Goal: Check status: Check status

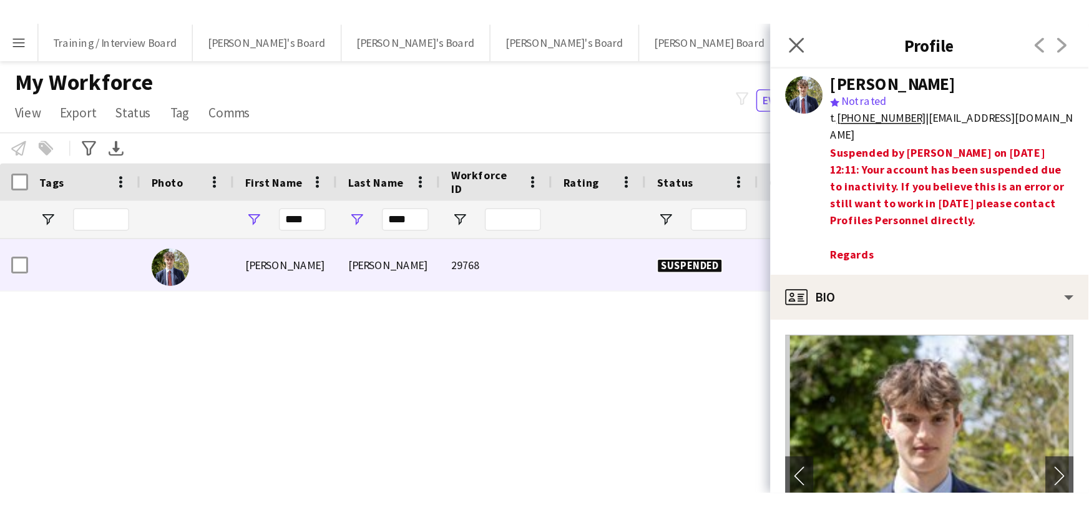
scroll to position [226, 0]
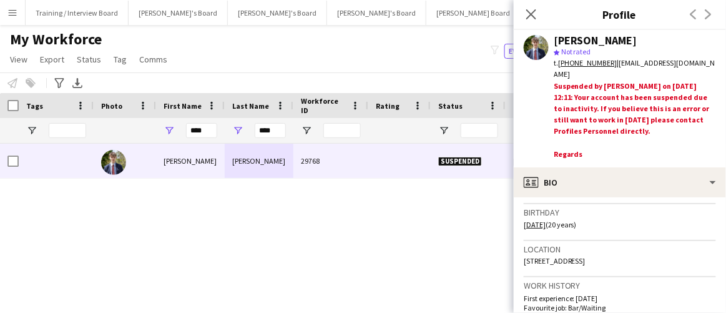
click at [427, 251] on div "Adam Winn 29768 Suspended Woodstock 30-06-2023 782 days 0 adamelliottwinn@iclou…" at bounding box center [344, 213] width 688 height 141
click at [376, 64] on div "My Workforce View Views Default view Compliance RTW Checks MANCHESTER Search UN…" at bounding box center [363, 51] width 726 height 42
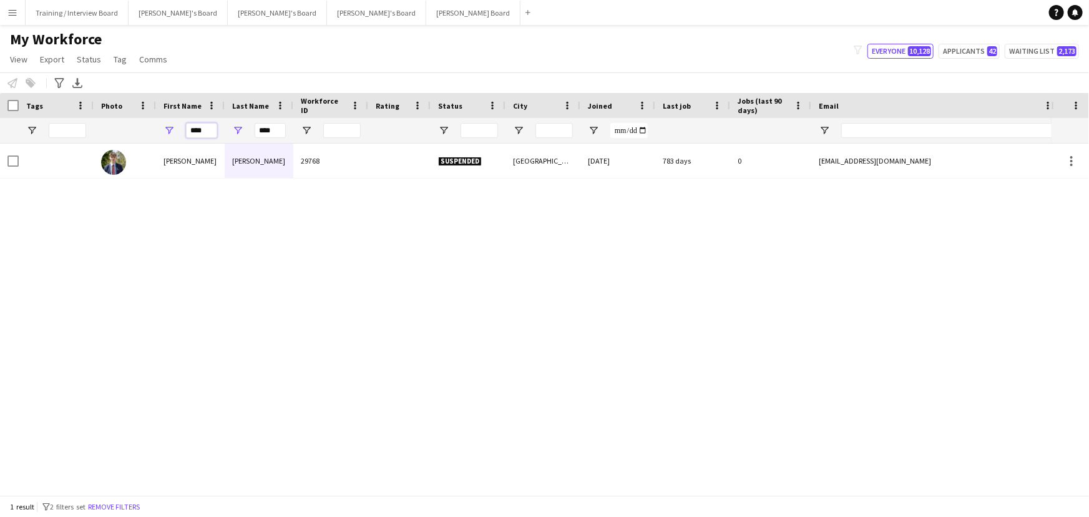
click at [206, 135] on input "****" at bounding box center [201, 130] width 31 height 15
click at [272, 132] on input "****" at bounding box center [270, 130] width 31 height 15
click at [203, 129] on input "****" at bounding box center [201, 130] width 31 height 15
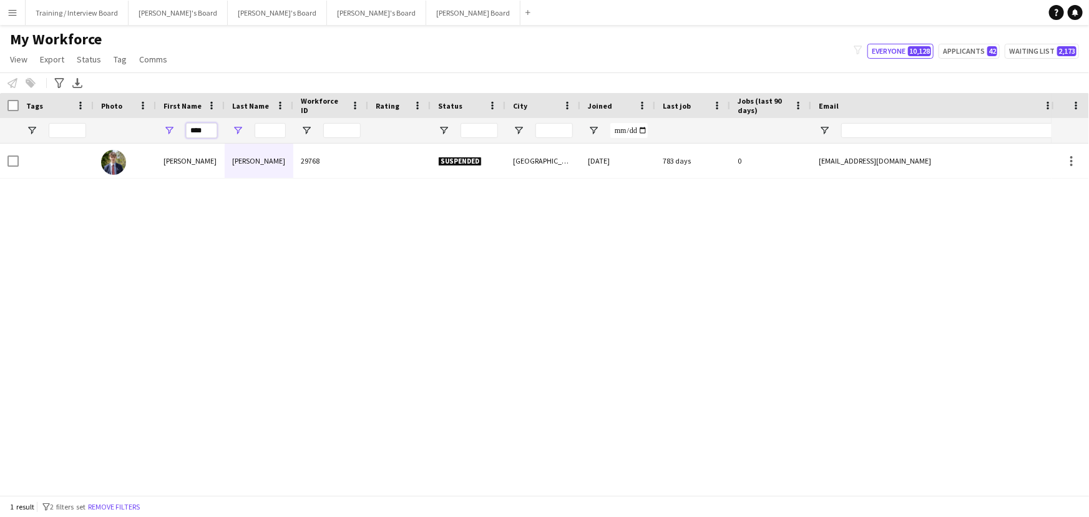
click at [204, 128] on input "****" at bounding box center [201, 130] width 31 height 15
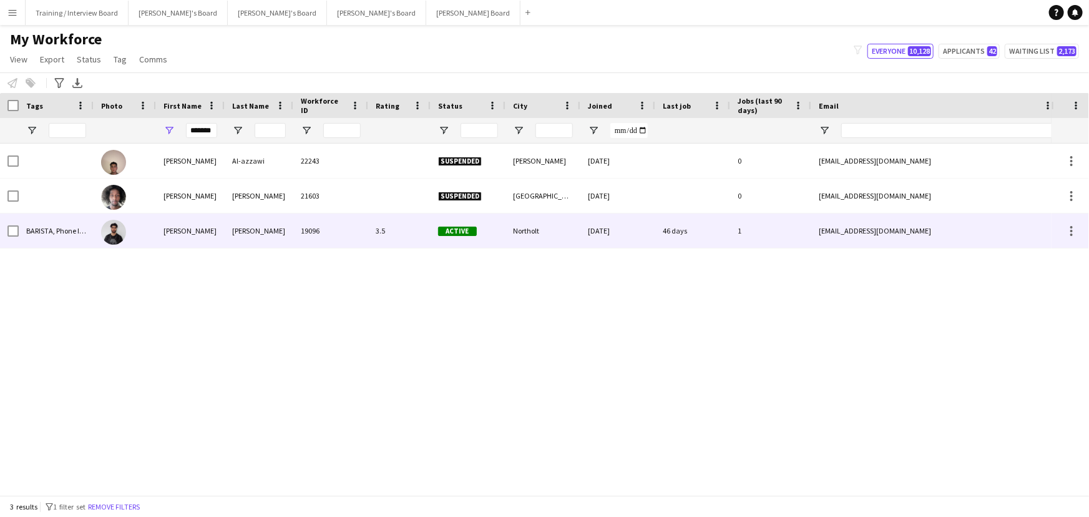
drag, startPoint x: 238, startPoint y: 238, endPoint x: 238, endPoint y: 258, distance: 20.0
click at [236, 238] on div "Hussein" at bounding box center [259, 230] width 69 height 34
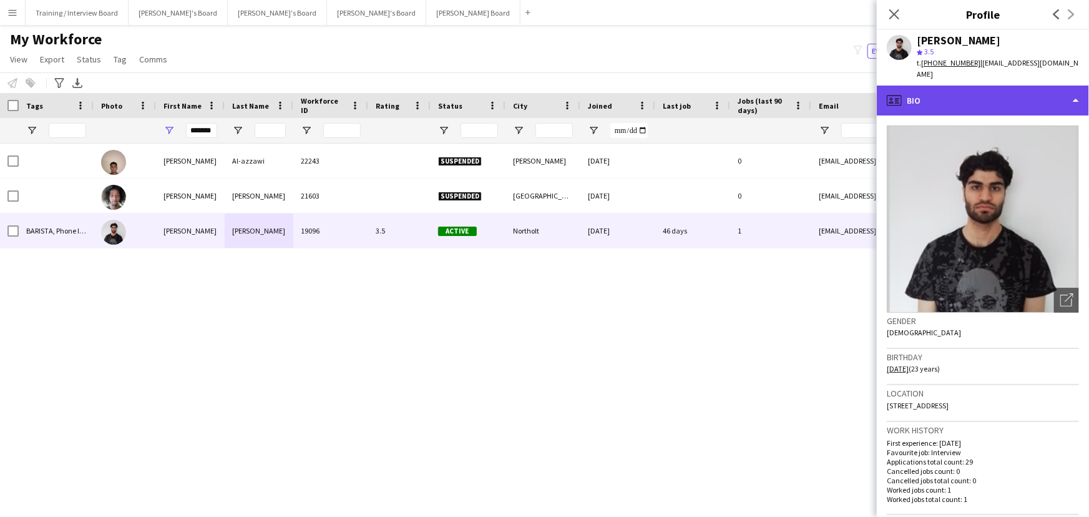
click at [725, 87] on div "profile Bio" at bounding box center [983, 100] width 212 height 30
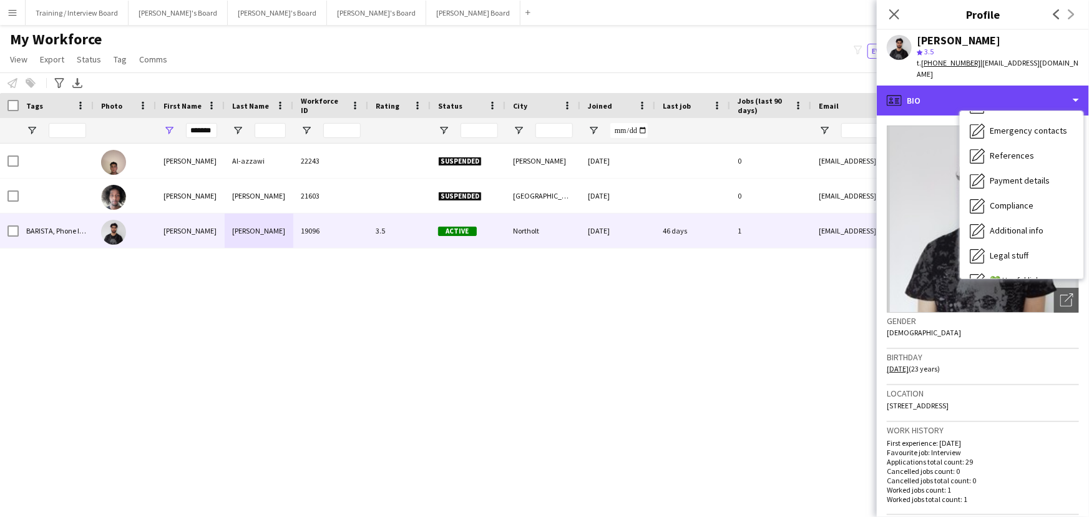
scroll to position [167, 0]
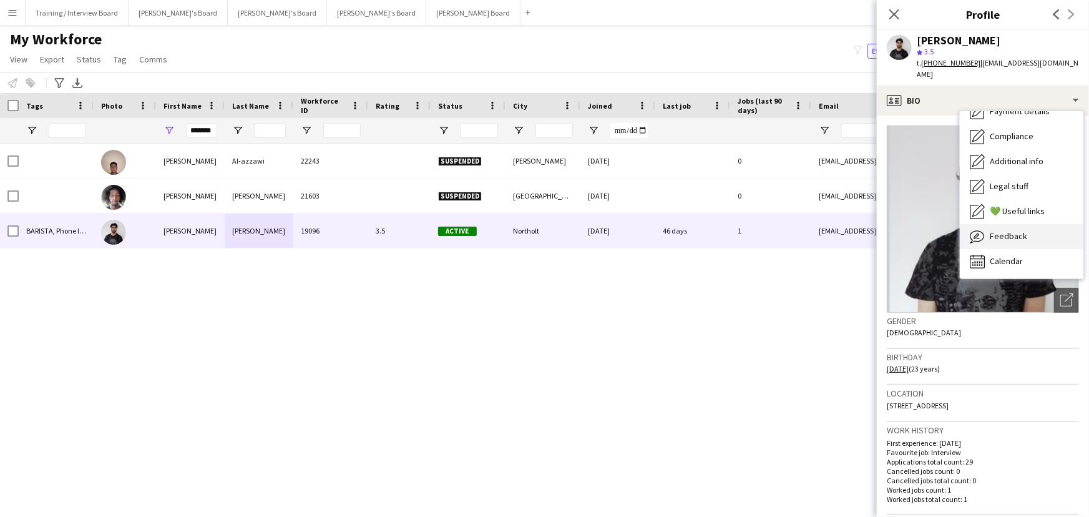
click at [725, 233] on div "Feedback Feedback" at bounding box center [1022, 236] width 124 height 25
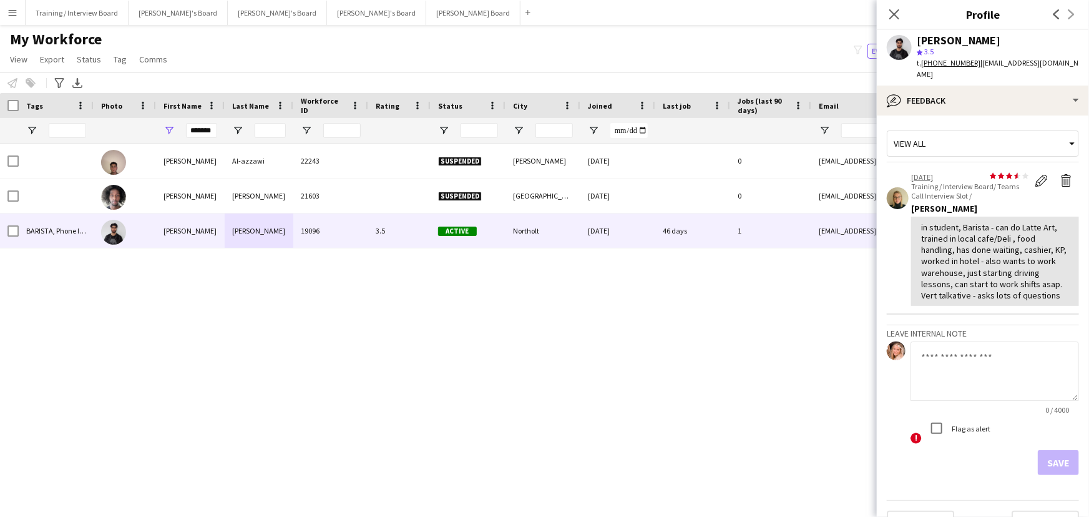
click at [725, 115] on app-crew-profile-feedback-tab "View all star star star star star star star star star star 07-07-2025 Training …" at bounding box center [983, 315] width 212 height 401
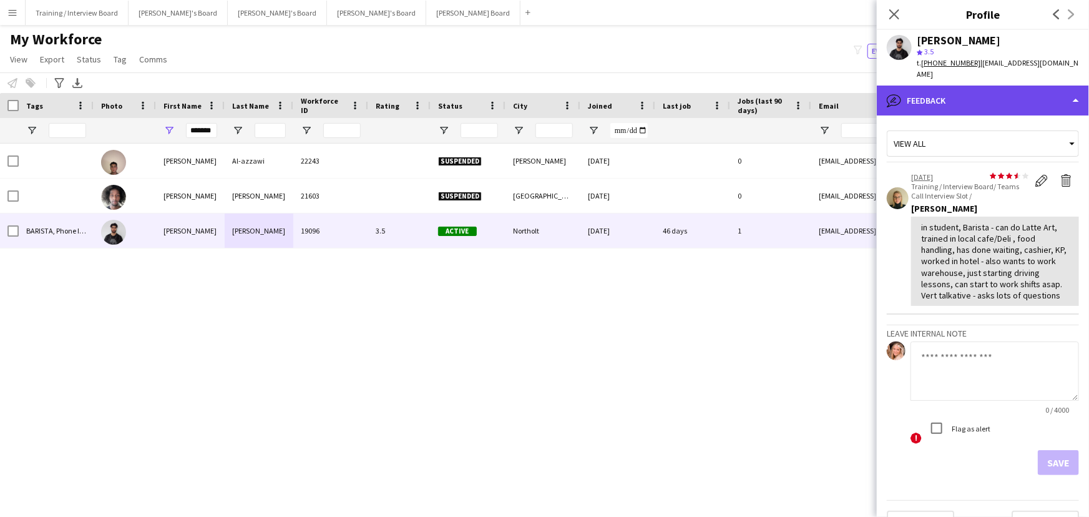
click at [725, 103] on div "bubble-pencil Feedback" at bounding box center [983, 100] width 212 height 30
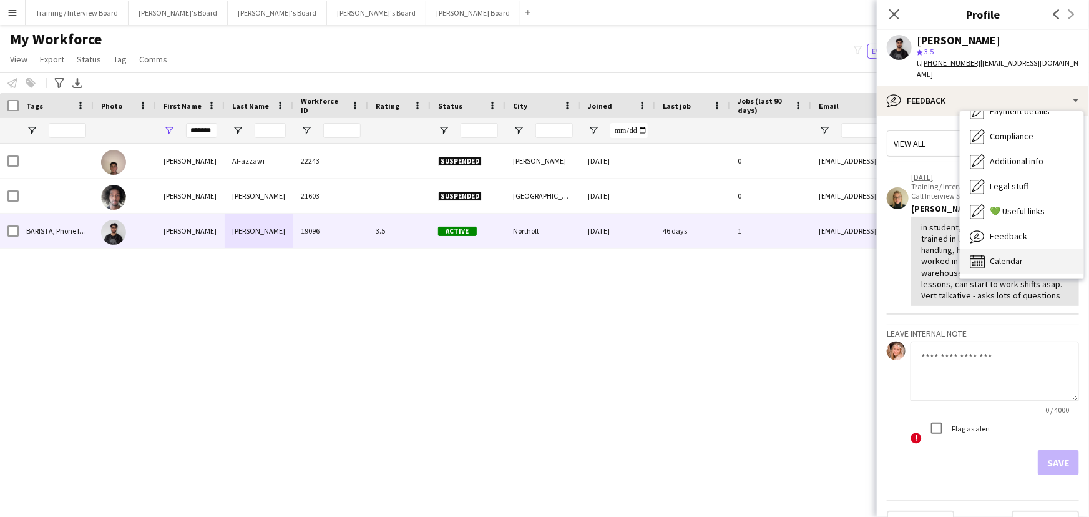
click at [725, 259] on div "Calendar Calendar" at bounding box center [1022, 261] width 124 height 25
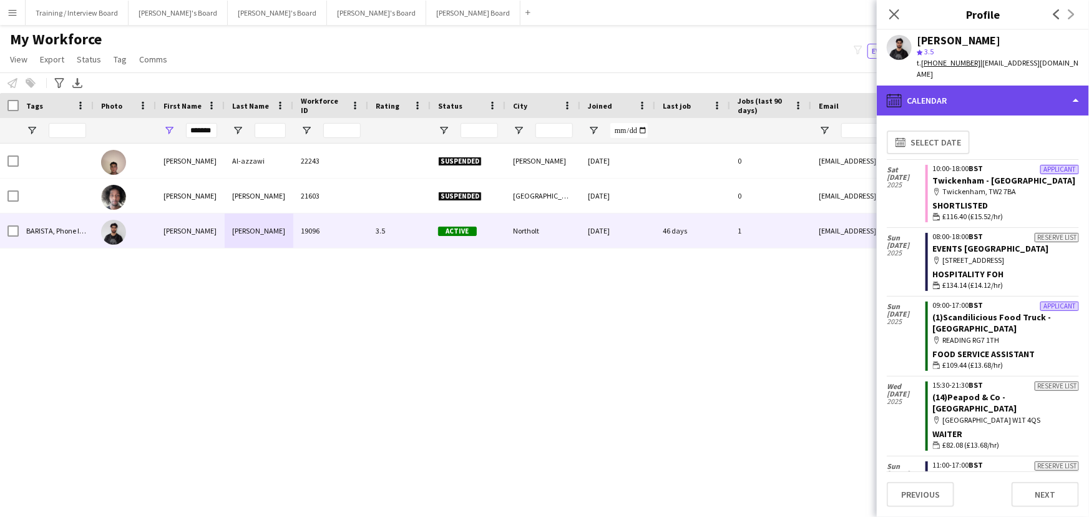
click at [725, 85] on div "calendar-full Calendar" at bounding box center [983, 100] width 212 height 30
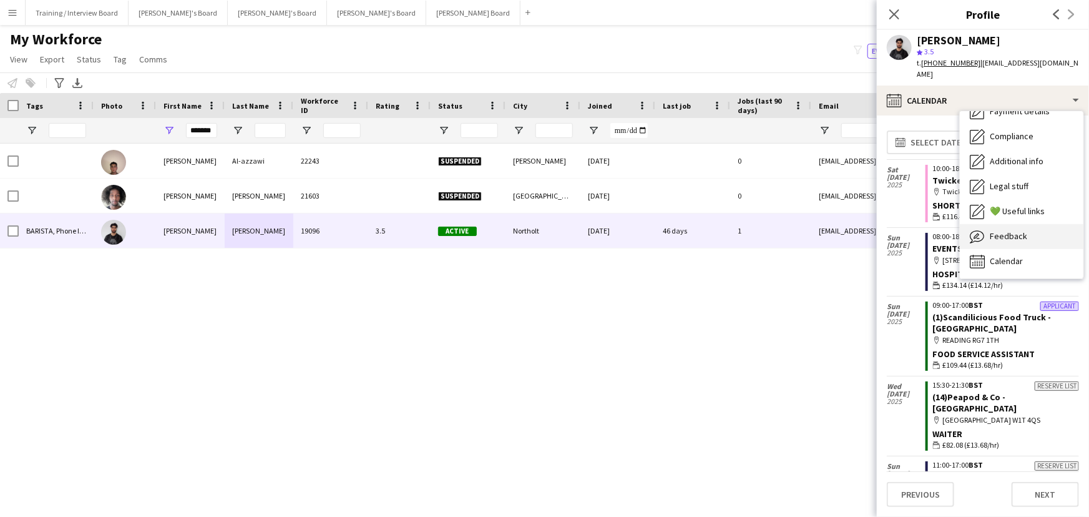
click at [725, 224] on div "Feedback Feedback" at bounding box center [1022, 236] width 124 height 25
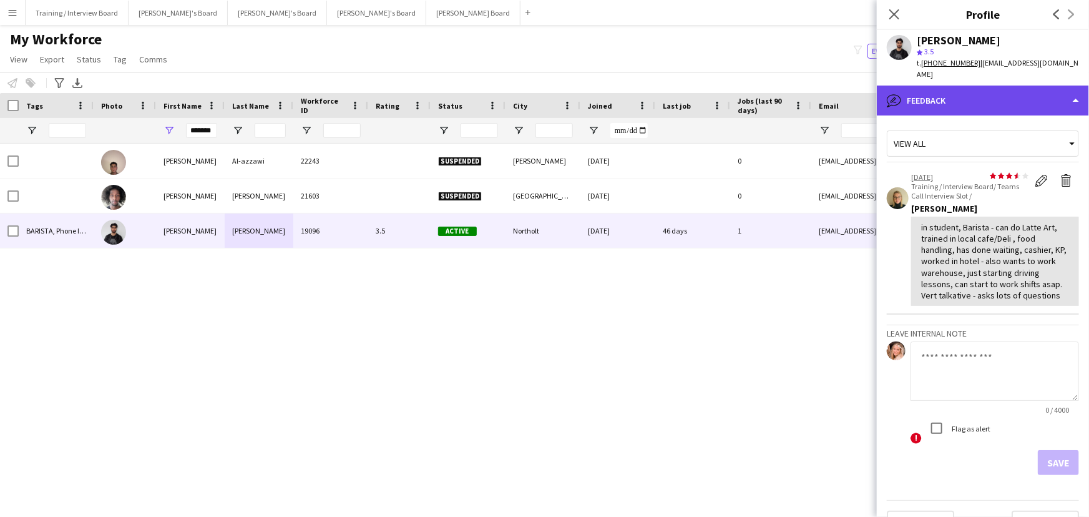
click at [725, 94] on div "bubble-pencil Feedback" at bounding box center [983, 100] width 212 height 30
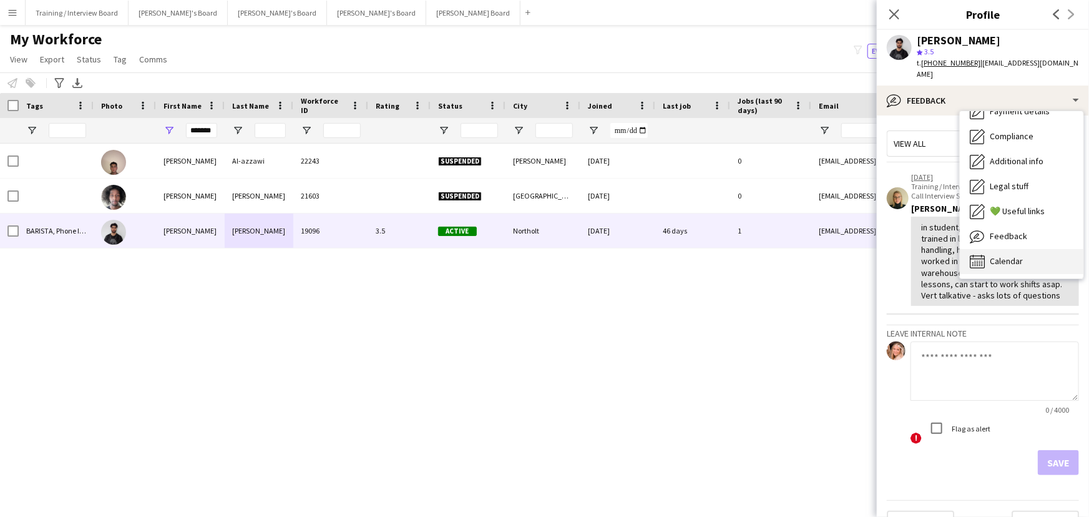
click at [725, 249] on div "Calendar Calendar" at bounding box center [1022, 261] width 124 height 25
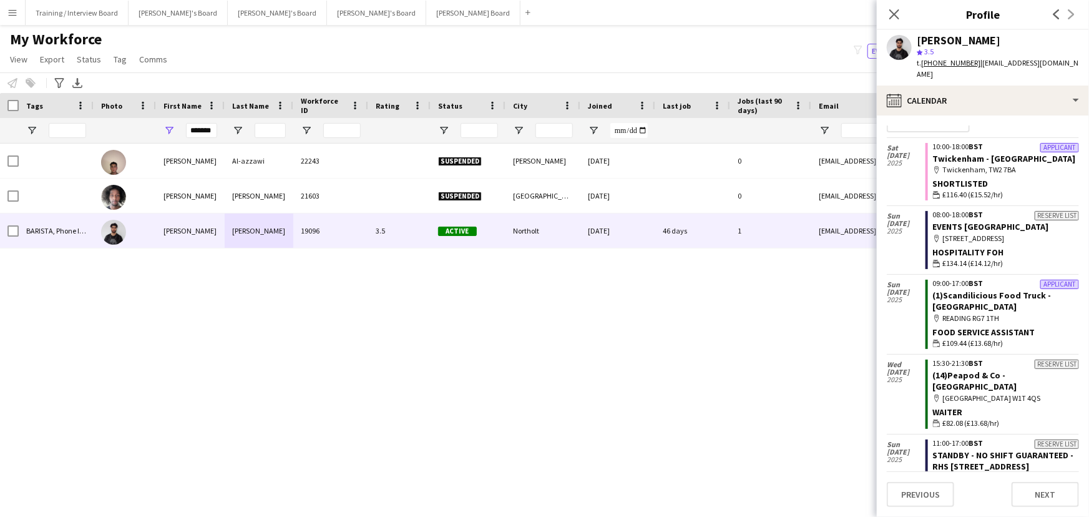
scroll to position [0, 0]
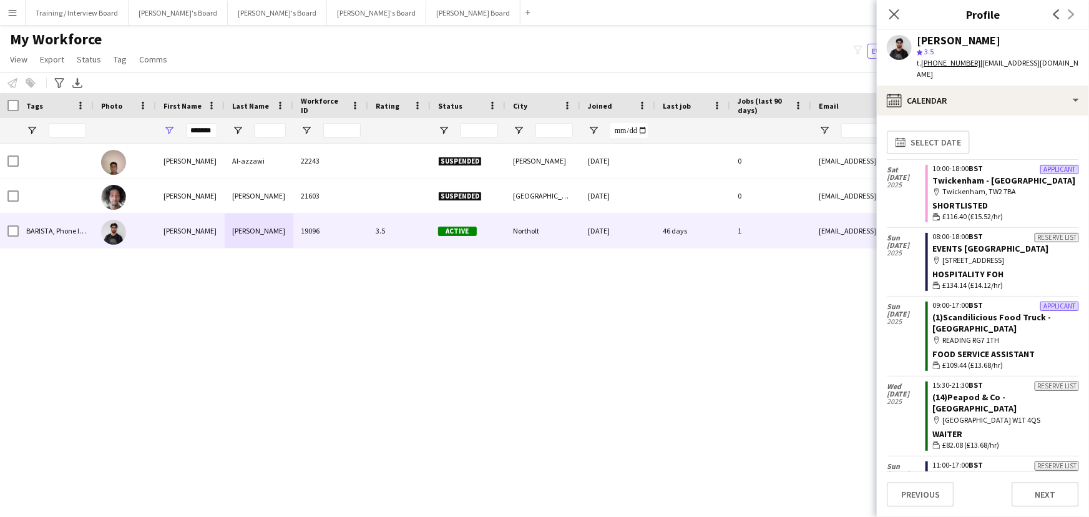
click at [725, 312] on div "Hussein Al-azzawi 22243 Suspended Sutton 10-11-2022 0 hussainal1@icloud.com +44…" at bounding box center [525, 315] width 1051 height 345
click at [197, 128] on input "*******" at bounding box center [201, 130] width 31 height 15
click at [197, 127] on input "*******" at bounding box center [201, 130] width 31 height 15
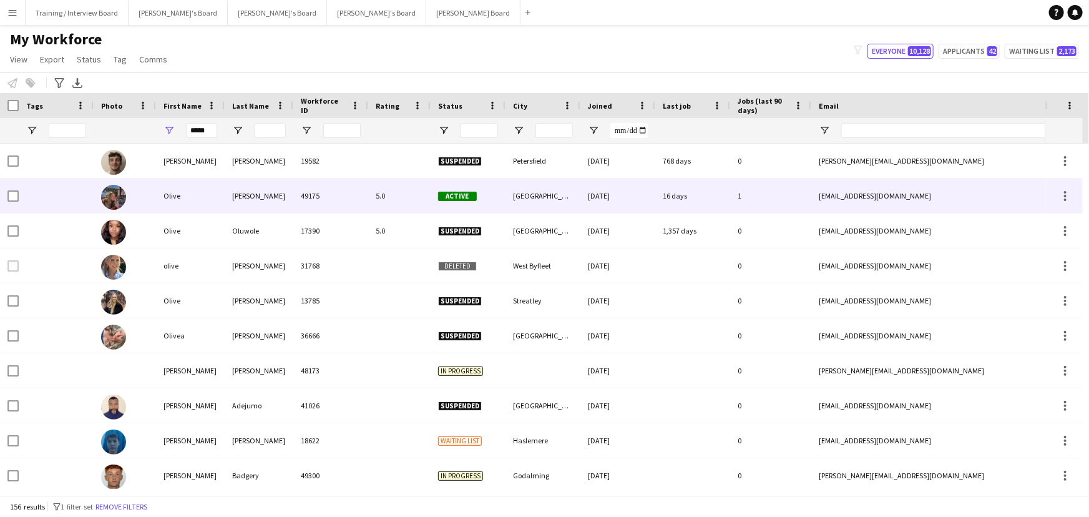
click at [275, 203] on div "Foley" at bounding box center [259, 195] width 69 height 34
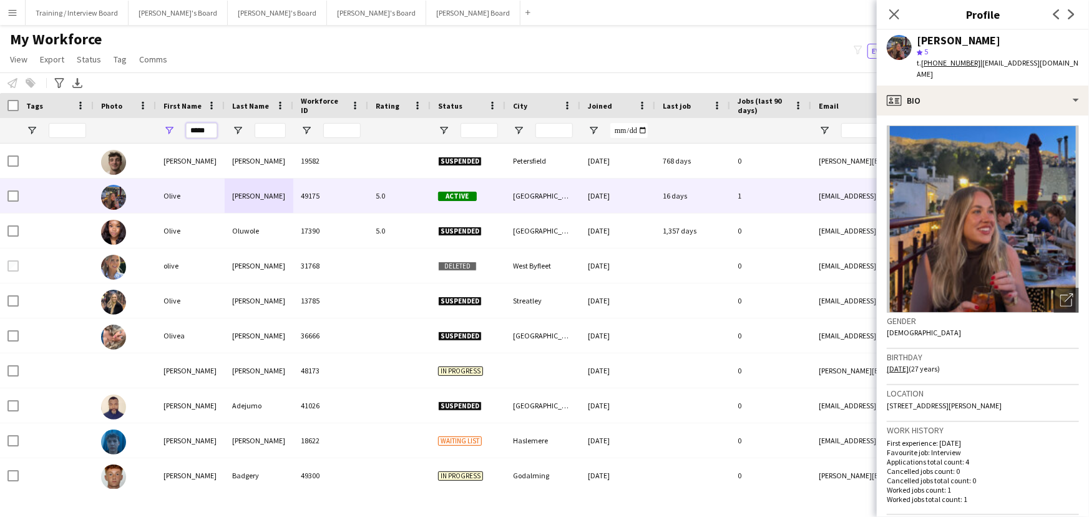
drag, startPoint x: 210, startPoint y: 130, endPoint x: 0, endPoint y: 104, distance: 211.3
click at [11, 122] on div "*****" at bounding box center [723, 130] width 1446 height 25
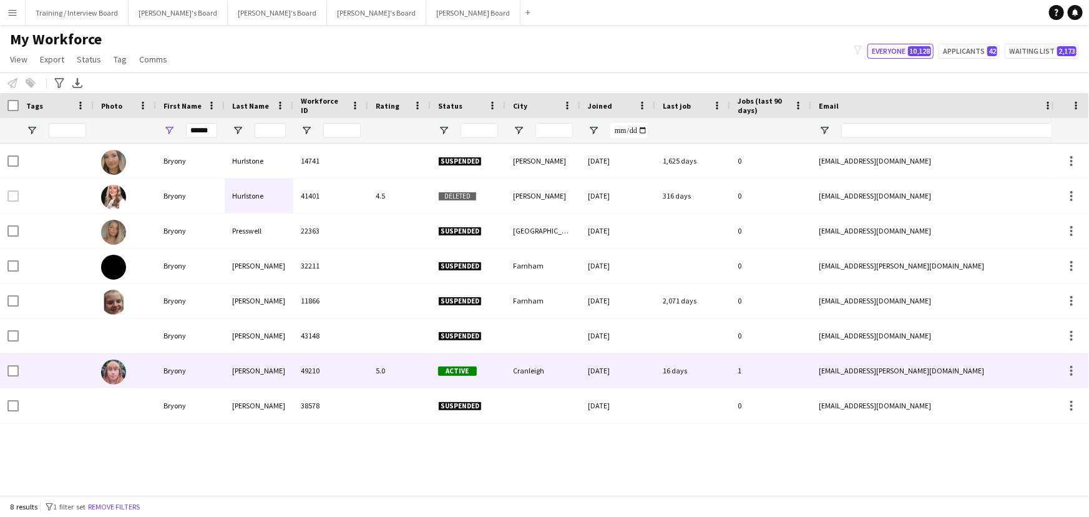
click at [260, 312] on div "Snuggs" at bounding box center [259, 370] width 69 height 34
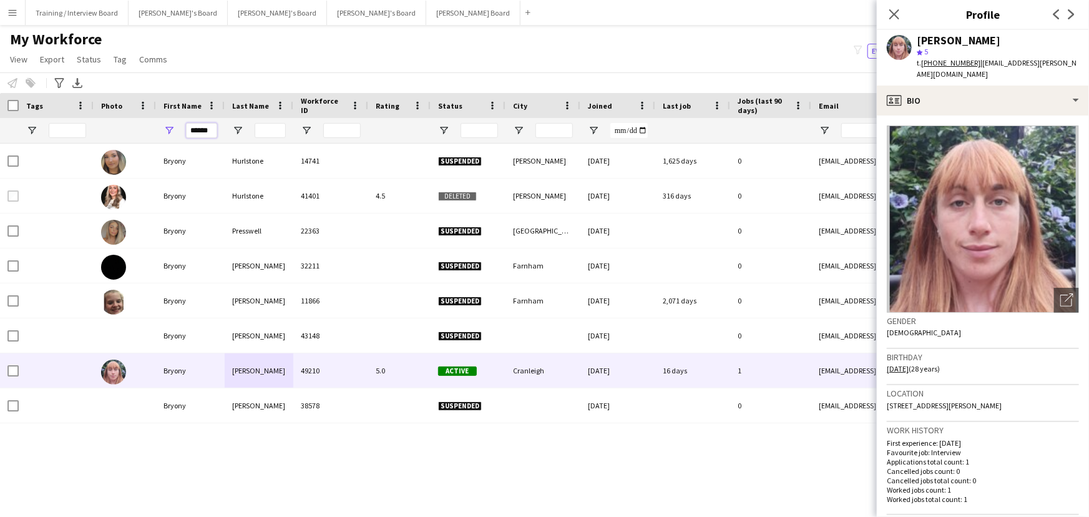
click at [195, 123] on input "******" at bounding box center [201, 130] width 31 height 15
click at [202, 134] on input "******" at bounding box center [201, 130] width 31 height 15
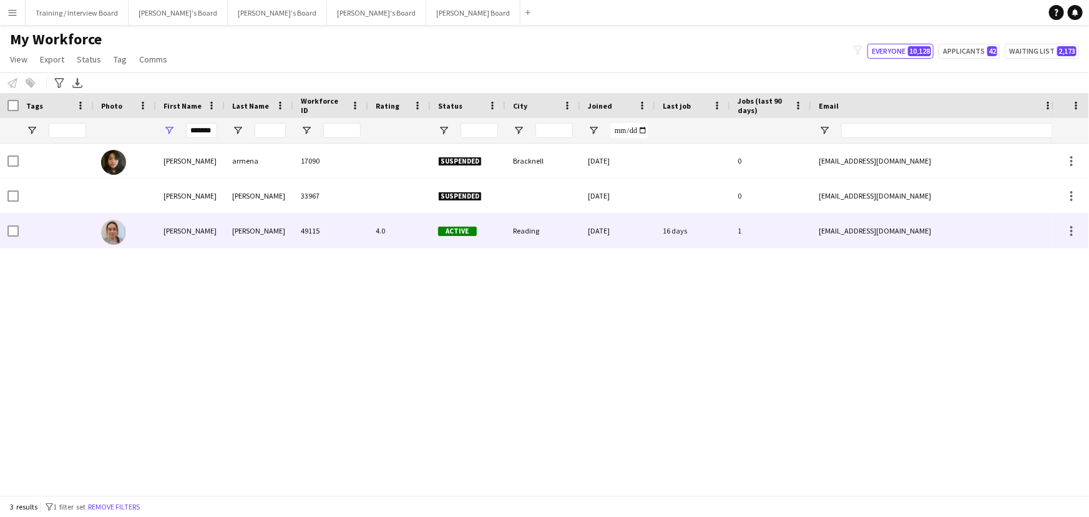
click at [256, 228] on div "Sweeney" at bounding box center [259, 230] width 69 height 34
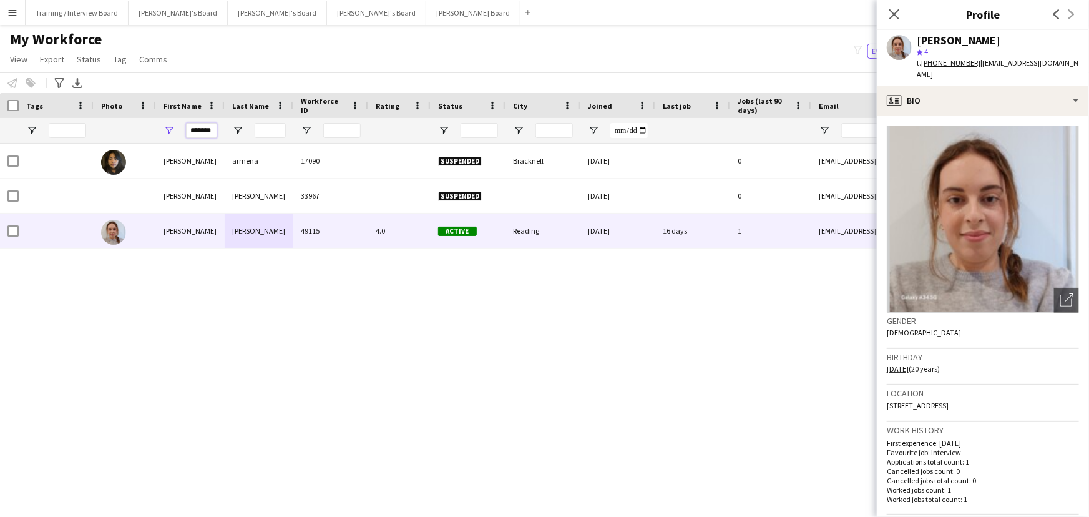
click at [206, 125] on input "*******" at bounding box center [201, 130] width 31 height 15
paste input "**"
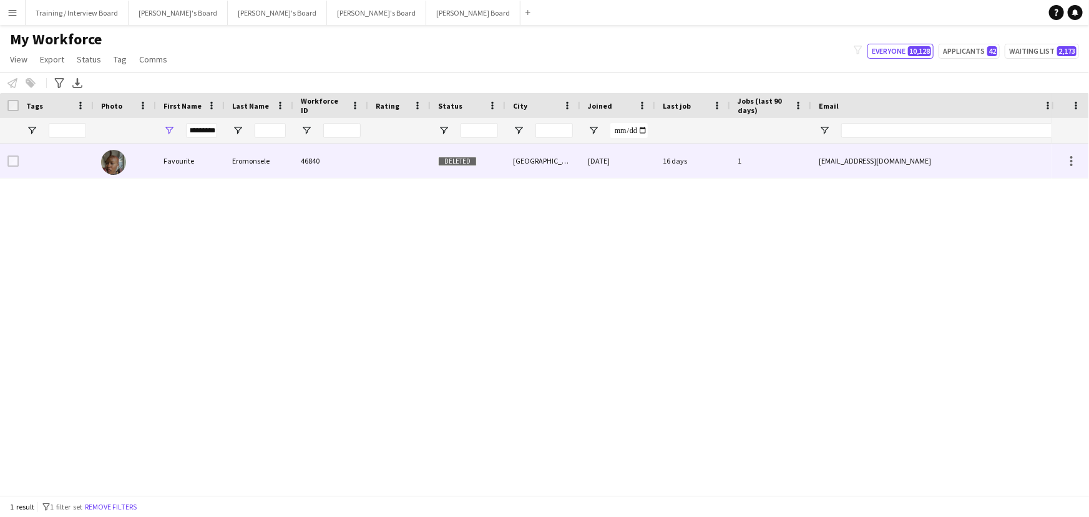
click at [411, 170] on div at bounding box center [399, 160] width 62 height 34
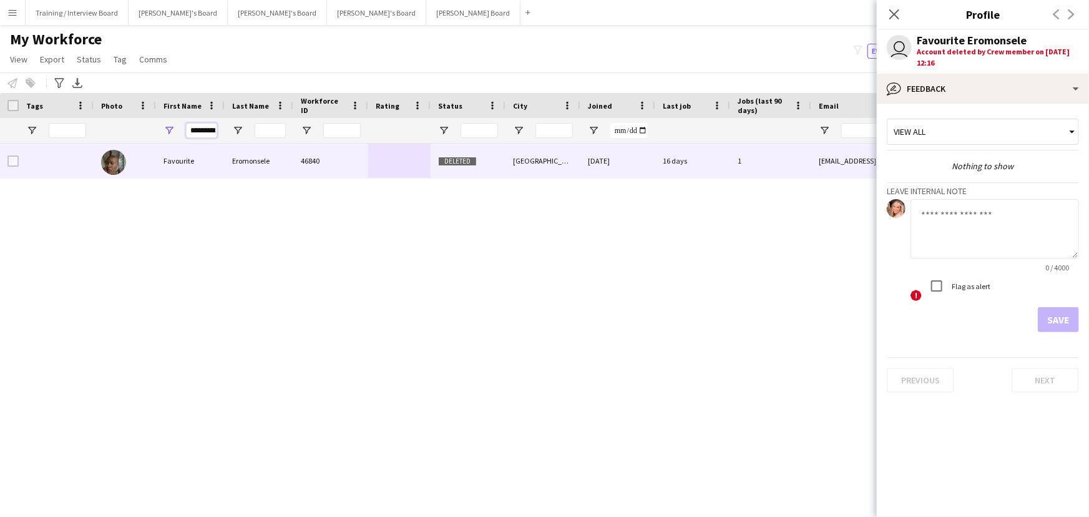
click at [206, 127] on input "*********" at bounding box center [201, 130] width 31 height 15
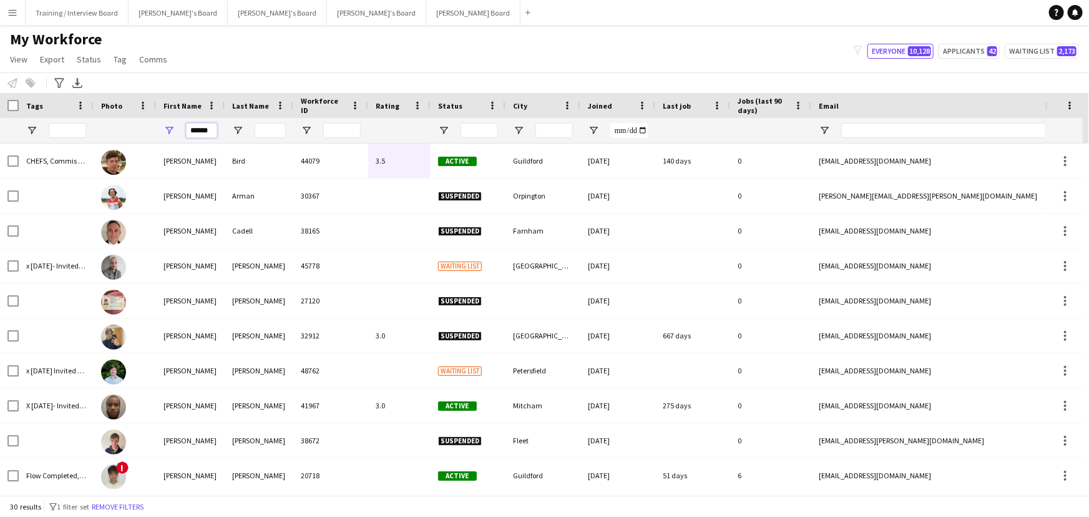
type input "******"
click at [276, 131] on input "Last Name Filter Input" at bounding box center [270, 130] width 31 height 15
type input "*"
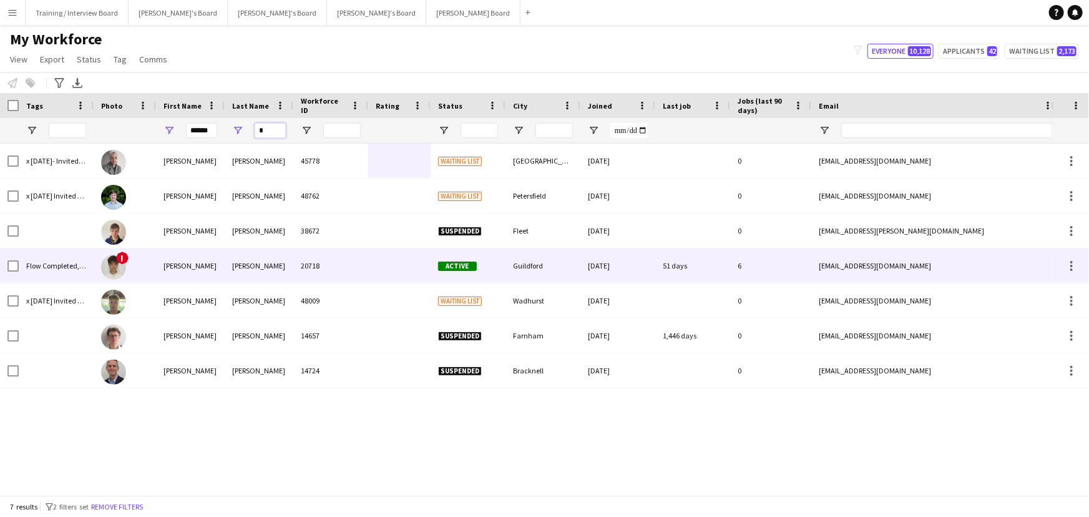
type input "*"
click at [253, 266] on div "Hinds" at bounding box center [259, 265] width 69 height 34
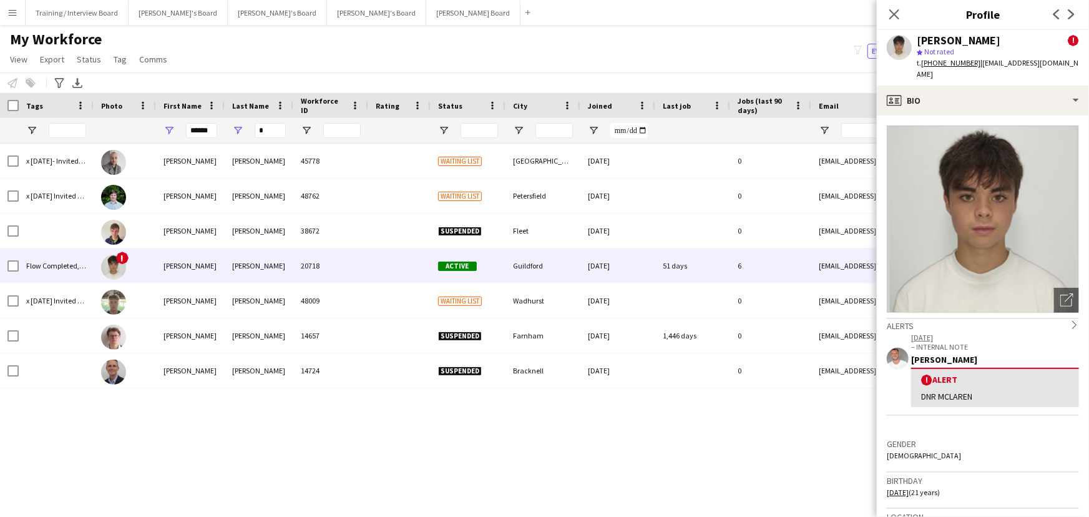
click at [725, 115] on app-crew-profile-bio "Open photos pop-in Alerts chevron-right 20-02-2023 – INTERNAL NOTE Jakub Zalibo…" at bounding box center [983, 315] width 212 height 401
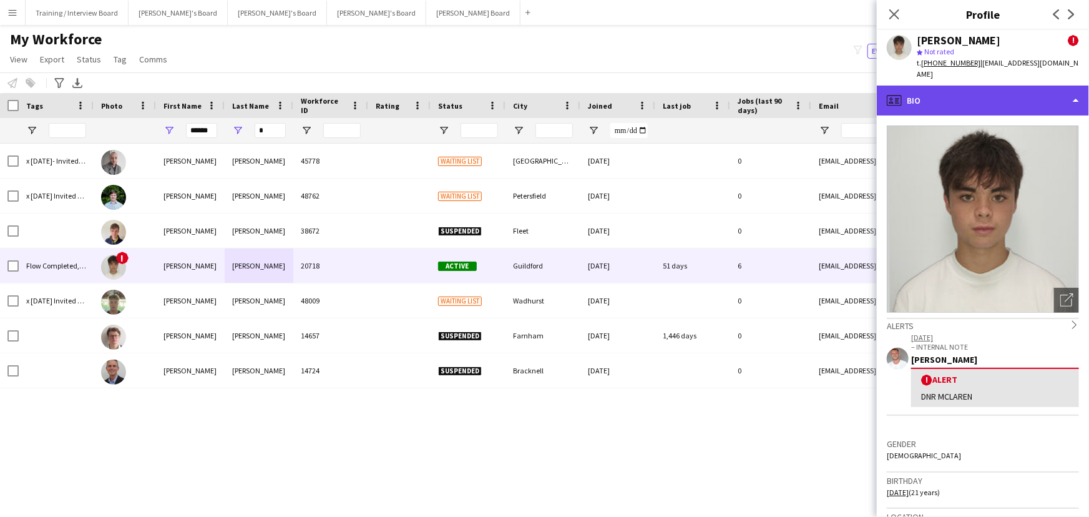
click at [725, 100] on div "profile Bio" at bounding box center [983, 100] width 212 height 30
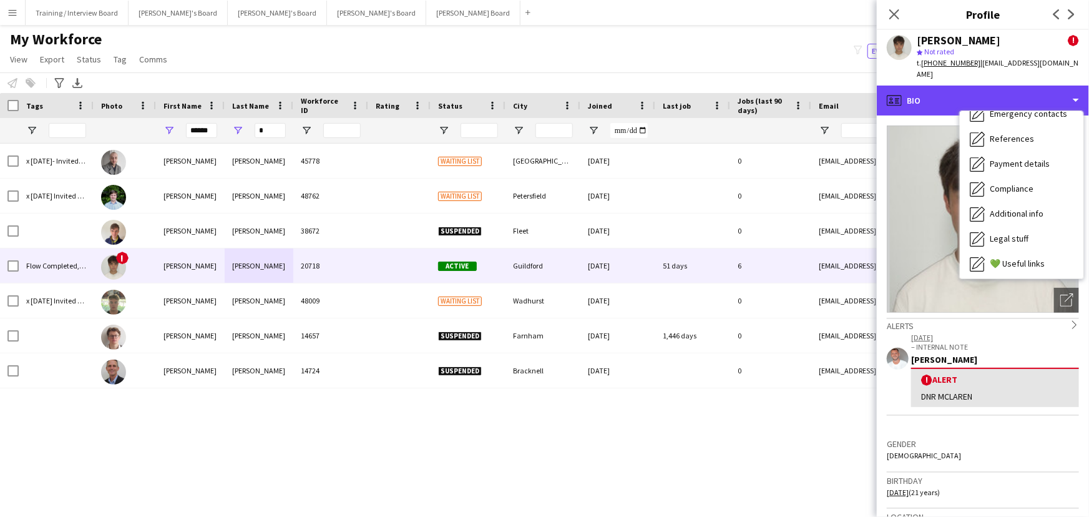
scroll to position [167, 0]
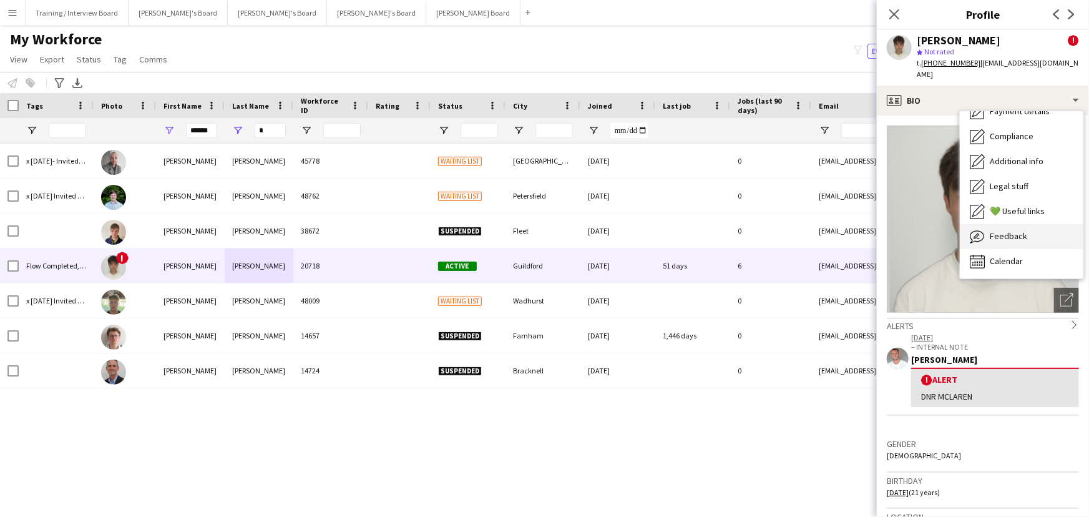
click at [725, 230] on span "Feedback" at bounding box center [1008, 235] width 37 height 11
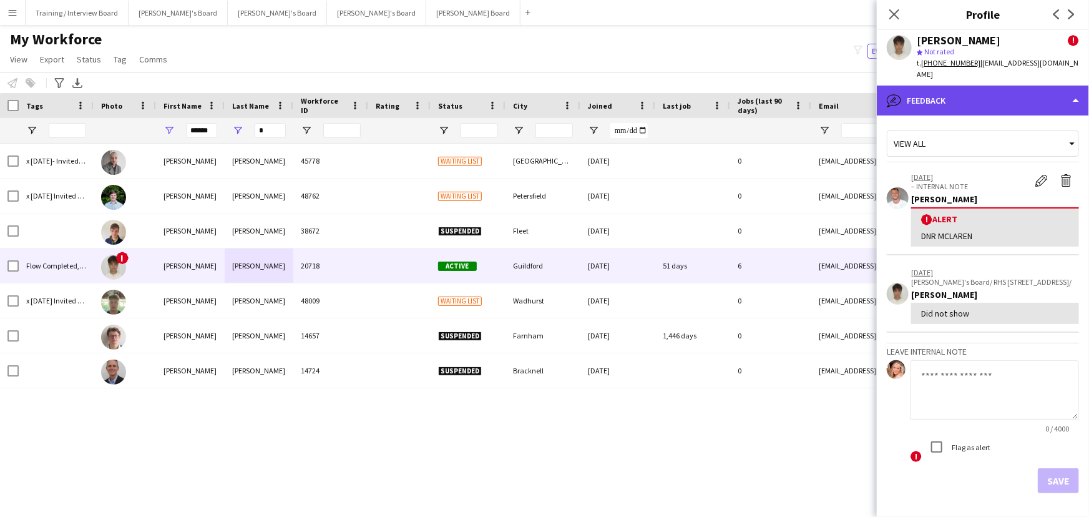
click at [725, 90] on div "bubble-pencil Feedback" at bounding box center [983, 100] width 212 height 30
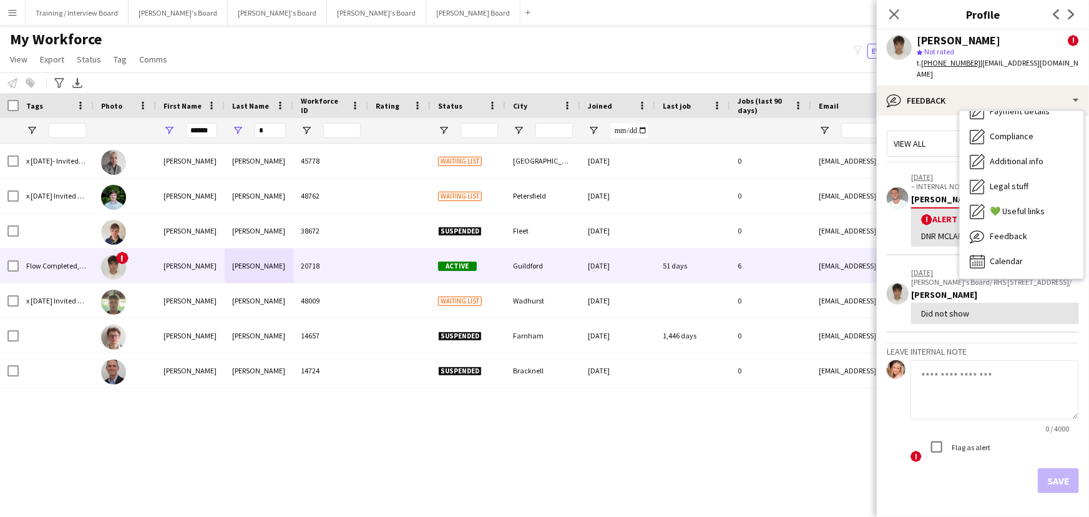
click at [725, 230] on span "Feedback" at bounding box center [1008, 235] width 37 height 11
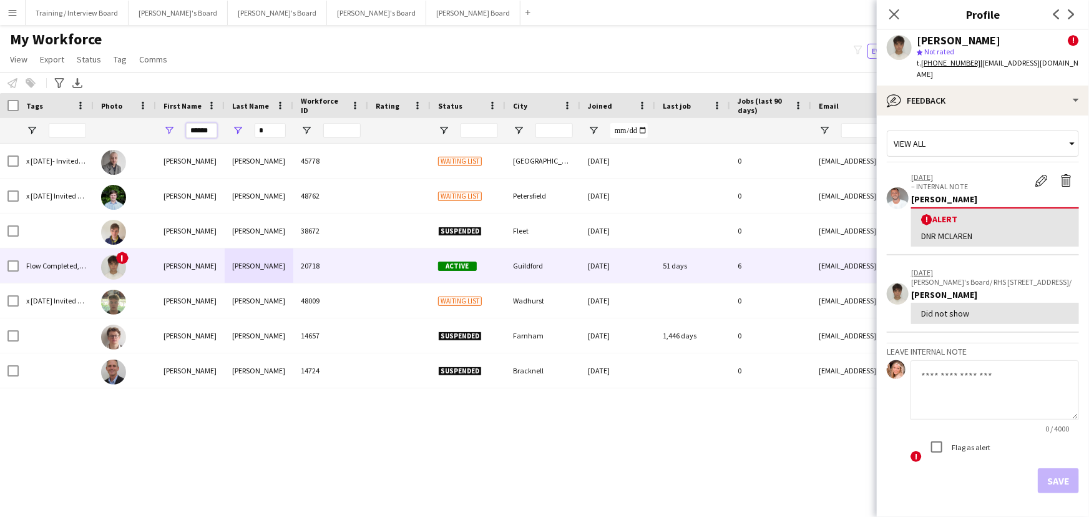
click at [206, 130] on input "******" at bounding box center [201, 130] width 31 height 15
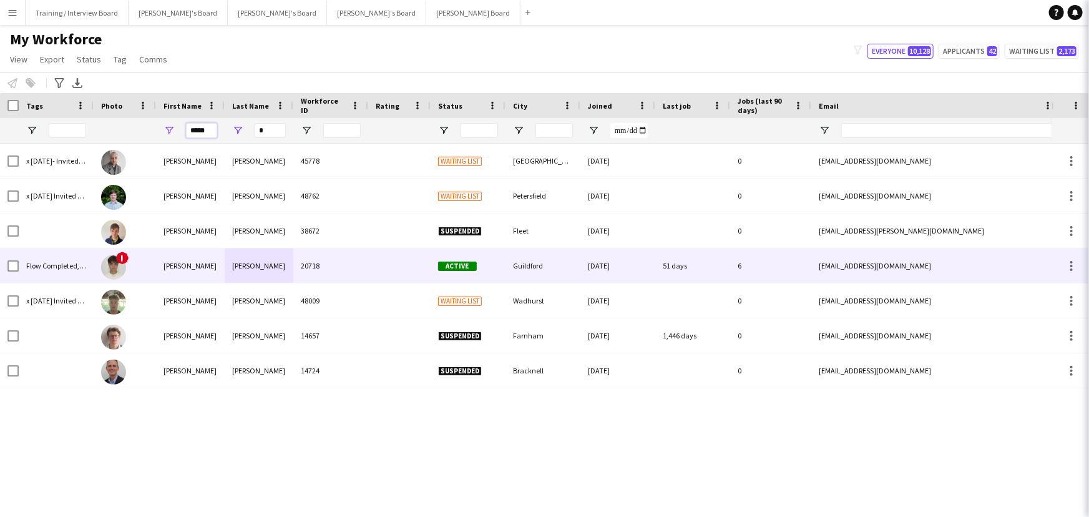
type input "*****"
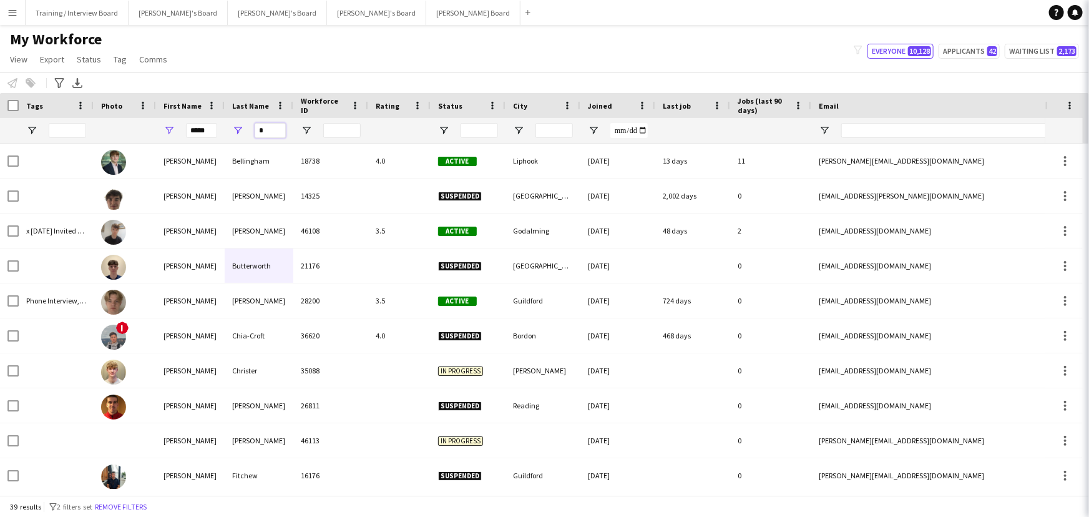
click at [278, 130] on input "*" at bounding box center [270, 130] width 31 height 15
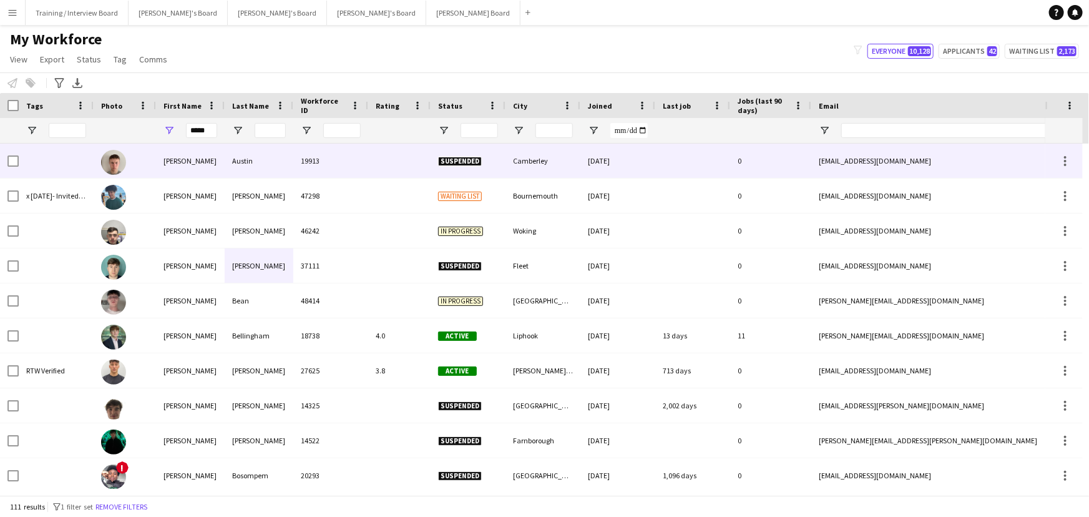
click at [267, 139] on div at bounding box center [270, 130] width 31 height 25
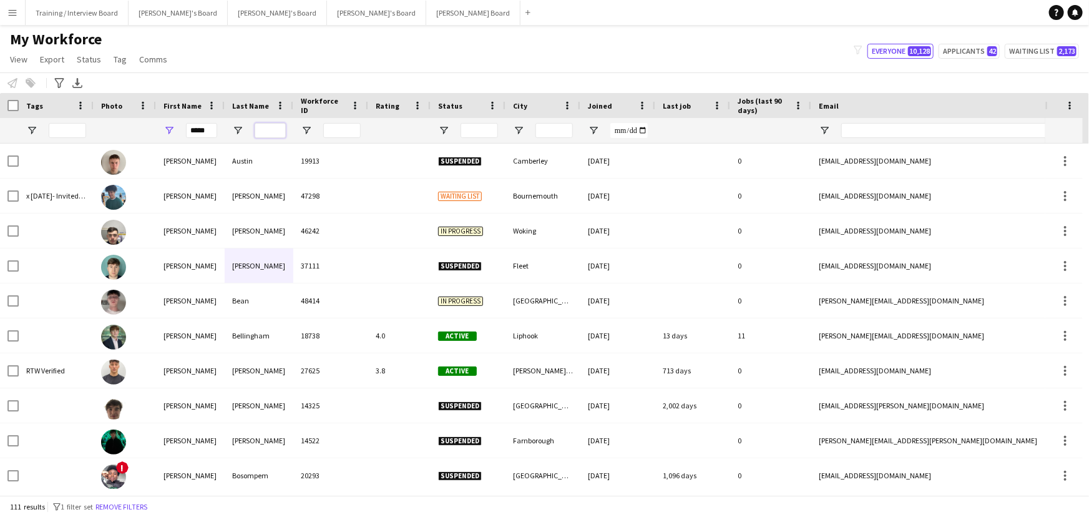
click at [273, 133] on input "Last Name Filter Input" at bounding box center [270, 130] width 31 height 15
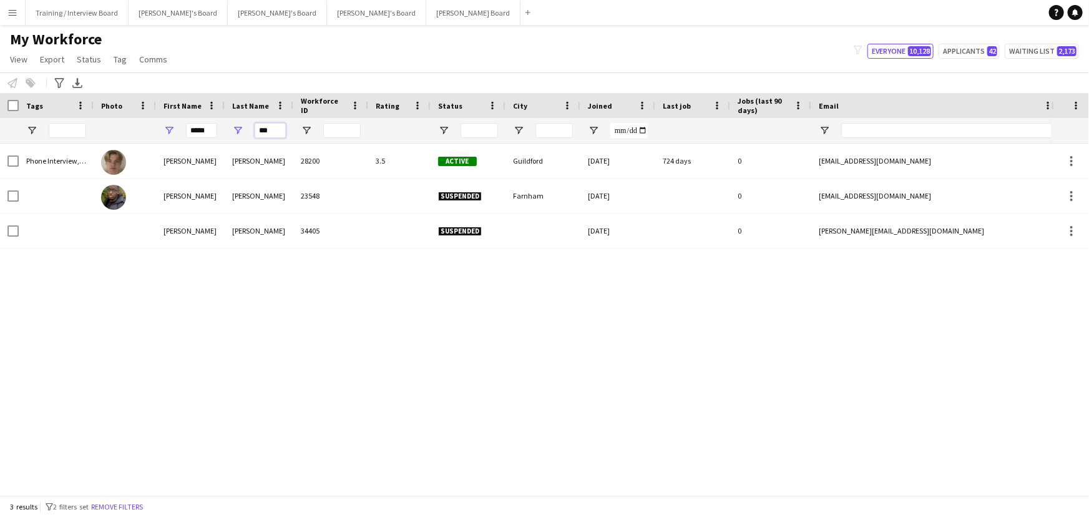
type input "***"
click at [725, 50] on button "Applicants 42" at bounding box center [968, 51] width 61 height 15
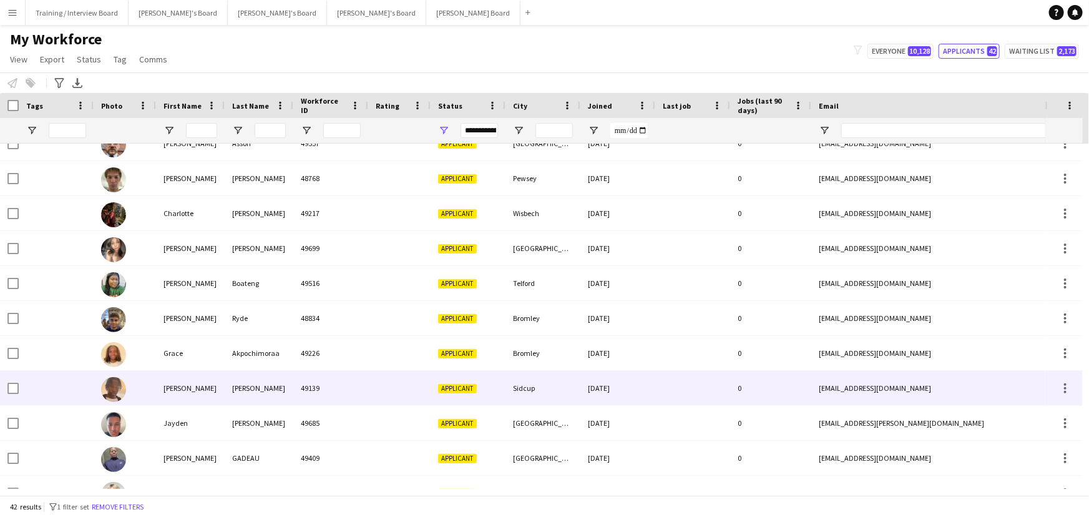
scroll to position [0, 0]
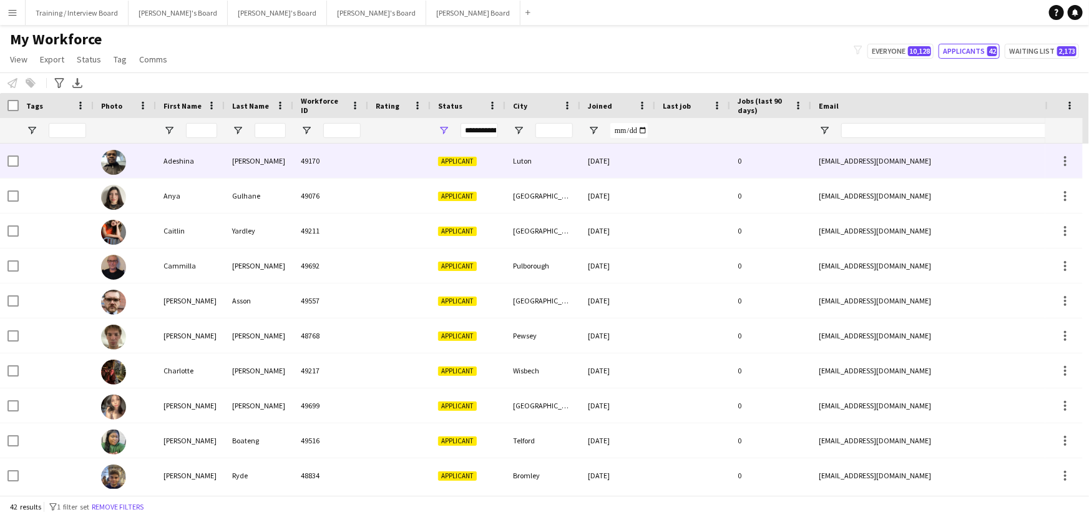
click at [496, 171] on div "Applicant" at bounding box center [467, 160] width 75 height 34
click at [514, 193] on div "London" at bounding box center [542, 195] width 75 height 34
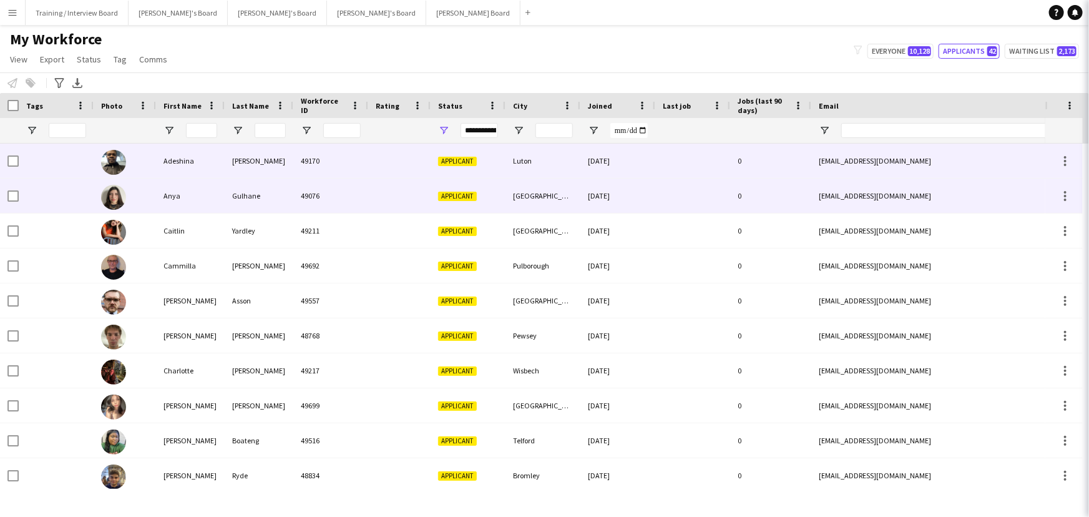
click at [542, 245] on div "Montréal" at bounding box center [542, 230] width 75 height 34
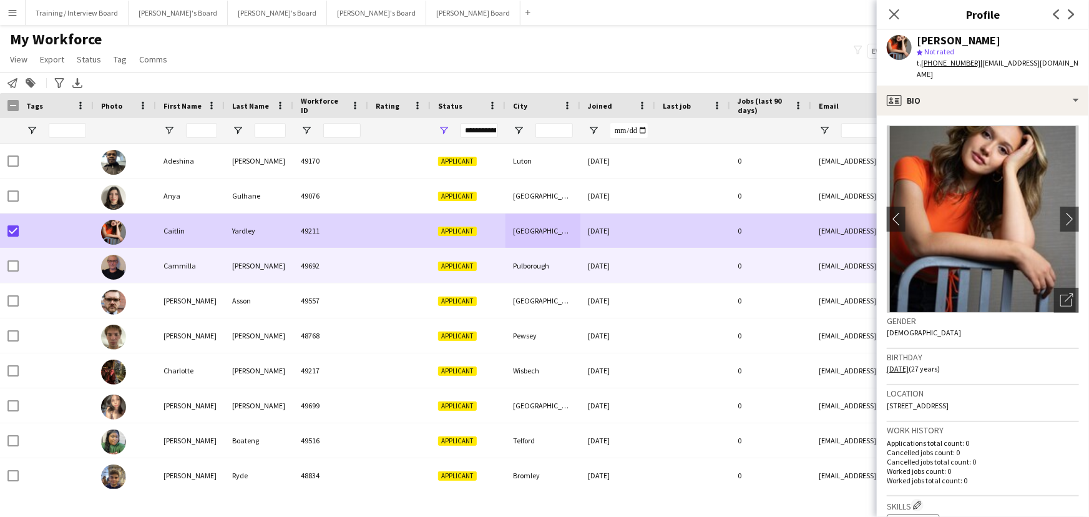
click at [499, 274] on div "Applicant" at bounding box center [467, 265] width 75 height 34
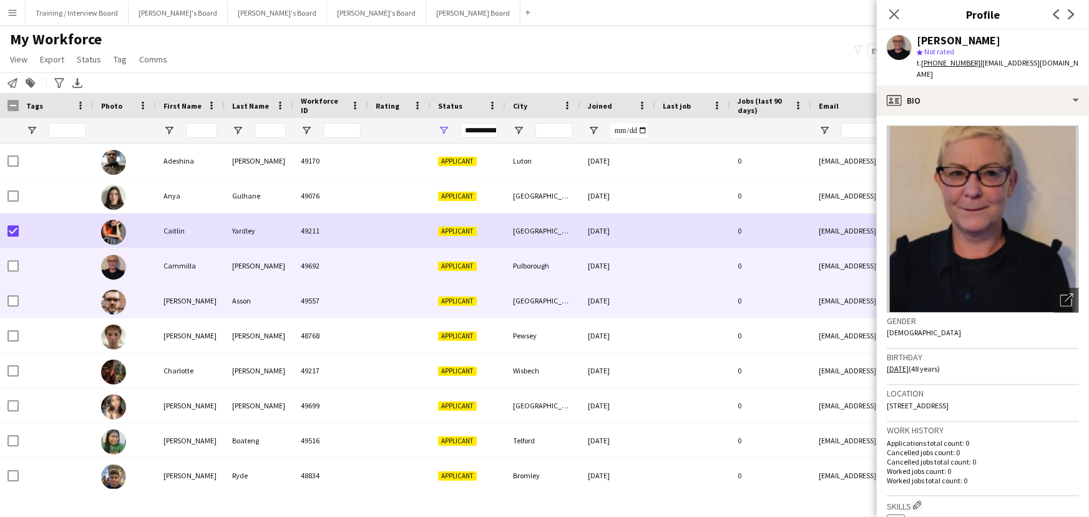
click at [532, 307] on div "Glasgow" at bounding box center [542, 300] width 75 height 34
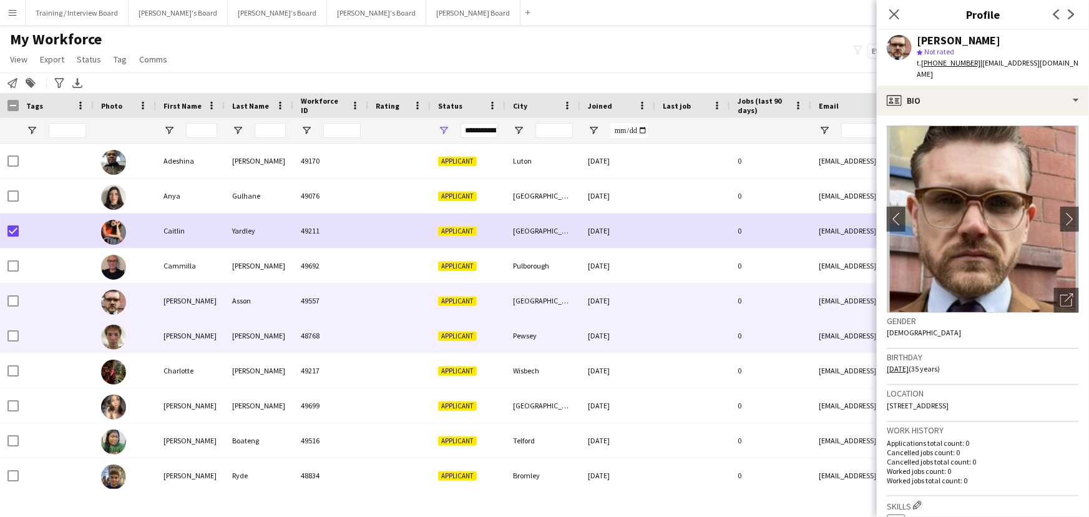
click at [540, 312] on div "Pewsey" at bounding box center [542, 335] width 75 height 34
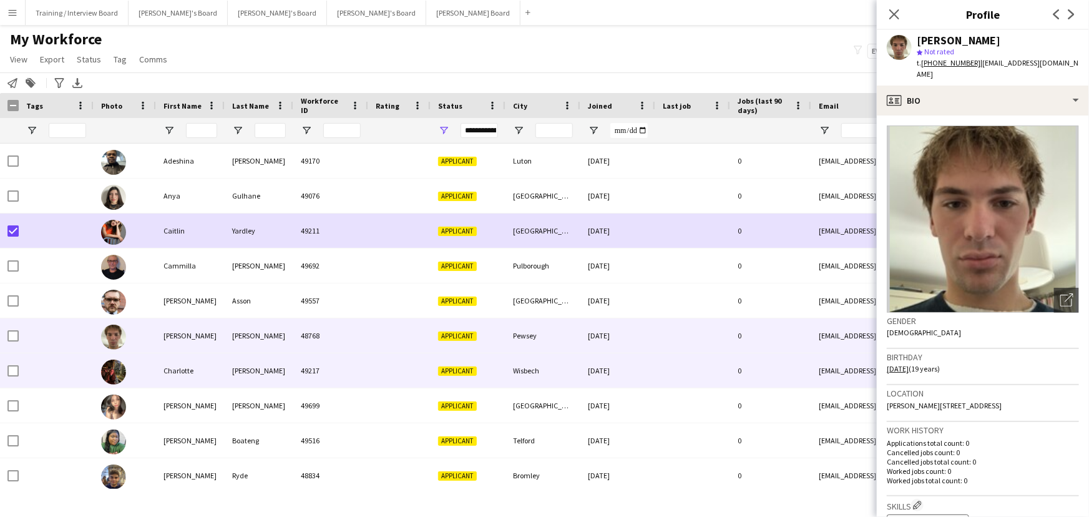
click at [560, 312] on div "Wisbech" at bounding box center [542, 370] width 75 height 34
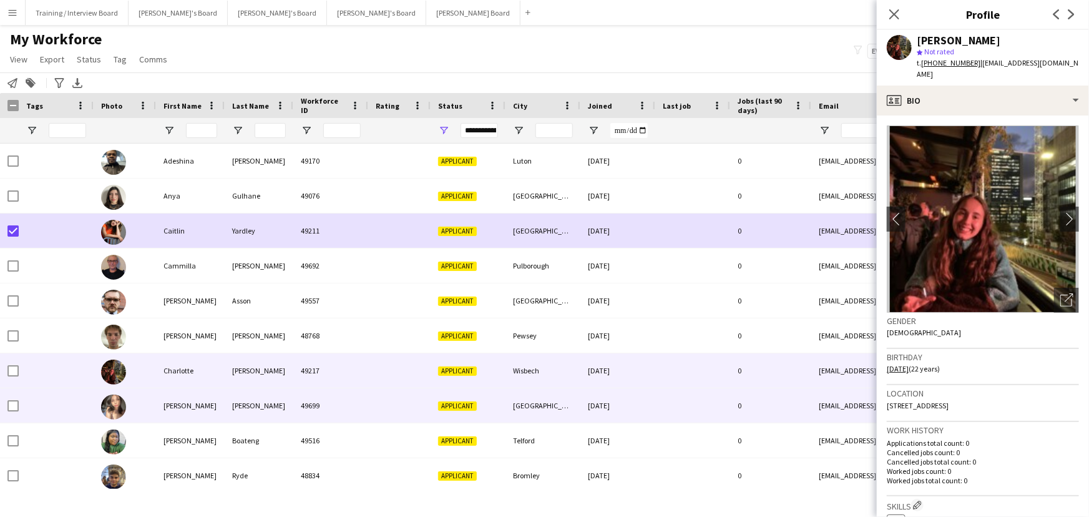
click at [219, 312] on div "Chloe" at bounding box center [190, 405] width 69 height 34
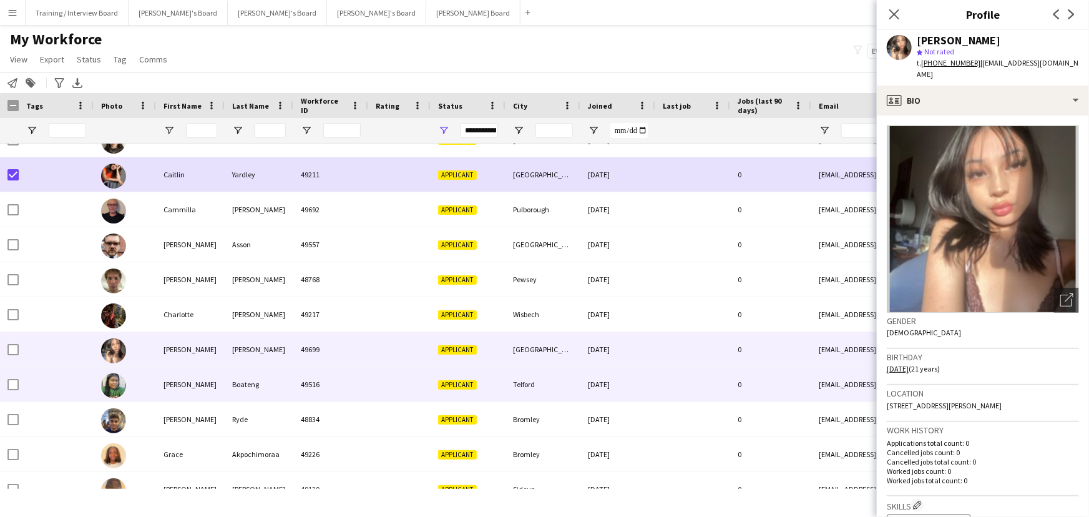
click at [309, 312] on div "49516" at bounding box center [330, 384] width 75 height 34
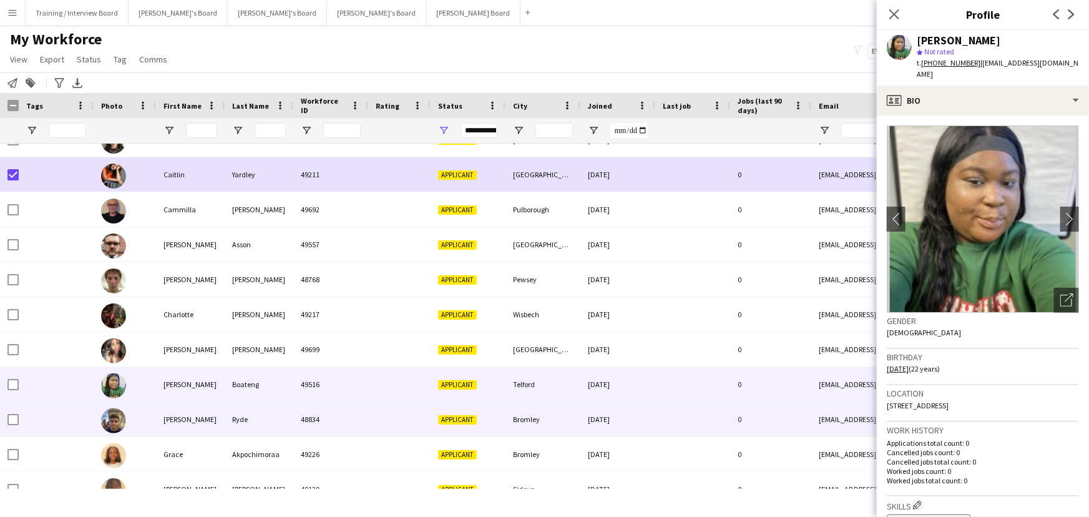
click at [520, 312] on div "Bromley" at bounding box center [542, 419] width 75 height 34
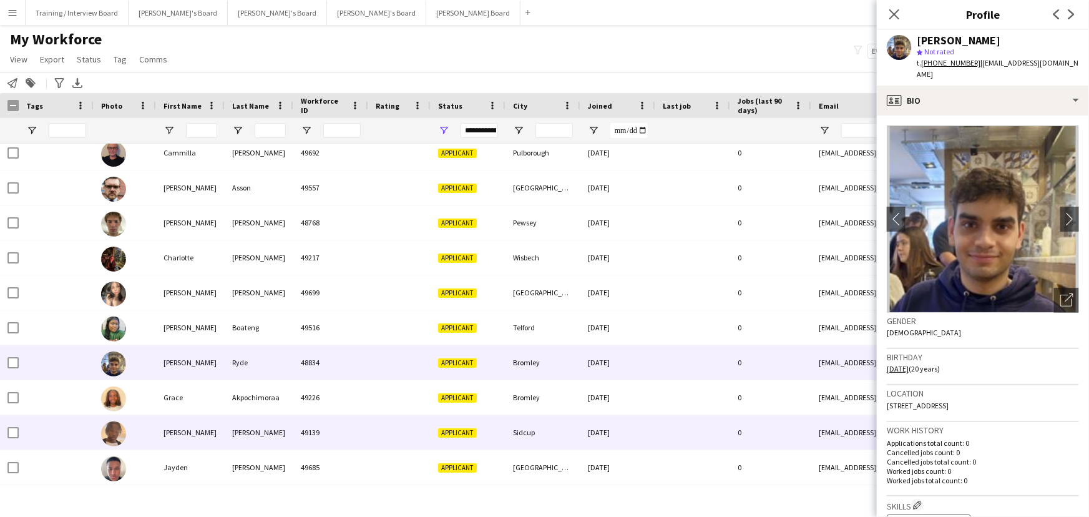
click at [555, 312] on div "Sidcup" at bounding box center [542, 432] width 75 height 34
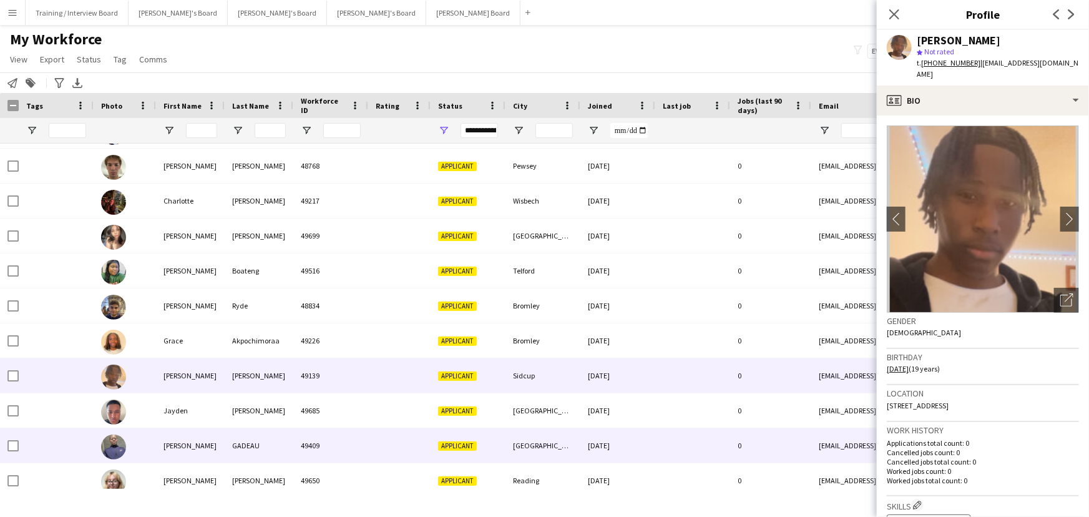
click at [555, 312] on div "Nottingham" at bounding box center [542, 410] width 75 height 34
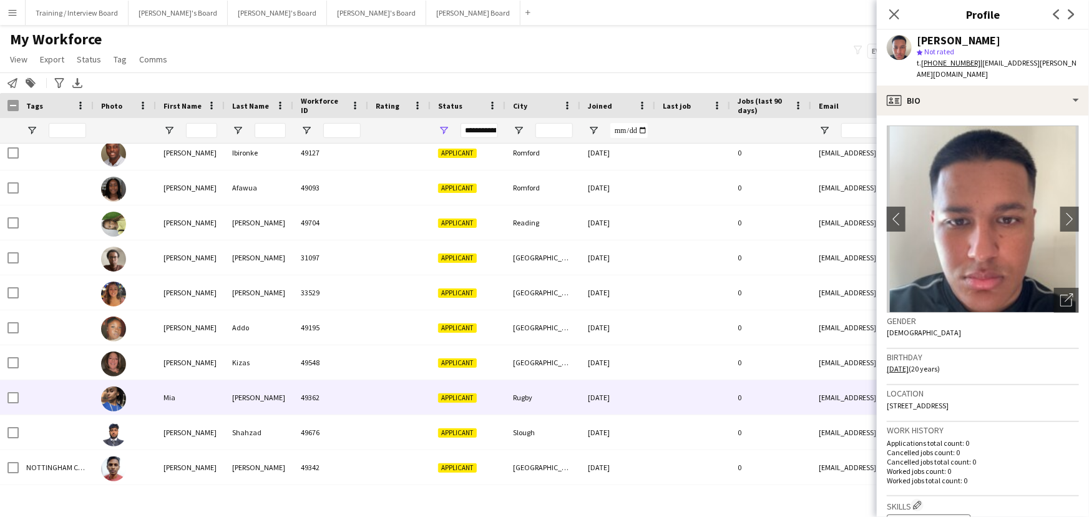
click at [545, 312] on div "Rugby" at bounding box center [542, 397] width 75 height 34
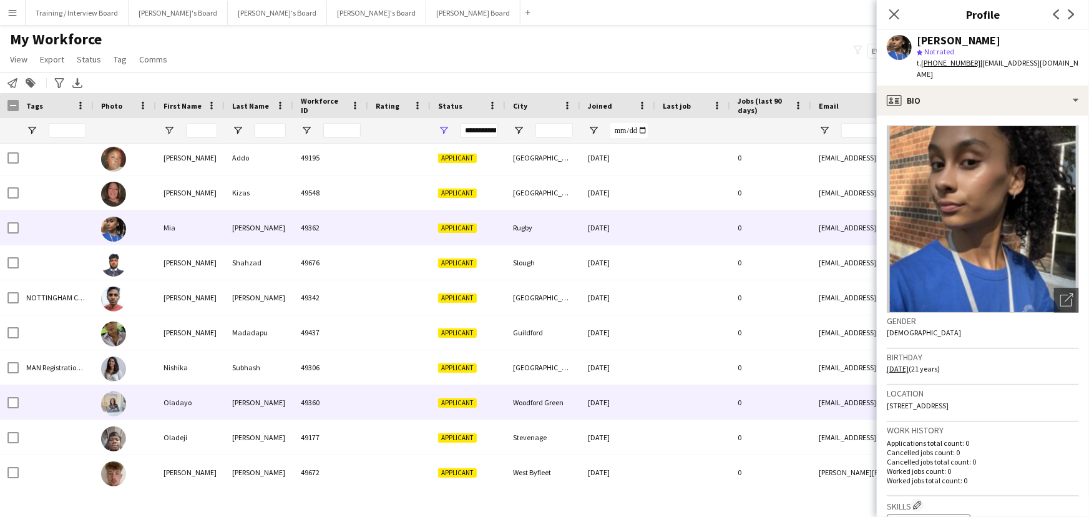
click at [541, 312] on div "Woodford Green" at bounding box center [542, 402] width 75 height 34
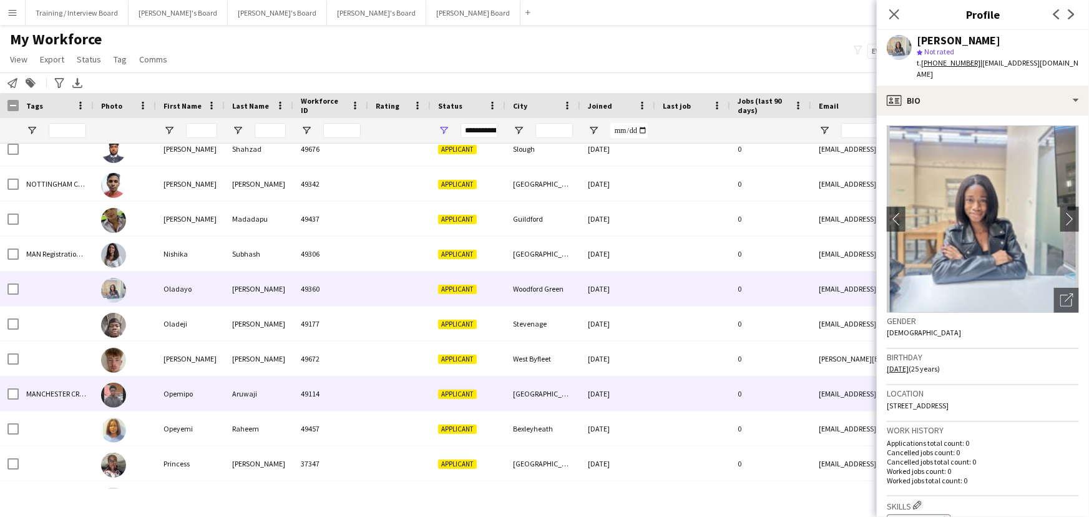
click at [553, 312] on div "Manchester" at bounding box center [542, 393] width 75 height 34
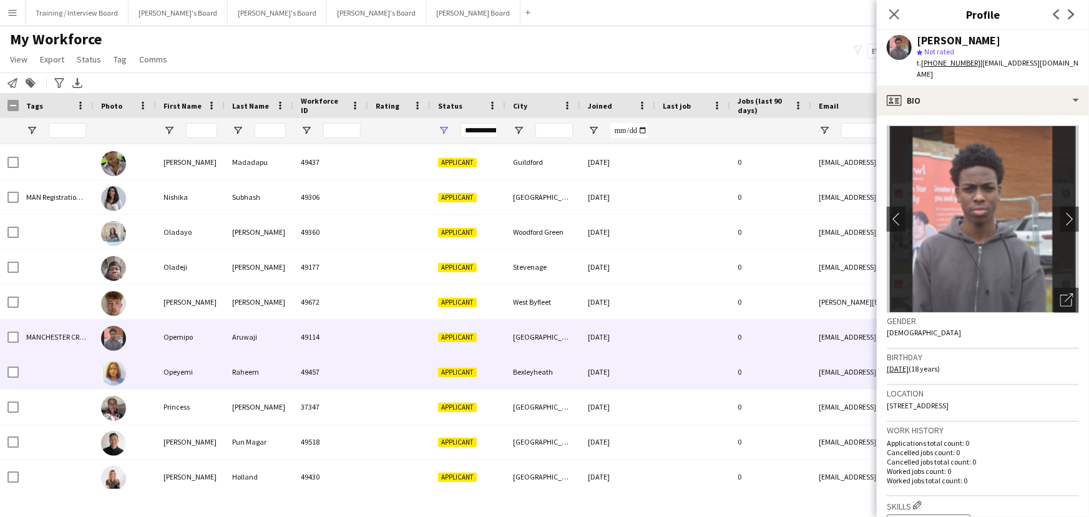
click at [542, 312] on div "Bexleyheath" at bounding box center [542, 371] width 75 height 34
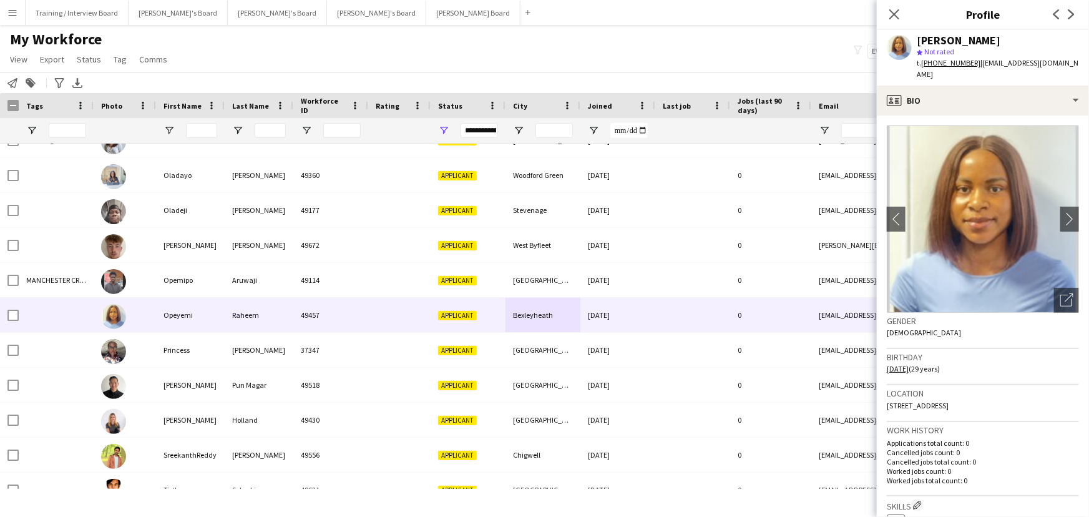
drag, startPoint x: 972, startPoint y: 391, endPoint x: 1011, endPoint y: 392, distance: 38.7
click at [725, 312] on span "Parkside Avenue, DA7 6NW, Bexleyheath, DA7 6NW" at bounding box center [918, 405] width 62 height 9
copy span "Bexleyheath"
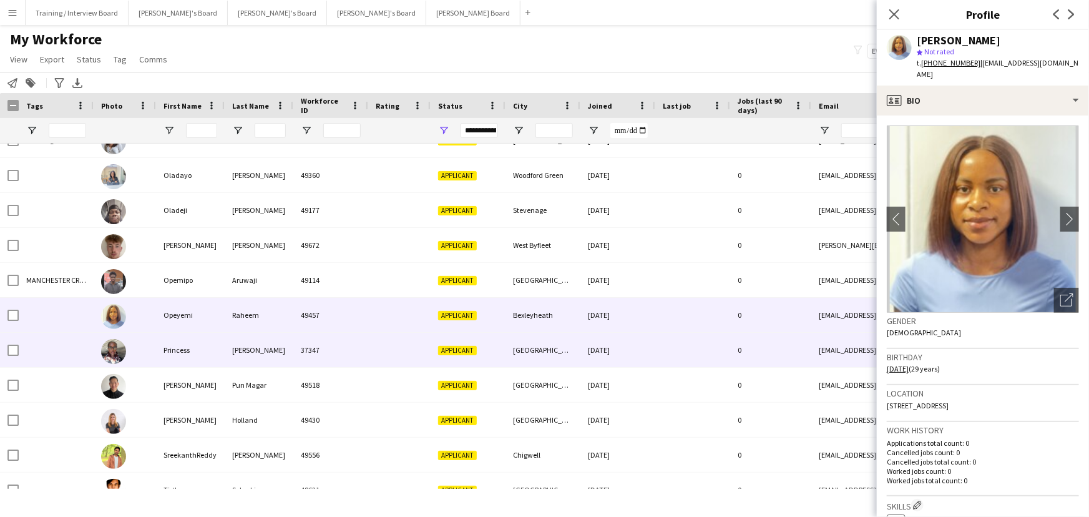
click at [505, 312] on div "Dagenham" at bounding box center [542, 350] width 75 height 34
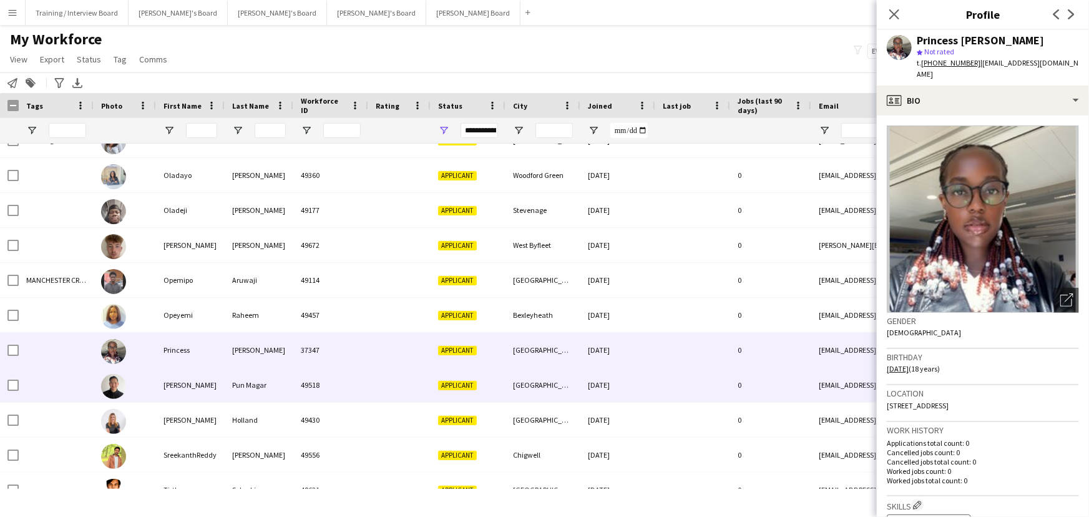
click at [595, 312] on div "11-08-2025" at bounding box center [617, 384] width 75 height 34
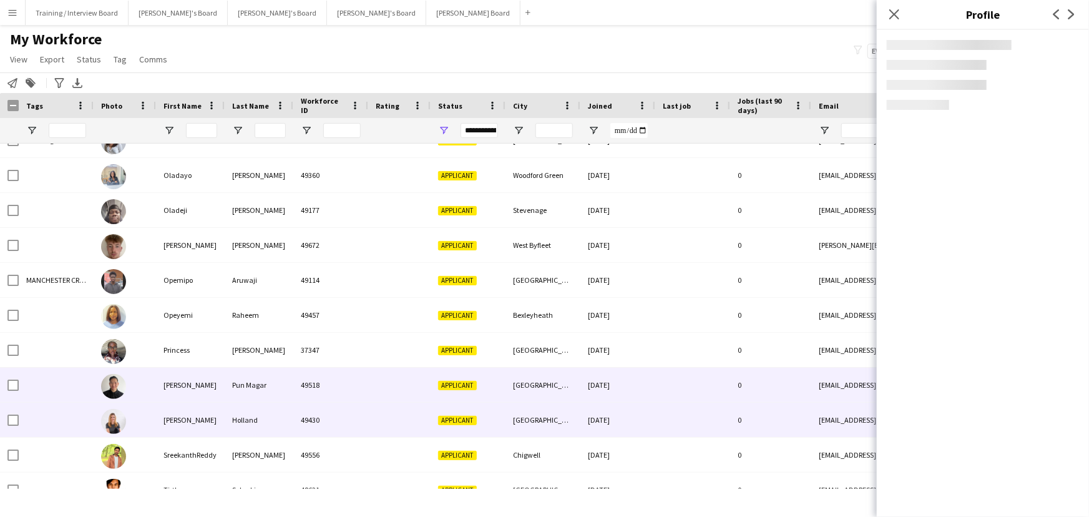
click at [576, 312] on div "Market Harborough" at bounding box center [542, 419] width 75 height 34
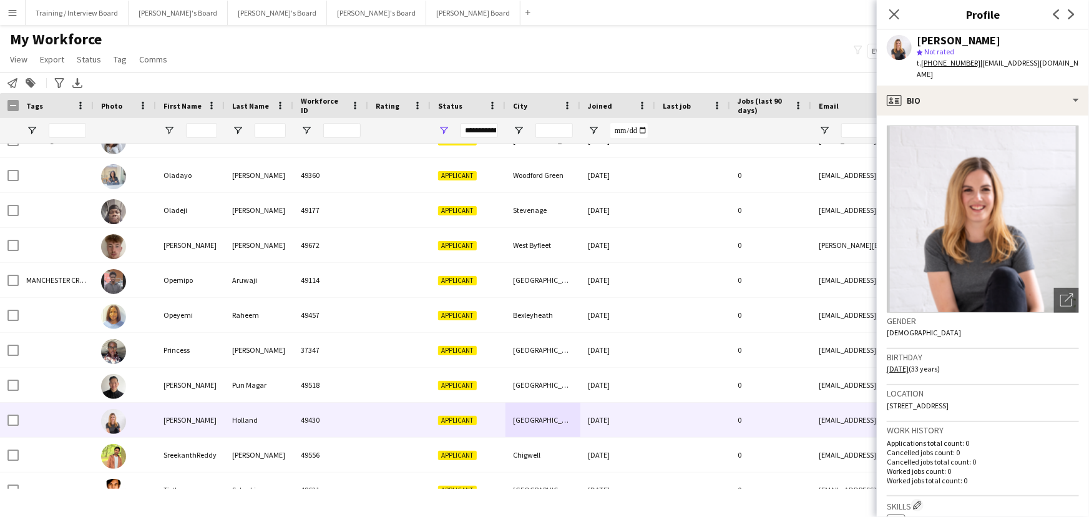
drag, startPoint x: 1044, startPoint y: 393, endPoint x: 999, endPoint y: 392, distance: 45.6
click at [725, 312] on div "Location 24 Bath Street, Market Harborough, LE16 9EL" at bounding box center [983, 403] width 192 height 36
copy span "LE16 9EL"
click at [725, 18] on icon "Close pop-in" at bounding box center [894, 14] width 12 height 12
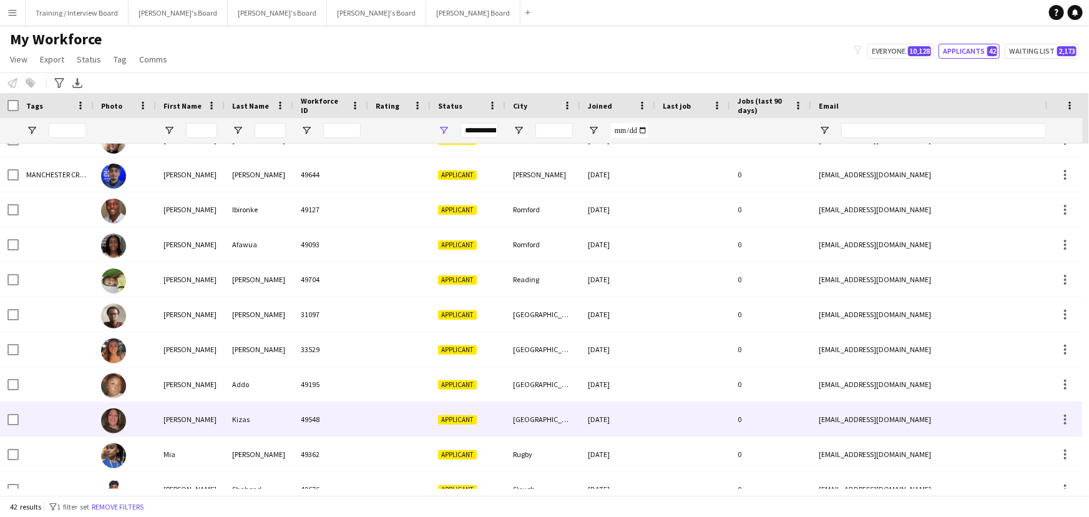
scroll to position [737, 0]
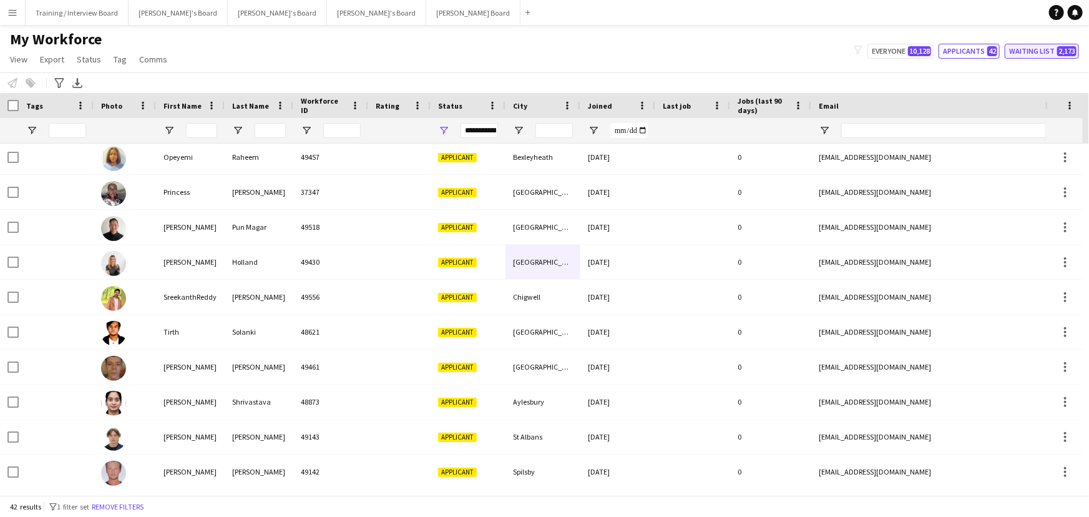
click at [725, 51] on span "2,173" at bounding box center [1066, 51] width 19 height 10
type input "**********"
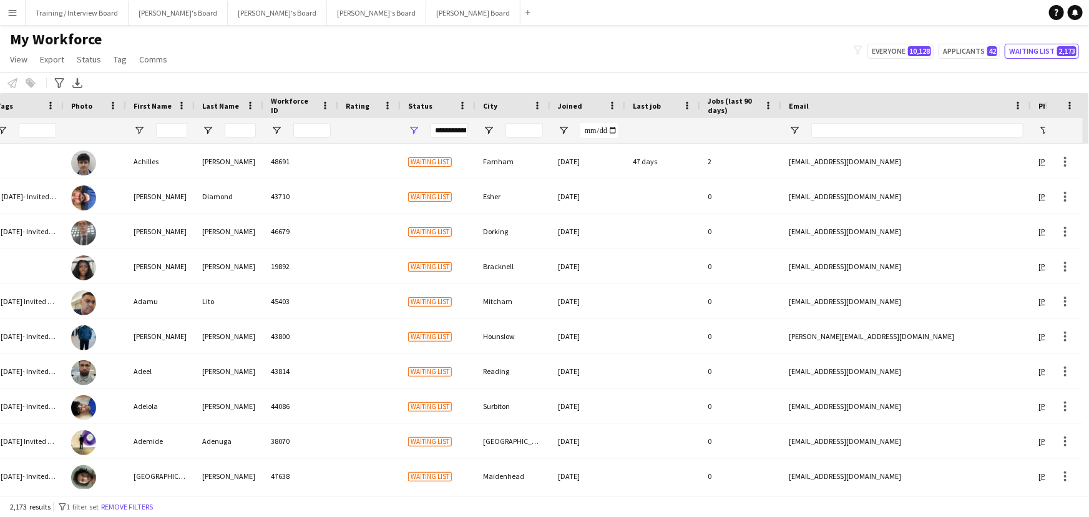
click at [725, 157] on div "Phone Interview Abra Attoh 17824 3.0 Waiting list Farnham 17-11-2021 809 days 0…" at bounding box center [544, 315] width 1089 height 345
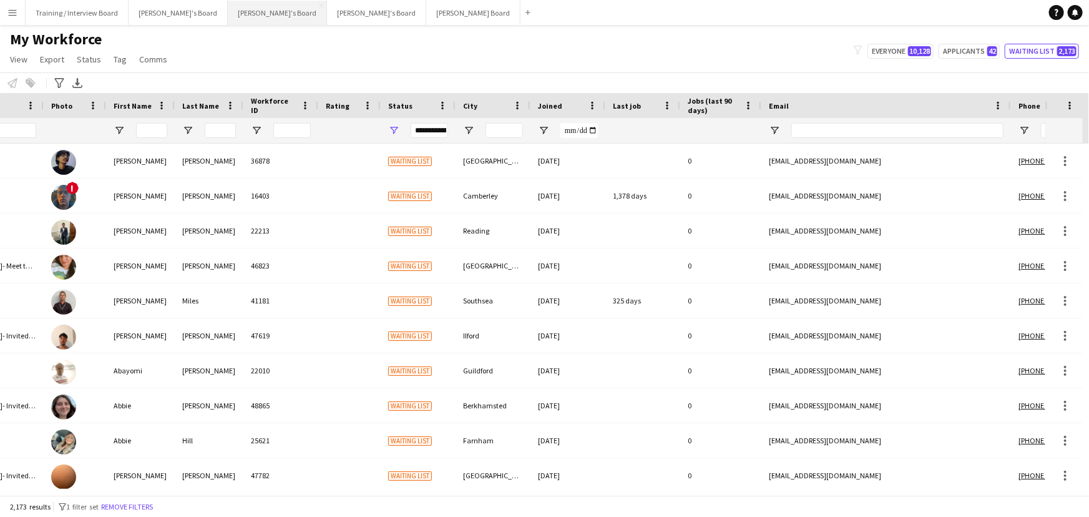
click at [228, 21] on button "[PERSON_NAME]'s Board Close" at bounding box center [277, 13] width 99 height 24
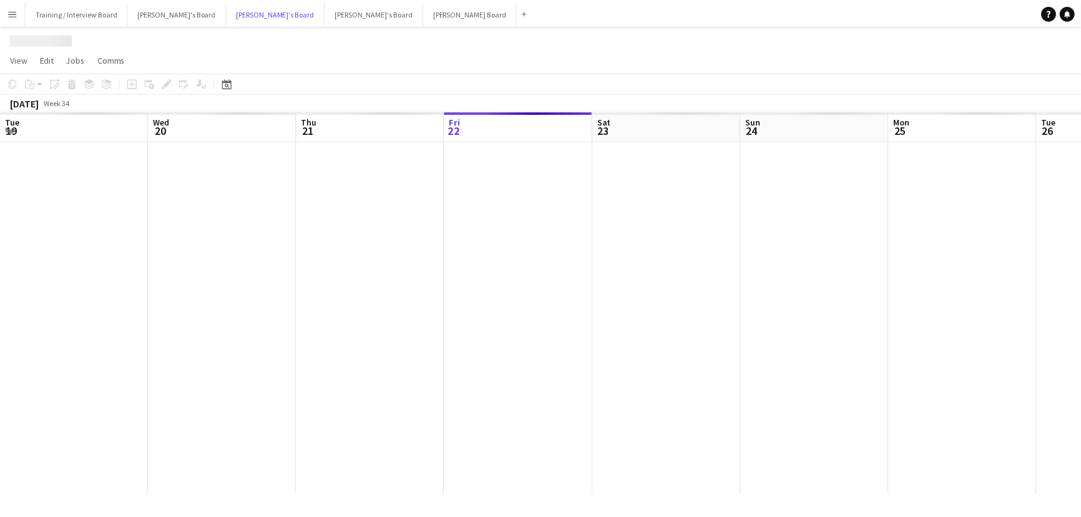
scroll to position [0, 298]
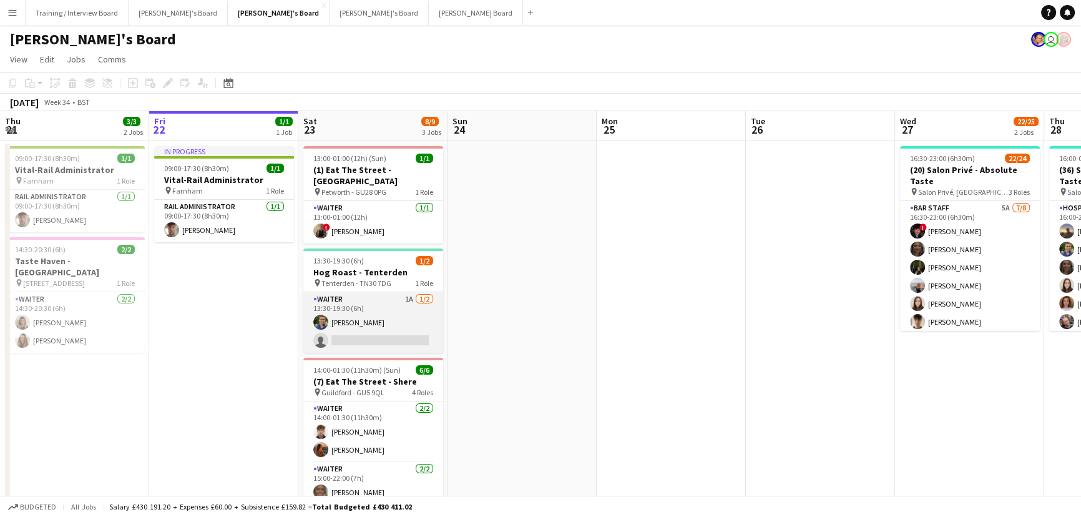
click at [409, 304] on app-card-role "Waiter 1A [DATE] 13:30-19:30 (6h) [PERSON_NAME] single-neutral-actions" at bounding box center [373, 322] width 140 height 61
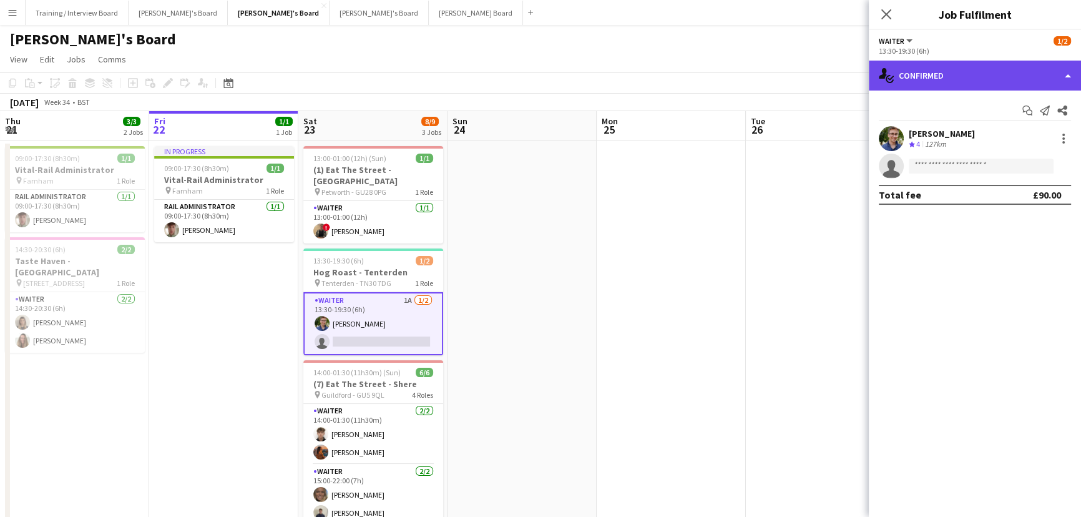
click at [725, 81] on div "single-neutral-actions-check-2 Confirmed" at bounding box center [974, 76] width 212 height 30
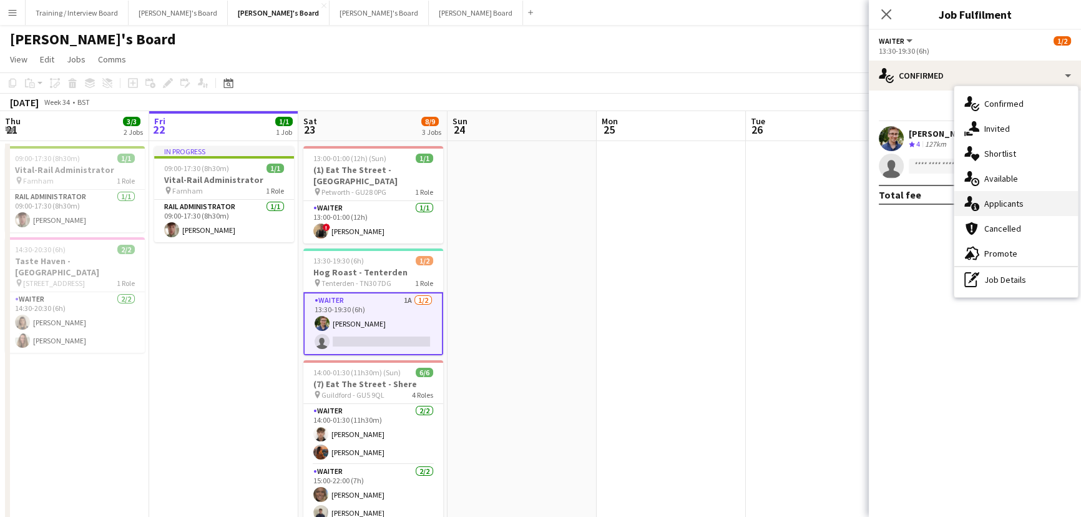
click at [725, 197] on div "single-neutral-actions-information Applicants" at bounding box center [1016, 203] width 124 height 25
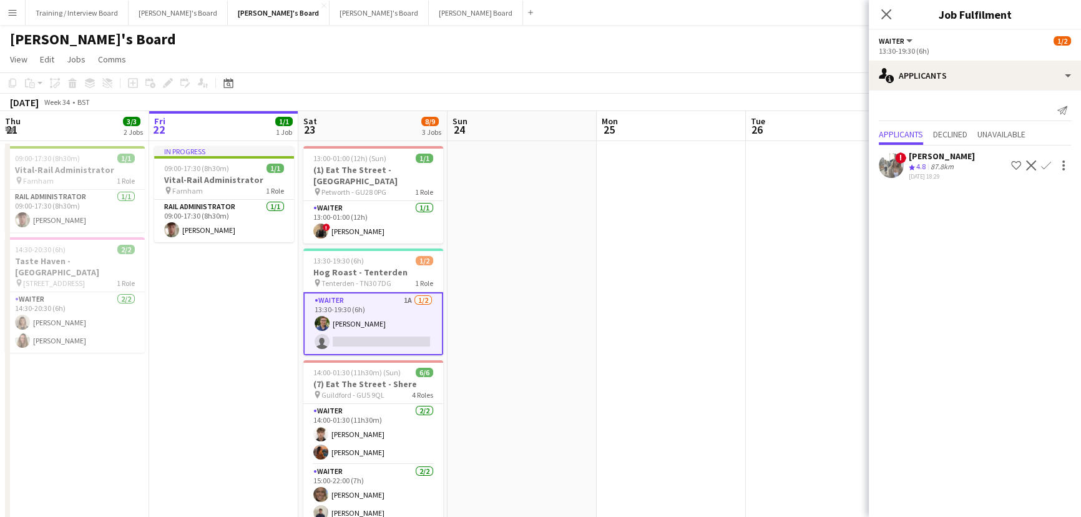
click at [554, 293] on app-date-cell at bounding box center [521, 360] width 149 height 439
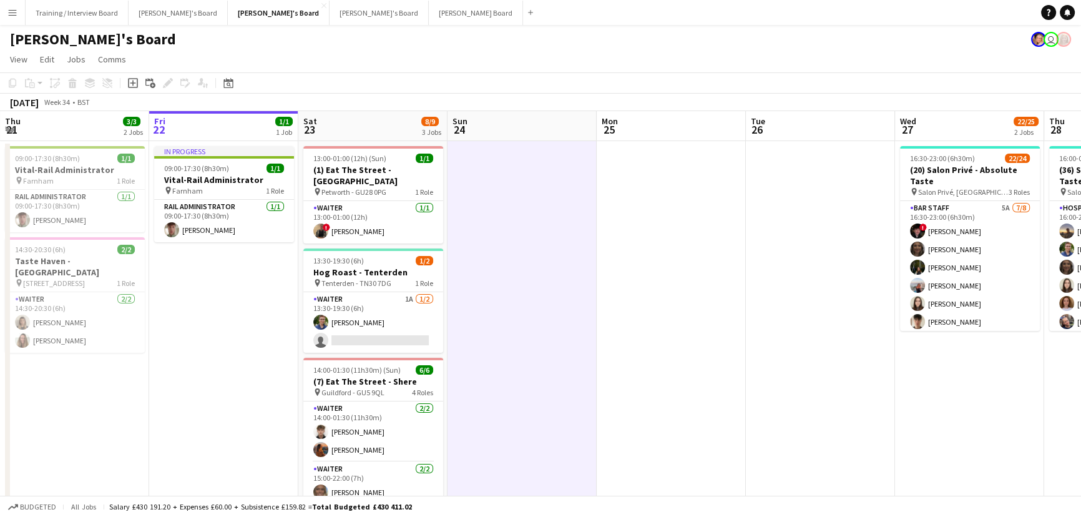
scroll to position [0, 361]
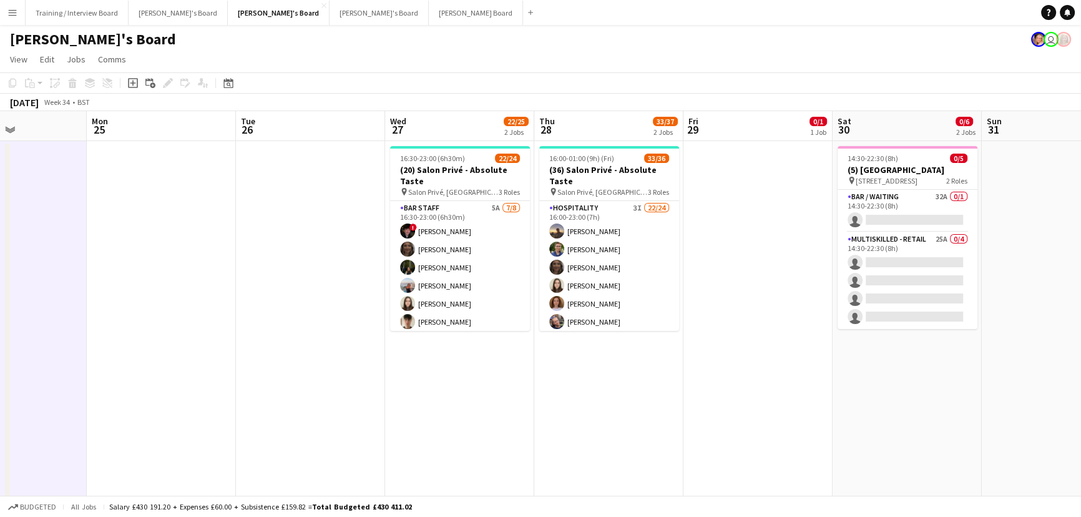
drag, startPoint x: 419, startPoint y: 343, endPoint x: 336, endPoint y: 336, distance: 82.6
click at [336, 312] on app-calendar-viewport "Fri 22 1/1 1 Job Sat 23 8/9 3 Jobs Sun 24 Mon 25 Tue 26 Wed 27 22/25 2 Jobs Thu…" at bounding box center [540, 506] width 1081 height 790
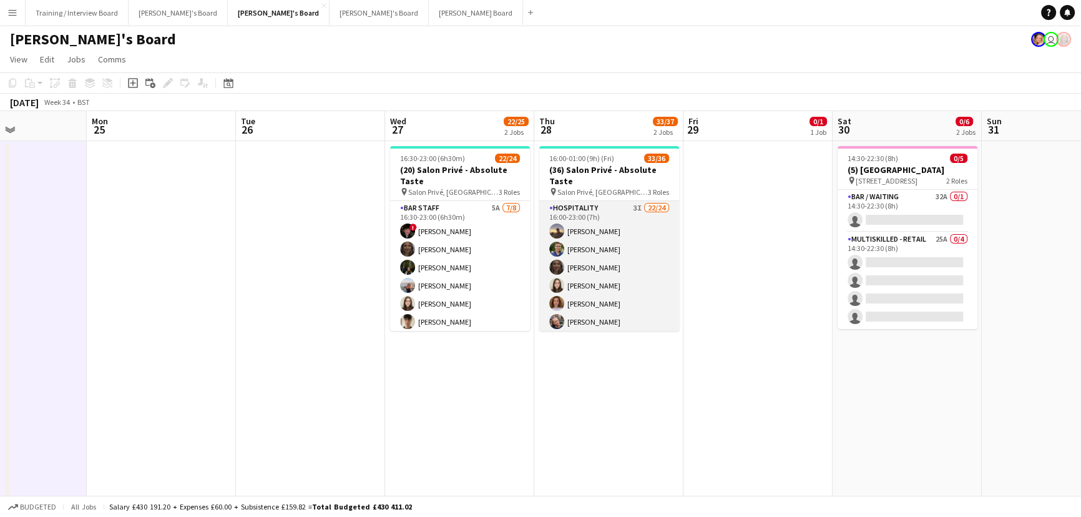
click at [602, 289] on app-card-role "Hospitality 3I 22/24 16:00-23:00 (7h) Harry Thomas Joseph Day shona irvine Hann…" at bounding box center [609, 430] width 140 height 459
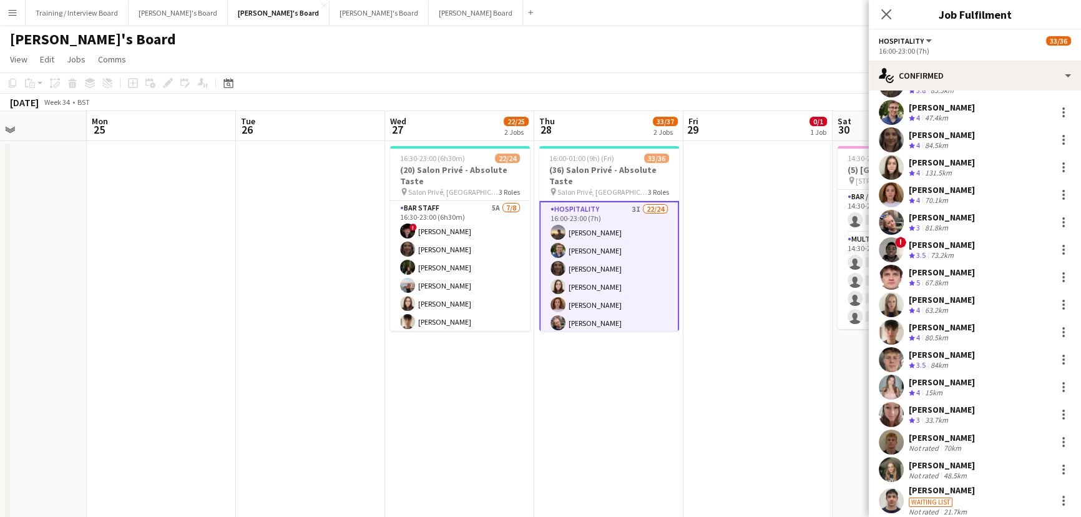
scroll to position [113, 0]
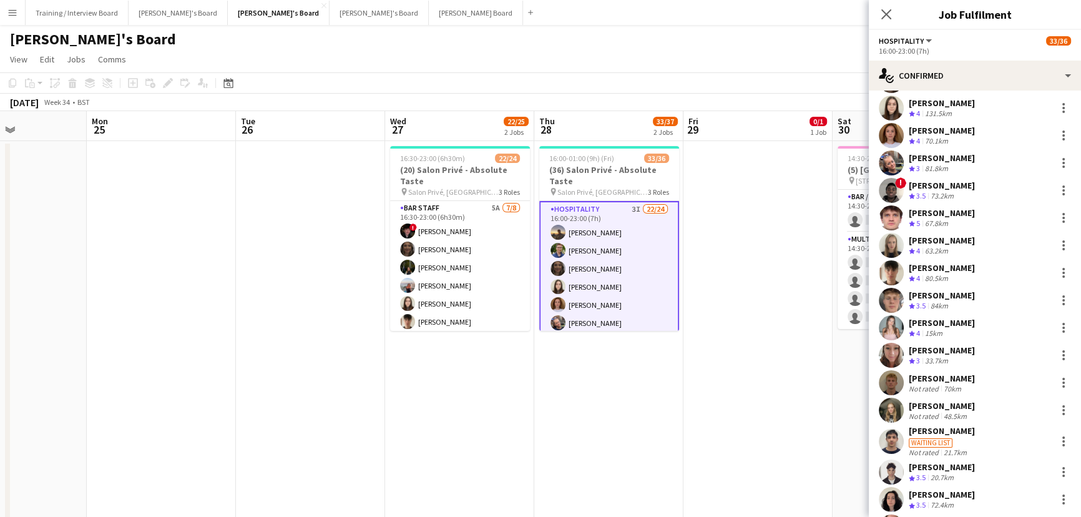
drag, startPoint x: 659, startPoint y: 386, endPoint x: 696, endPoint y: 381, distance: 37.1
click at [696, 312] on app-calendar-viewport "Fri 22 1/1 1 Job Sat 23 8/9 3 Jobs Sun 24 Mon 25 Tue 26 Wed 27 22/25 2 Jobs Thu…" at bounding box center [540, 506] width 1081 height 790
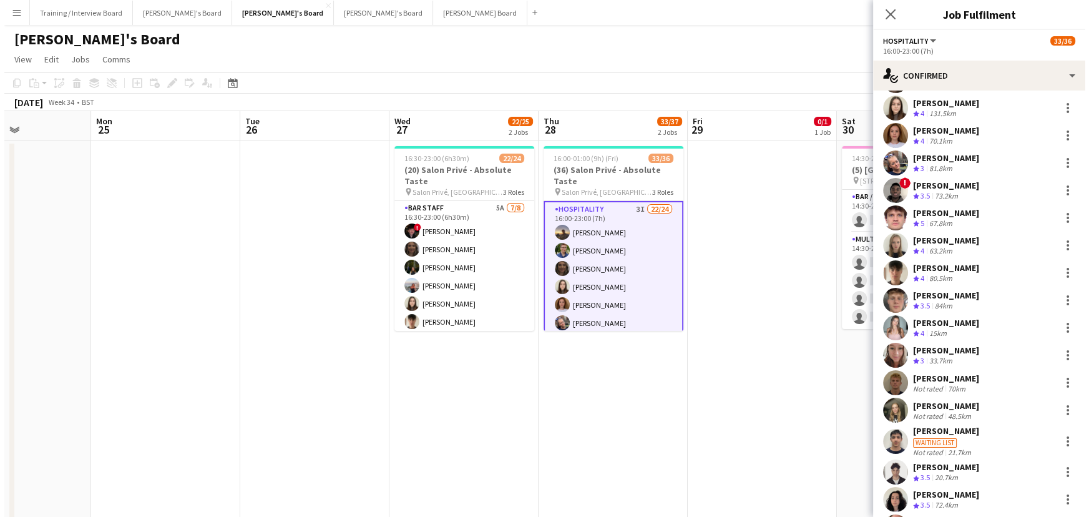
scroll to position [0, 324]
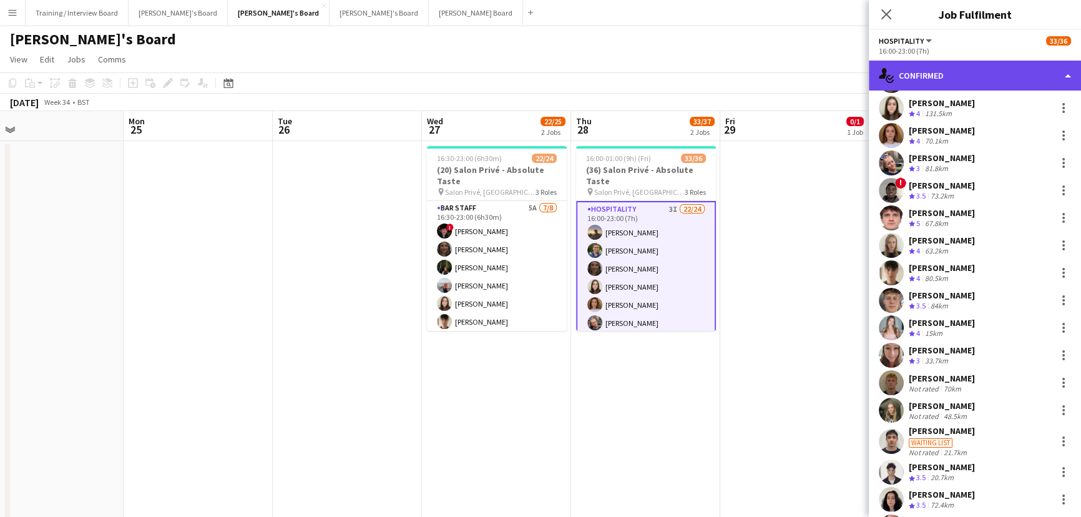
click at [725, 78] on div "single-neutral-actions-check-2 Confirmed" at bounding box center [974, 76] width 212 height 30
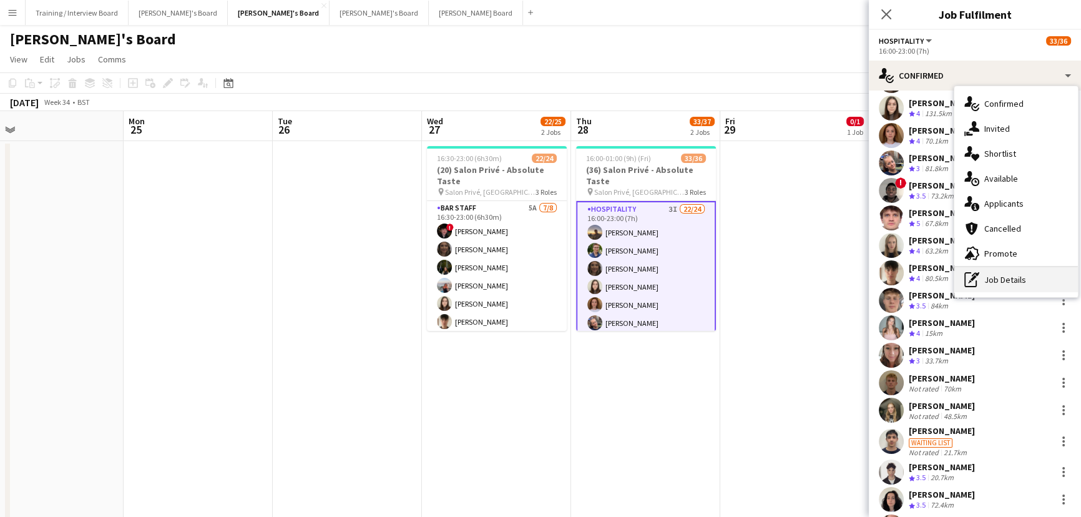
click at [725, 280] on div "pen-write Job Details" at bounding box center [1016, 279] width 124 height 25
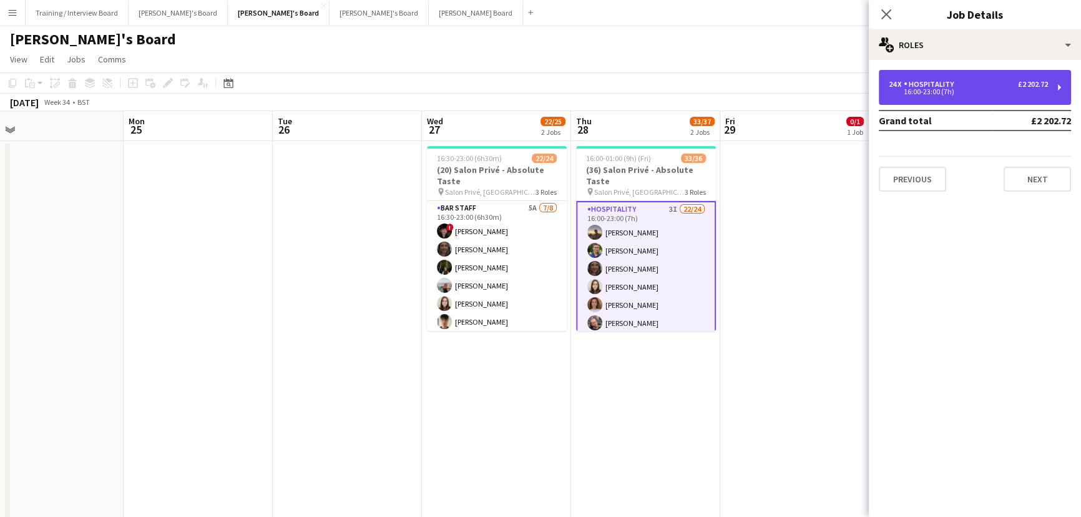
click at [725, 78] on div "24 x Hospitality £2 202.72 16:00-23:00 (7h)" at bounding box center [974, 87] width 192 height 35
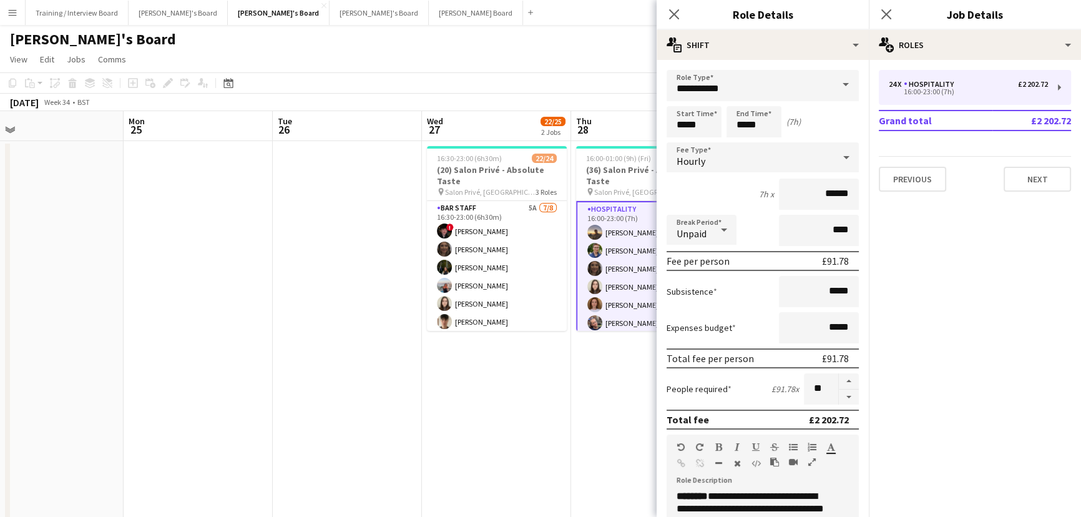
click at [573, 312] on app-date-cell "16:00-01:00 (9h) (Fri) 33/36 (36) Salon Privé - Absolute Taste pin Salon Privé,…" at bounding box center [645, 360] width 149 height 439
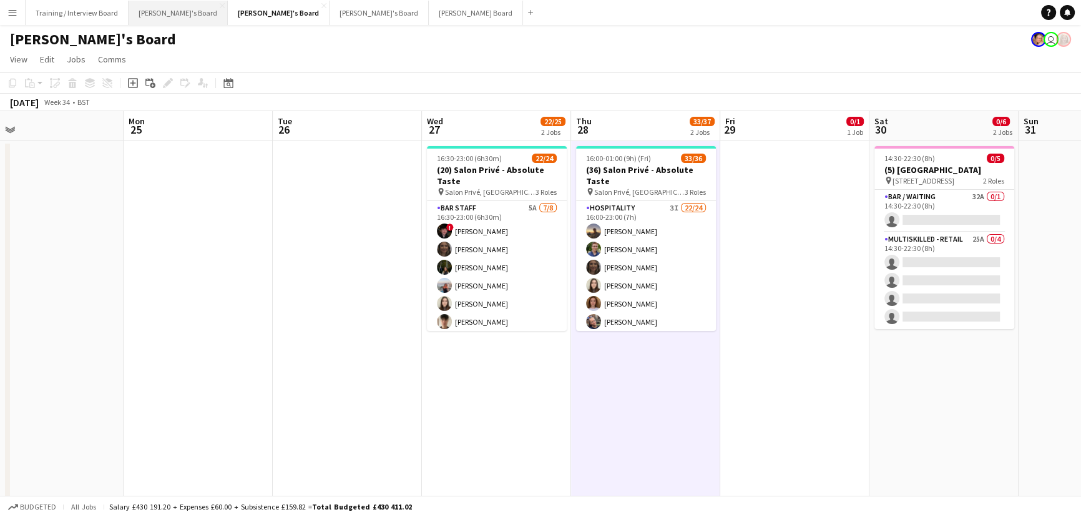
click at [150, 22] on button "[PERSON_NAME]'s Board Close" at bounding box center [178, 13] width 99 height 24
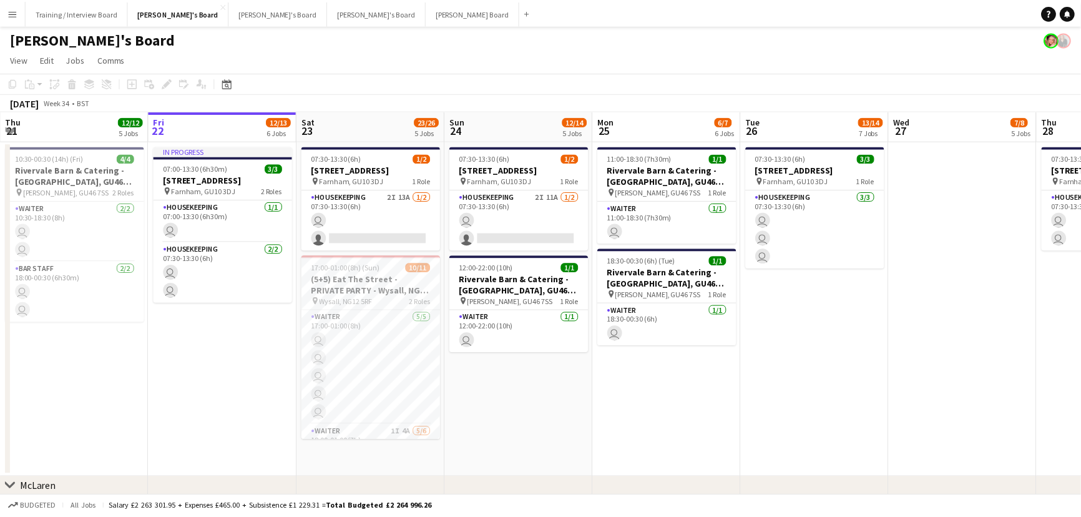
scroll to position [0, 335]
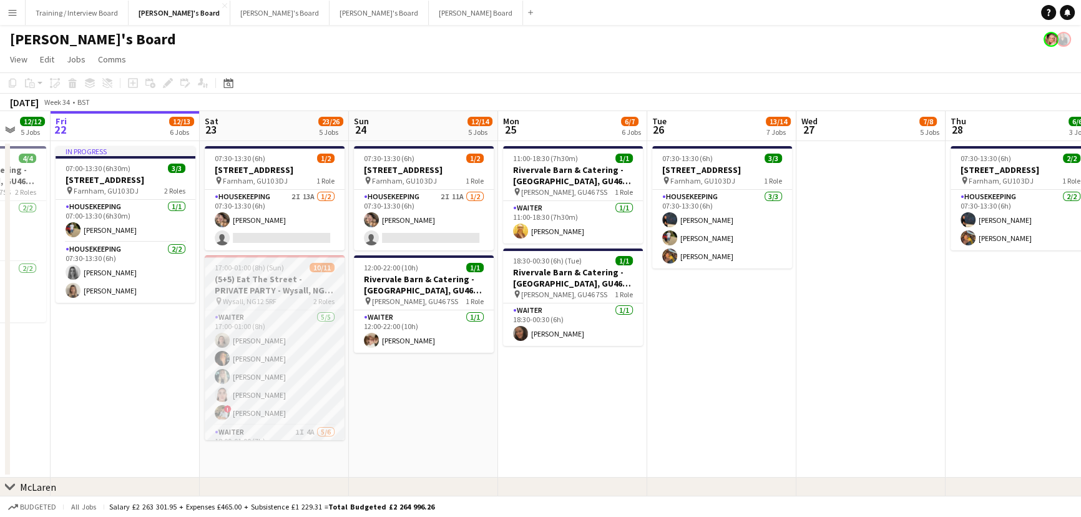
click at [298, 288] on h3 "(5+5) Eat The Street - PRIVATE PARTY - Wysall, NG12 5RF" at bounding box center [275, 284] width 140 height 22
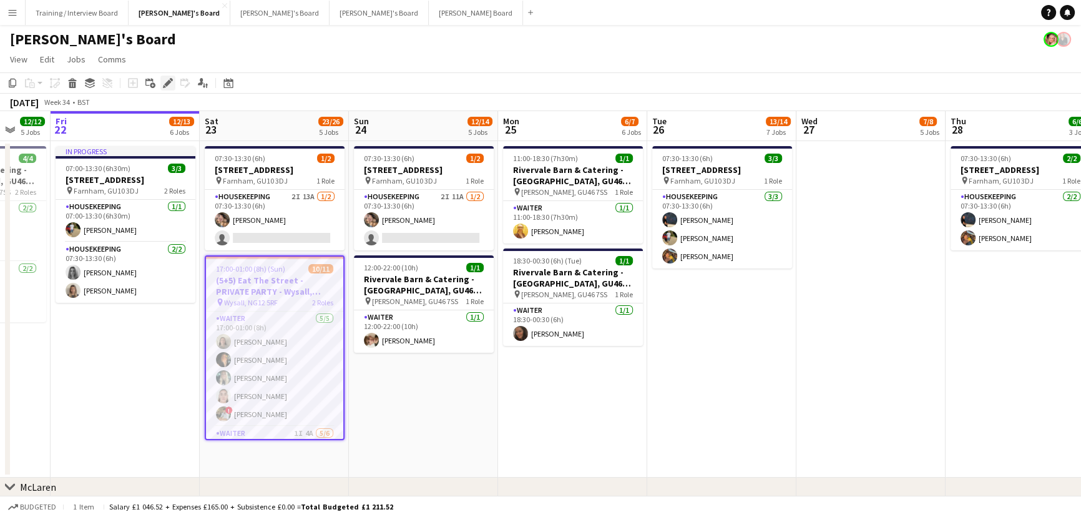
click at [166, 82] on icon at bounding box center [167, 83] width 7 height 7
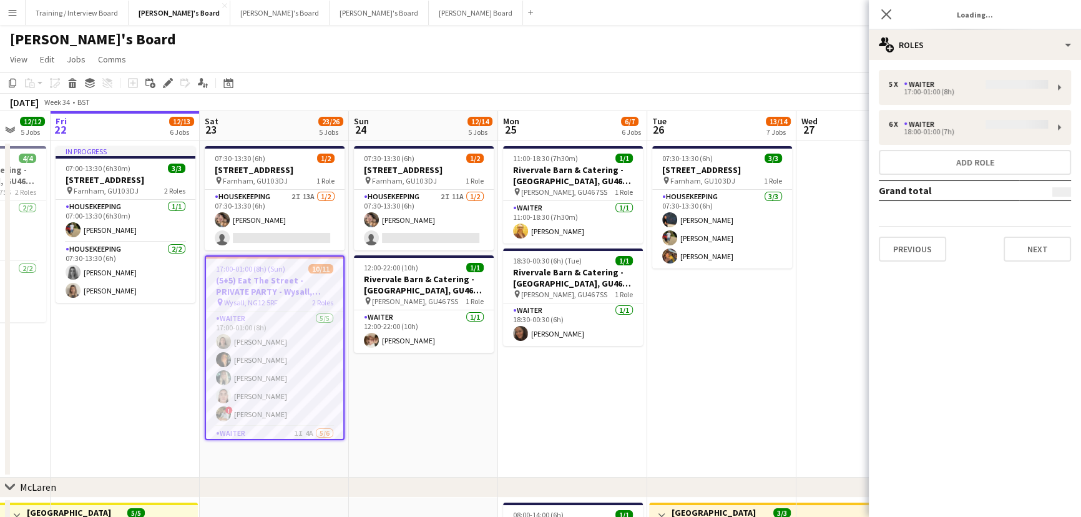
type input "**********"
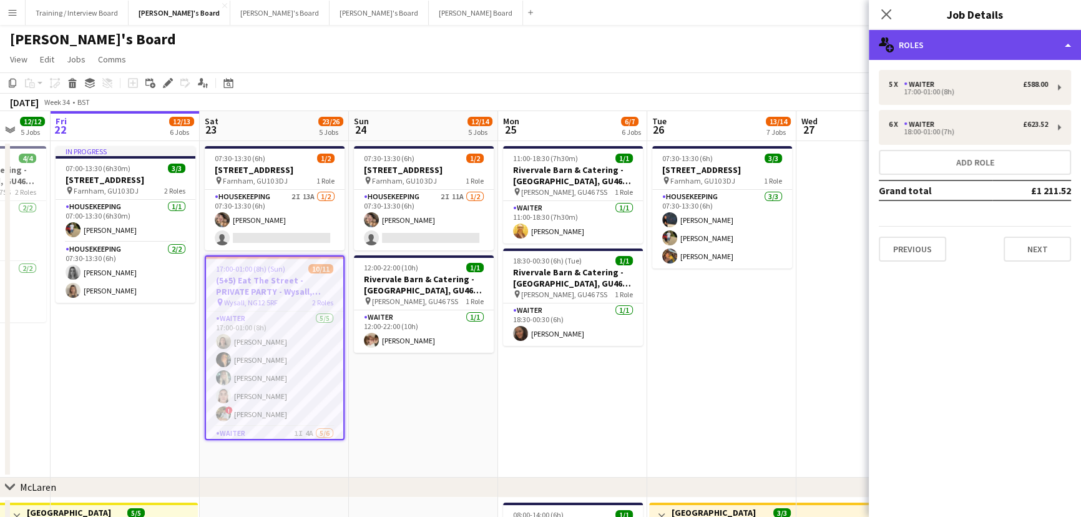
click at [725, 43] on div "multiple-users-add Roles" at bounding box center [974, 45] width 212 height 30
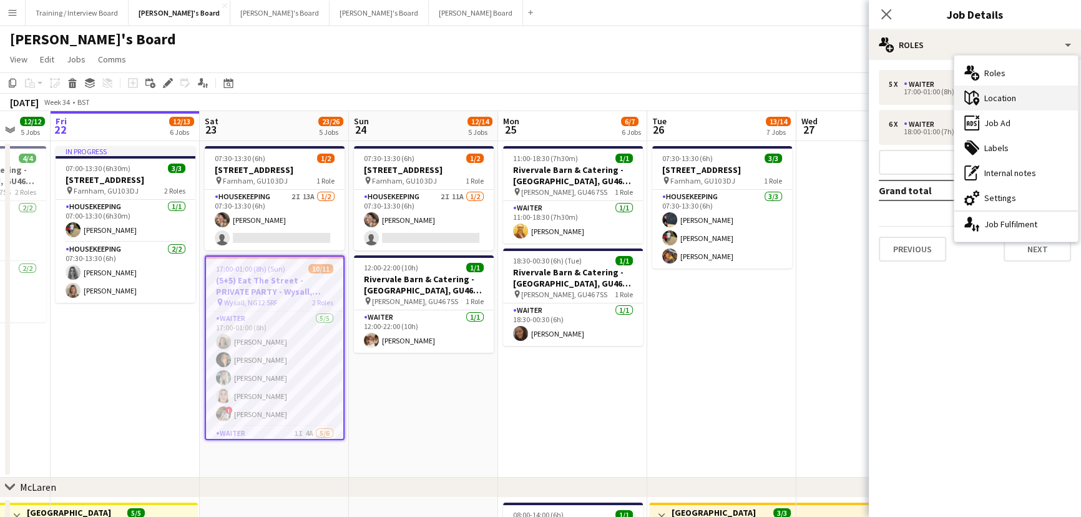
click at [725, 95] on div "maps-pin-1 Location" at bounding box center [1016, 97] width 124 height 25
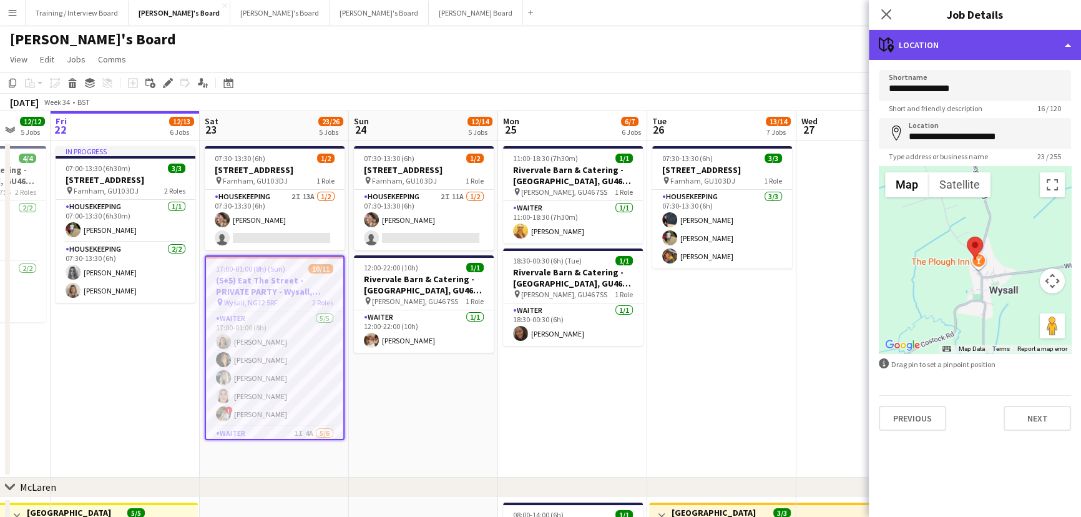
click at [725, 39] on div "maps-pin-1 Location" at bounding box center [974, 45] width 212 height 30
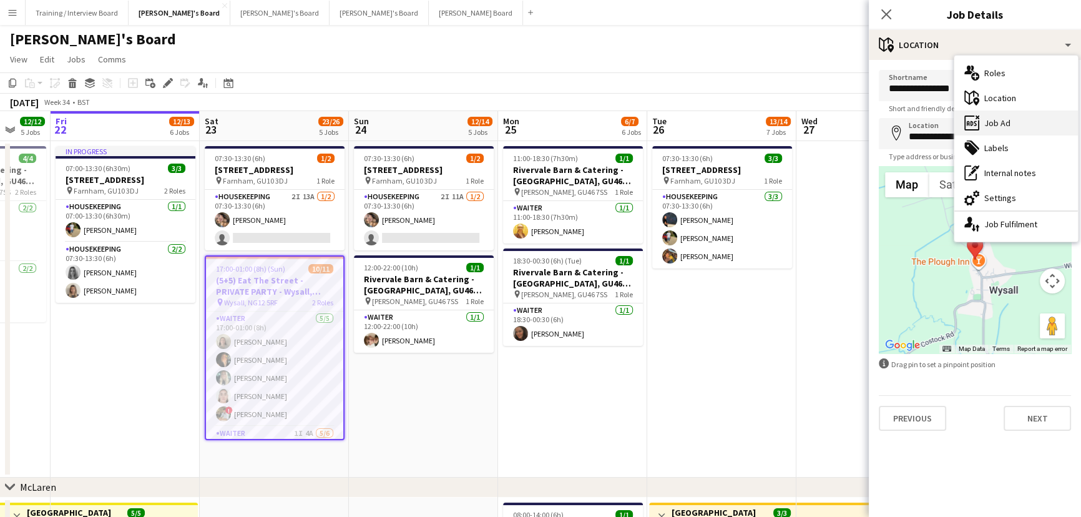
click at [725, 120] on div "ads-window Job Ad" at bounding box center [1016, 122] width 124 height 25
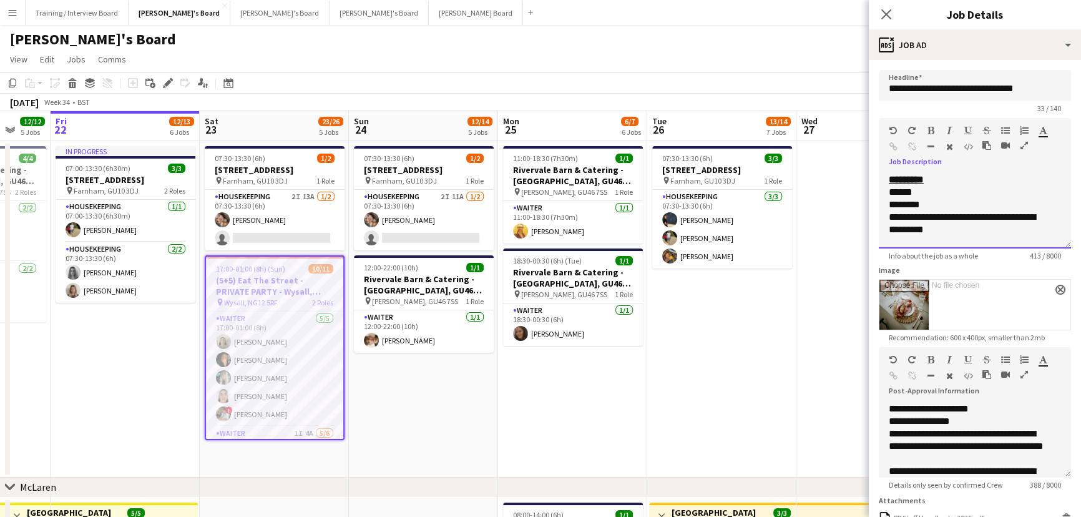
click at [725, 189] on div "******" at bounding box center [965, 192] width 155 height 12
click at [725, 205] on div "********" at bounding box center [965, 204] width 155 height 12
drag, startPoint x: 952, startPoint y: 228, endPoint x: 888, endPoint y: 190, distance: 74.4
click at [725, 190] on div "**********" at bounding box center [974, 210] width 192 height 75
paste div
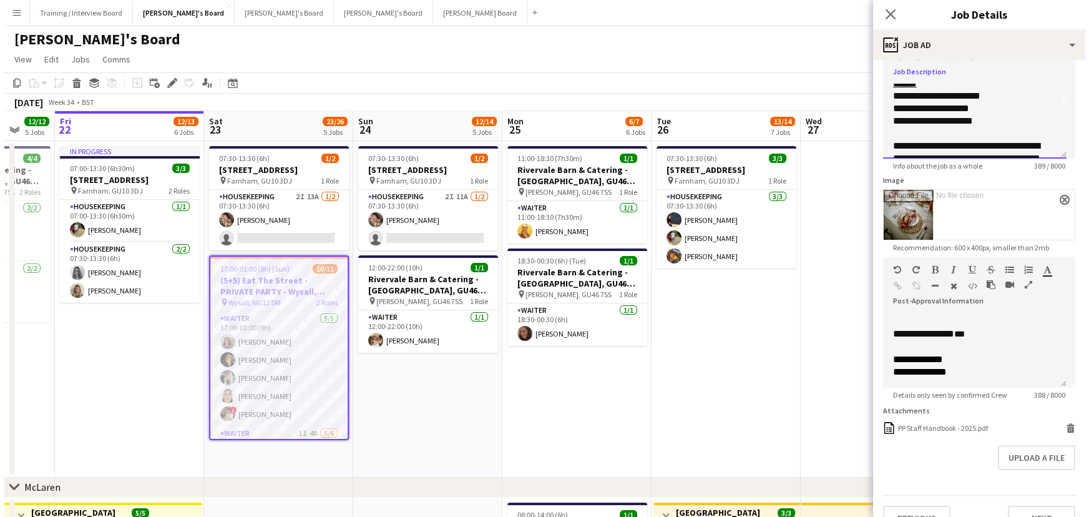
scroll to position [122, 0]
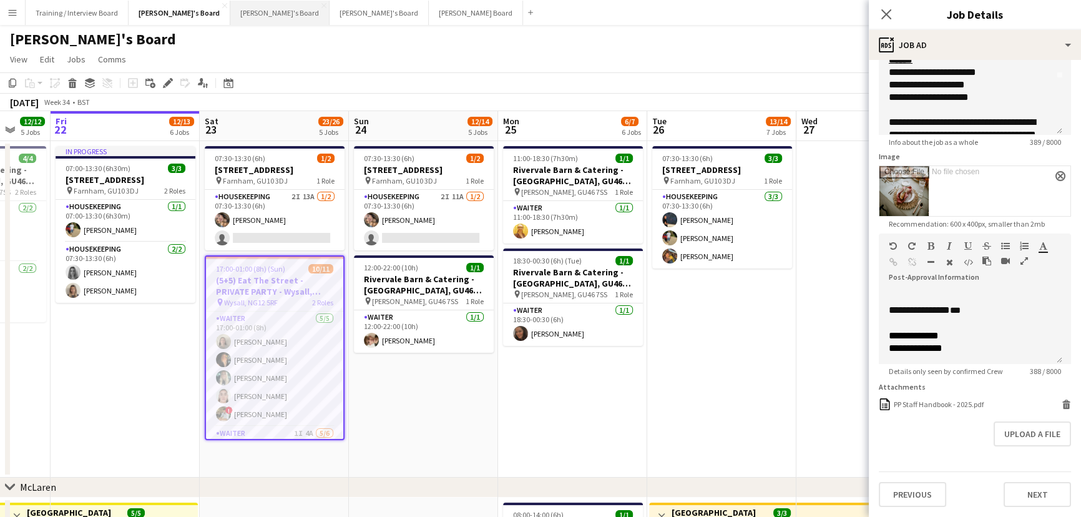
click at [230, 12] on button "[PERSON_NAME]'s Board Close" at bounding box center [279, 13] width 99 height 24
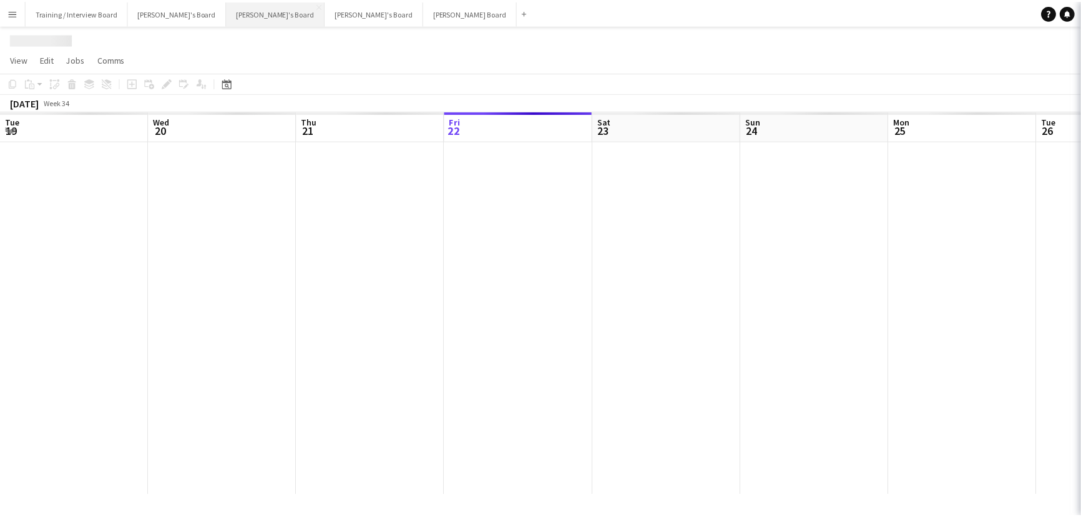
scroll to position [0, 298]
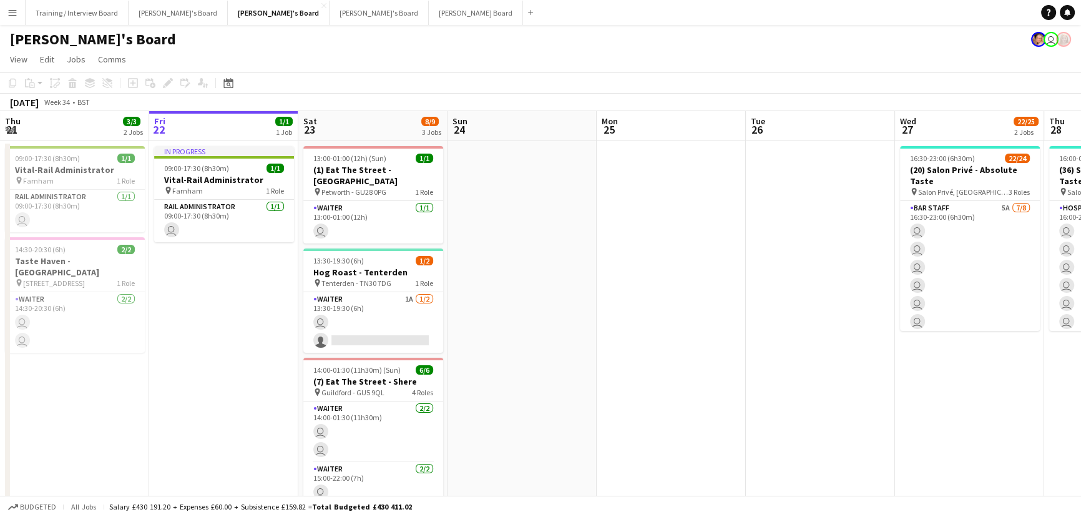
click at [684, 312] on app-calendar-viewport "Tue 19 1/1 1 Job Wed 20 3/3 2 Jobs Thu 21 3/3 2 Jobs Fri 22 1/1 1 Job Sat 23 8/…" at bounding box center [540, 506] width 1081 height 790
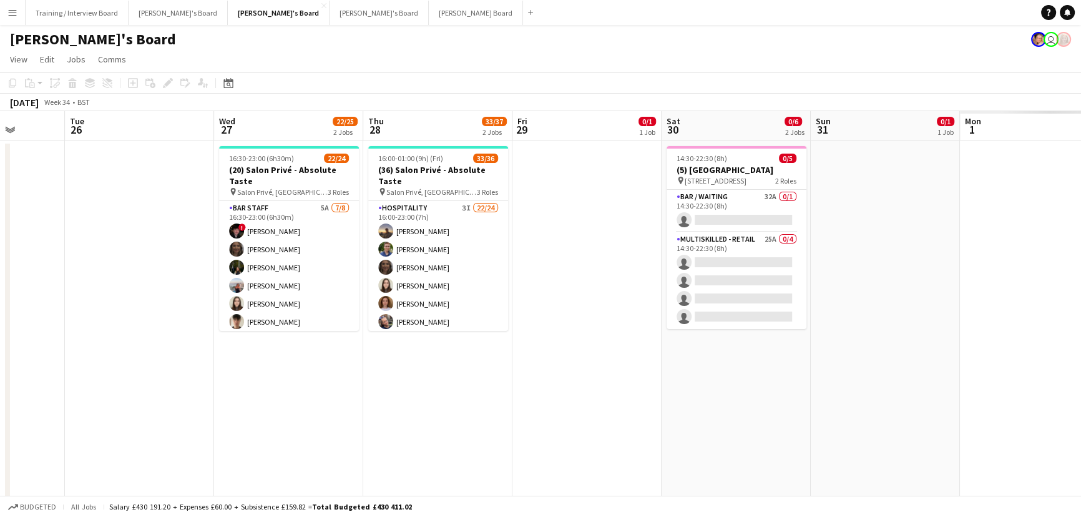
scroll to position [0, 432]
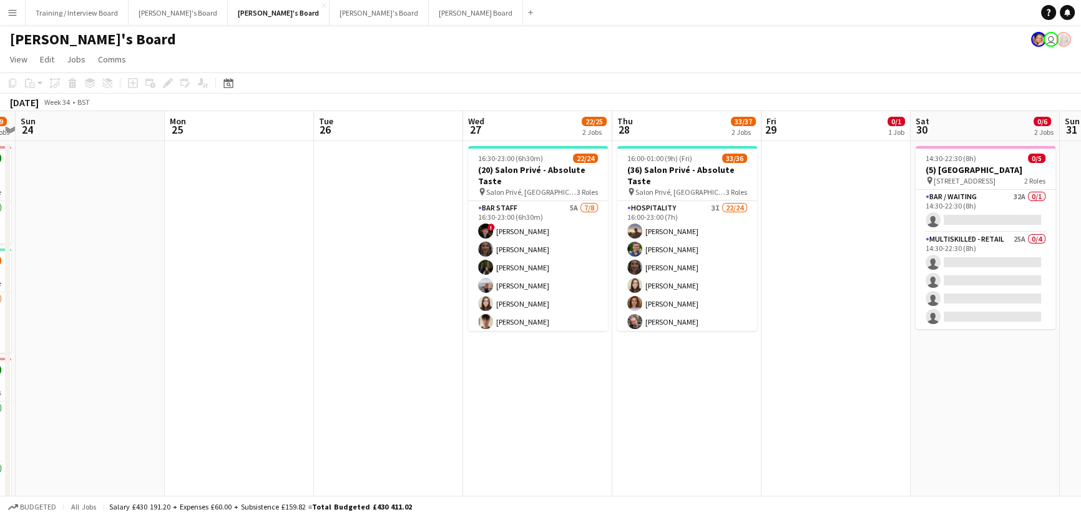
drag, startPoint x: 586, startPoint y: 356, endPoint x: 299, endPoint y: 331, distance: 288.0
click at [299, 312] on app-calendar-viewport "Thu 21 3/3 2 Jobs Fri 22 1/1 1 Job Sat 23 8/9 3 Jobs Sun 24 Mon 25 Tue 26 Wed 2…" at bounding box center [540, 506] width 1081 height 790
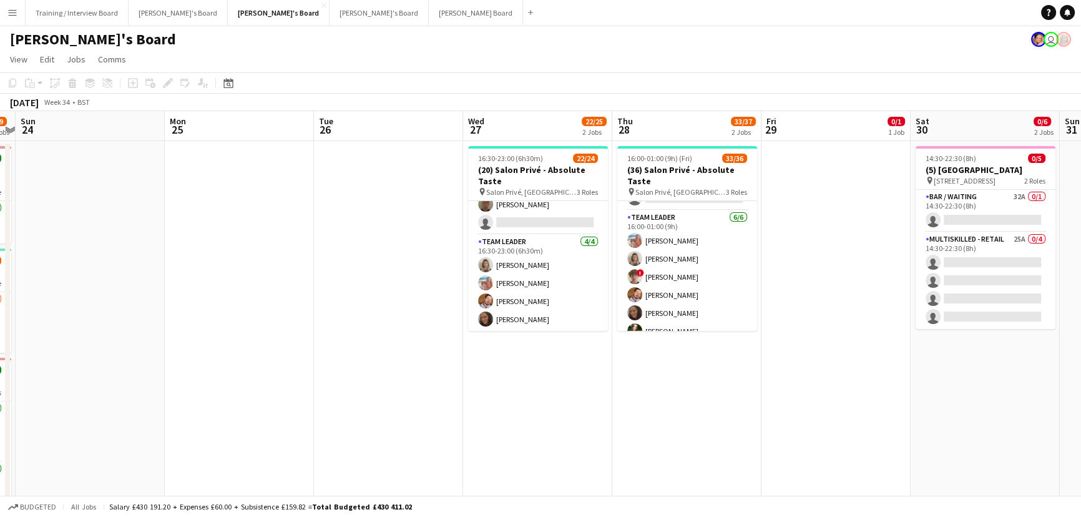
scroll to position [594, 0]
click at [725, 312] on app-date-cell at bounding box center [835, 360] width 149 height 439
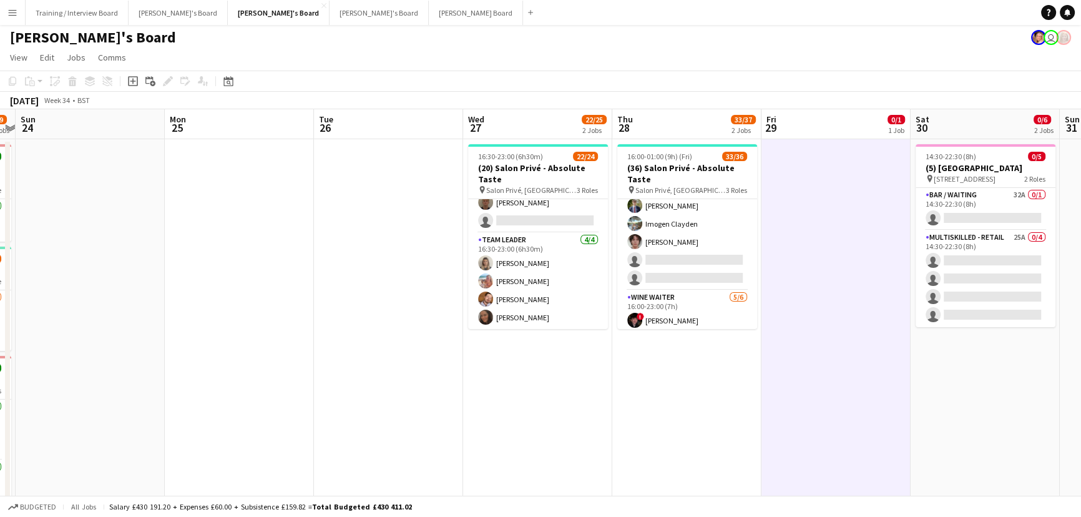
scroll to position [0, 0]
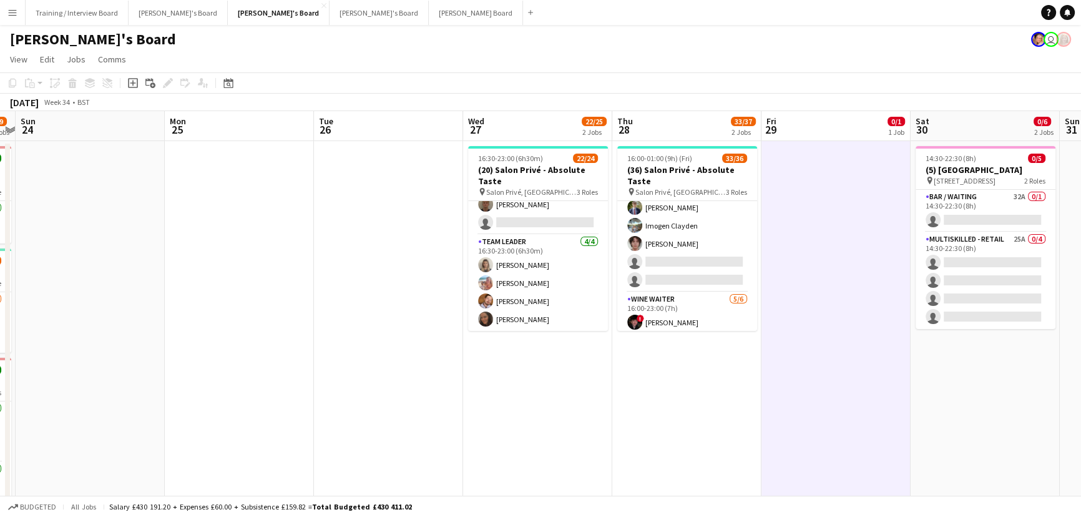
drag, startPoint x: 379, startPoint y: 389, endPoint x: 525, endPoint y: 374, distance: 146.1
click at [525, 312] on app-calendar-viewport "Thu 21 3/3 2 Jobs Fri 22 1/1 1 Job Sat 23 8/9 3 Jobs Sun 24 Mon 25 Tue 26 Wed 2…" at bounding box center [540, 506] width 1081 height 790
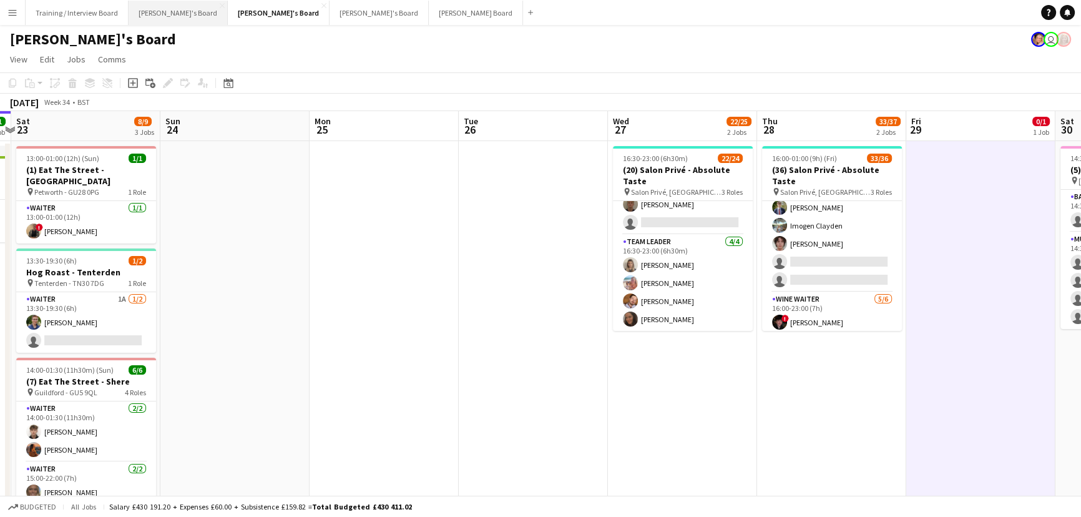
click at [149, 10] on button "[PERSON_NAME]'s Board Close" at bounding box center [178, 13] width 99 height 24
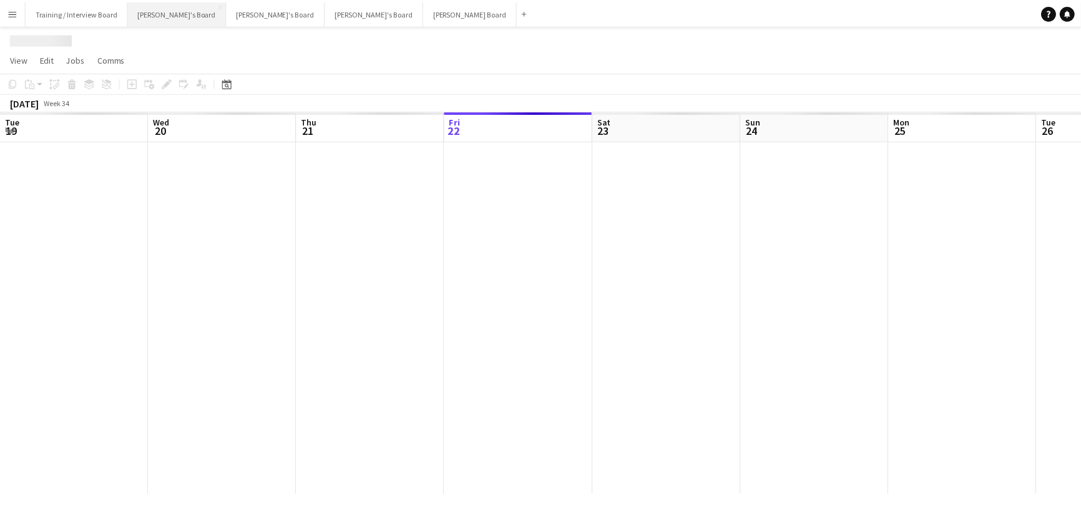
scroll to position [0, 298]
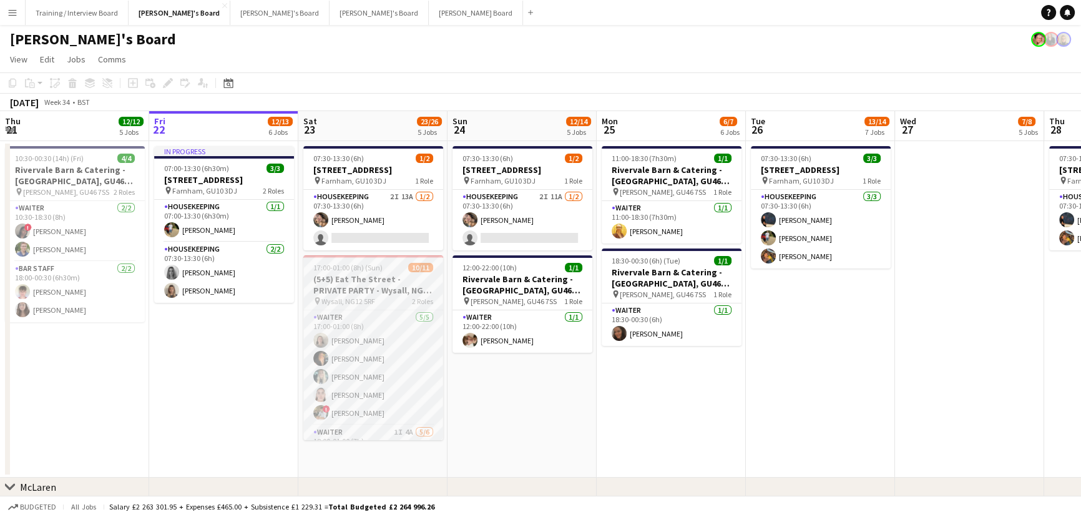
drag, startPoint x: 408, startPoint y: 291, endPoint x: 419, endPoint y: 293, distance: 10.8
click at [408, 291] on h3 "(5+5) Eat The Street - PRIVATE PARTY - Wysall, NG12 5RF" at bounding box center [373, 284] width 140 height 22
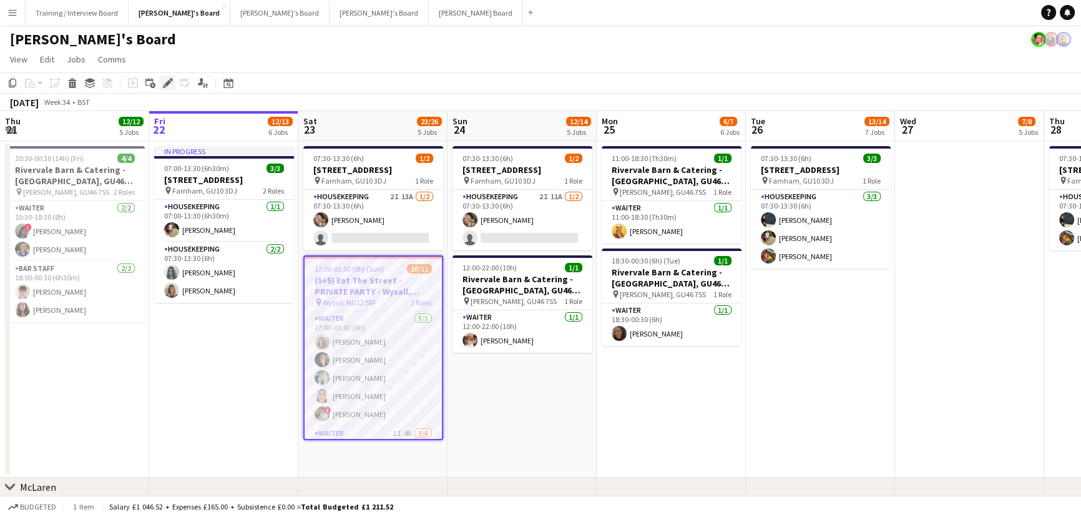
click at [167, 81] on icon at bounding box center [167, 83] width 7 height 7
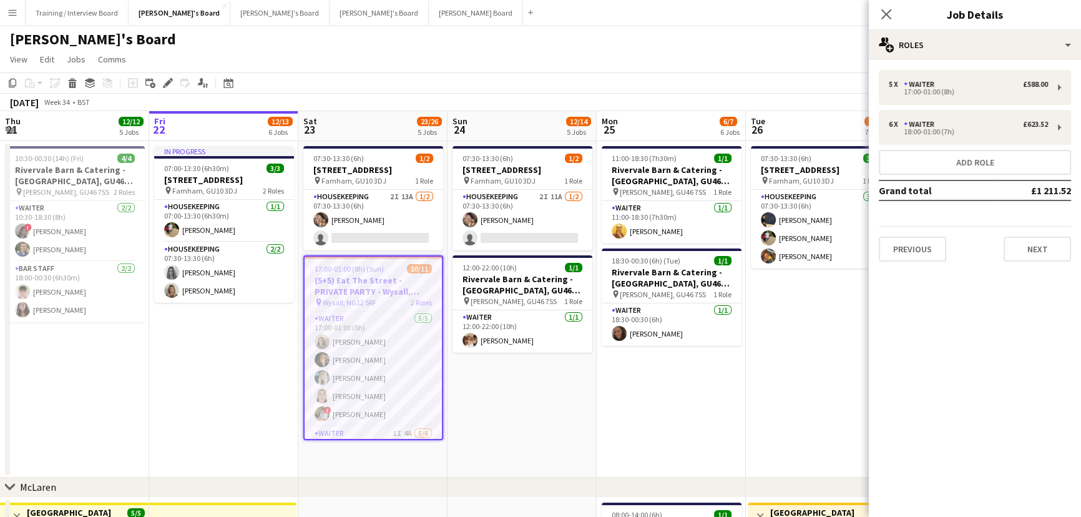
click at [725, 66] on div "5 x Waiter £588.00 17:00-01:00 (8h) 6 x Waiter £623.52 18:00-01:00 (7h) Add rol…" at bounding box center [974, 166] width 212 height 212
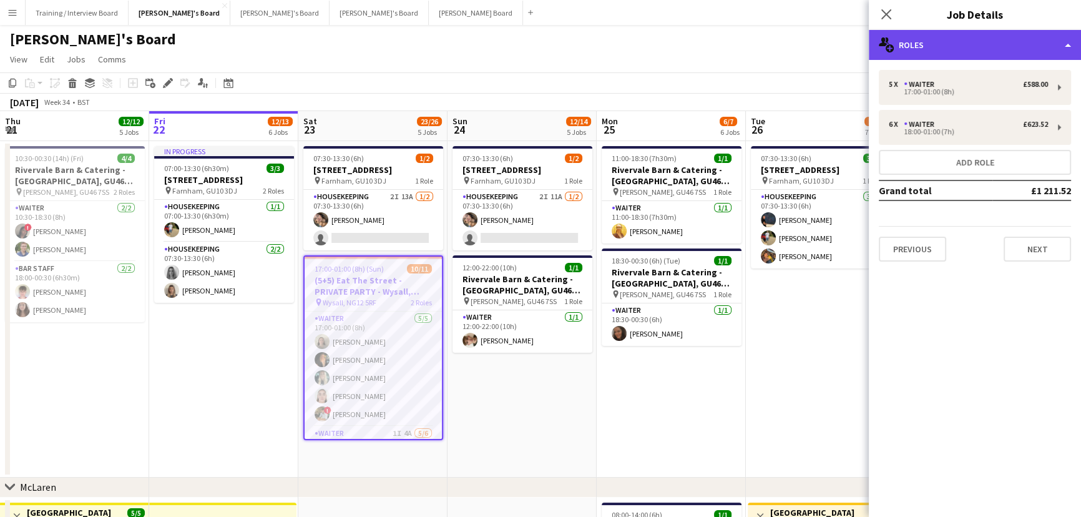
click at [725, 45] on div "multiple-users-add Roles" at bounding box center [974, 45] width 212 height 30
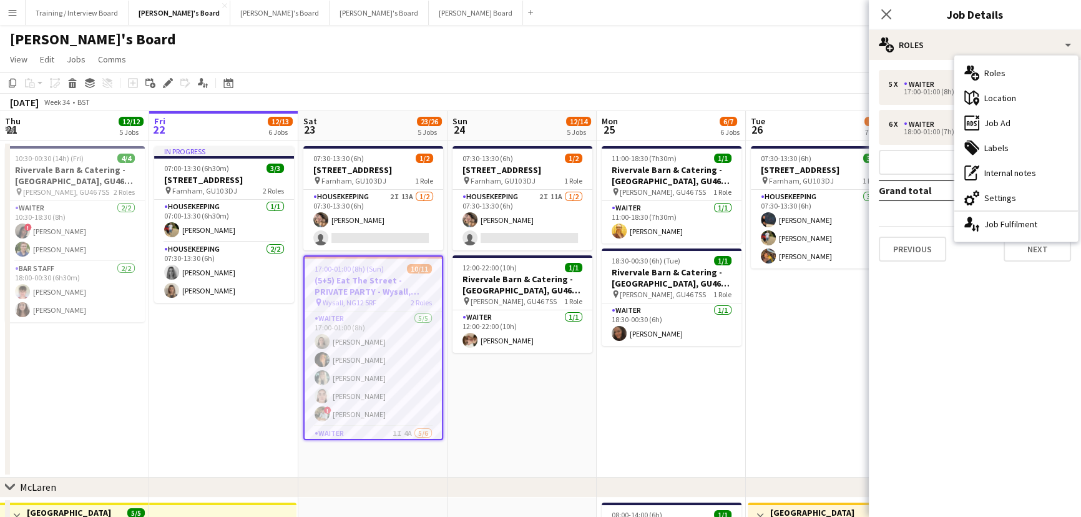
click at [725, 114] on div "ads-window Job Ad" at bounding box center [1016, 122] width 124 height 25
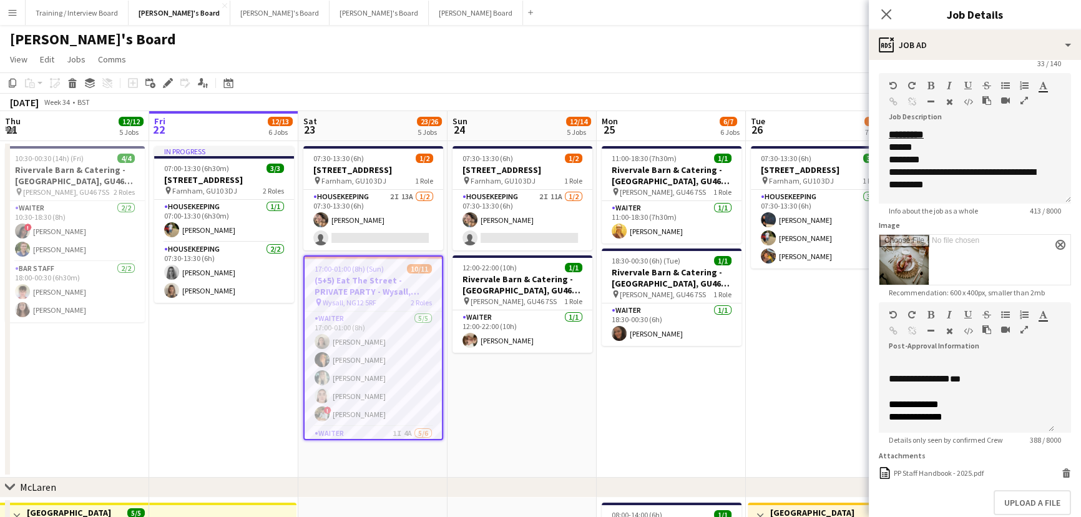
scroll to position [122, 0]
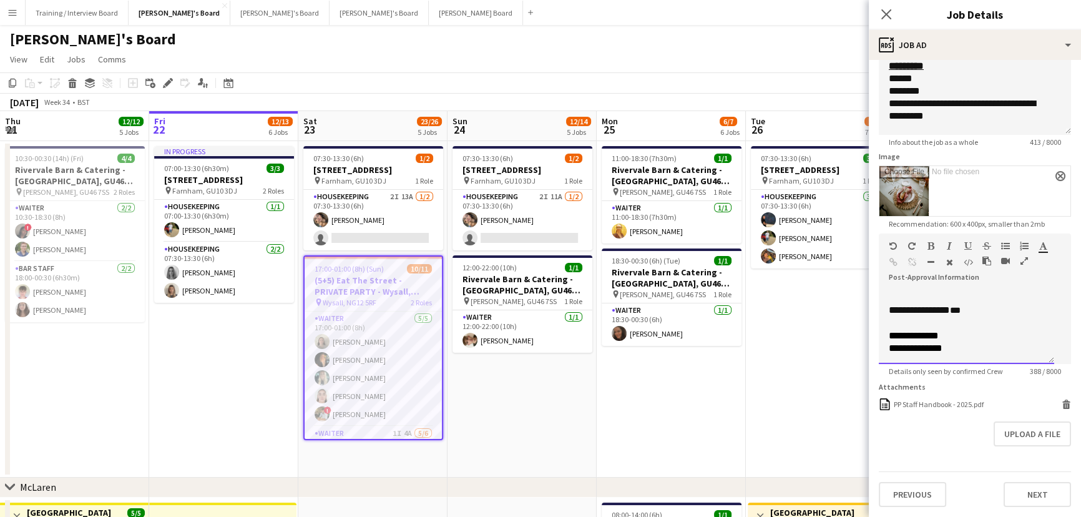
click at [725, 305] on div "**********" at bounding box center [961, 310] width 147 height 13
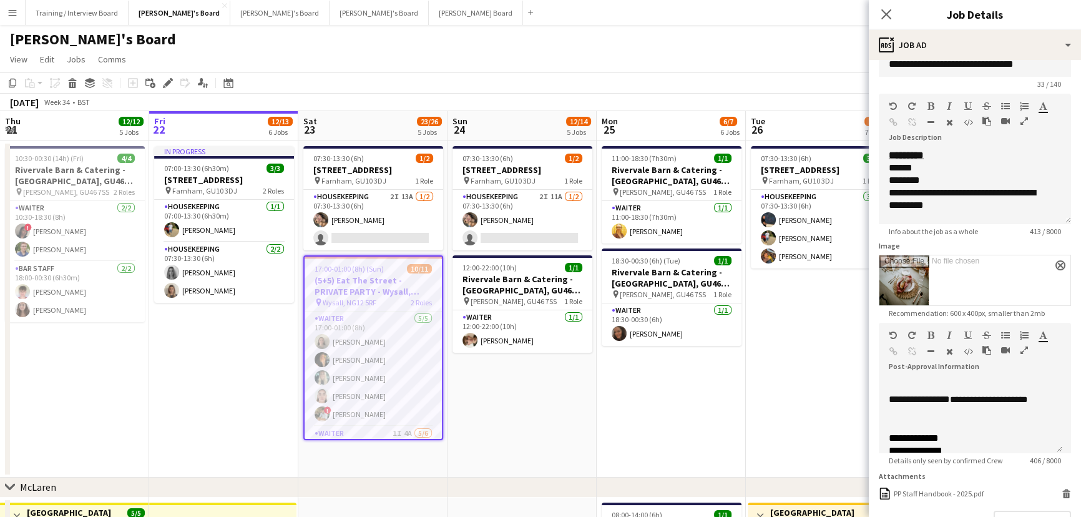
scroll to position [8, 0]
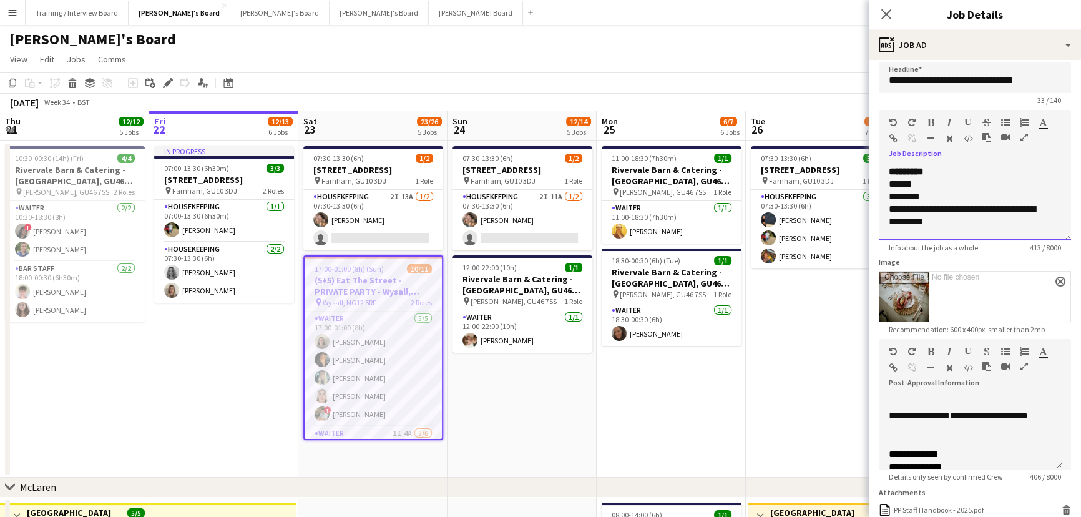
drag, startPoint x: 966, startPoint y: 222, endPoint x: 882, endPoint y: 184, distance: 92.4
click at [725, 184] on div "**********" at bounding box center [974, 202] width 192 height 75
paste div
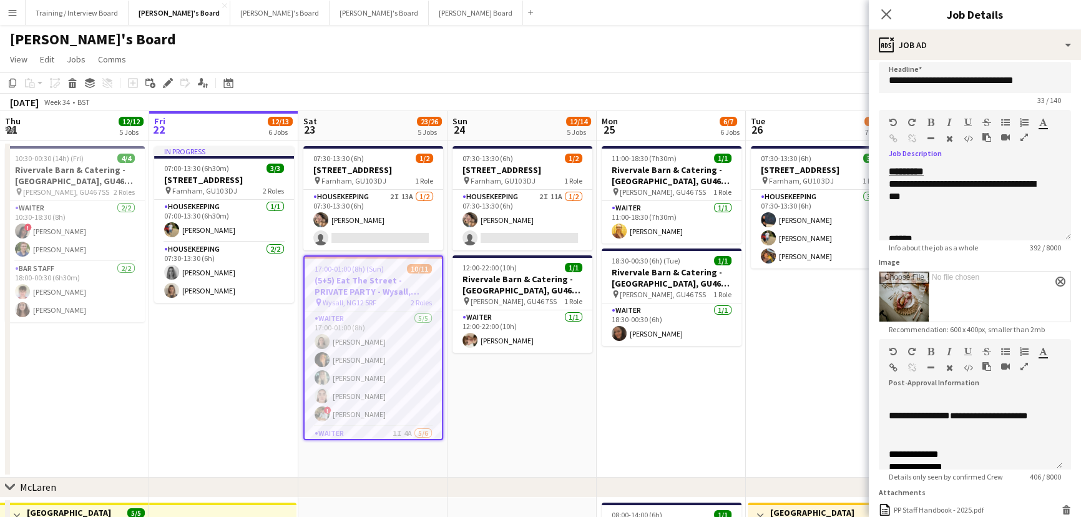
click at [725, 312] on app-date-cell "11:00-18:30 (7h30m) 1/1 Rivervale Barn & Catering - [GEOGRAPHIC_DATA] pin [PERS…" at bounding box center [670, 309] width 149 height 336
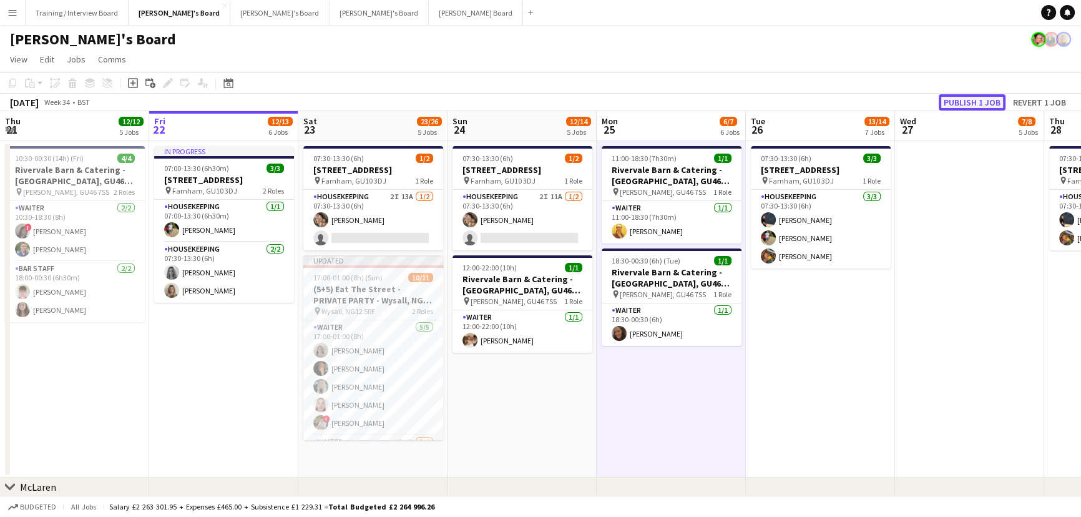
click at [725, 109] on button "Publish 1 job" at bounding box center [971, 102] width 67 height 16
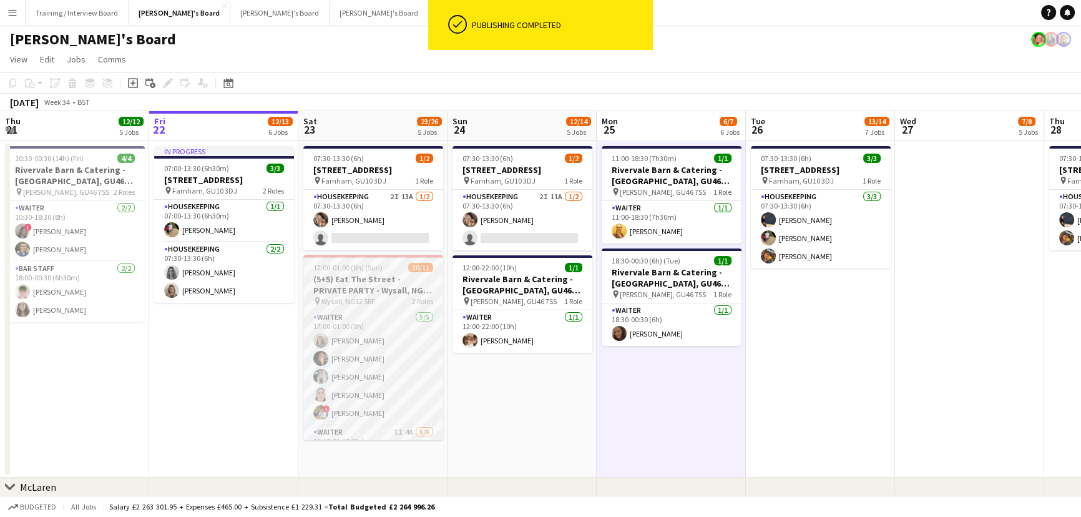
click at [414, 281] on h3 "(5+5) Eat The Street - PRIVATE PARTY - Wysall, NG12 5RF" at bounding box center [373, 284] width 140 height 22
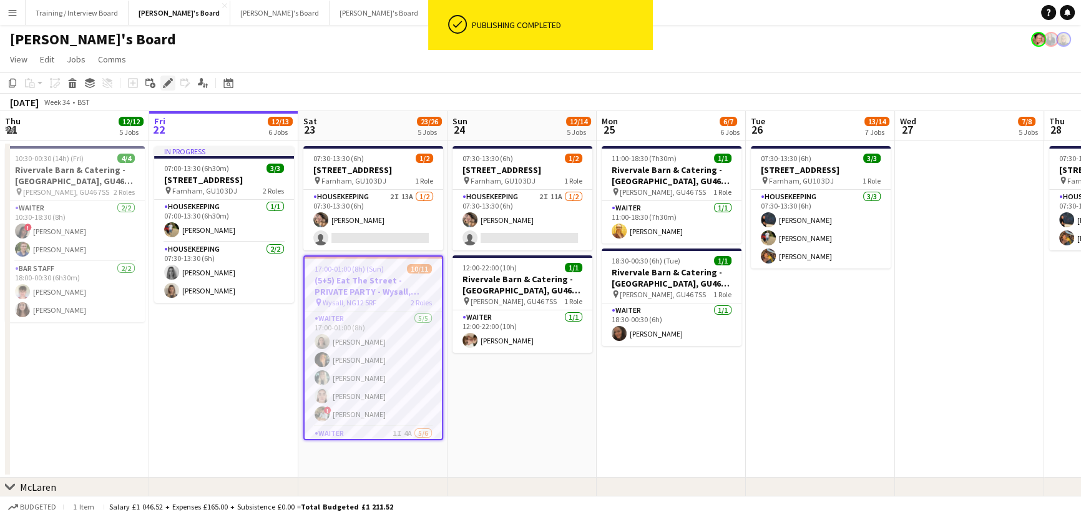
click at [169, 87] on icon "Edit" at bounding box center [168, 83] width 10 height 10
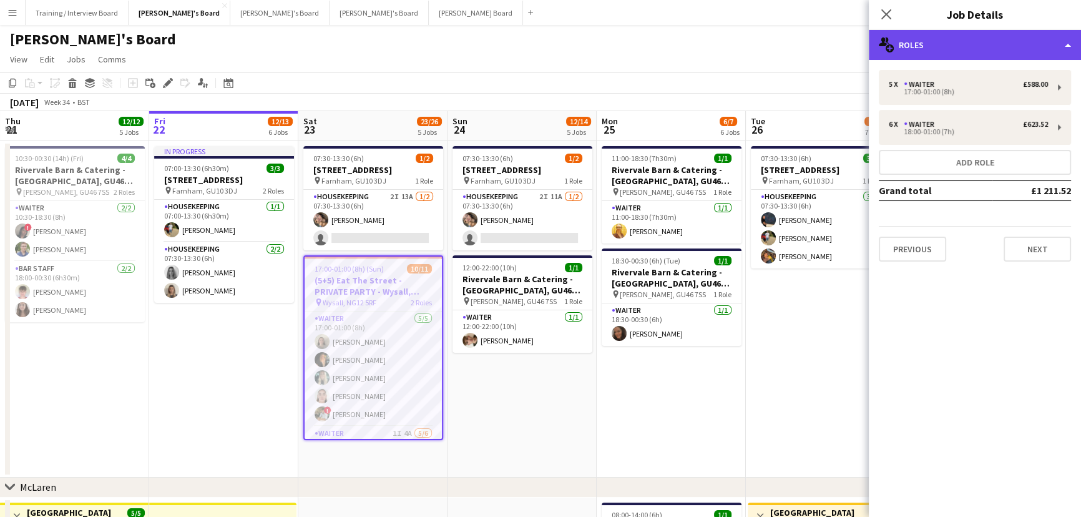
click at [725, 44] on div "multiple-users-add Roles" at bounding box center [974, 45] width 212 height 30
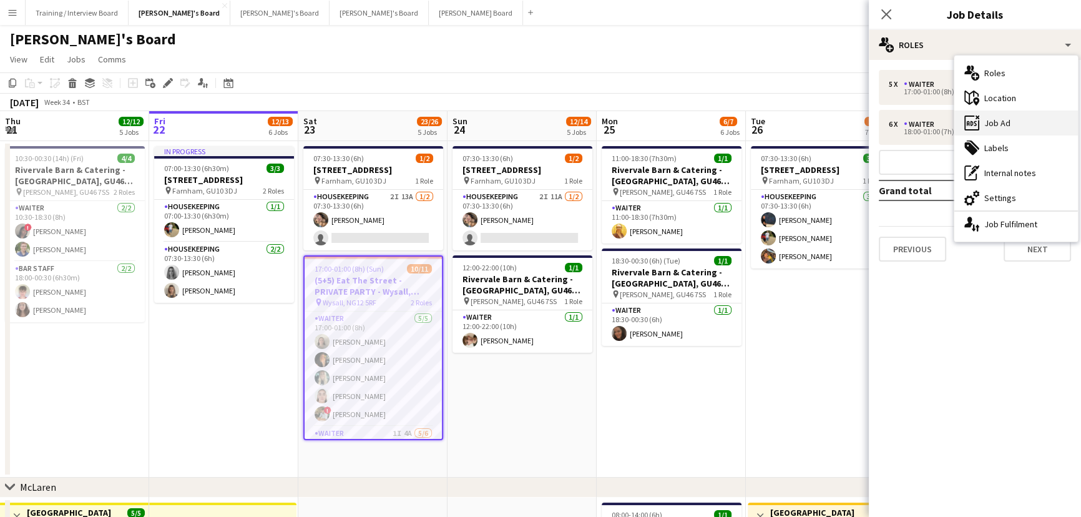
click at [725, 118] on div "ads-window Job Ad" at bounding box center [1016, 122] width 124 height 25
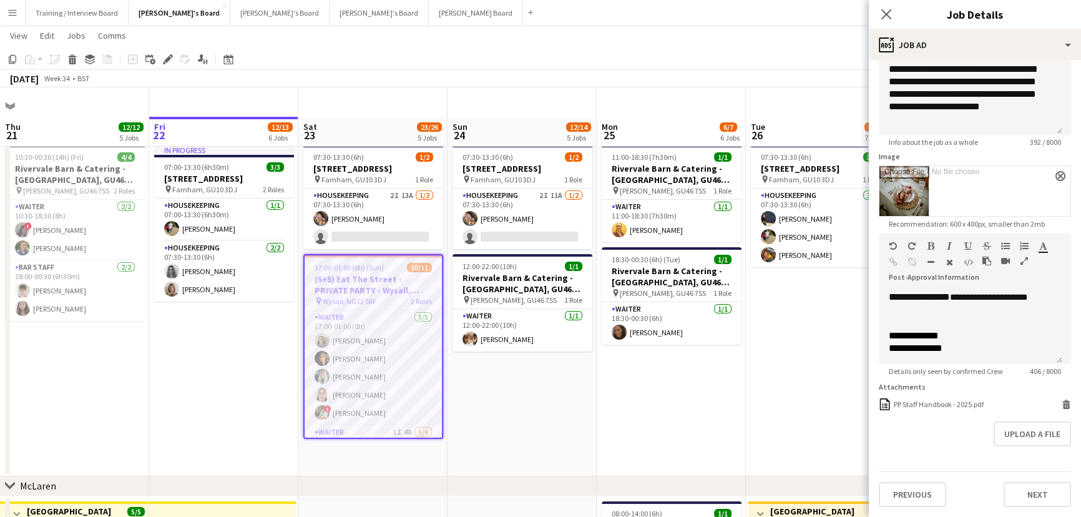
scroll to position [113, 0]
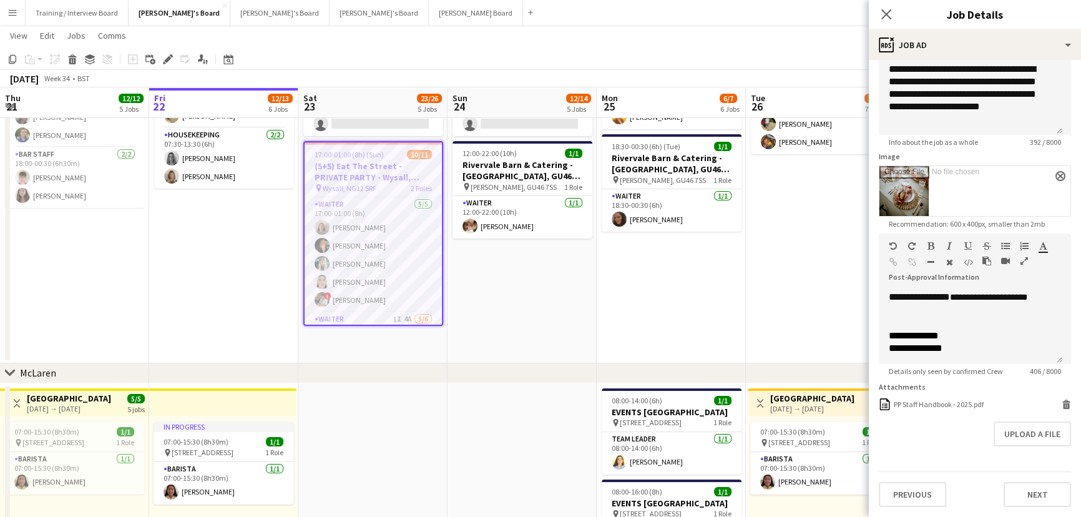
click at [640, 312] on app-date-cell "11:00-18:30 (7h30m) 1/1 Rivervale Barn & Catering - [GEOGRAPHIC_DATA] pin [PERS…" at bounding box center [670, 195] width 149 height 336
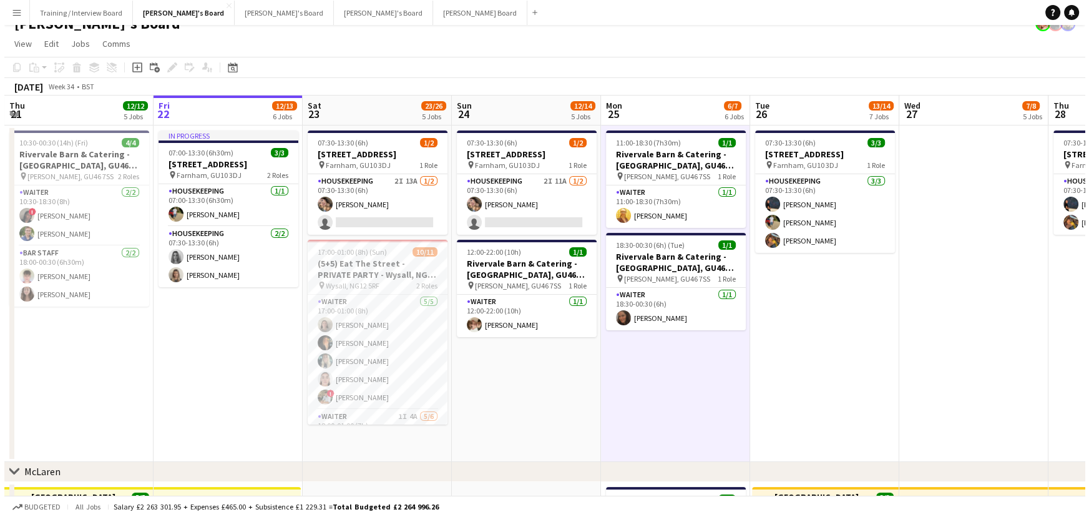
scroll to position [0, 0]
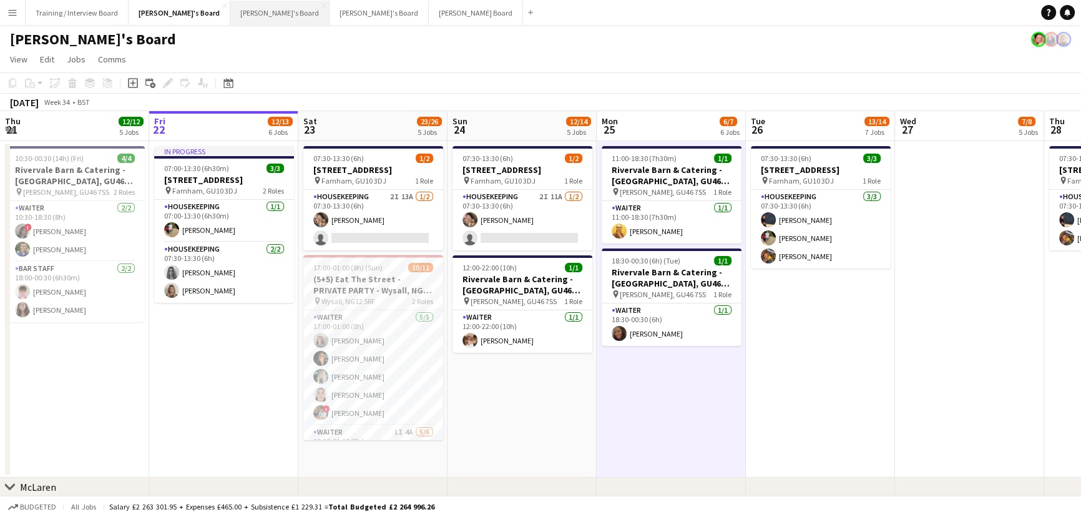
click at [230, 16] on button "[PERSON_NAME]'s Board Close" at bounding box center [279, 13] width 99 height 24
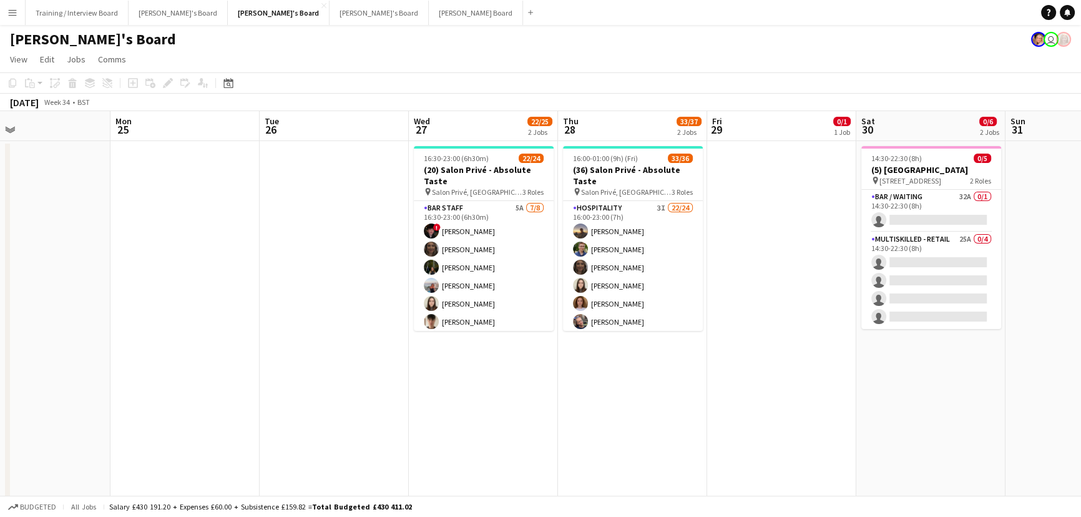
scroll to position [0, 336]
click at [237, 264] on app-calendar-viewport "Fri 22 1/1 1 Job Sat 23 8/9 3 Jobs Sun 24 Mon 25 Tue 26 Wed 27 22/25 2 Jobs Thu…" at bounding box center [540, 506] width 1081 height 790
click at [725, 312] on app-date-cell at bounding box center [782, 360] width 149 height 439
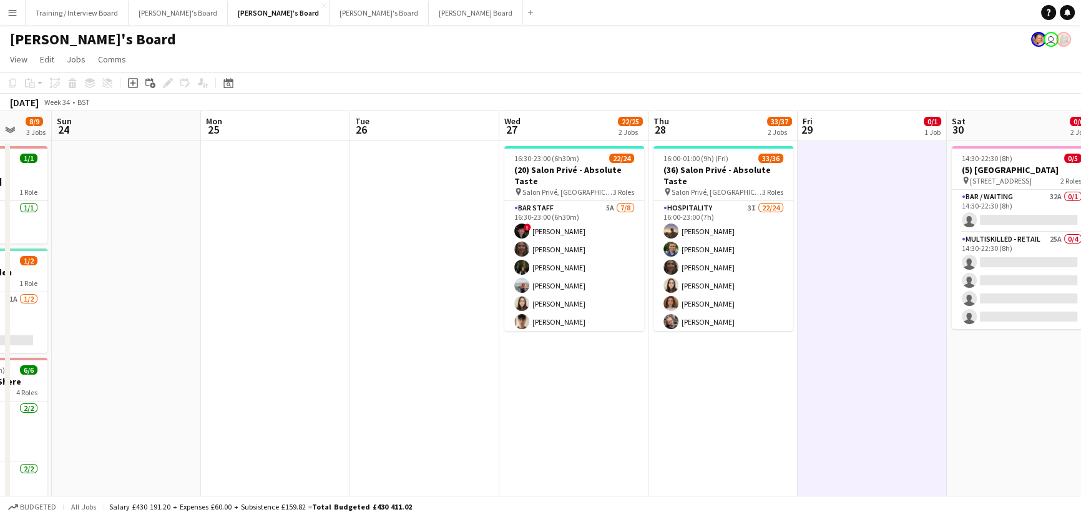
drag, startPoint x: 468, startPoint y: 396, endPoint x: 557, endPoint y: 396, distance: 89.2
click at [557, 312] on app-calendar-viewport "Fri 22 1/1 1 Job Sat 23 8/9 3 Jobs Sun 24 Mon 25 Tue 26 Wed 27 22/25 2 Jobs Thu…" at bounding box center [540, 506] width 1081 height 790
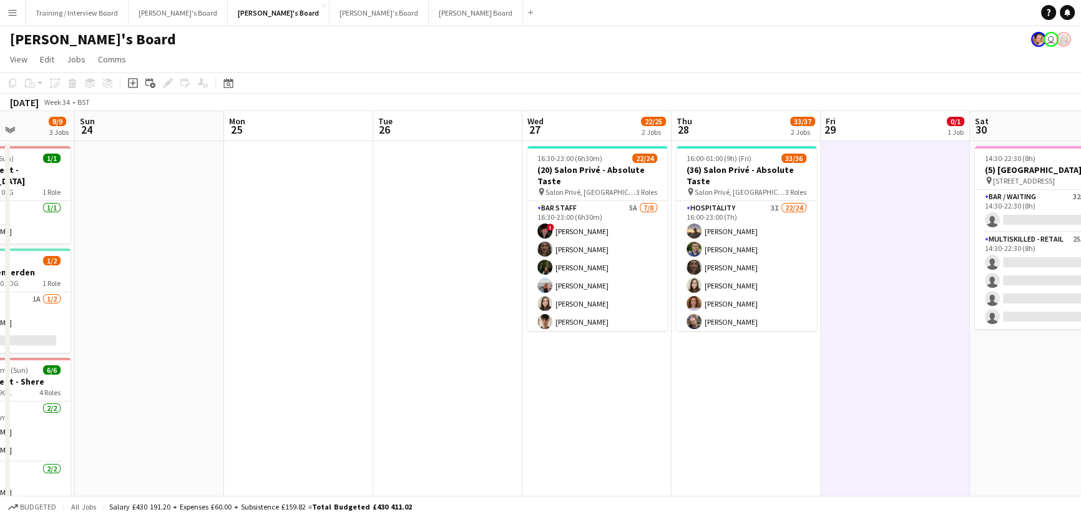
scroll to position [0, 276]
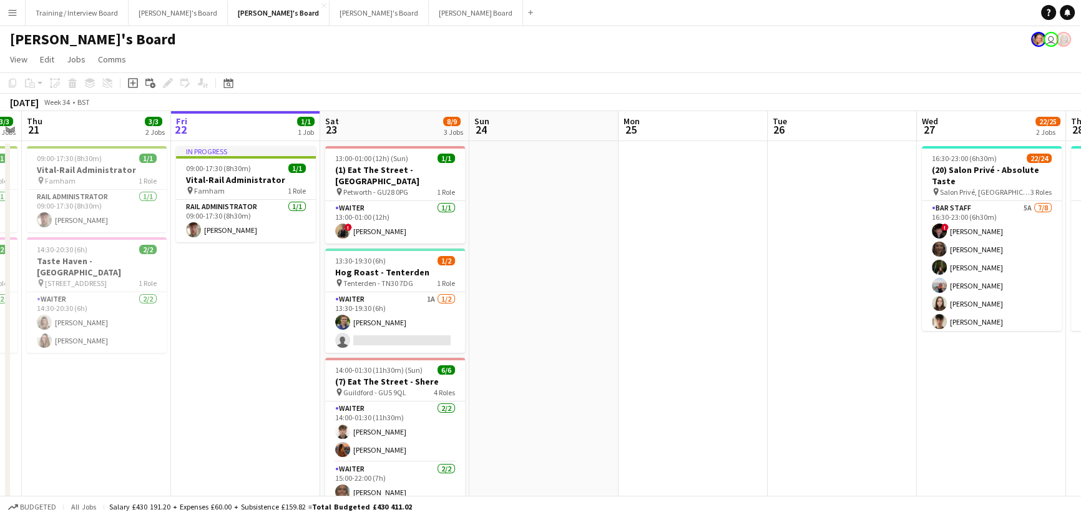
drag, startPoint x: 360, startPoint y: 418, endPoint x: 754, endPoint y: 425, distance: 394.4
click at [725, 312] on app-calendar-viewport "Tue 19 1/1 1 Job Wed 20 3/3 2 Jobs Thu 21 3/3 2 Jobs Fri 22 1/1 1 Job Sat 23 8/…" at bounding box center [540, 506] width 1081 height 790
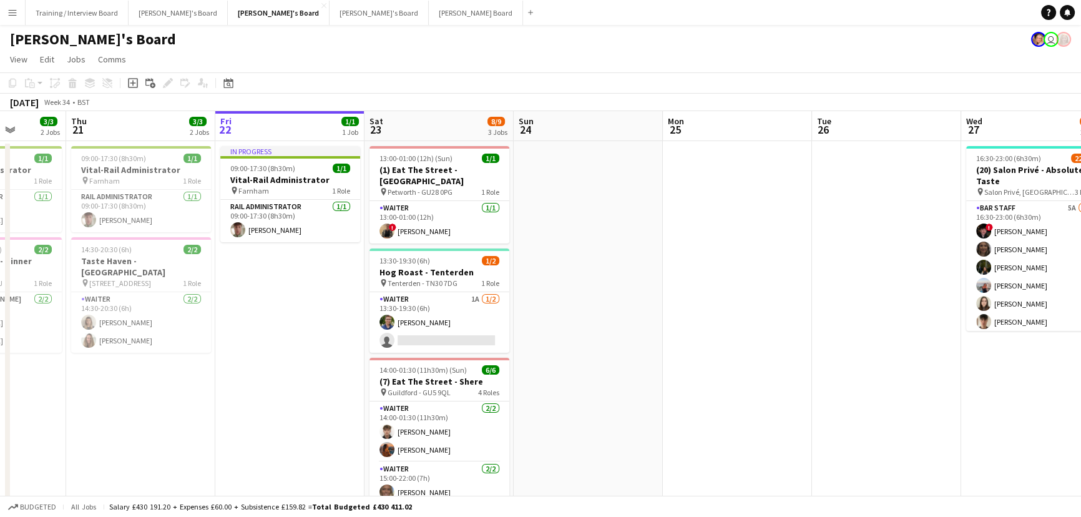
drag, startPoint x: 601, startPoint y: 419, endPoint x: 625, endPoint y: 418, distance: 24.4
click at [625, 312] on app-calendar-viewport "Tue 19 1/1 1 Job Wed 20 3/3 2 Jobs Thu 21 3/3 2 Jobs Fri 22 1/1 1 Job Sat 23 8/…" at bounding box center [540, 506] width 1081 height 790
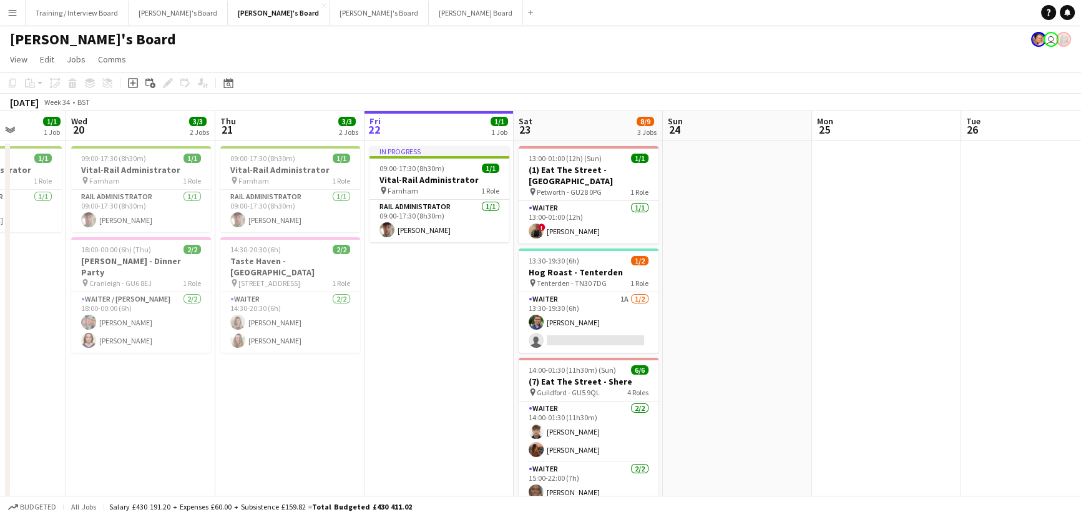
scroll to position [0, 381]
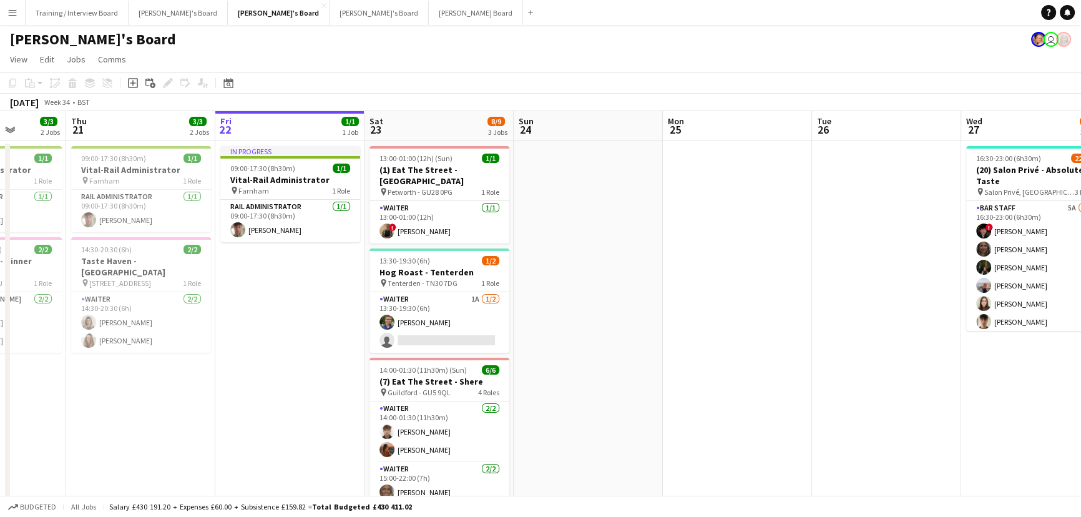
drag, startPoint x: 286, startPoint y: 398, endPoint x: 325, endPoint y: 390, distance: 39.5
click at [325, 312] on app-calendar-viewport "Mon 18 1/1 1 Job Tue 19 1/1 1 Job Wed 20 3/3 2 Jobs Thu 21 3/3 2 Jobs Fri 22 1/…" at bounding box center [540, 506] width 1081 height 790
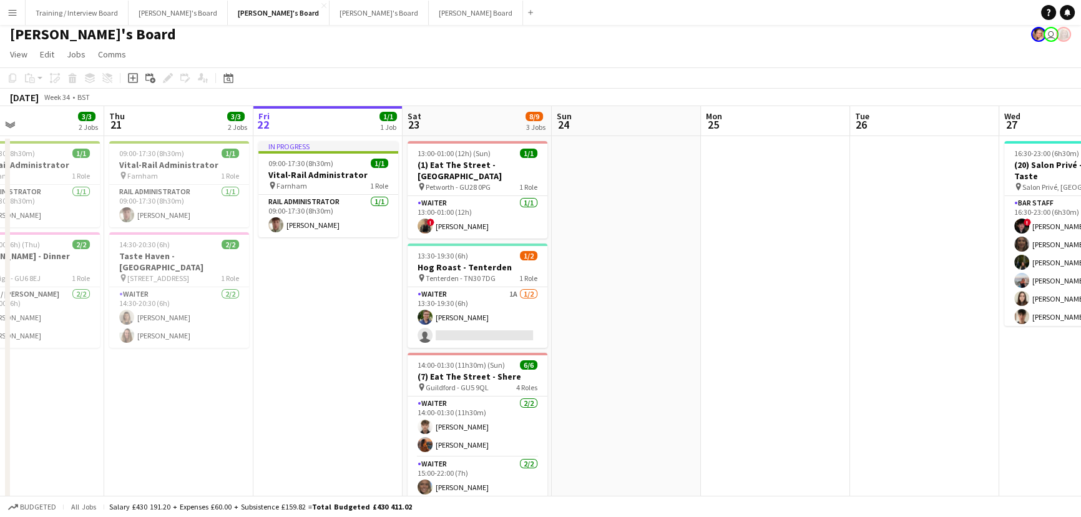
scroll to position [0, 0]
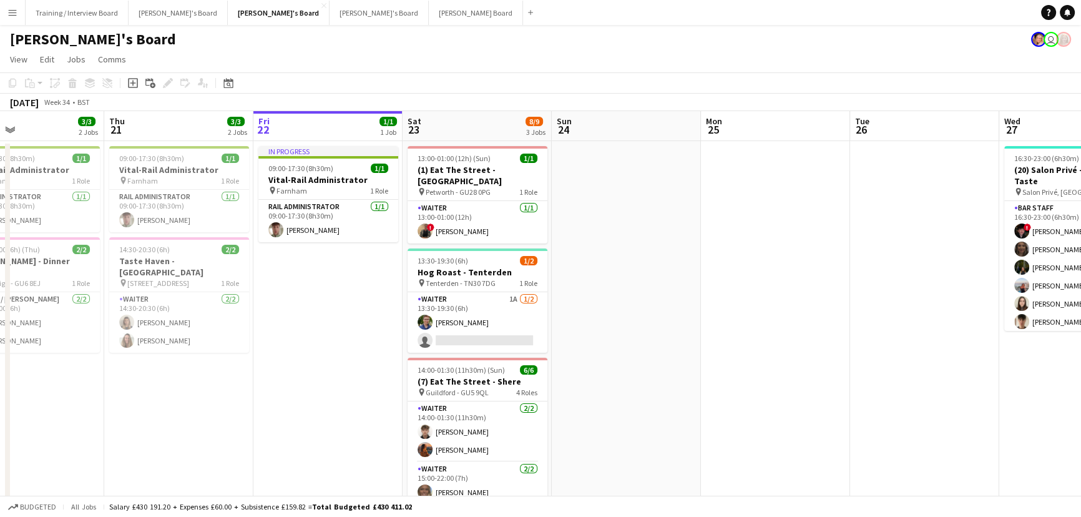
click at [374, 312] on app-calendar-viewport "Mon 18 1/1 1 Job Tue 19 1/1 1 Job Wed 20 3/3 2 Jobs Thu 21 3/3 2 Jobs Fri 22 1/…" at bounding box center [540, 506] width 1081 height 790
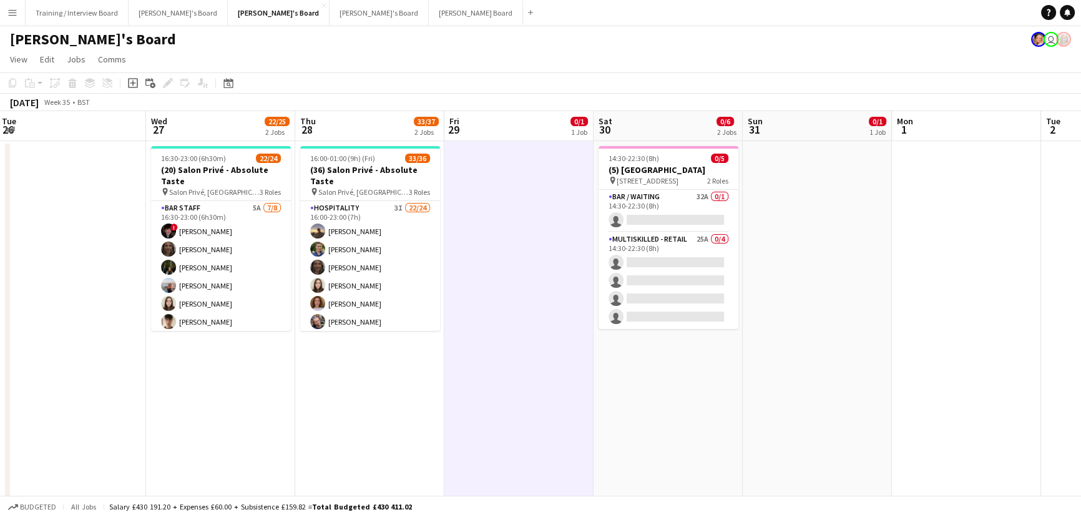
drag, startPoint x: 665, startPoint y: 336, endPoint x: 487, endPoint y: 335, distance: 177.8
click at [487, 312] on app-calendar-viewport "Sat 23 8/9 3 Jobs Sun 24 Mon 25 Tue 26 Wed 27 22/25 2 Jobs Thu 28 33/37 2 Jobs …" at bounding box center [540, 506] width 1081 height 790
drag, startPoint x: 801, startPoint y: 342, endPoint x: 353, endPoint y: 336, distance: 448.6
click at [354, 312] on app-calendar-viewport "Sat 23 8/9 3 Jobs Sun 24 Mon 25 Tue 26 Wed 27 22/25 2 Jobs Thu 28 33/37 2 Jobs …" at bounding box center [540, 506] width 1081 height 790
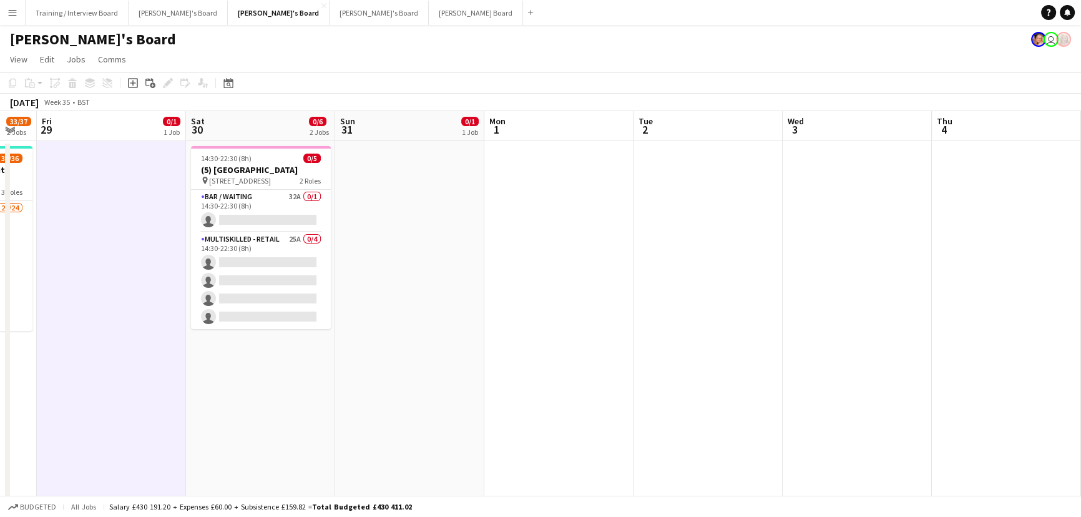
click at [630, 312] on app-calendar-viewport "Tue 26 Wed 27 22/25 2 Jobs Thu 28 33/37 2 Jobs Fri 29 0/1 1 Job Sat 30 0/6 2 Jo…" at bounding box center [540, 506] width 1081 height 790
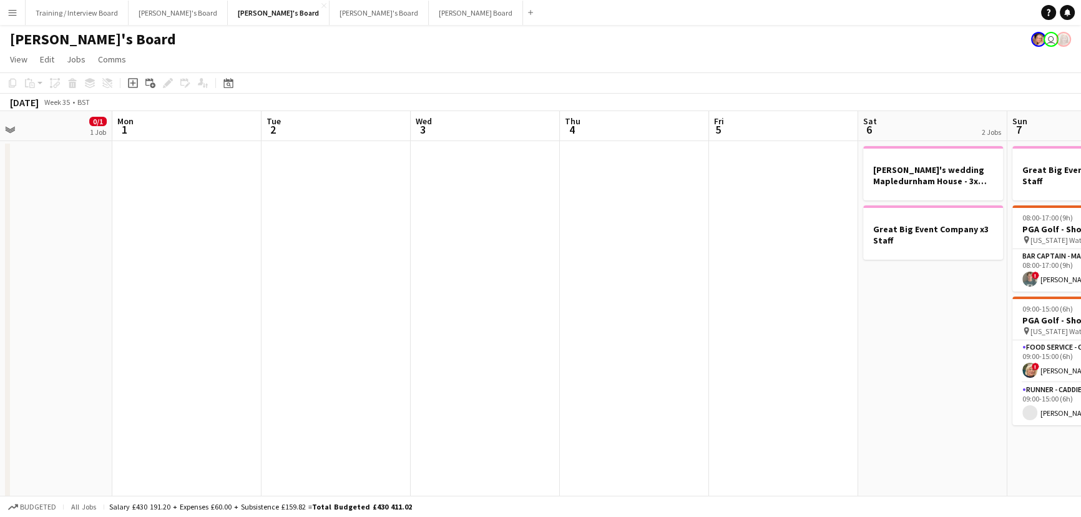
drag, startPoint x: 628, startPoint y: 329, endPoint x: 550, endPoint y: 343, distance: 79.2
click at [510, 312] on app-calendar-viewport "Thu 28 33/37 2 Jobs Fri 29 0/1 1 Job Sat 30 0/6 2 Jobs Sun 31 0/1 1 Job Mon 1 T…" at bounding box center [540, 506] width 1081 height 790
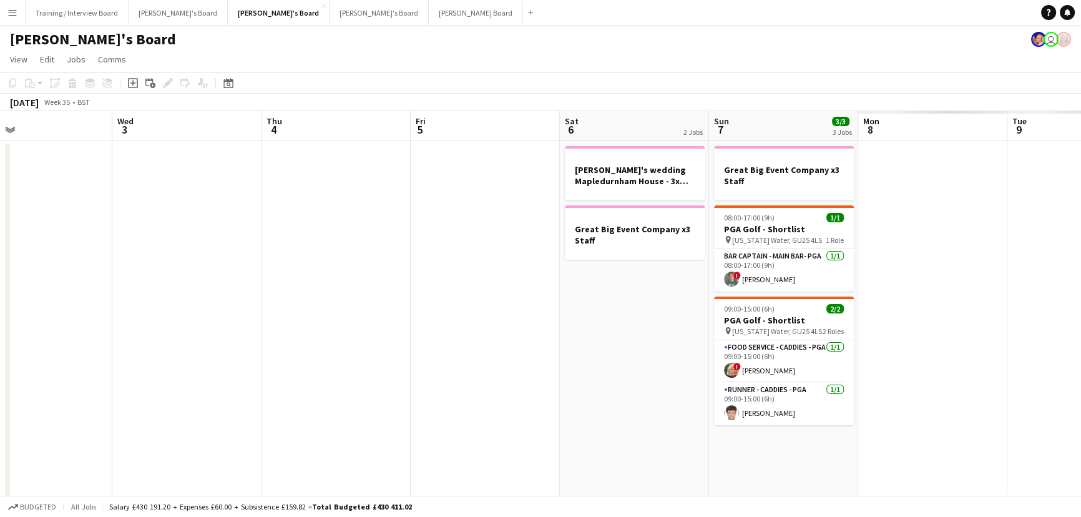
scroll to position [0, 455]
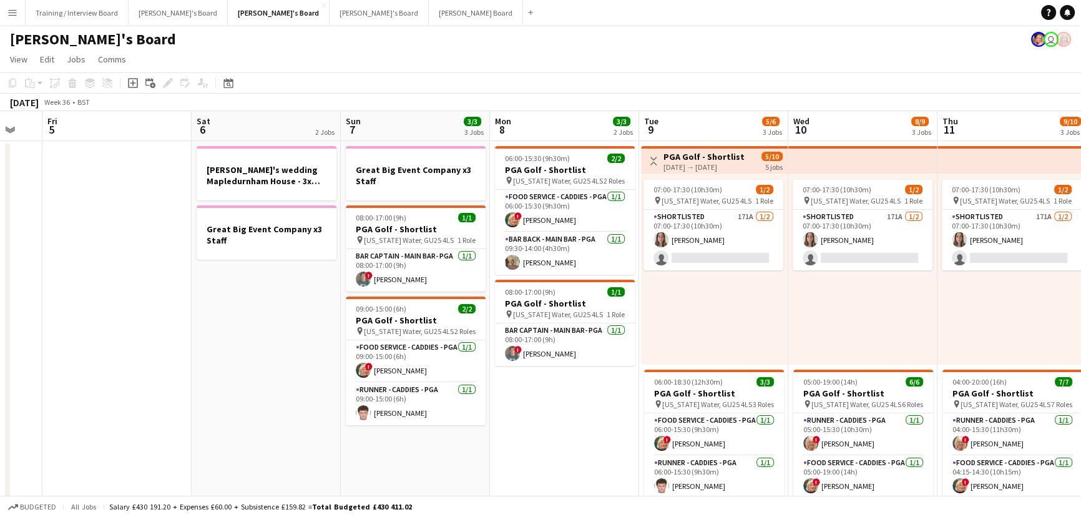
scroll to position [0, 586]
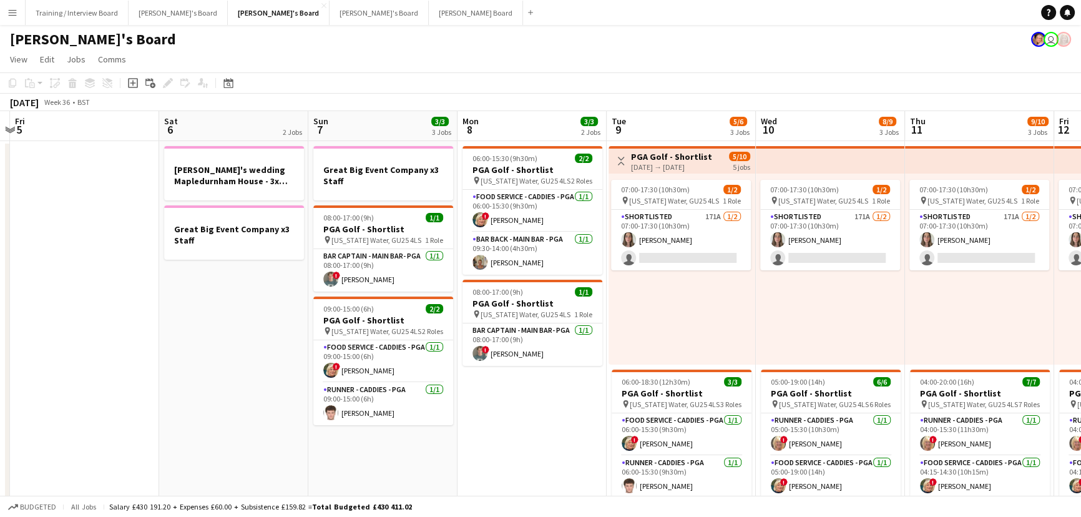
drag, startPoint x: 648, startPoint y: 358, endPoint x: 507, endPoint y: 350, distance: 141.9
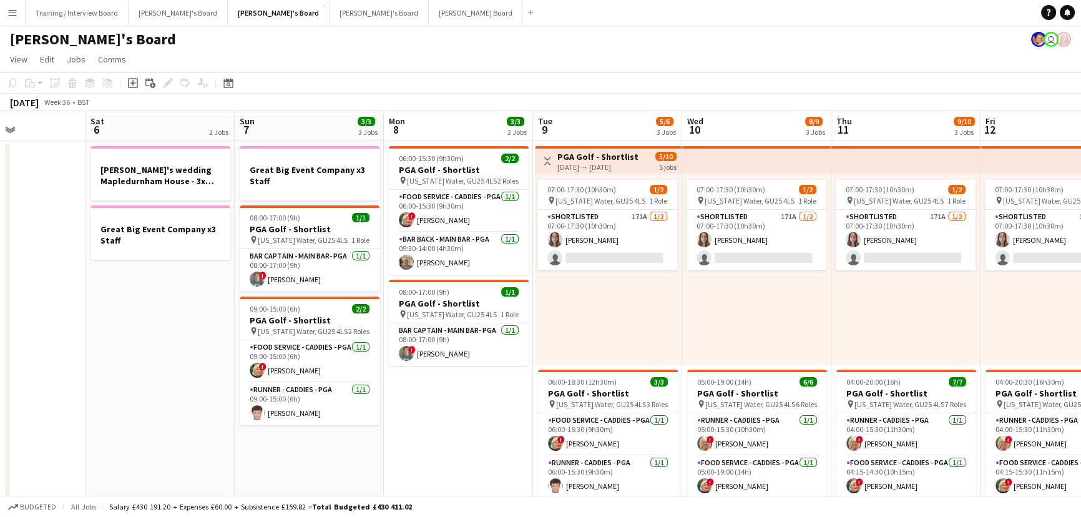
scroll to position [0, 347]
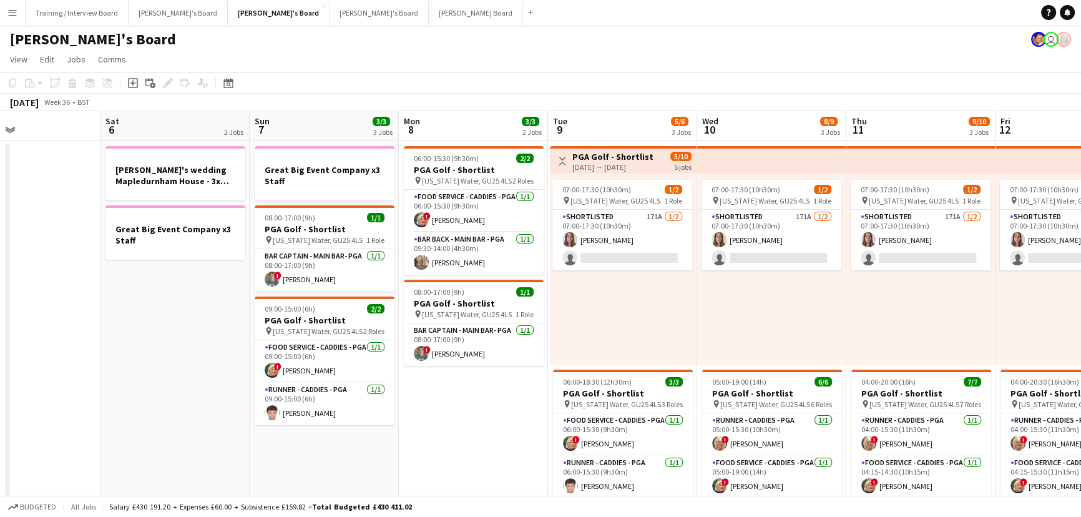
drag, startPoint x: 883, startPoint y: 304, endPoint x: 824, endPoint y: 295, distance: 59.4
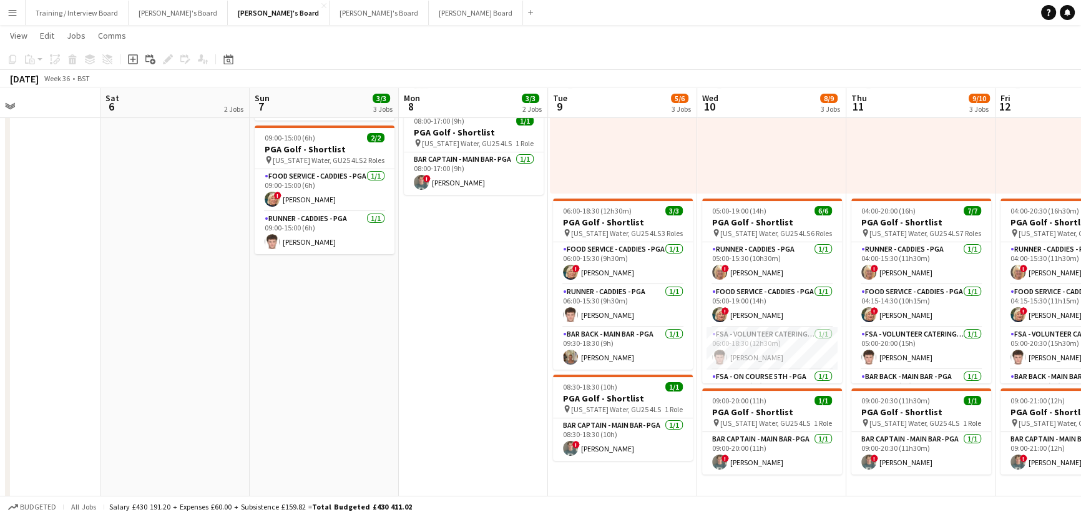
scroll to position [0, 377]
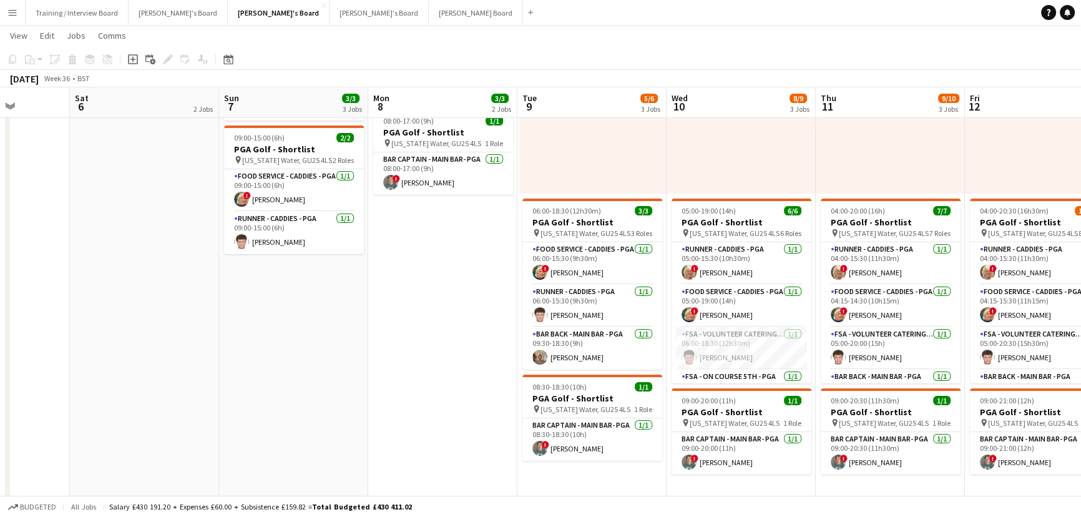
drag, startPoint x: 517, startPoint y: 368, endPoint x: 487, endPoint y: 368, distance: 30.6
click at [487, 312] on app-calendar-viewport "Wed 3 Thu 4 Fri 5 Sat 6 2 Jobs Sun 7 3/3 3 Jobs Mon 8 3/3 2 Jobs Tue 9 5/6 3 Jo…" at bounding box center [540, 349] width 1081 height 941
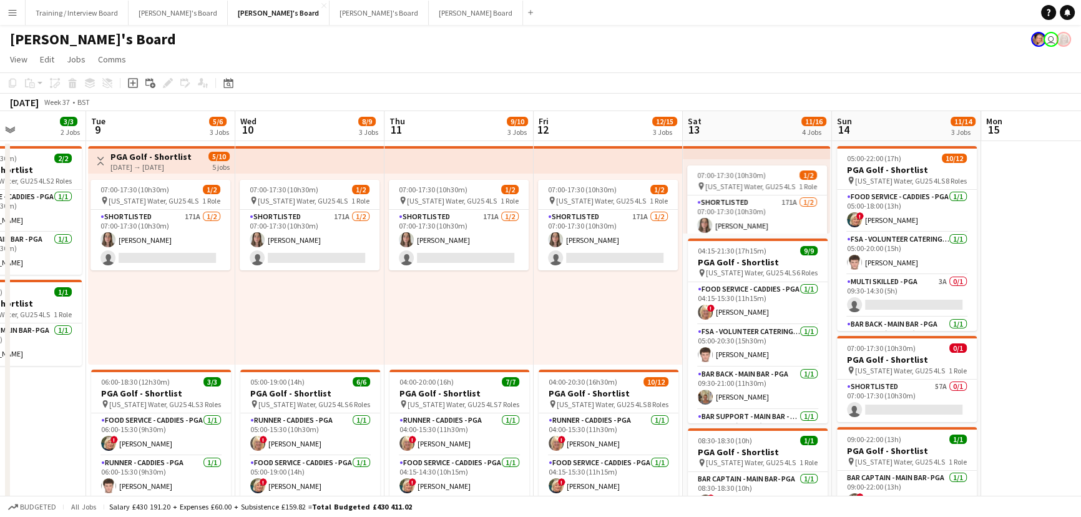
scroll to position [0, 515]
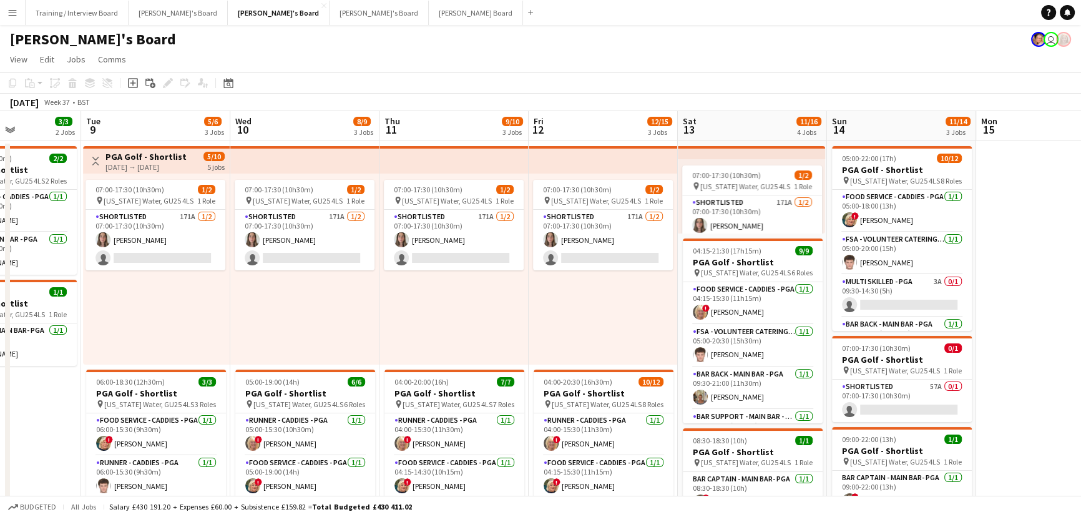
drag, startPoint x: 708, startPoint y: 323, endPoint x: 481, endPoint y: 316, distance: 226.6
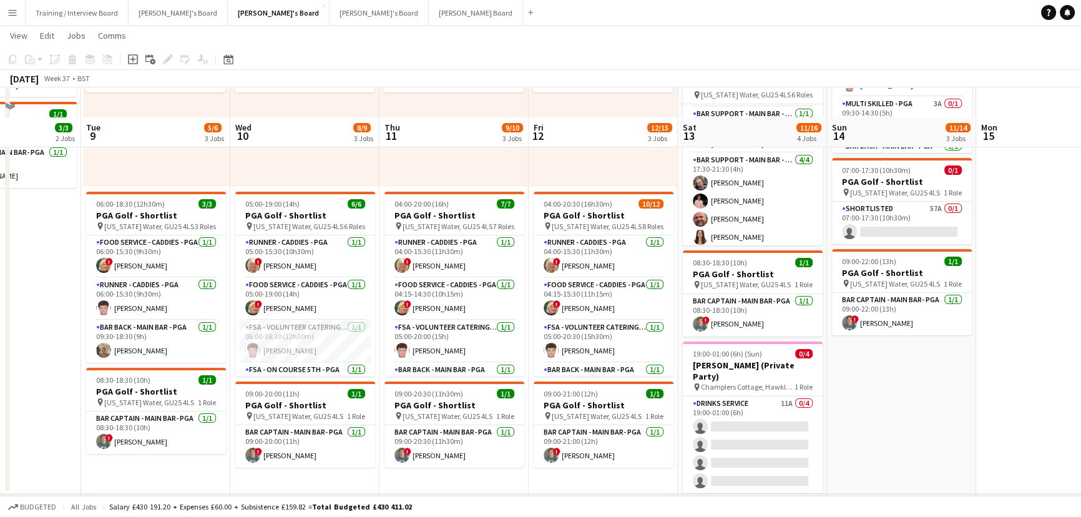
scroll to position [226, 0]
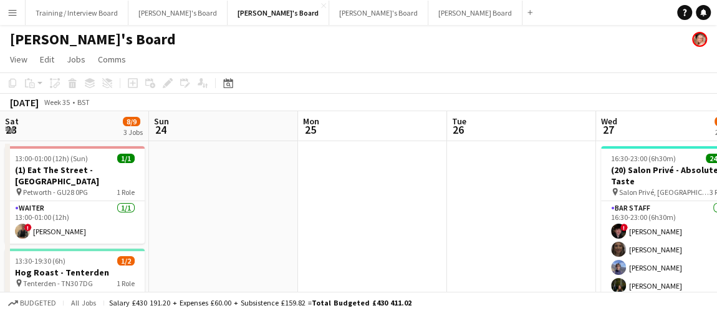
scroll to position [0, 507]
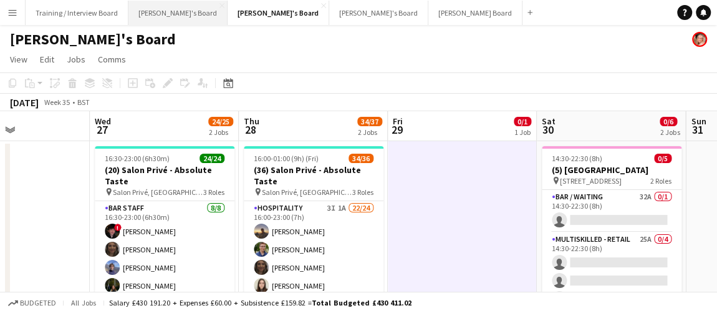
click at [146, 21] on button "[PERSON_NAME]'s Board Close" at bounding box center [178, 13] width 99 height 24
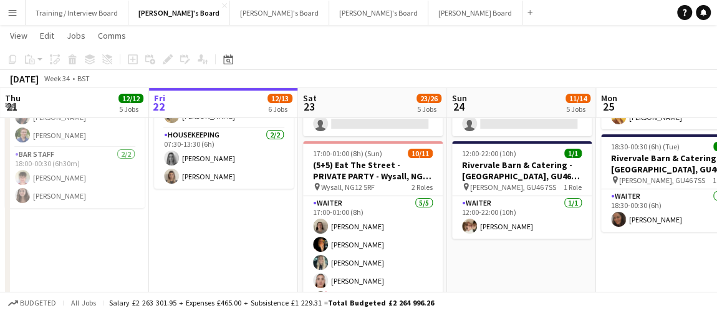
scroll to position [0, 395]
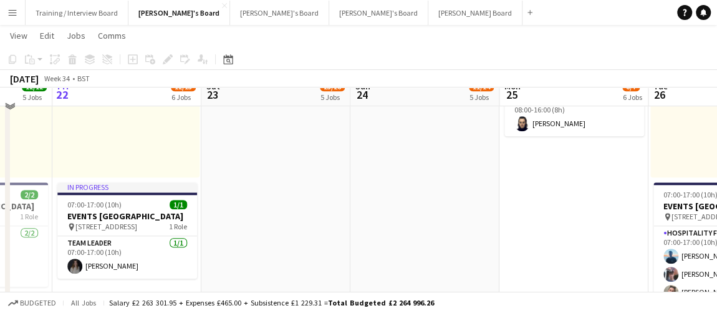
scroll to position [530, 0]
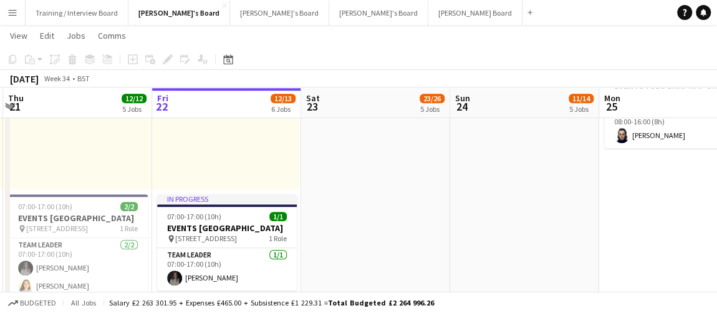
drag, startPoint x: 234, startPoint y: 226, endPoint x: 334, endPoint y: 230, distance: 100.5
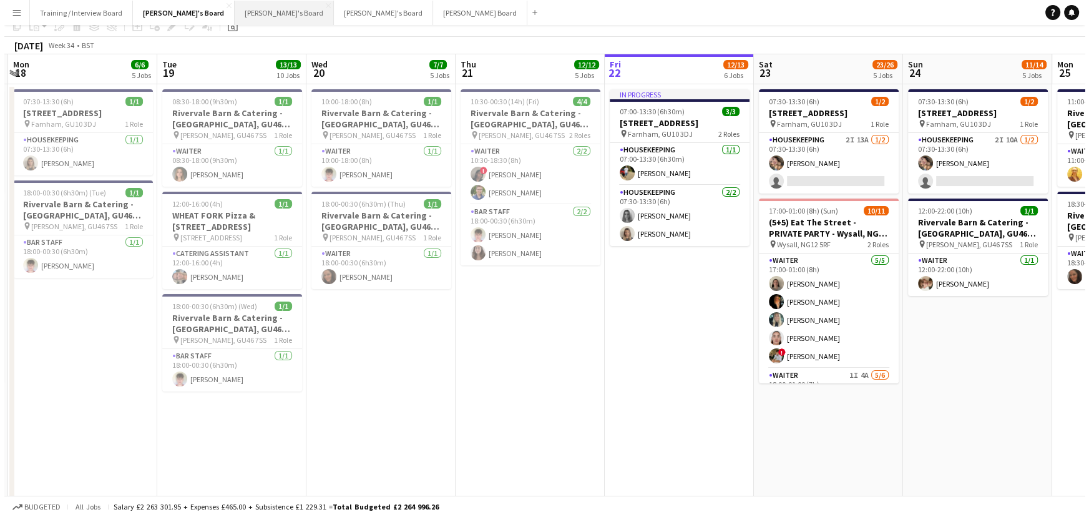
scroll to position [0, 0]
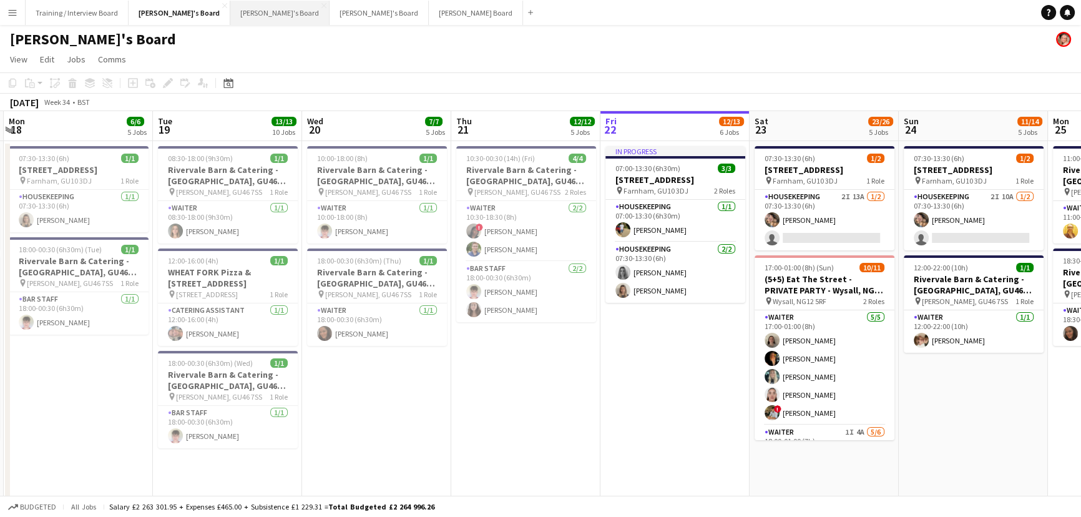
click at [230, 6] on button "[PERSON_NAME]'s Board Close" at bounding box center [279, 13] width 99 height 24
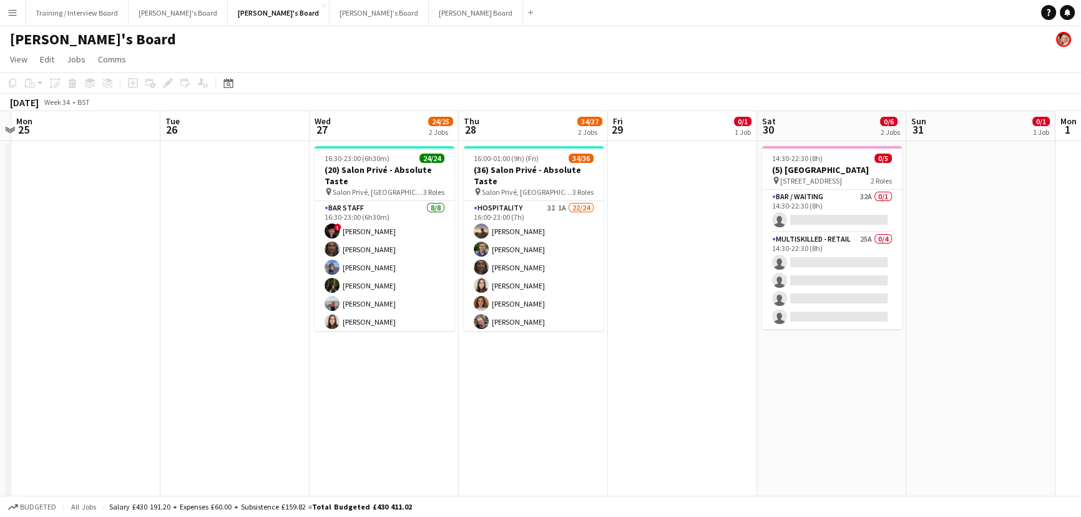
drag, startPoint x: 659, startPoint y: 361, endPoint x: 131, endPoint y: 309, distance: 531.0
click at [74, 312] on app-calendar-viewport "Fri 22 1/1 1 Job Sat 23 8/9 3 Jobs Sun 24 Mon 25 Tue 26 Wed 27 24/25 2 Jobs Thu…" at bounding box center [540, 506] width 1081 height 790
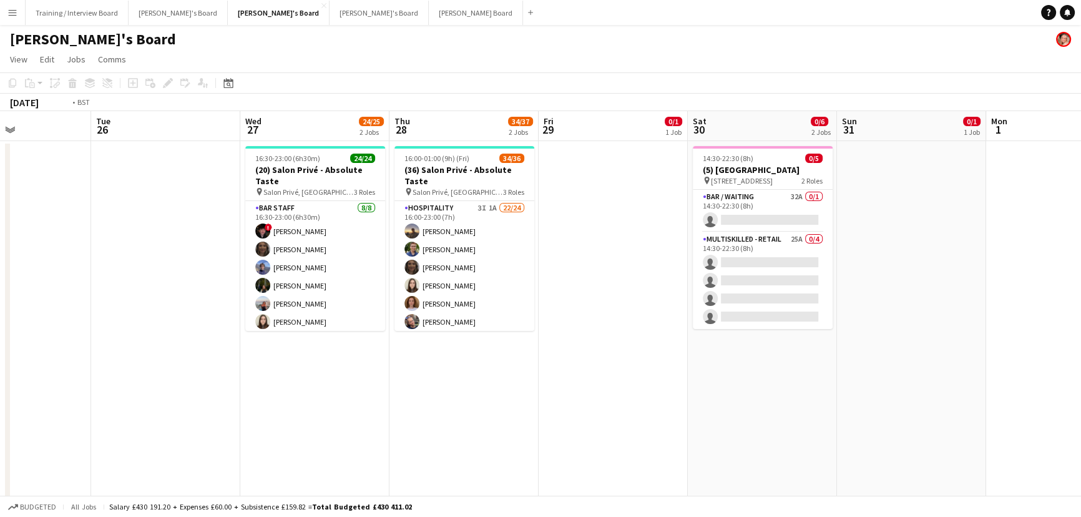
drag, startPoint x: 464, startPoint y: 410, endPoint x: 420, endPoint y: 393, distance: 47.4
click at [420, 312] on app-calendar-viewport "Fri 22 1/1 1 Job Sat 23 8/9 3 Jobs Sun 24 Mon 25 Tue 26 Wed 27 24/25 2 Jobs Thu…" at bounding box center [540, 506] width 1081 height 790
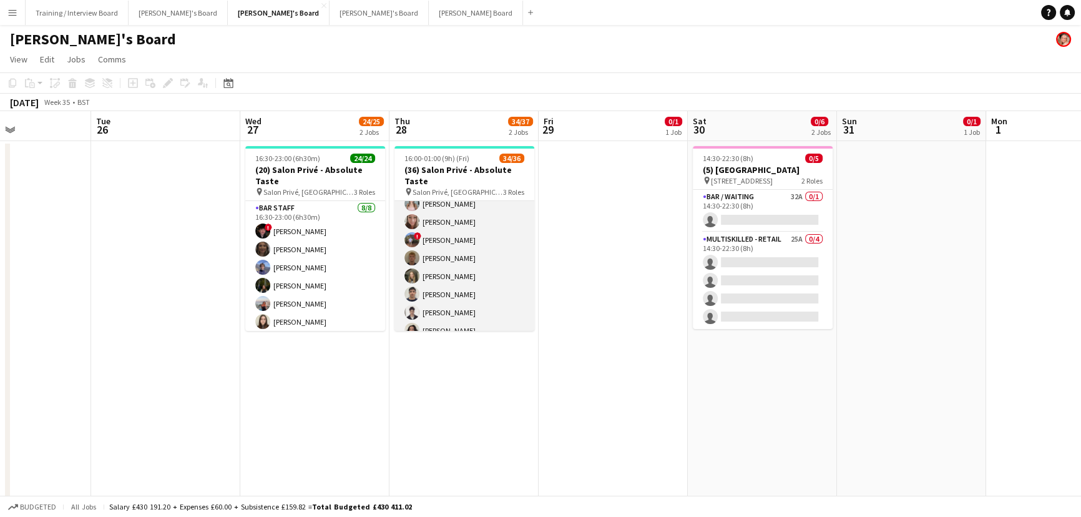
click at [454, 305] on app-card-role "Hospitality 3I 1A 22/24 16:00-23:00 (7h) [PERSON_NAME] [PERSON_NAME] [PERSON_NA…" at bounding box center [464, 203] width 140 height 459
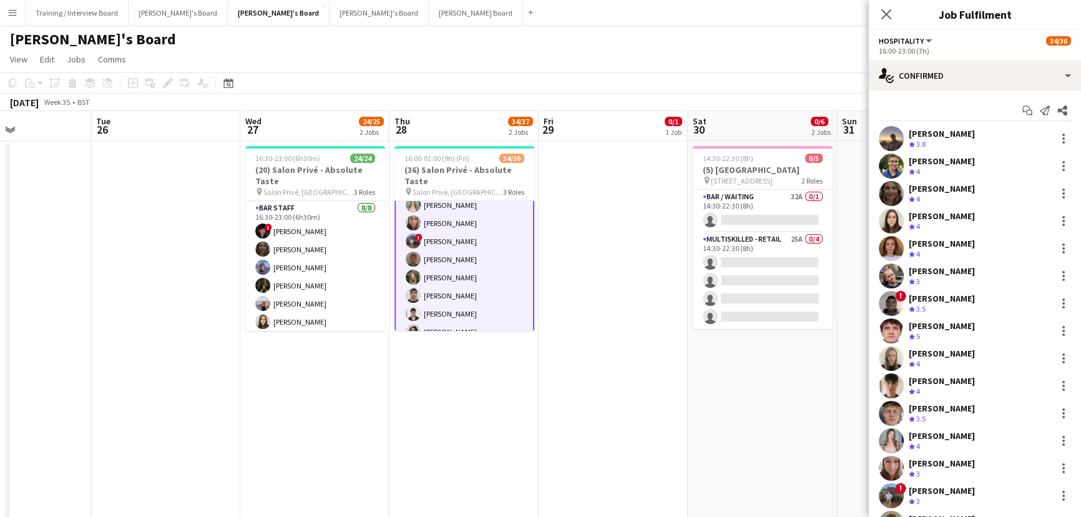
scroll to position [228, 0]
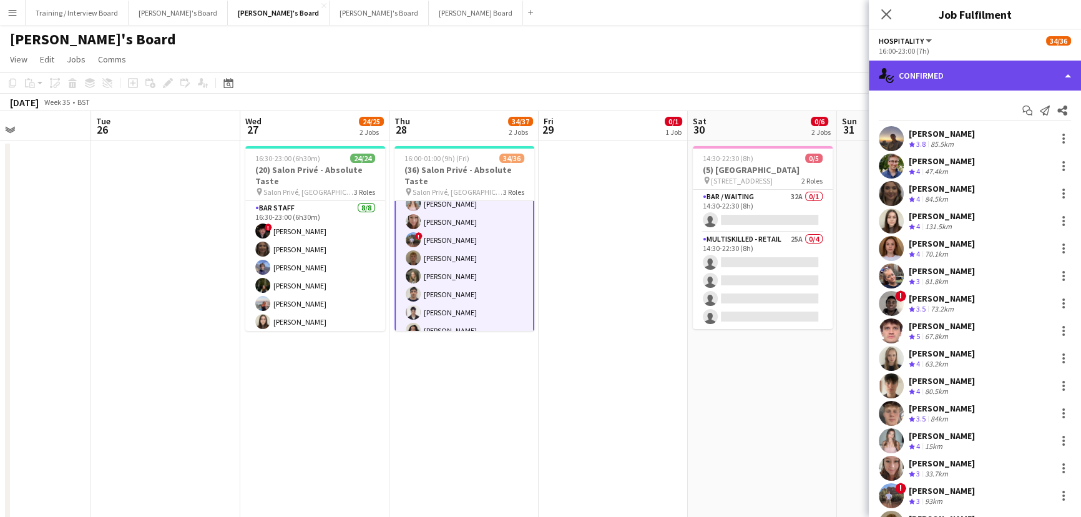
click at [717, 85] on div "single-neutral-actions-check-2 Confirmed" at bounding box center [974, 76] width 212 height 30
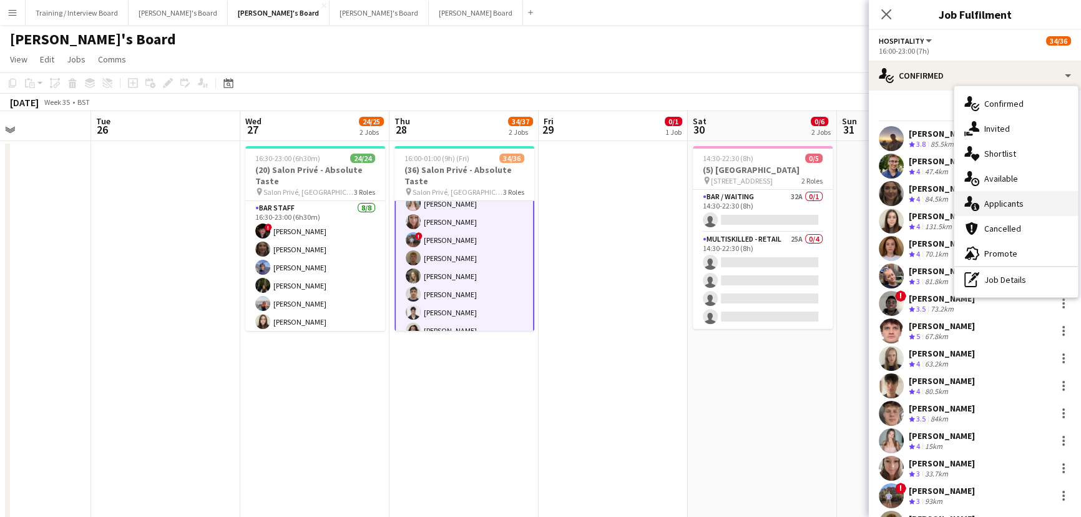
click at [717, 210] on div "single-neutral-actions-information Applicants" at bounding box center [1016, 203] width 124 height 25
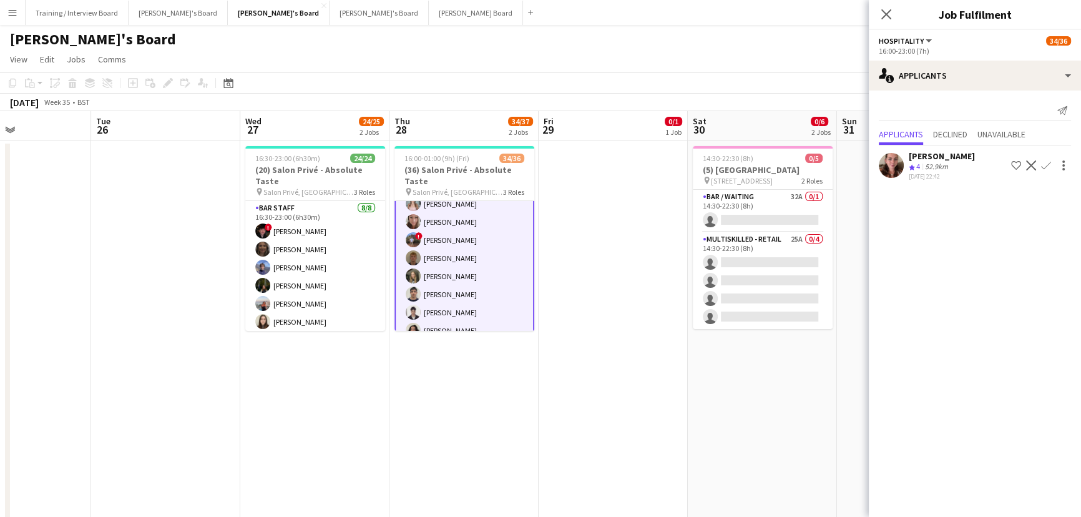
click at [717, 172] on div "[DATE] 22:42" at bounding box center [941, 176] width 66 height 8
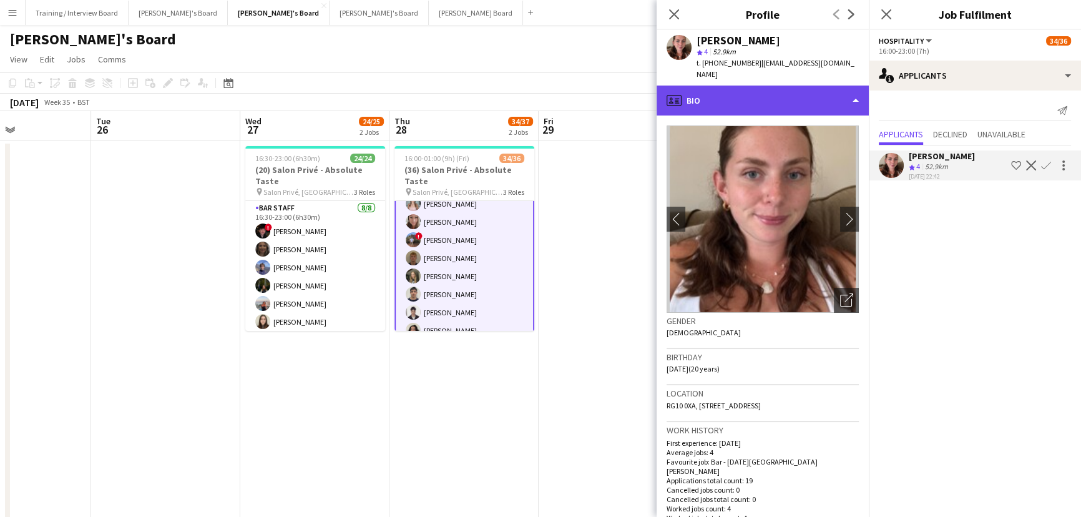
click at [717, 85] on div "profile Bio" at bounding box center [762, 100] width 212 height 30
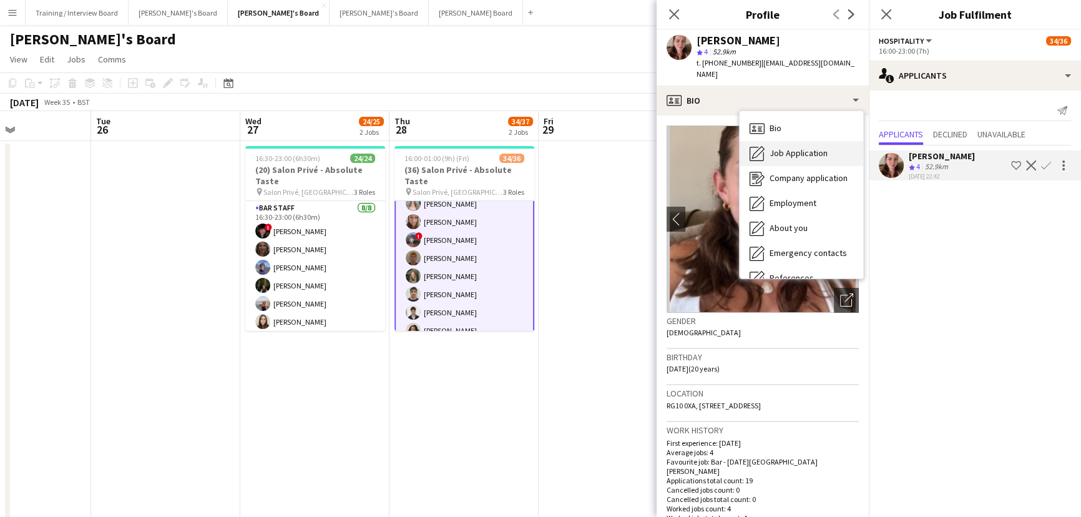
click at [717, 130] on div "Bio Bio Job Application Job Application Company application Company application…" at bounding box center [801, 194] width 124 height 167
click at [717, 147] on span "Job Application" at bounding box center [798, 152] width 58 height 11
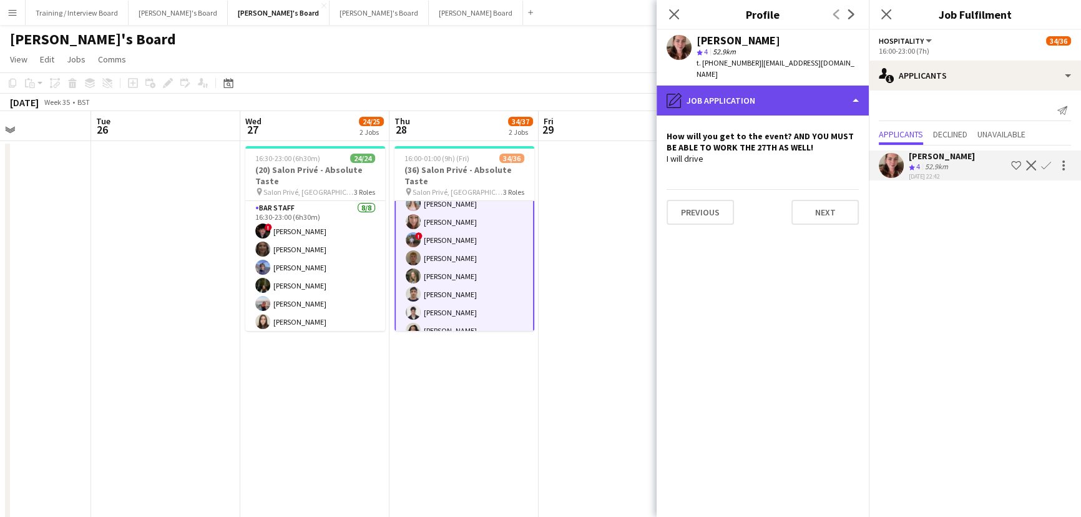
click at [717, 85] on div "pencil4 Job Application" at bounding box center [762, 100] width 212 height 30
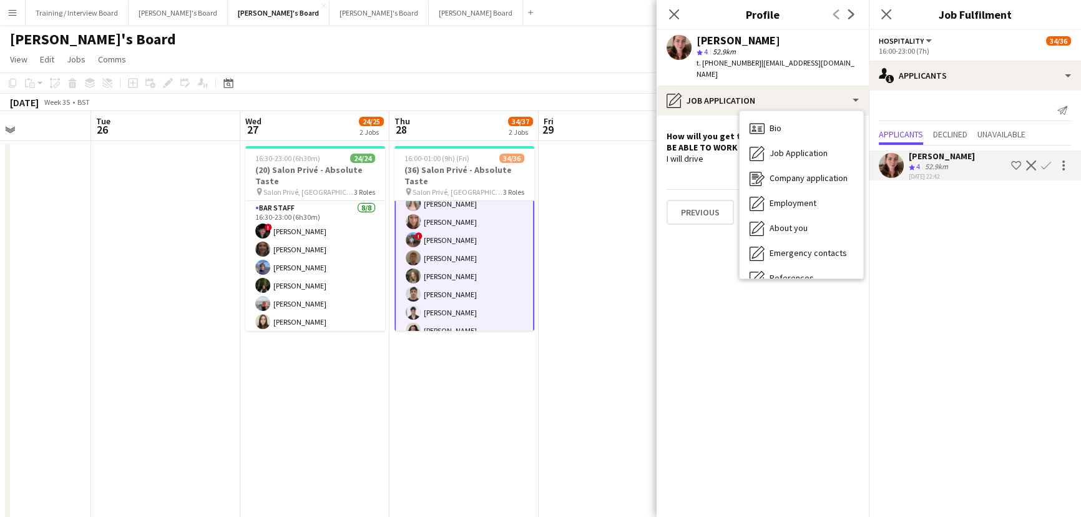
click at [717, 166] on app-icon "Confirm" at bounding box center [1046, 165] width 10 height 10
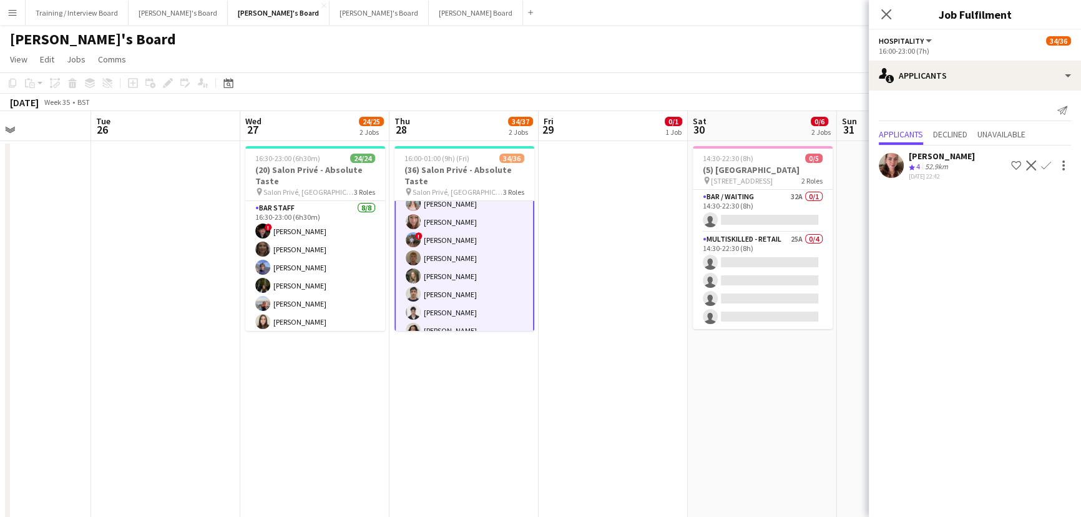
click at [717, 168] on app-icon "Confirm" at bounding box center [1046, 165] width 10 height 10
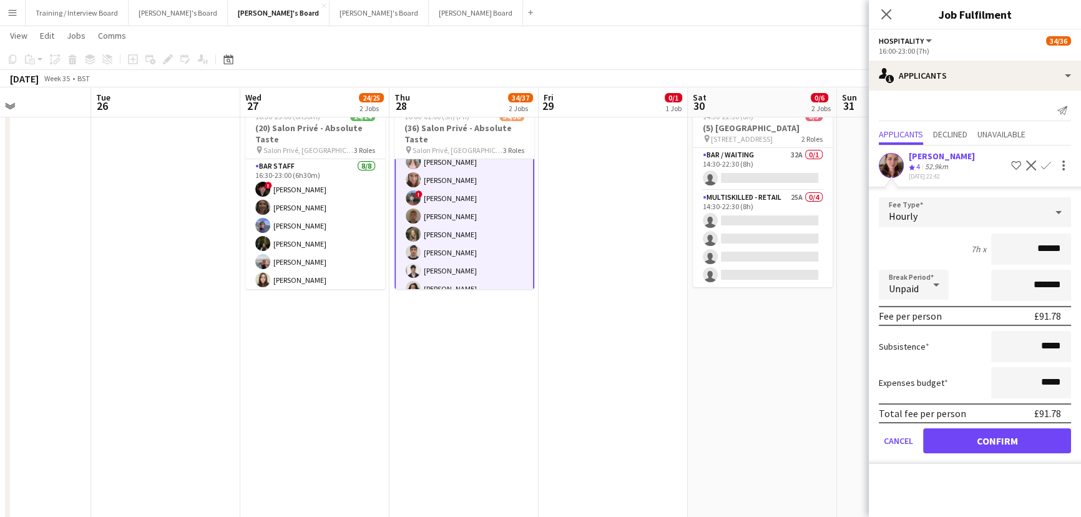
scroll to position [56, 0]
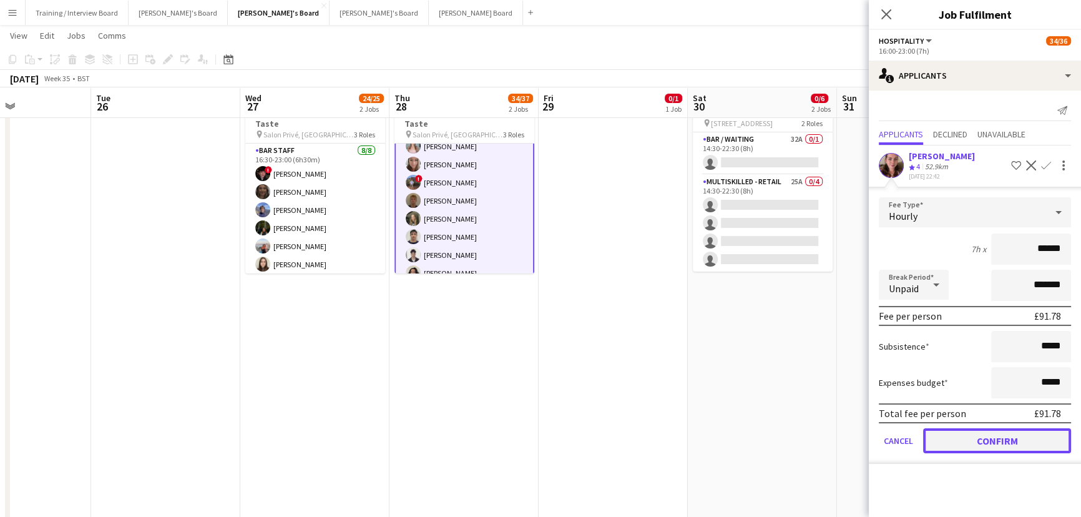
click at [717, 312] on button "Confirm" at bounding box center [997, 440] width 148 height 25
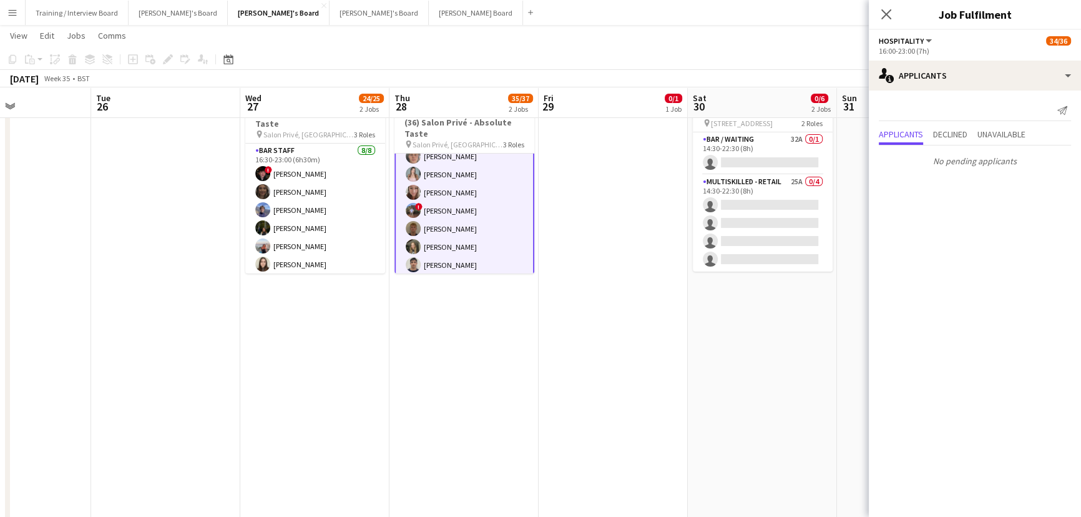
click at [576, 312] on app-date-cell at bounding box center [612, 303] width 149 height 439
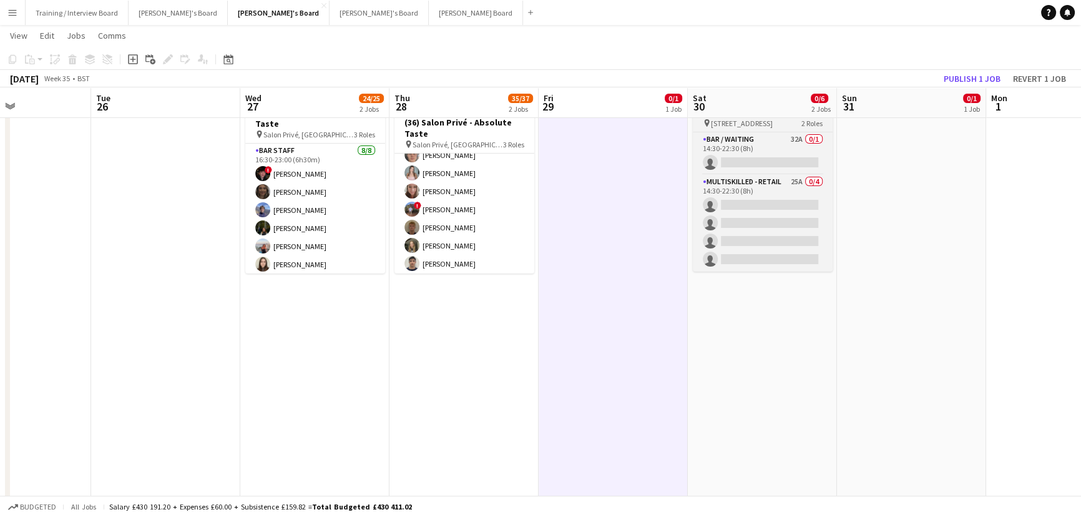
scroll to position [226, 0]
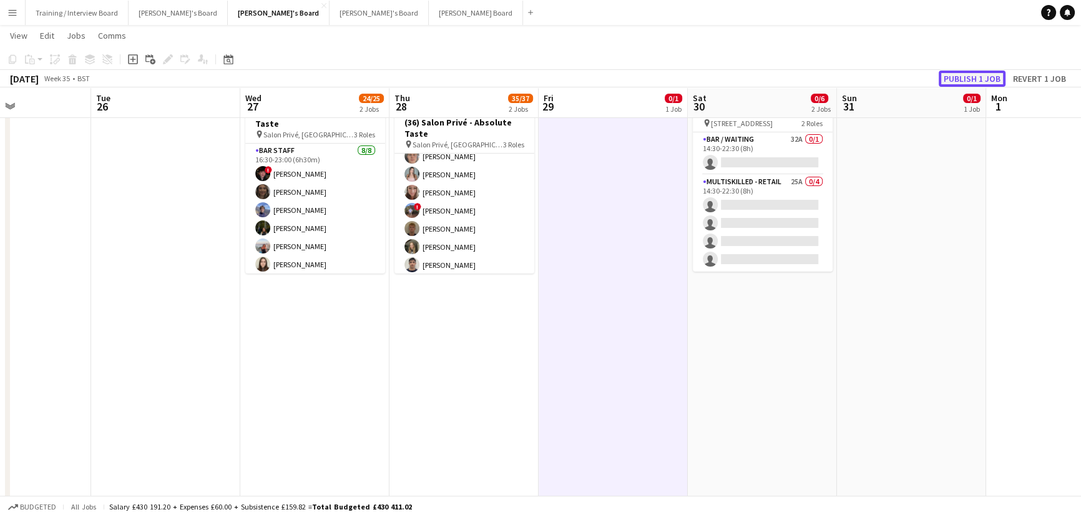
click at [717, 81] on button "Publish 1 job" at bounding box center [971, 79] width 67 height 16
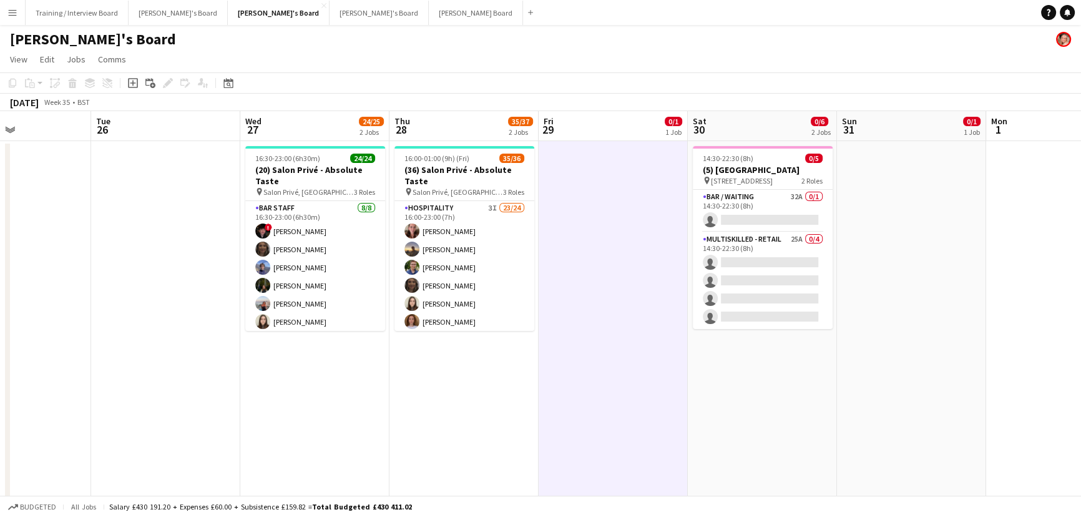
scroll to position [0, 484]
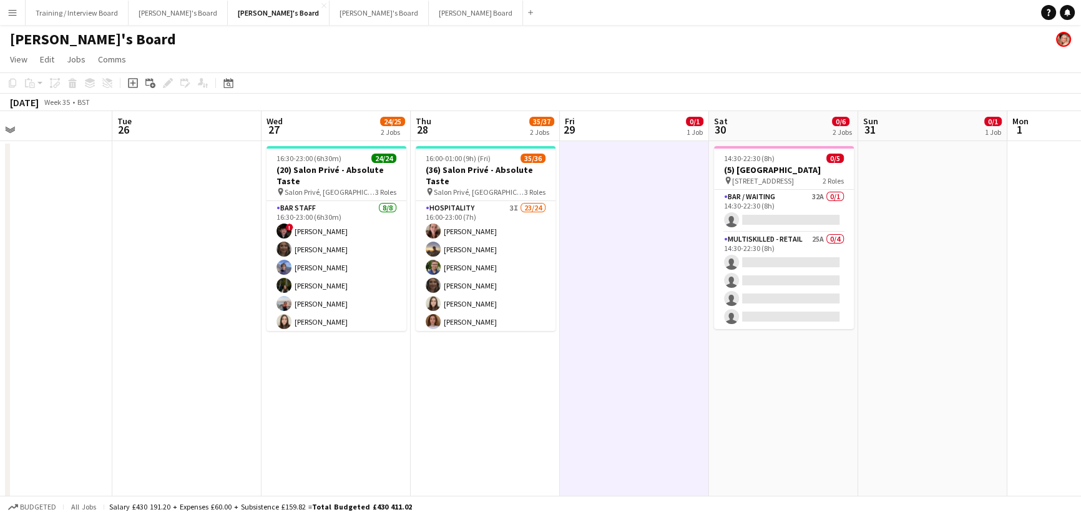
drag, startPoint x: 614, startPoint y: 280, endPoint x: 635, endPoint y: 280, distance: 21.2
click at [635, 280] on app-calendar-viewport "Fri 22 1/1 1 Job Sat 23 8/9 3 Jobs Sun 24 Mon 25 Tue 26 Wed 27 24/25 2 Jobs Thu…" at bounding box center [540, 506] width 1081 height 790
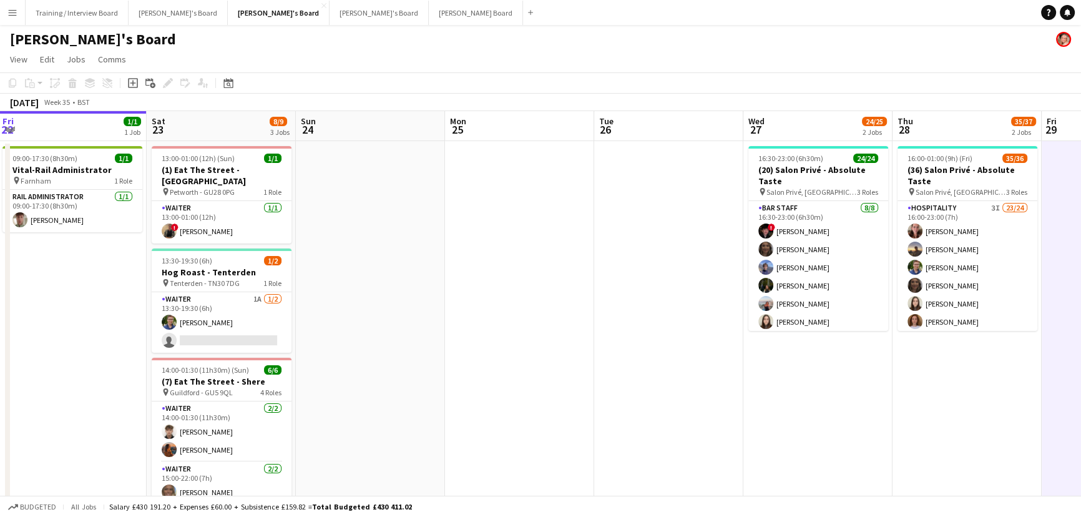
scroll to position [0, 358]
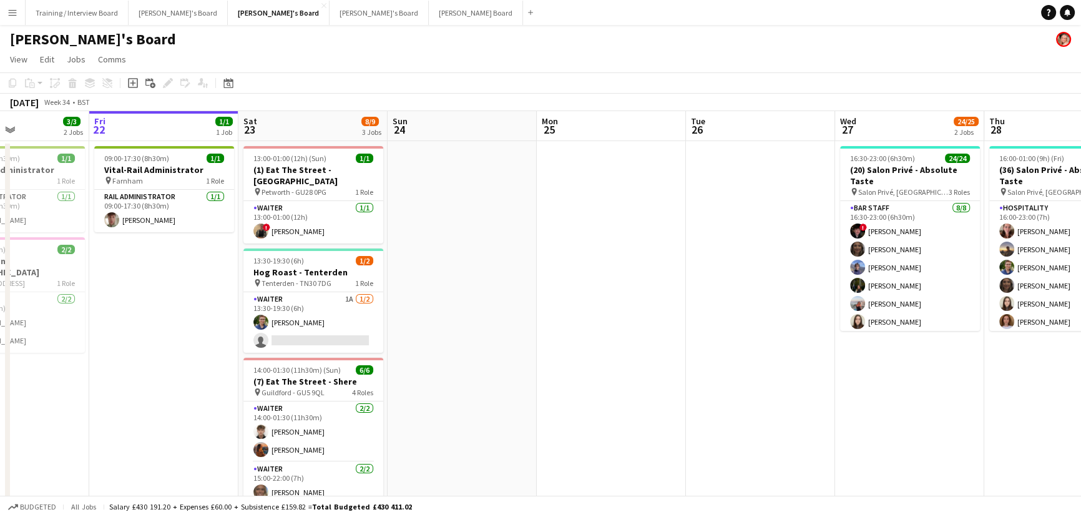
drag, startPoint x: 280, startPoint y: 330, endPoint x: 790, endPoint y: 352, distance: 511.4
click at [717, 312] on app-calendar-viewport "Tue 19 1/1 1 Job Wed 20 3/3 2 Jobs Thu 21 3/3 2 Jobs Fri 22 1/1 1 Job Sat 23 8/…" at bounding box center [540, 506] width 1081 height 790
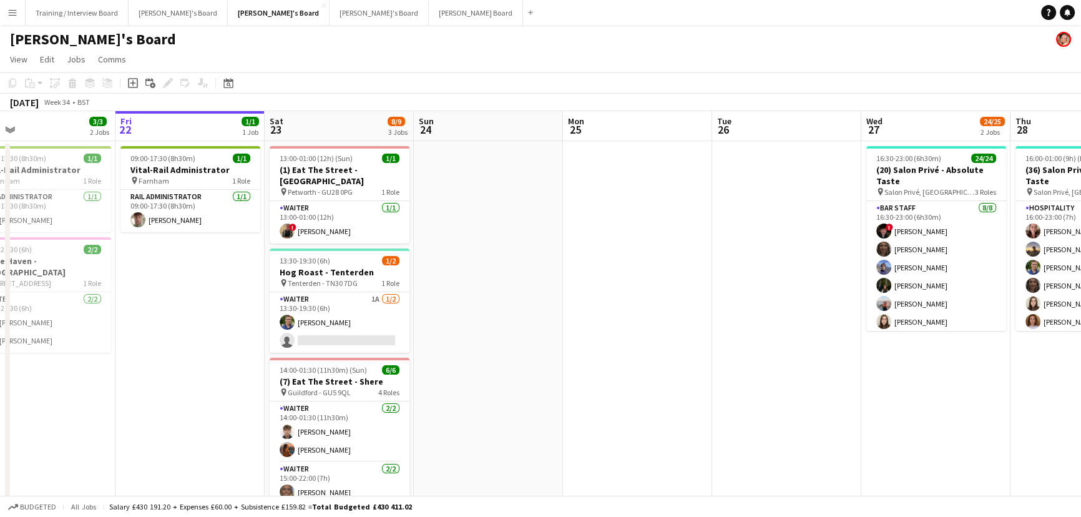
drag, startPoint x: 519, startPoint y: 340, endPoint x: 545, endPoint y: 331, distance: 27.8
click at [545, 312] on app-calendar-viewport "Tue 19 1/1 1 Job Wed 20 3/3 2 Jobs Thu 21 3/3 2 Jobs Fri 22 1/1 1 Job Sat 23 8/…" at bounding box center [540, 506] width 1081 height 790
click at [336, 312] on app-card-role "Waiter 1A [DATE] 13:30-19:30 (6h) [PERSON_NAME] single-neutral-actions" at bounding box center [340, 322] width 140 height 61
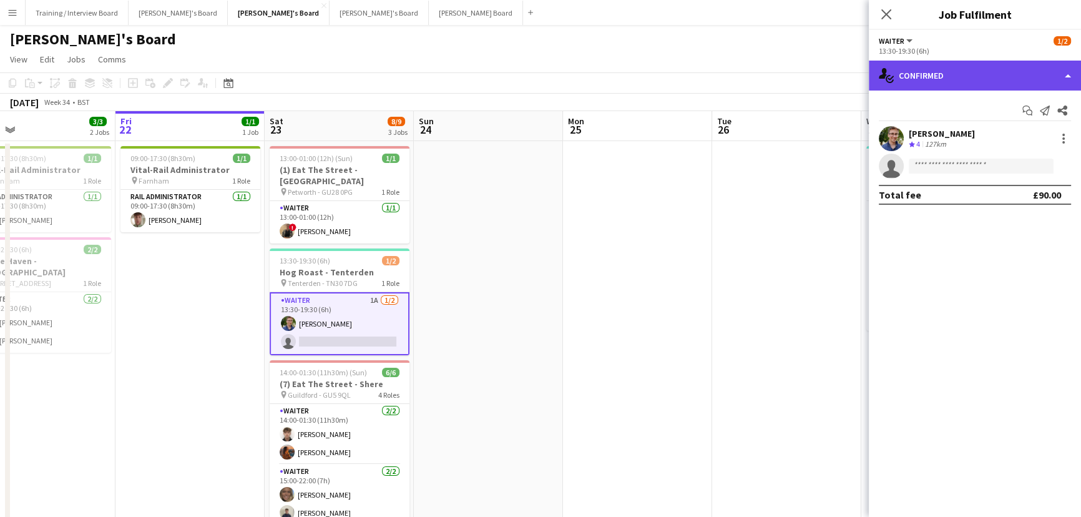
click at [717, 65] on div "single-neutral-actions-check-2 Confirmed" at bounding box center [974, 76] width 212 height 30
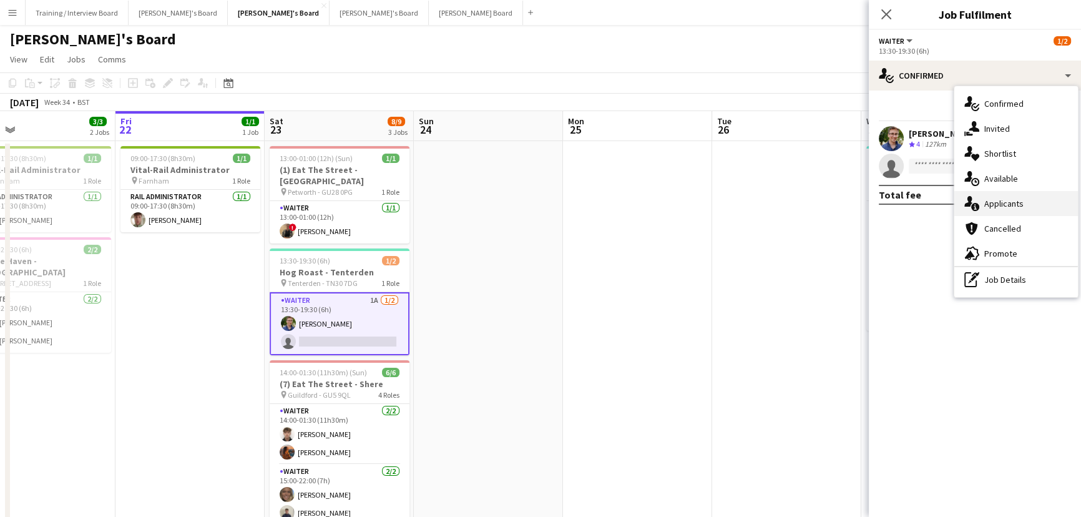
drag, startPoint x: 993, startPoint y: 198, endPoint x: 1006, endPoint y: 201, distance: 14.1
click at [717, 200] on div "single-neutral-actions-information Applicants" at bounding box center [1016, 203] width 124 height 25
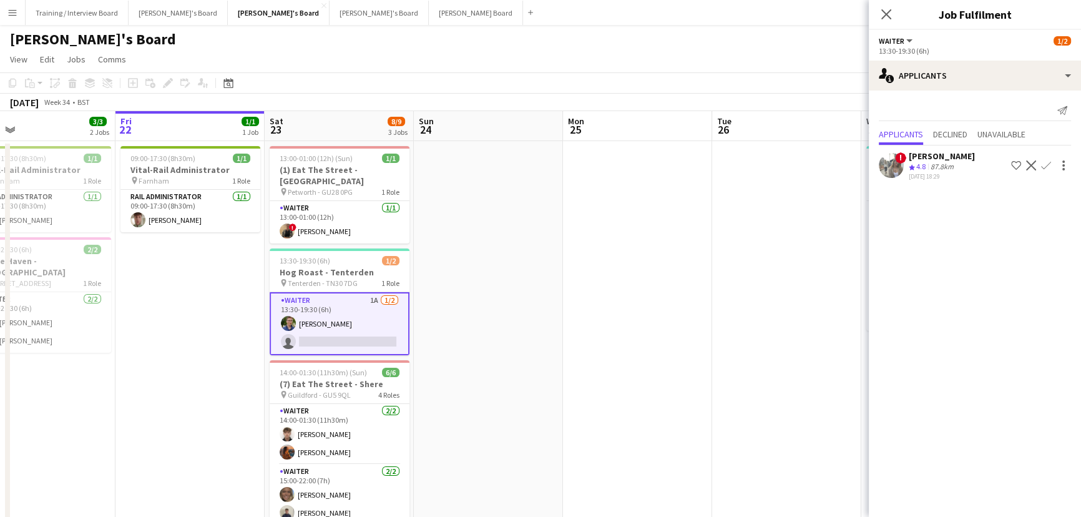
click at [717, 192] on mat-expansion-panel "users2 Applicants Send notification Applicants Declined Unavailable ! [PERSON_N…" at bounding box center [974, 303] width 212 height 426
click at [717, 158] on span "!" at bounding box center [900, 157] width 11 height 11
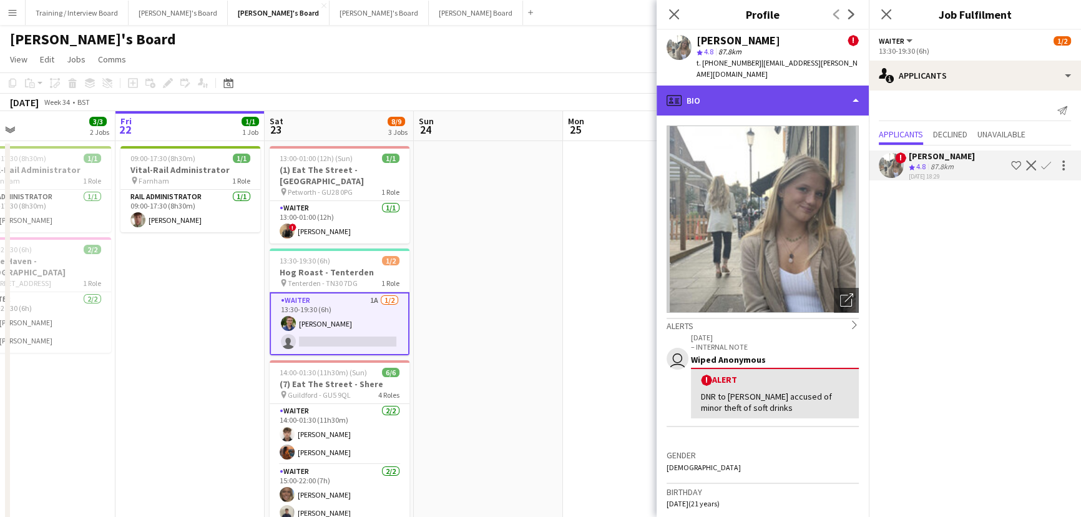
click at [717, 95] on div "profile Bio" at bounding box center [762, 100] width 212 height 30
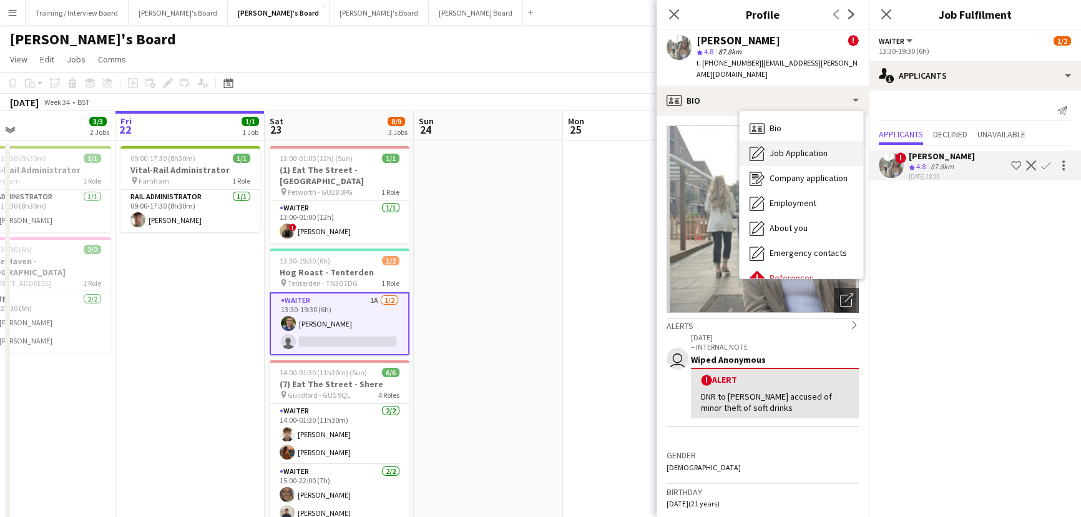
click at [717, 147] on span "Job Application" at bounding box center [798, 152] width 58 height 11
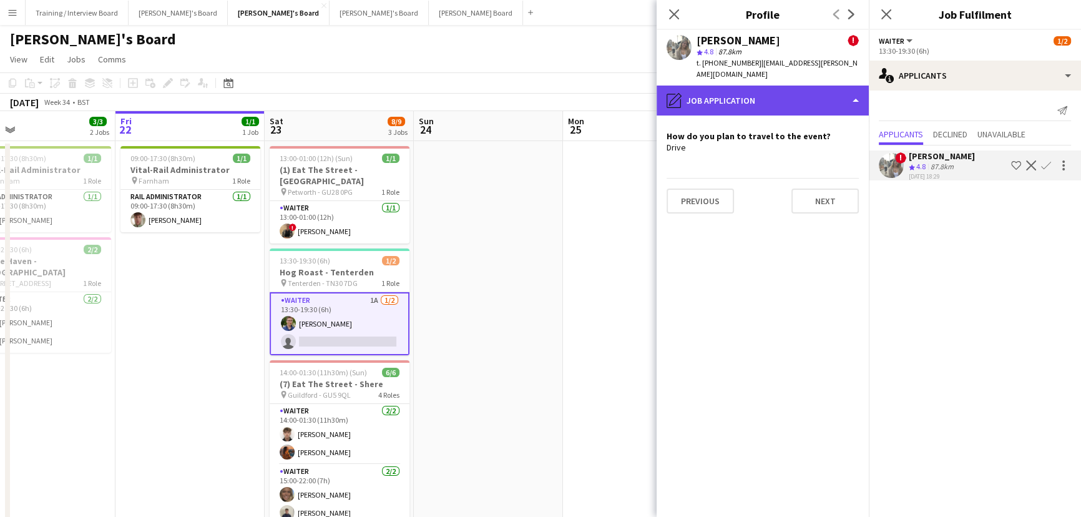
click at [717, 88] on div "pencil4 Job Application" at bounding box center [762, 100] width 212 height 30
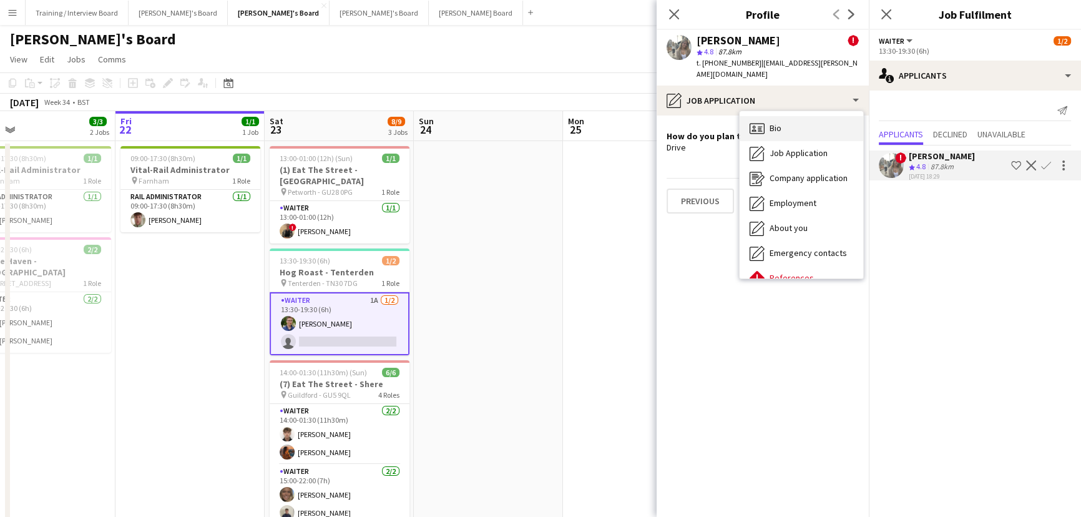
click at [717, 122] on div "Bio Bio" at bounding box center [801, 128] width 124 height 25
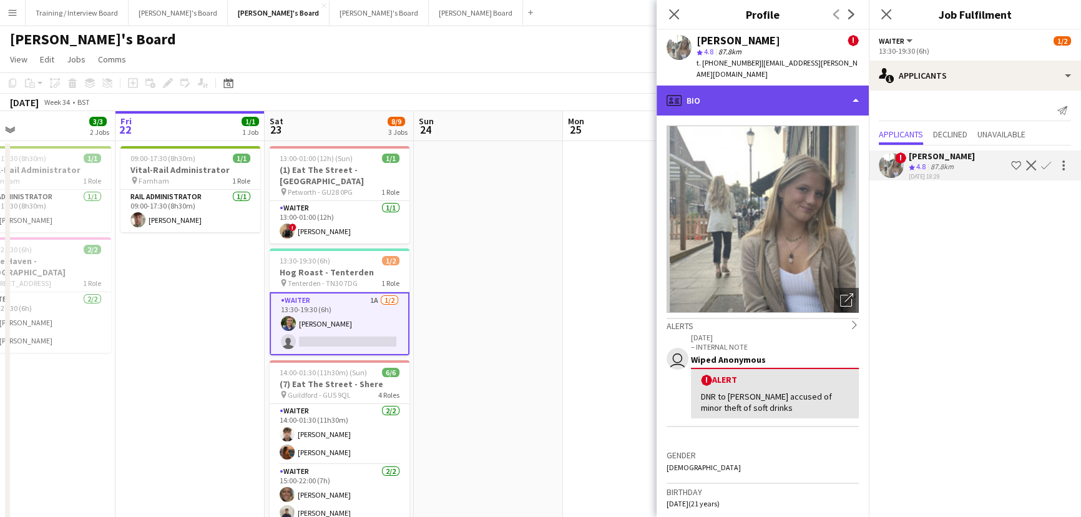
click at [717, 85] on div "profile Bio" at bounding box center [762, 100] width 212 height 30
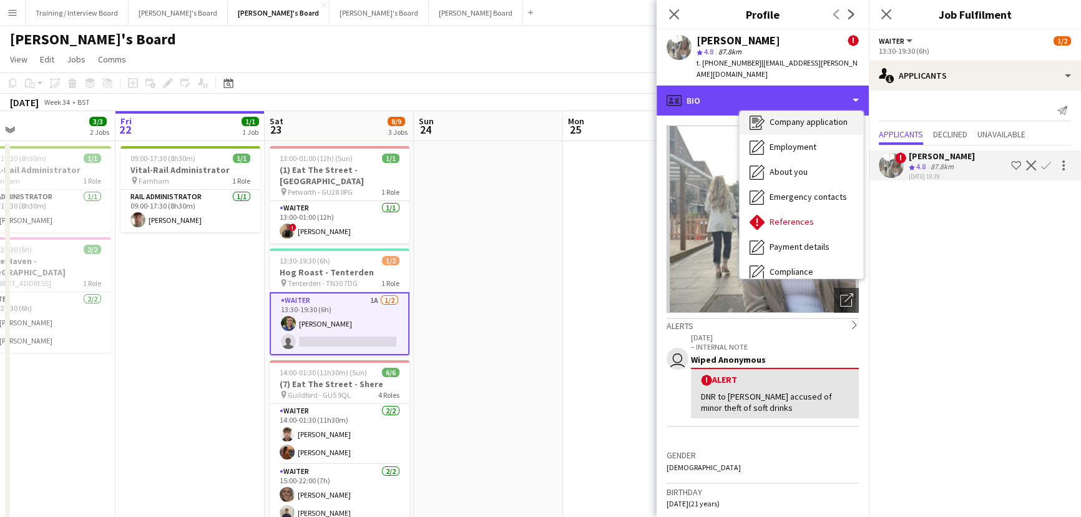
scroll to position [0, 0]
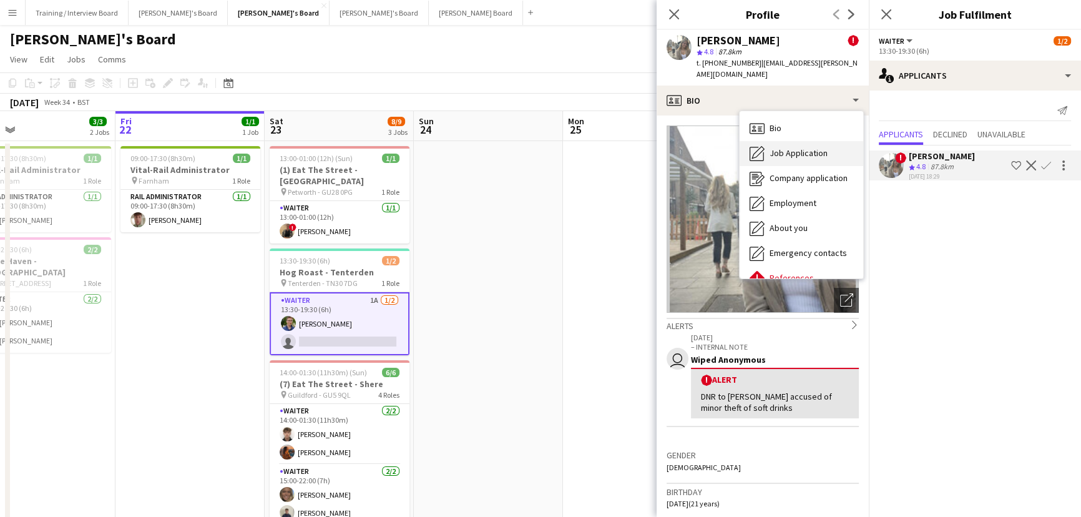
click at [717, 147] on span "Job Application" at bounding box center [798, 152] width 58 height 11
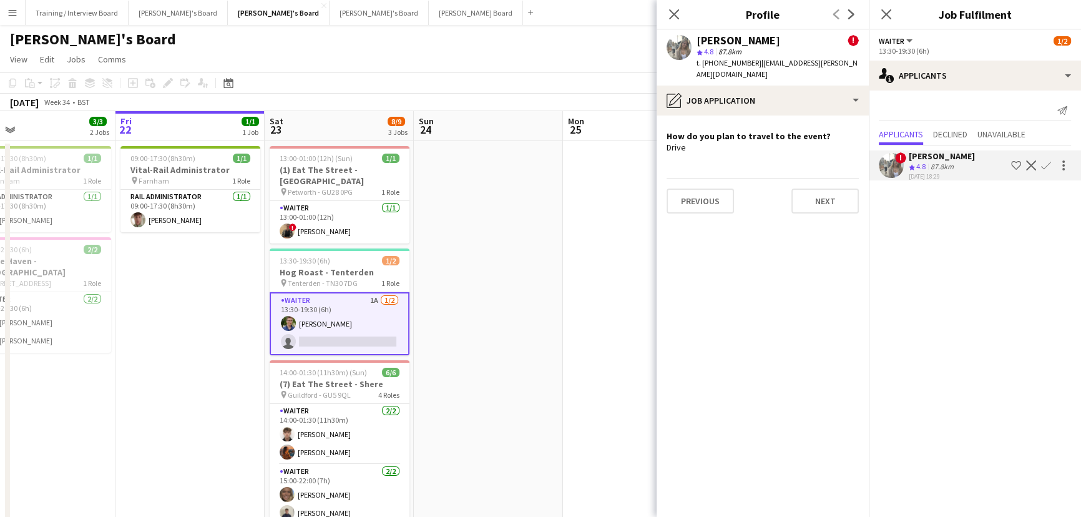
click at [525, 250] on app-date-cell at bounding box center [488, 360] width 149 height 439
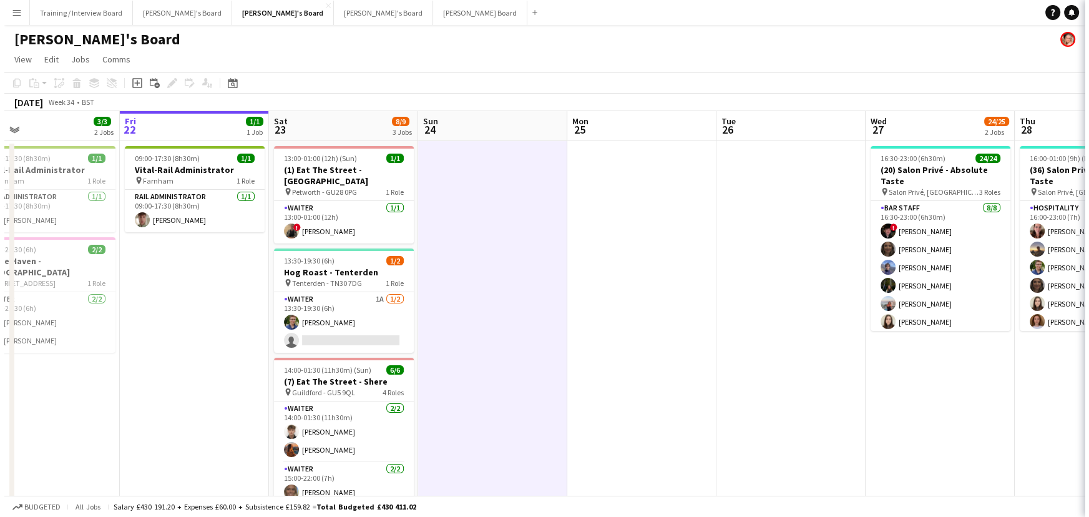
scroll to position [0, 331]
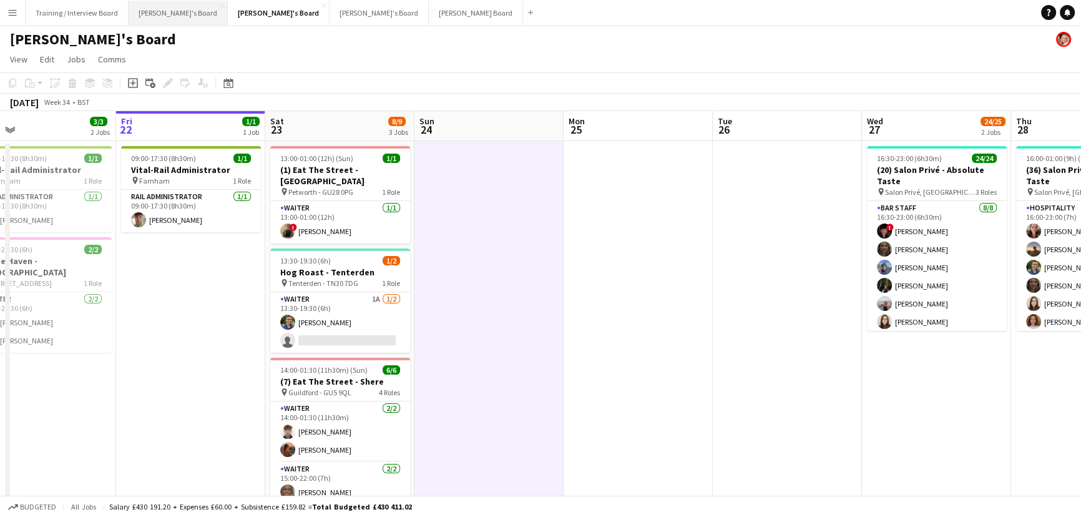
click at [142, 18] on button "[PERSON_NAME]'s Board Close" at bounding box center [178, 13] width 99 height 24
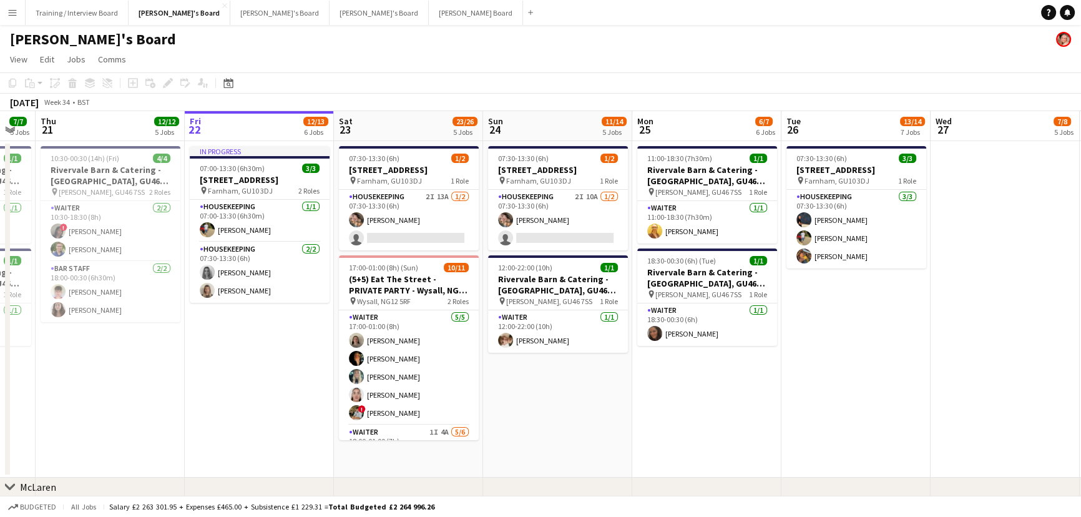
scroll to position [0, 393]
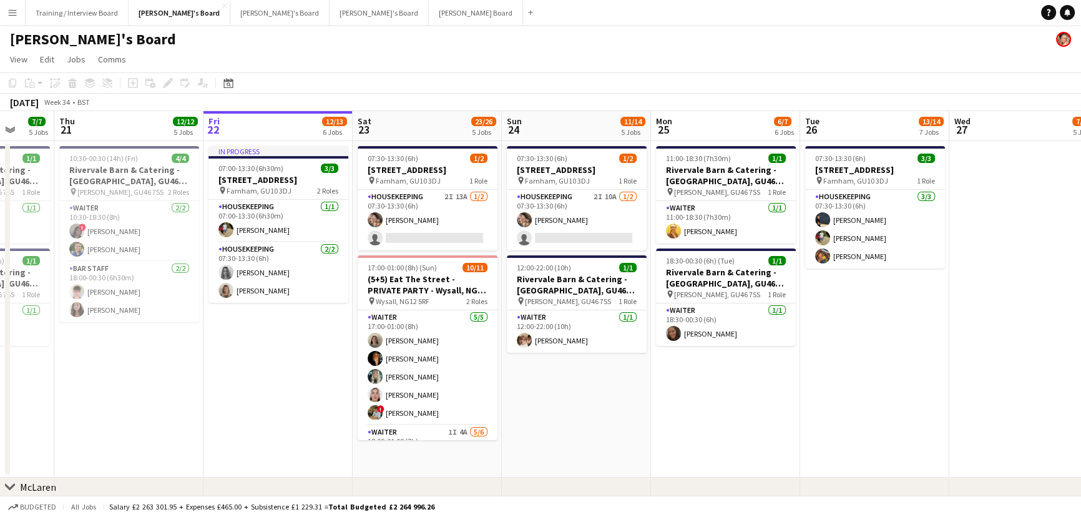
drag, startPoint x: 550, startPoint y: 406, endPoint x: 605, endPoint y: 400, distance: 54.6
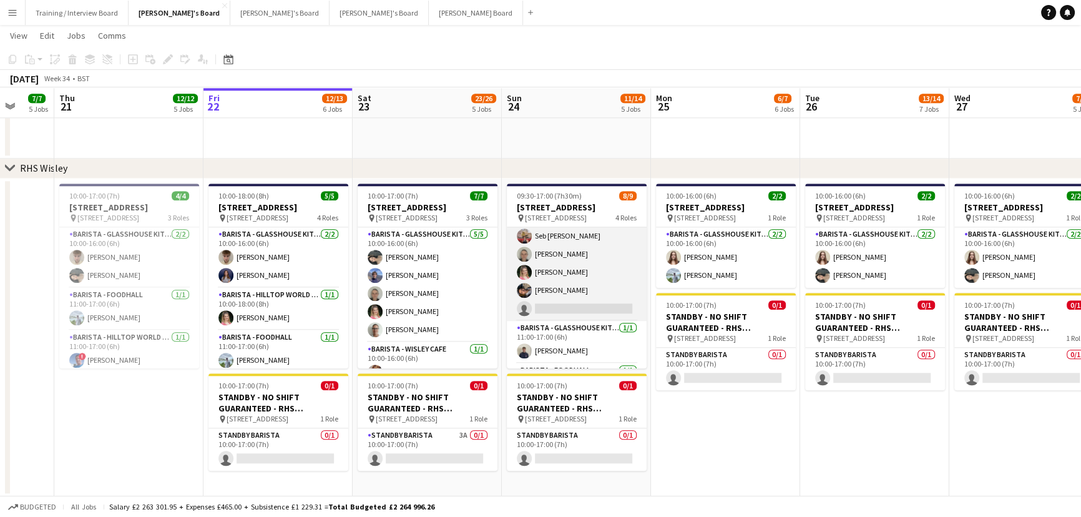
scroll to position [16, 0]
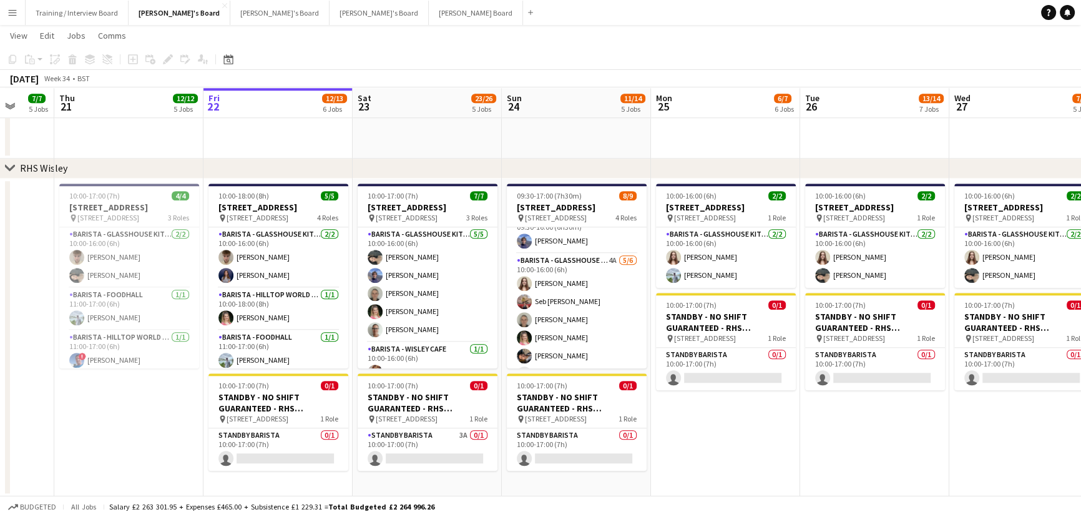
drag, startPoint x: 580, startPoint y: 338, endPoint x: 874, endPoint y: 164, distance: 342.1
click at [579, 312] on app-card-role "Barista - Glasshouse Kitchen 4A [DATE] 10:00-16:00 (6h) [PERSON_NAME] Seb [PERS…" at bounding box center [577, 319] width 140 height 133
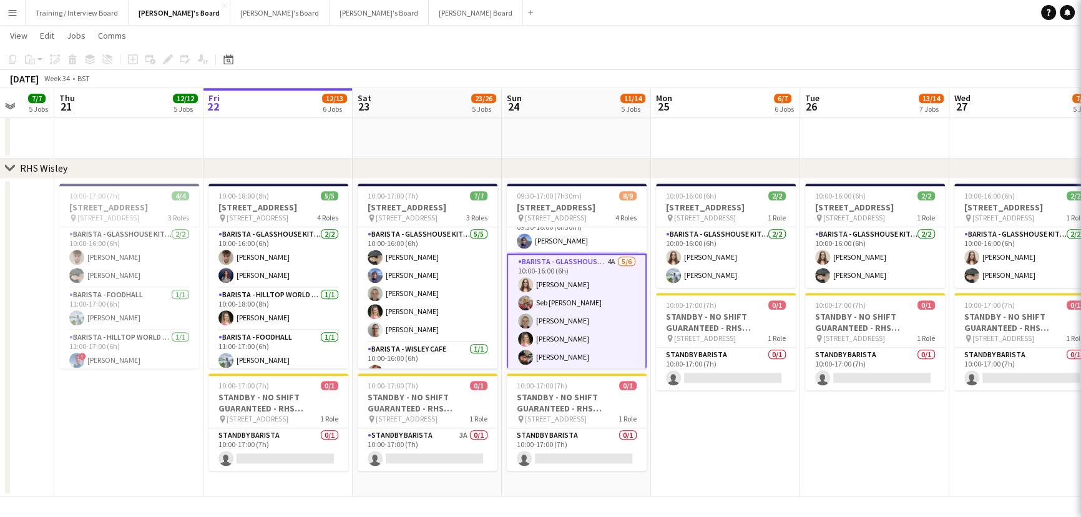
scroll to position [0, 393]
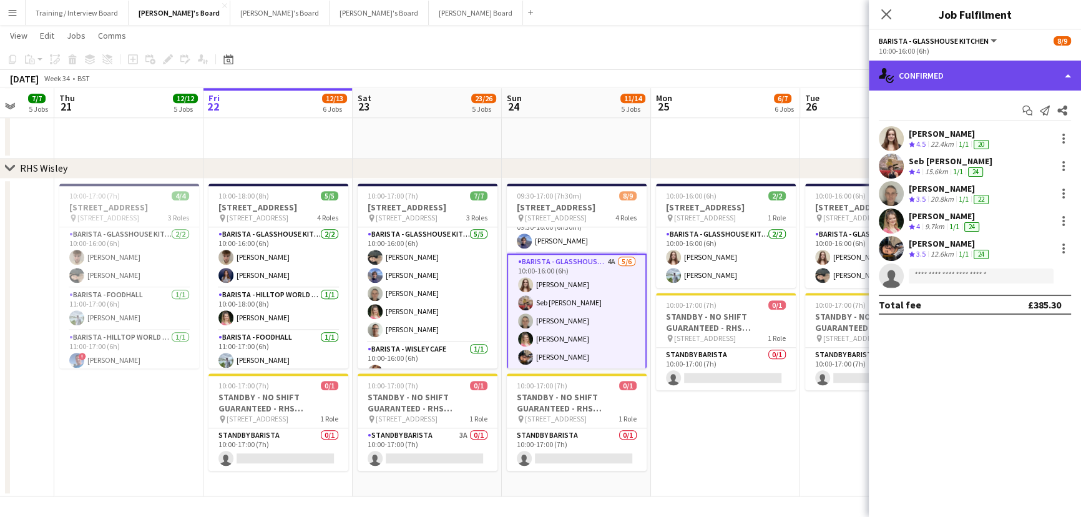
click at [717, 66] on div "single-neutral-actions-check-2 Confirmed" at bounding box center [974, 76] width 212 height 30
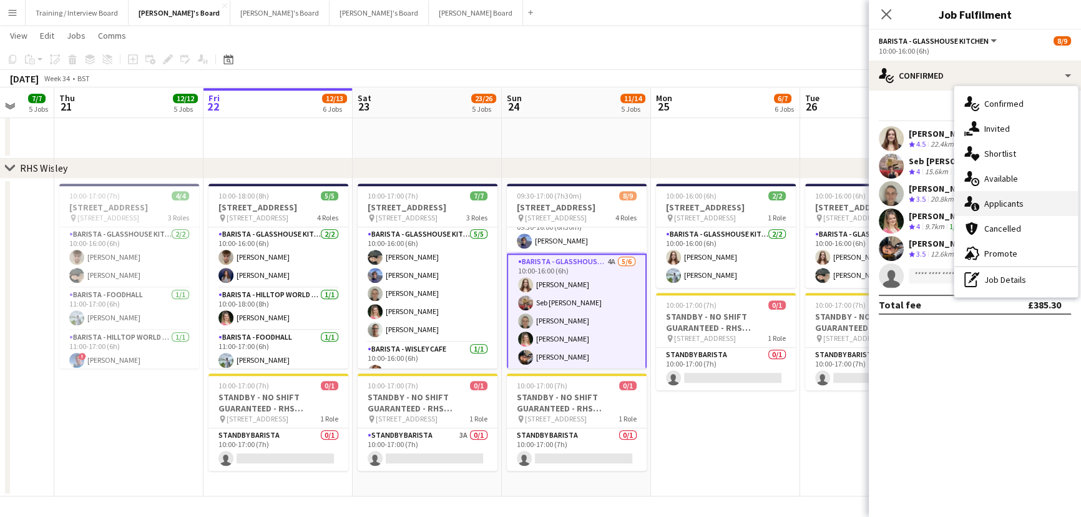
click at [717, 200] on div "single-neutral-actions-information Applicants" at bounding box center [1016, 203] width 124 height 25
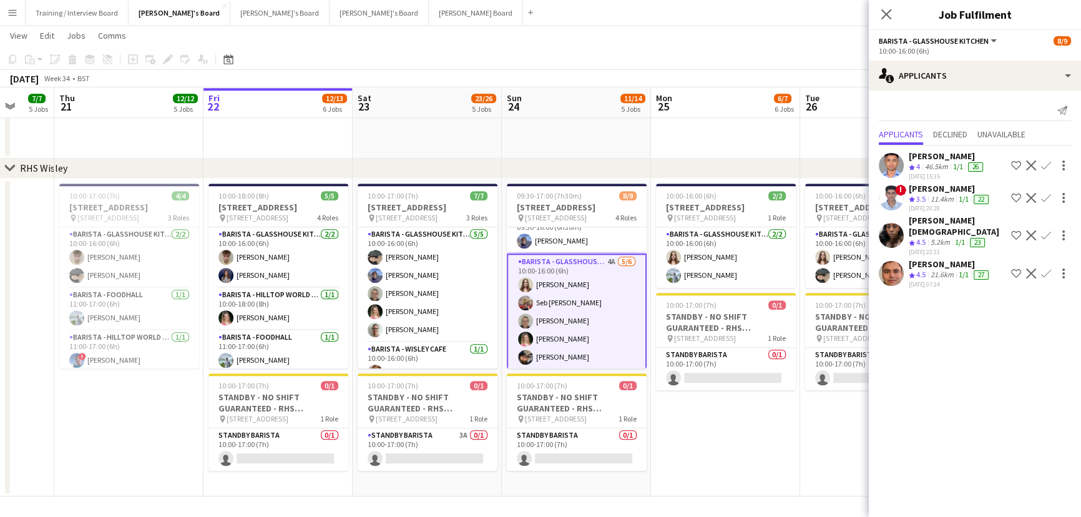
click at [717, 280] on div "[DATE] 07:34" at bounding box center [949, 284] width 82 height 8
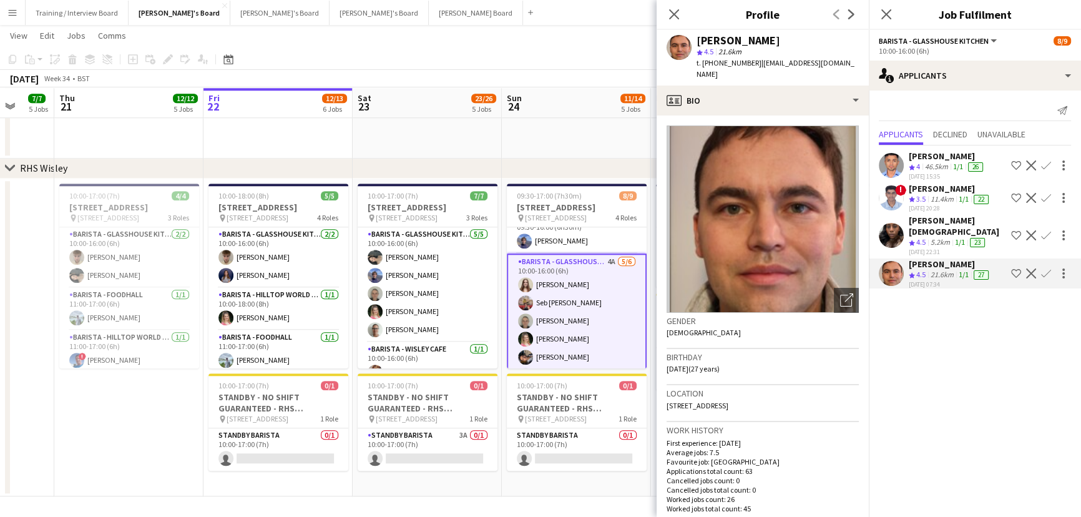
click at [717, 115] on app-crew-profile-bio "Open photos pop-in Gender [DEMOGRAPHIC_DATA] Birthday [DEMOGRAPHIC_DATA] (27 ye…" at bounding box center [762, 315] width 212 height 401
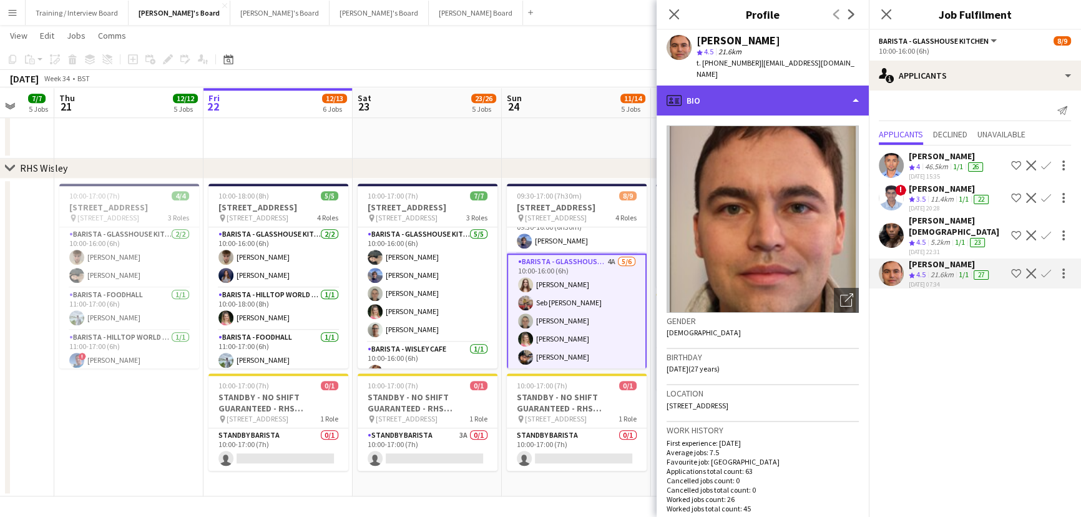
click at [717, 85] on div "profile Bio" at bounding box center [762, 100] width 212 height 30
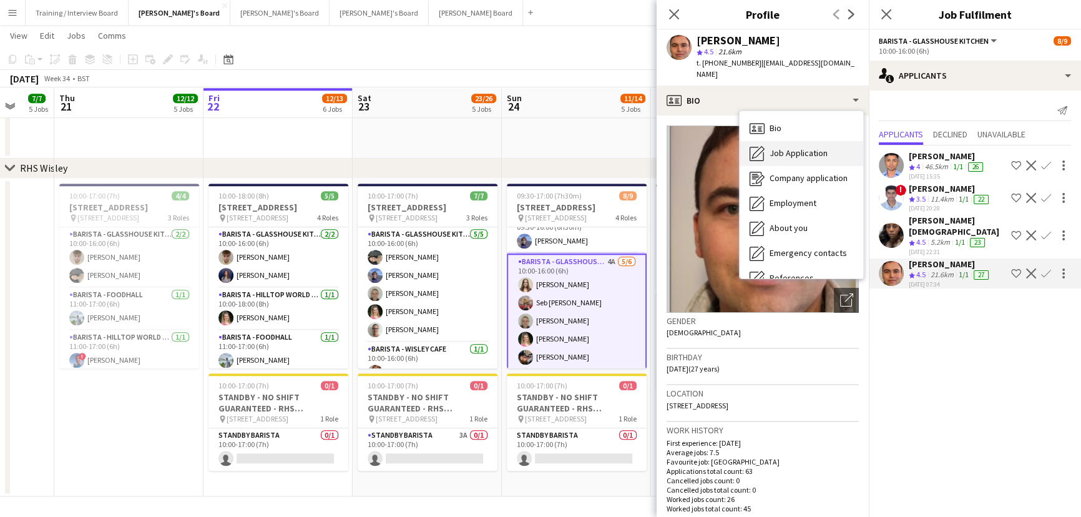
click at [717, 147] on span "Job Application" at bounding box center [798, 152] width 58 height 11
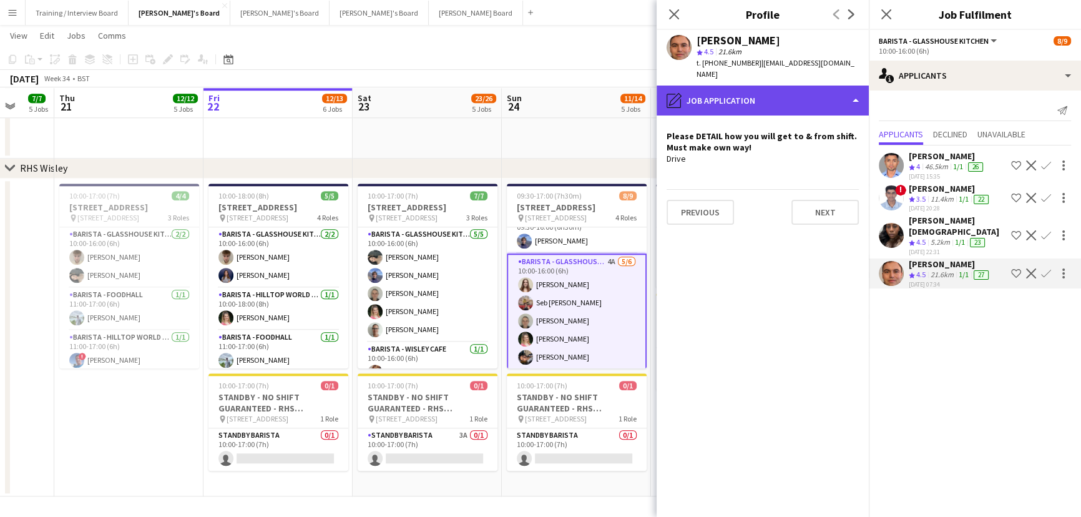
click at [717, 94] on div "pencil4 Job Application" at bounding box center [762, 100] width 212 height 30
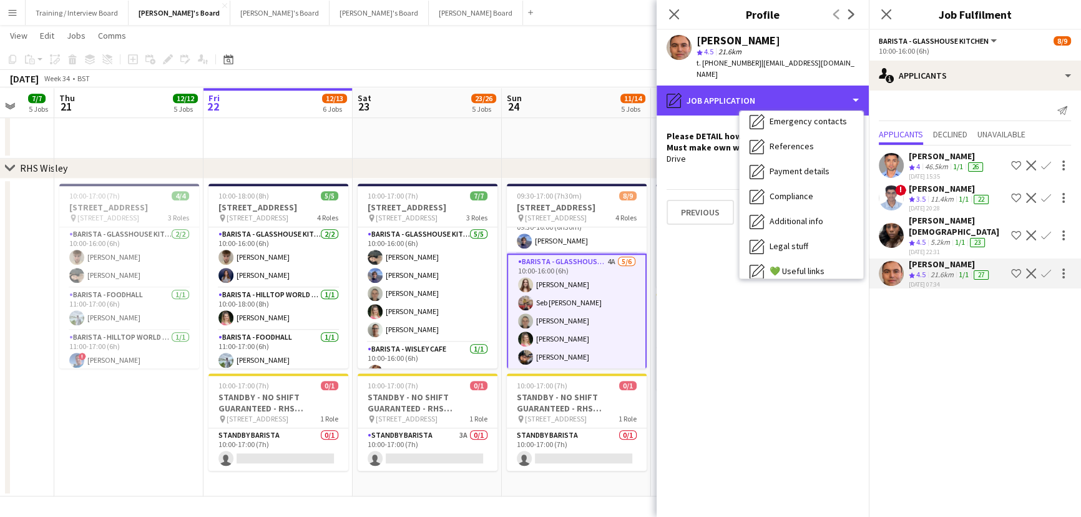
scroll to position [192, 0]
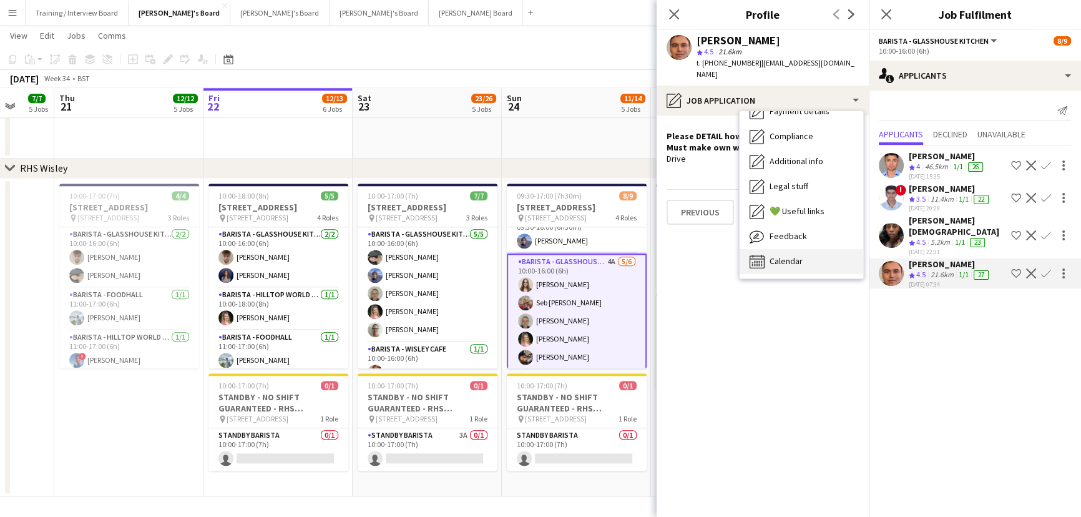
click at [717, 255] on span "Calendar" at bounding box center [785, 260] width 33 height 11
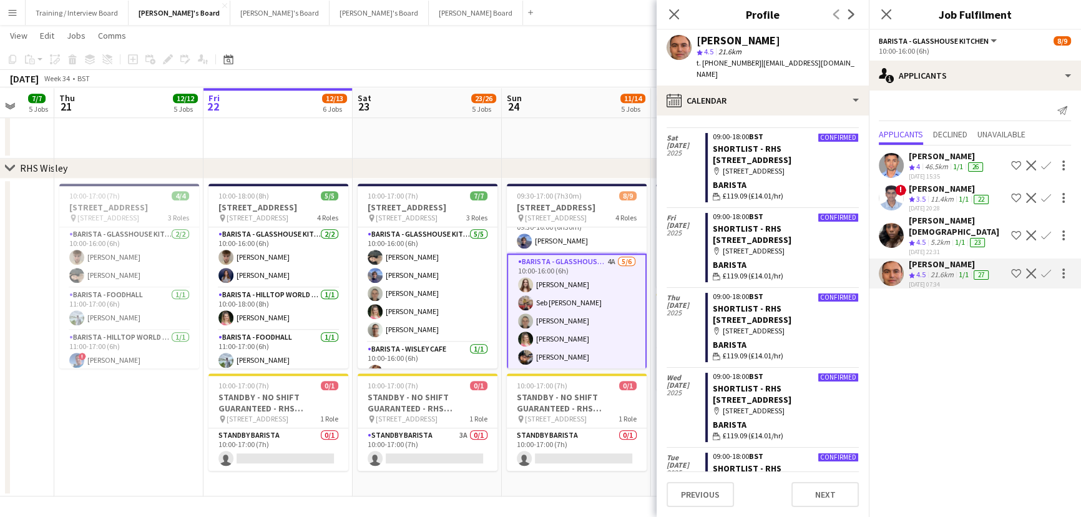
scroll to position [56, 0]
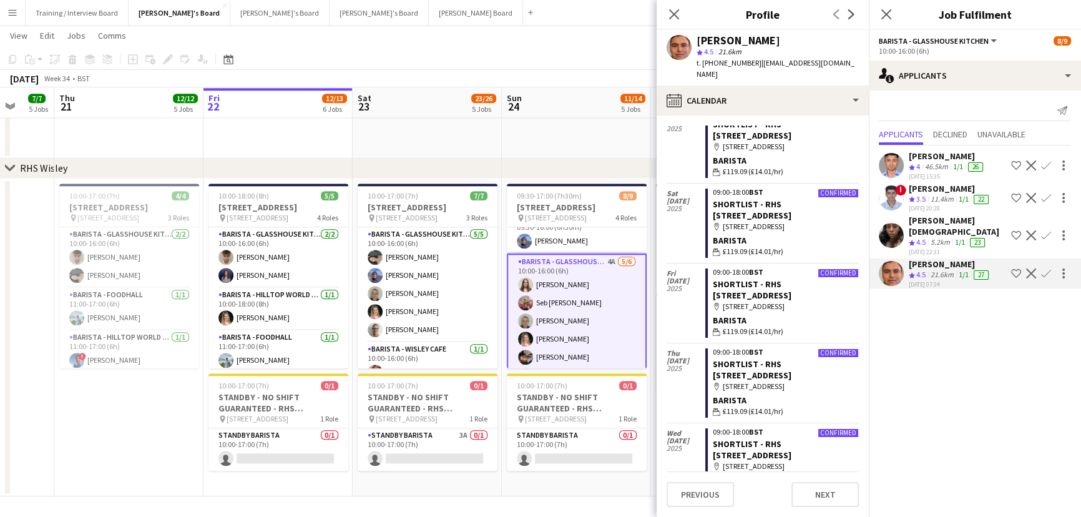
click at [717, 268] on app-icon "Confirm" at bounding box center [1046, 273] width 10 height 10
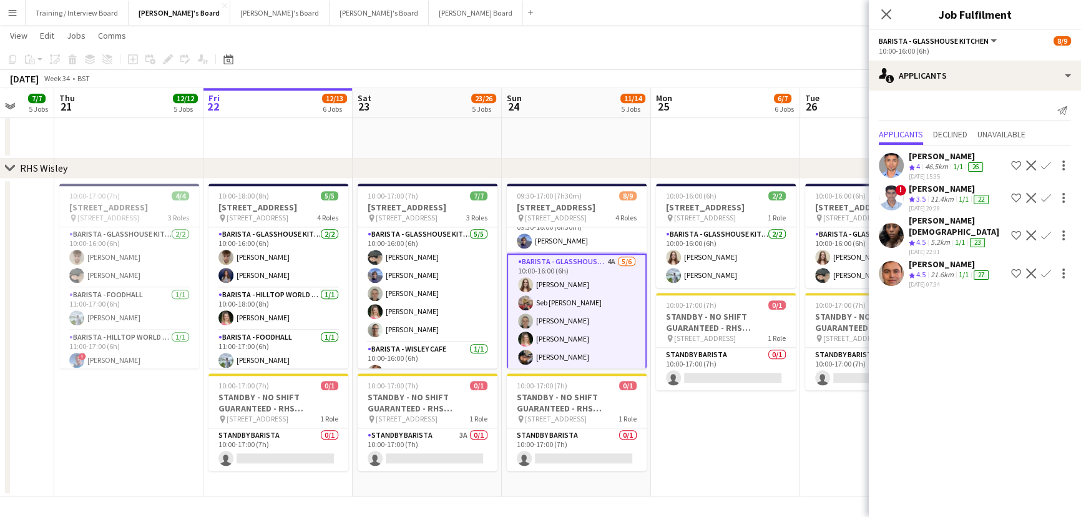
click at [717, 268] on app-icon "Confirm" at bounding box center [1046, 273] width 10 height 10
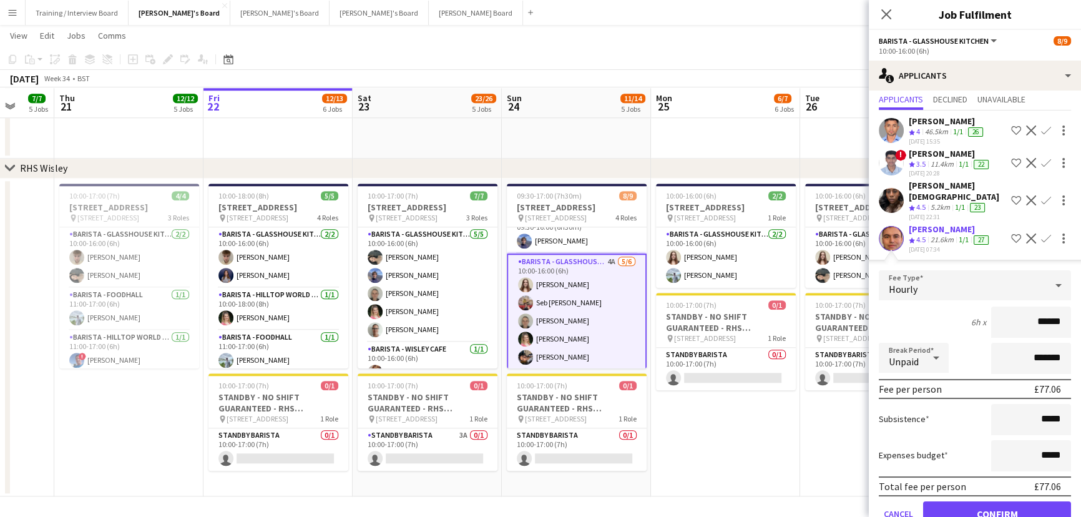
scroll to position [51, 0]
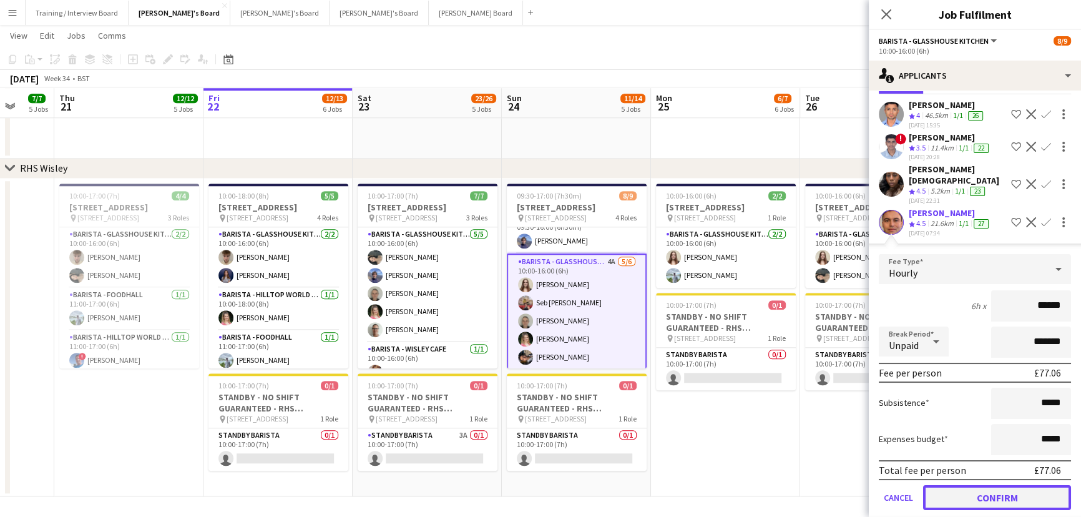
click at [717, 312] on button "Confirm" at bounding box center [997, 497] width 148 height 25
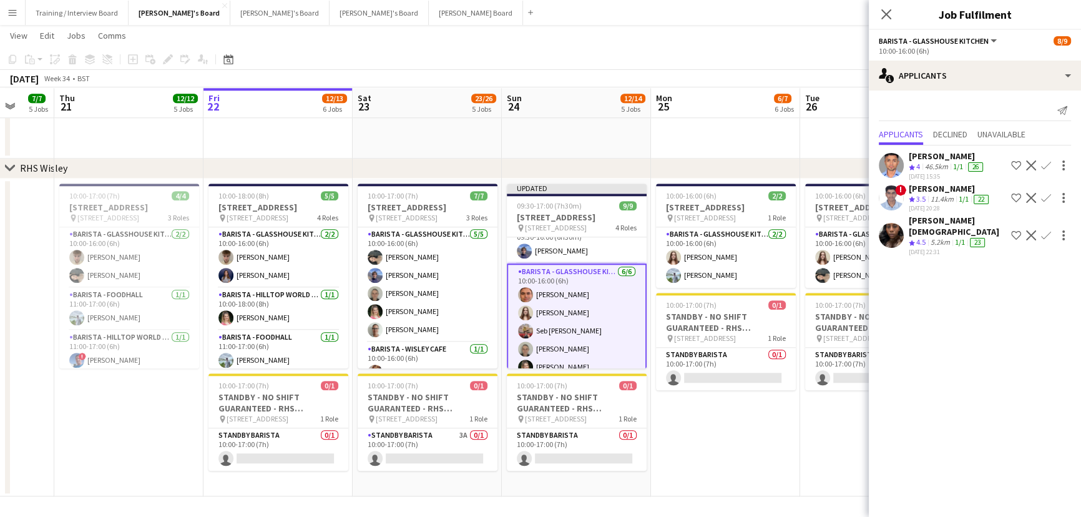
click at [717, 312] on app-date-cell "10:00-16:00 (6h) 2/[STREET_ADDRESS] pin Woking, GU23 6QB 1 Role Barista - Glass…" at bounding box center [874, 337] width 149 height 318
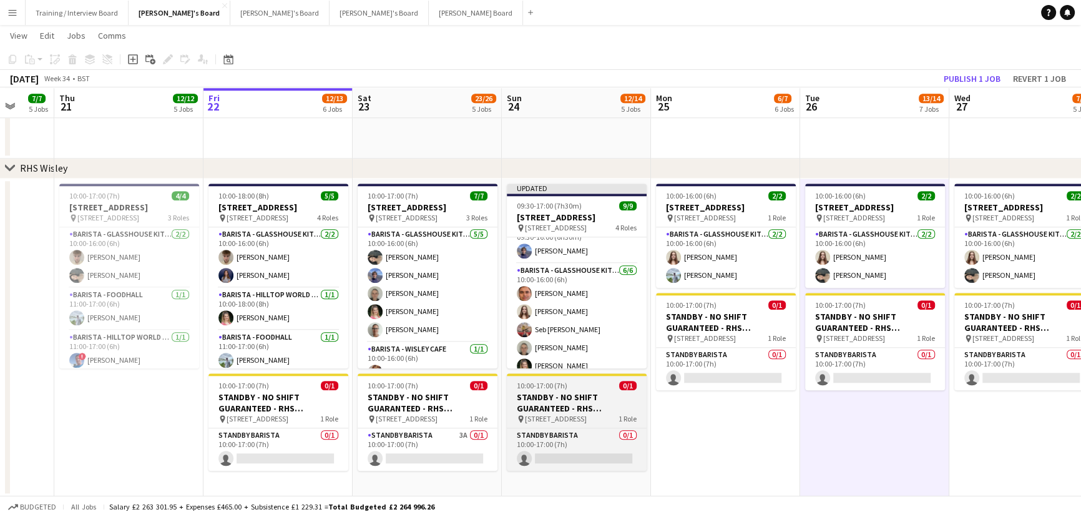
click at [575, 312] on h3 "STANDBY - NO SHIFT GUARANTEED - RHS [STREET_ADDRESS]" at bounding box center [577, 402] width 140 height 22
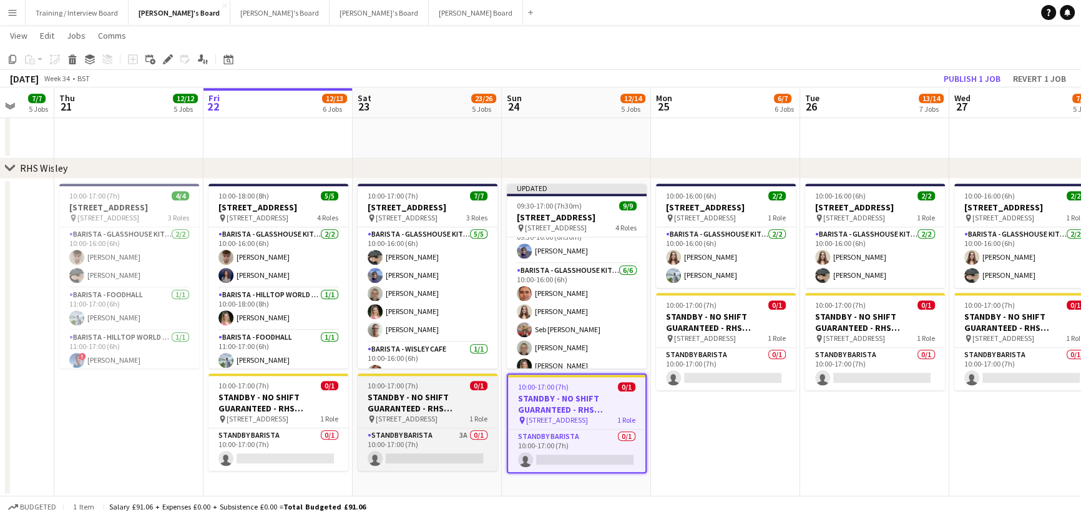
click at [406, 312] on h3 "STANDBY - NO SHIFT GUARANTEED - RHS [STREET_ADDRESS]" at bounding box center [427, 402] width 140 height 22
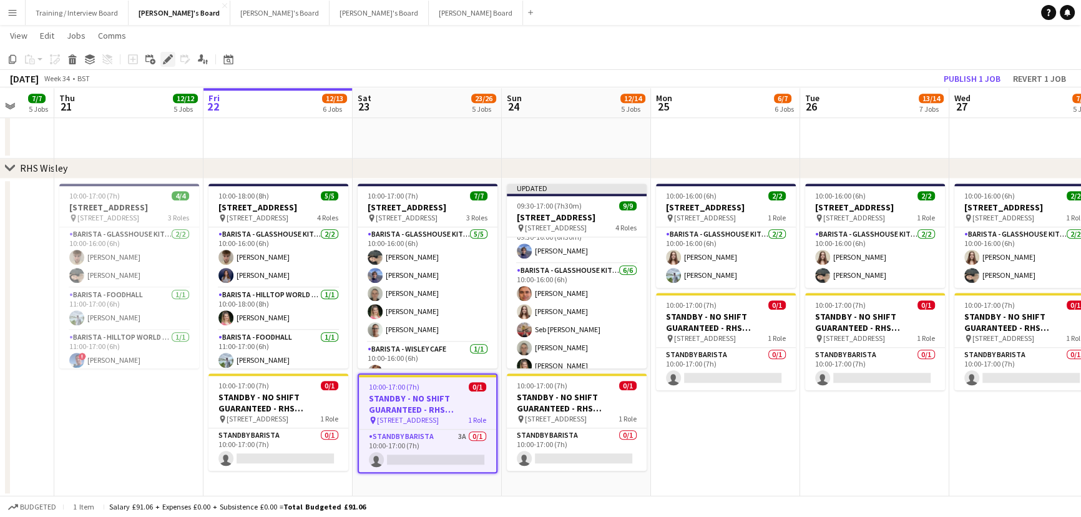
click at [168, 62] on icon "Edit" at bounding box center [168, 59] width 10 height 10
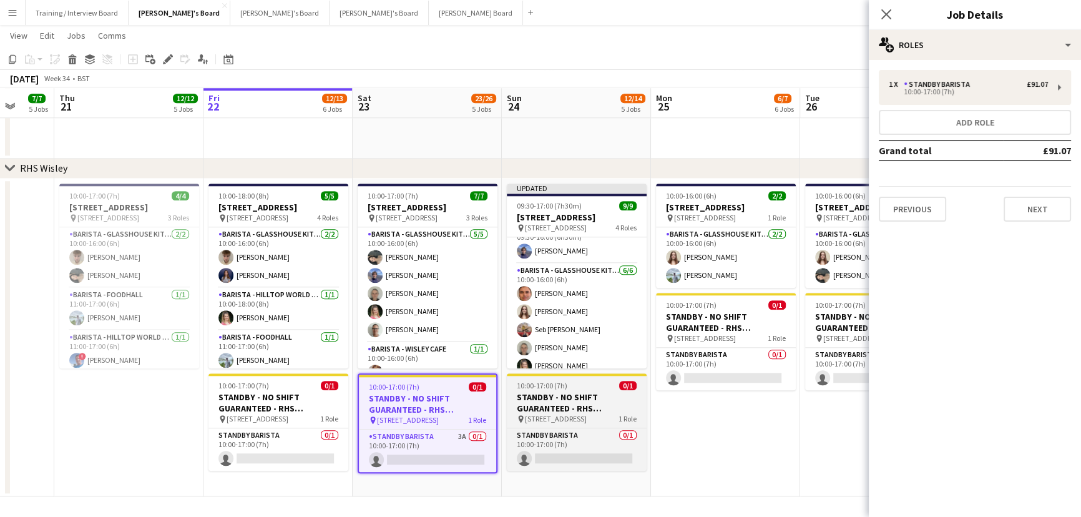
click at [593, 312] on div "10:00-17:00 (7h) 0/1" at bounding box center [577, 385] width 140 height 9
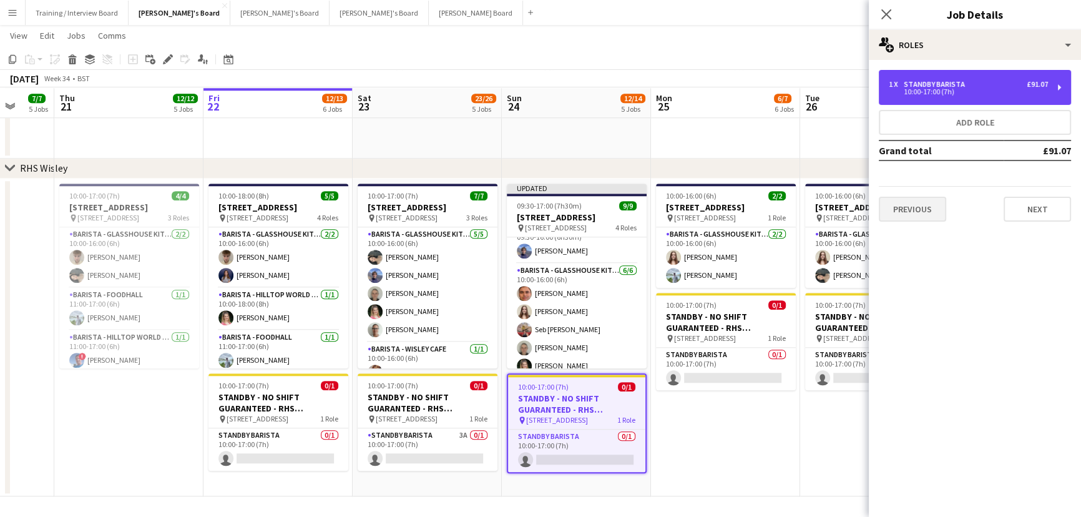
click at [717, 95] on div "1 x STANDBY BARISTA £91.07 10:00-17:00 (7h)" at bounding box center [974, 87] width 192 height 35
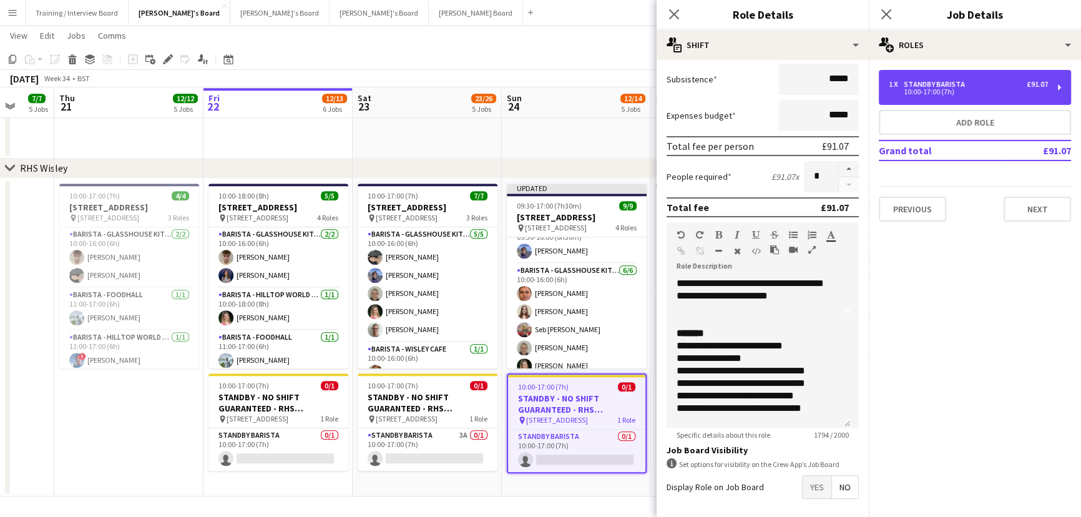
scroll to position [263, 0]
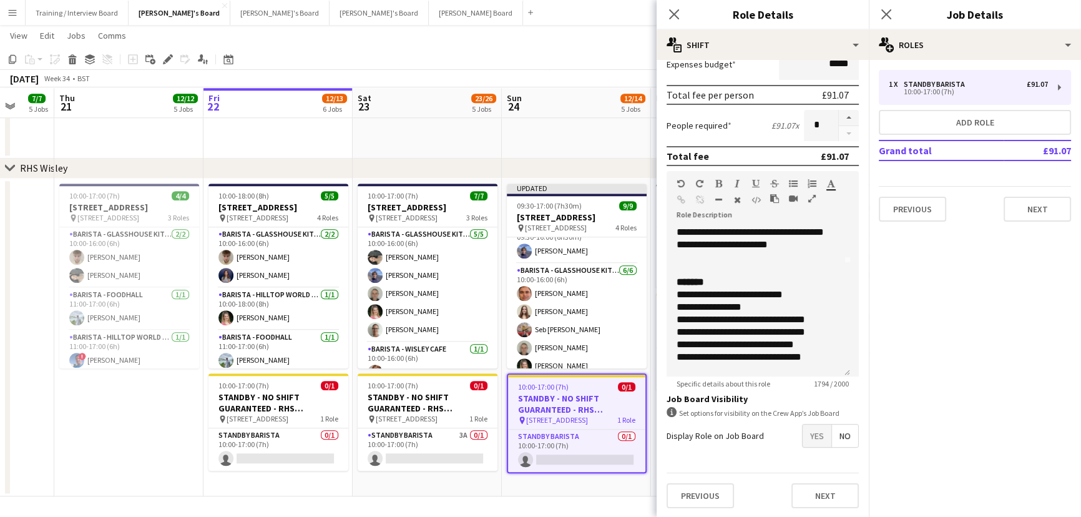
click at [717, 312] on span "Yes" at bounding box center [816, 435] width 29 height 22
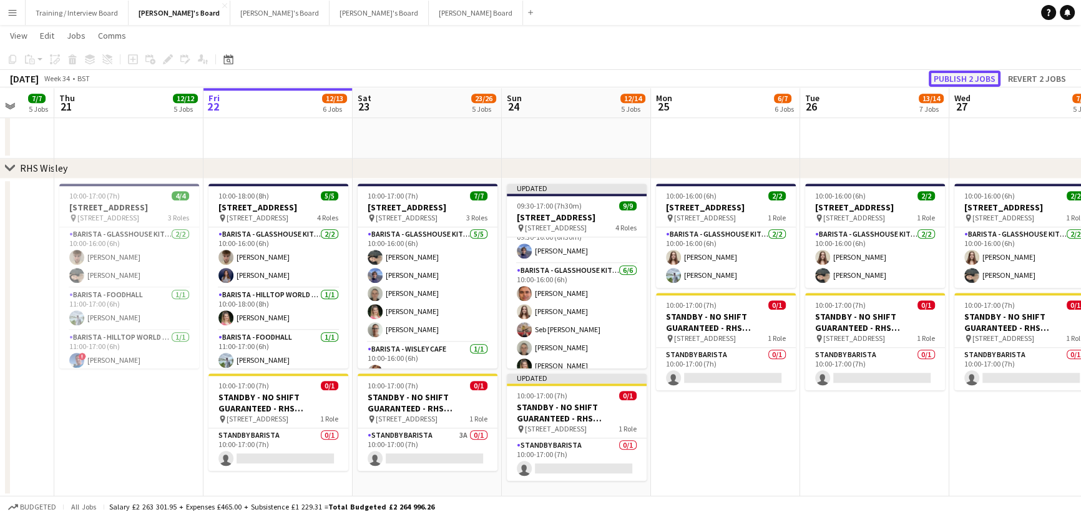
click at [717, 75] on button "Publish 2 jobs" at bounding box center [964, 79] width 72 height 16
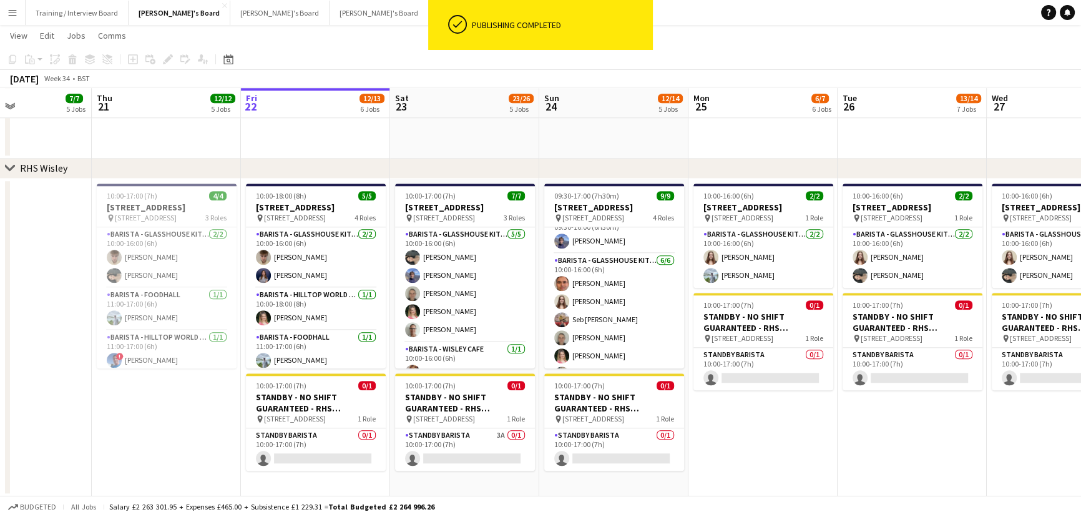
scroll to position [0, 356]
drag, startPoint x: 774, startPoint y: 427, endPoint x: 781, endPoint y: 427, distance: 6.9
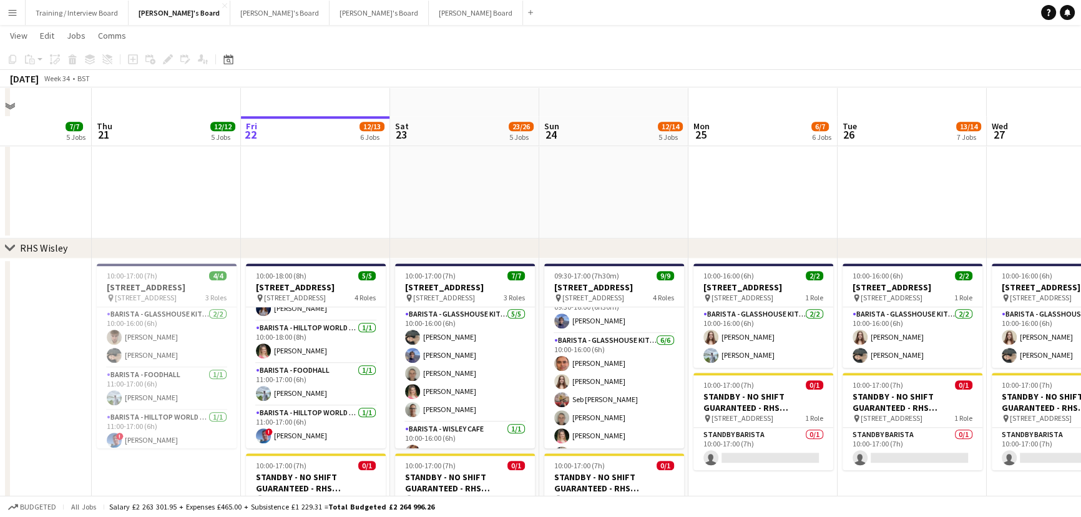
scroll to position [1517, 0]
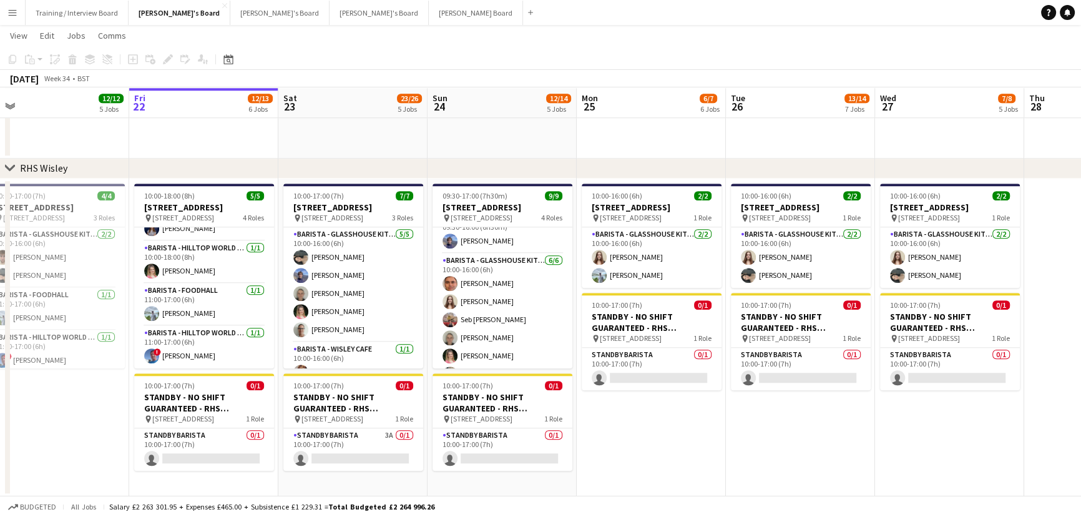
drag, startPoint x: 905, startPoint y: 429, endPoint x: 764, endPoint y: 431, distance: 141.0
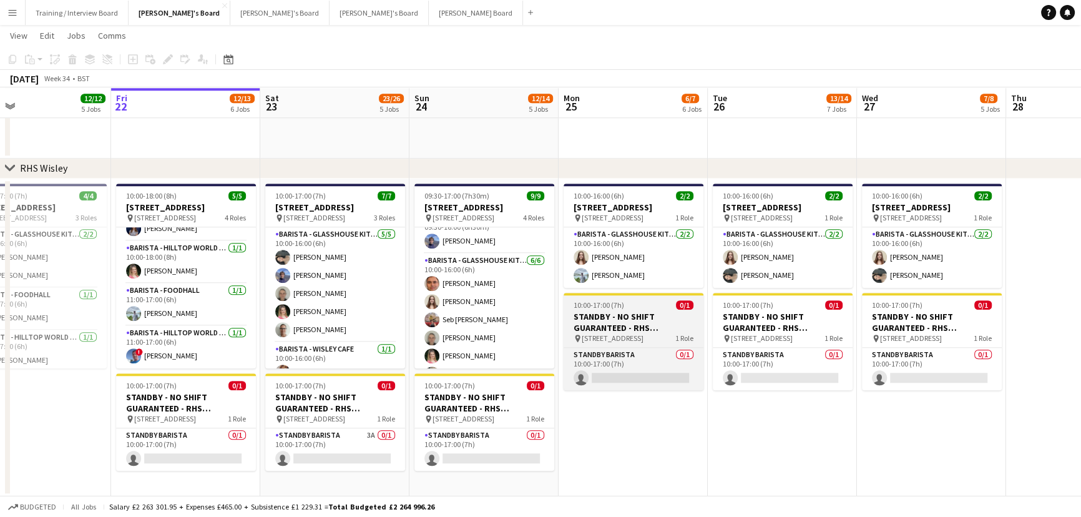
click at [661, 312] on h3 "STANDBY - NO SHIFT GUARANTEED - RHS [STREET_ADDRESS]" at bounding box center [633, 322] width 140 height 22
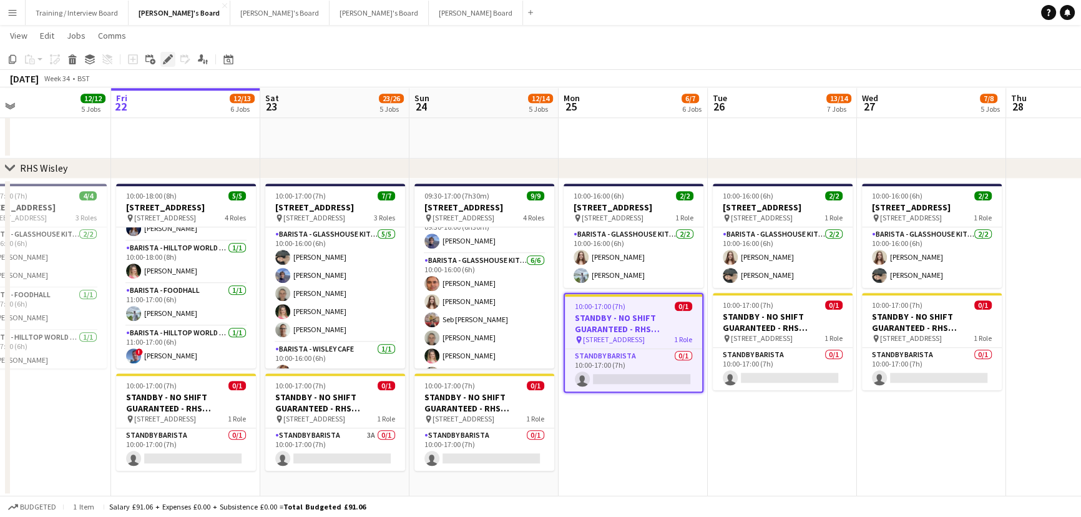
click at [170, 57] on icon "Edit" at bounding box center [168, 59] width 10 height 10
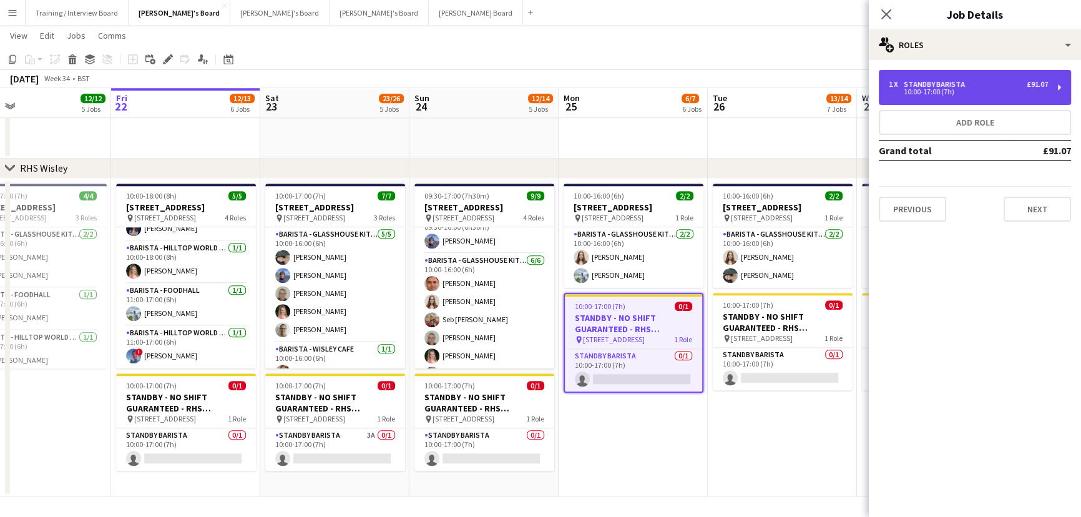
click at [717, 74] on div "1 x STANDBY BARISTA £91.07 10:00-17:00 (7h)" at bounding box center [974, 87] width 192 height 35
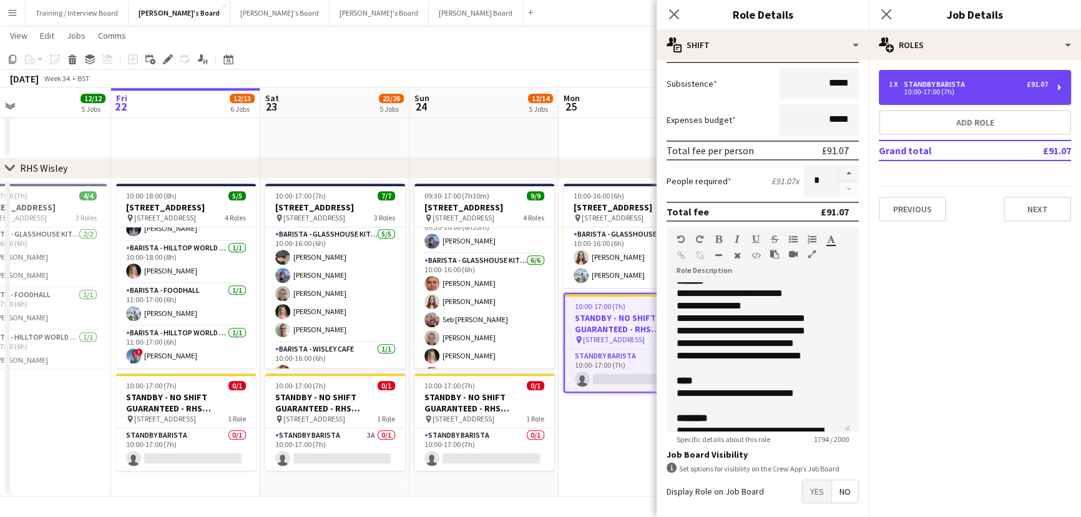
scroll to position [226, 0]
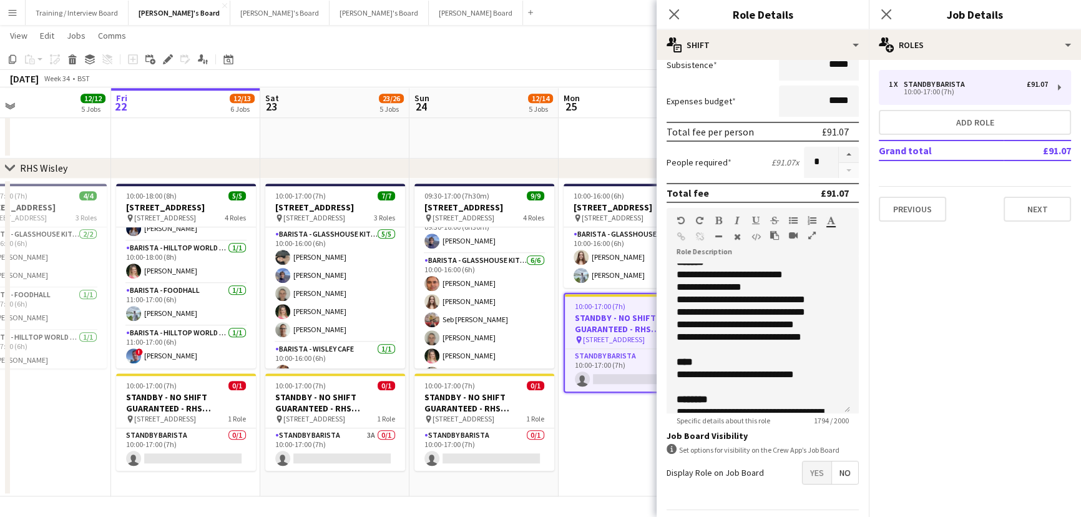
click at [717, 312] on span "Yes" at bounding box center [816, 472] width 29 height 22
click at [656, 312] on form "**********" at bounding box center [762, 231] width 212 height 776
click at [628, 312] on app-date-cell "10:00-16:00 (6h) 2/[STREET_ADDRESS] pin Woking, GU23 6QB 1 Role Barista - Glass…" at bounding box center [632, 337] width 149 height 318
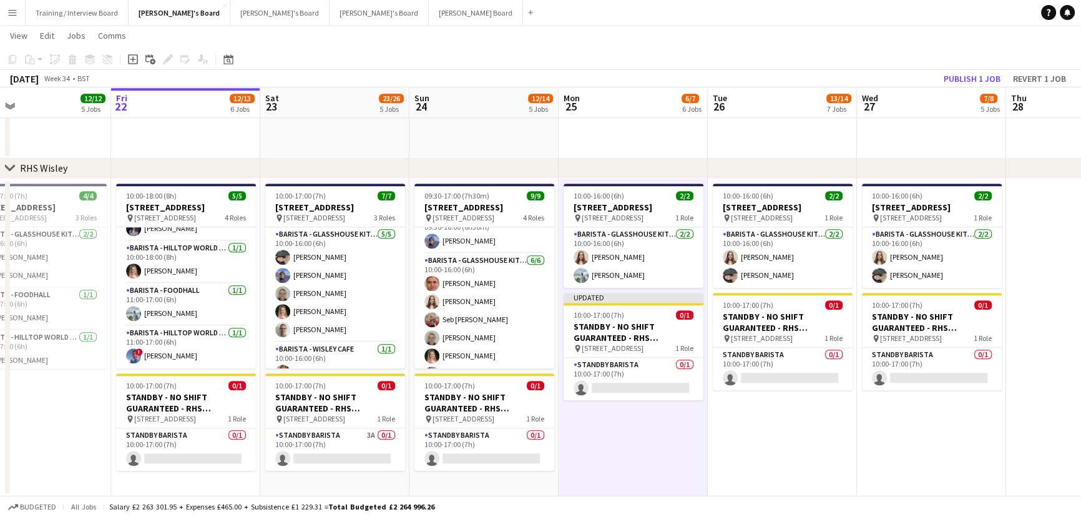
click at [717, 66] on app-toolbar "Copy Paste Paste Ctrl+V Paste with crew Ctrl+Shift+V Paste linked Job [GEOGRAPH…" at bounding box center [540, 59] width 1081 height 21
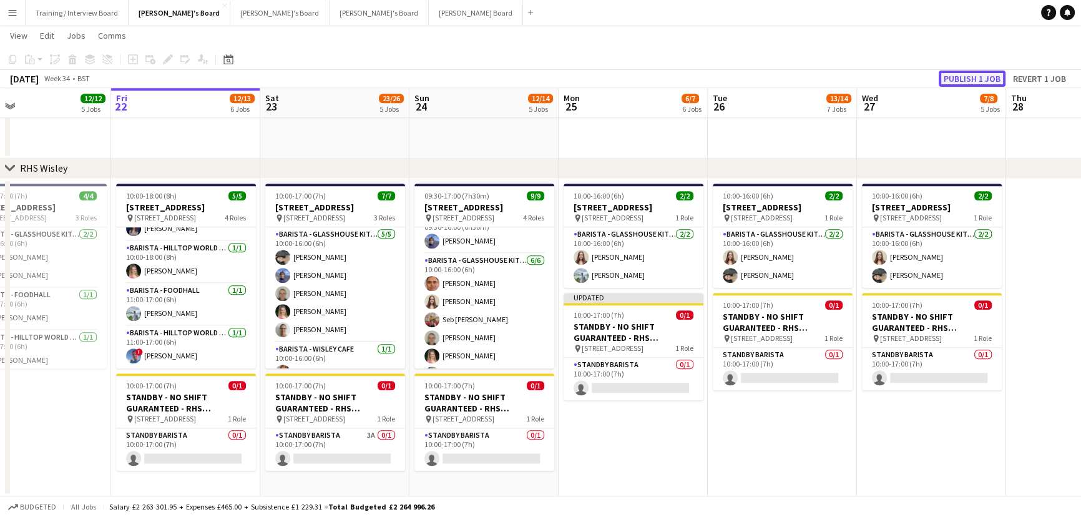
click at [717, 72] on button "Publish 1 job" at bounding box center [971, 79] width 67 height 16
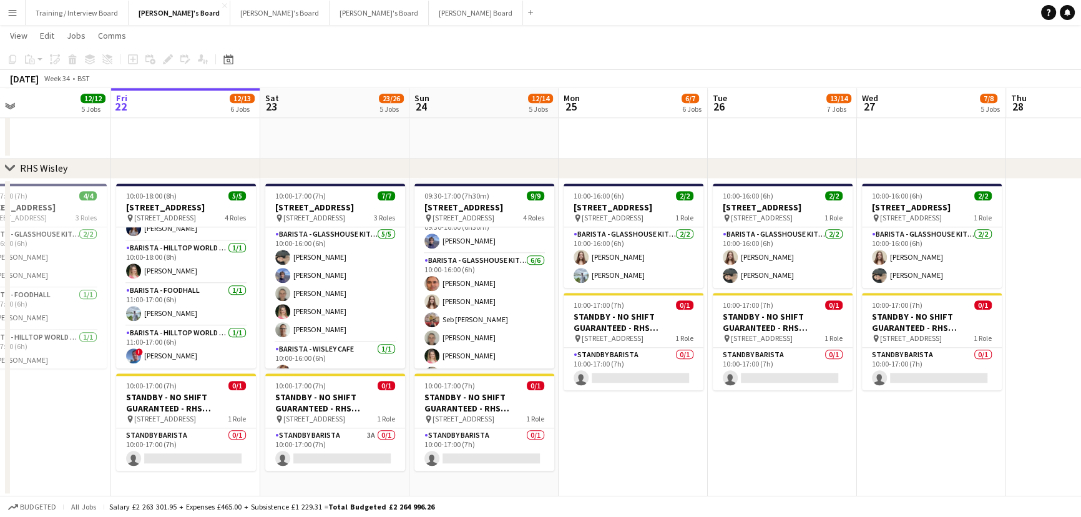
click at [234, 27] on app-page-menu "View Day view expanded Day view collapsed Month view Date picker Jump to [DATE]…" at bounding box center [540, 37] width 1081 height 24
click at [232, 17] on button "[PERSON_NAME]'s Board Close" at bounding box center [279, 13] width 99 height 24
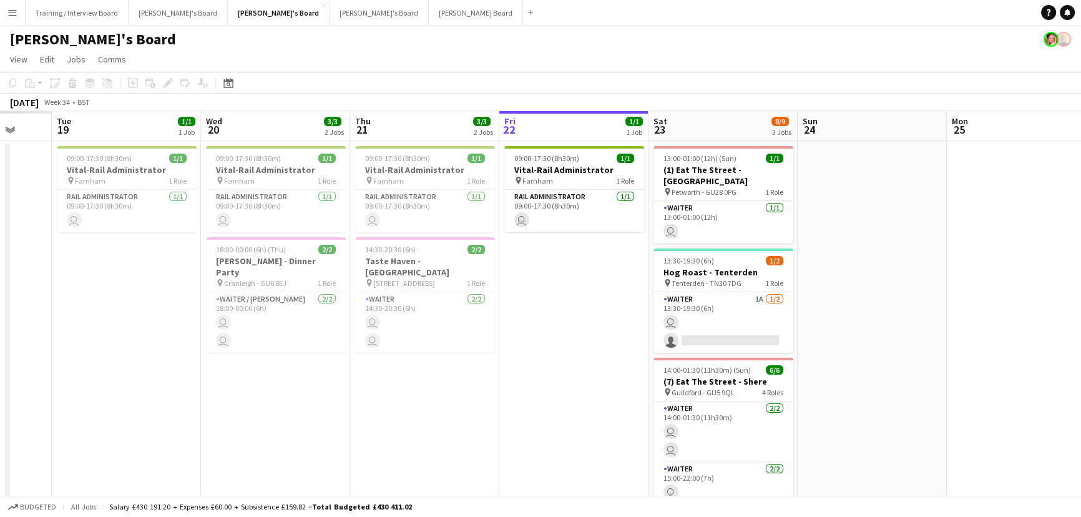
click at [551, 312] on app-calendar-viewport "Sat 16 Sun 17 Mon 18 Tue 19 1/1 1 Job Wed 20 3/3 2 Jobs Thu 21 3/3 2 Jobs Fri 2…" at bounding box center [540, 506] width 1081 height 790
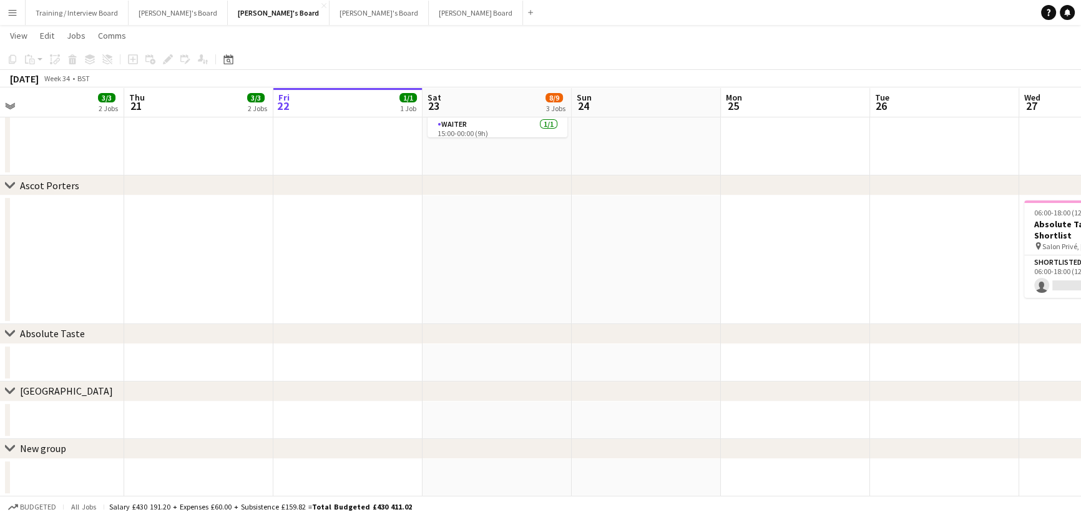
scroll to position [0, 480]
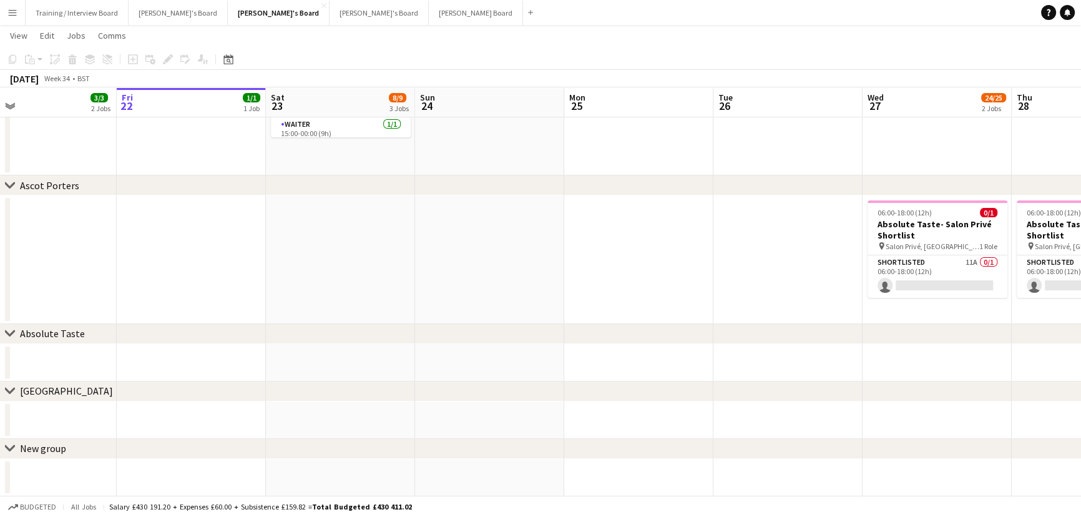
drag, startPoint x: 729, startPoint y: 406, endPoint x: 591, endPoint y: 399, distance: 138.1
click at [591, 312] on div "chevron-right Ascot Porters chevron-right Absolute Taste chevron-right [GEOGRAP…" at bounding box center [540, 70] width 1081 height 851
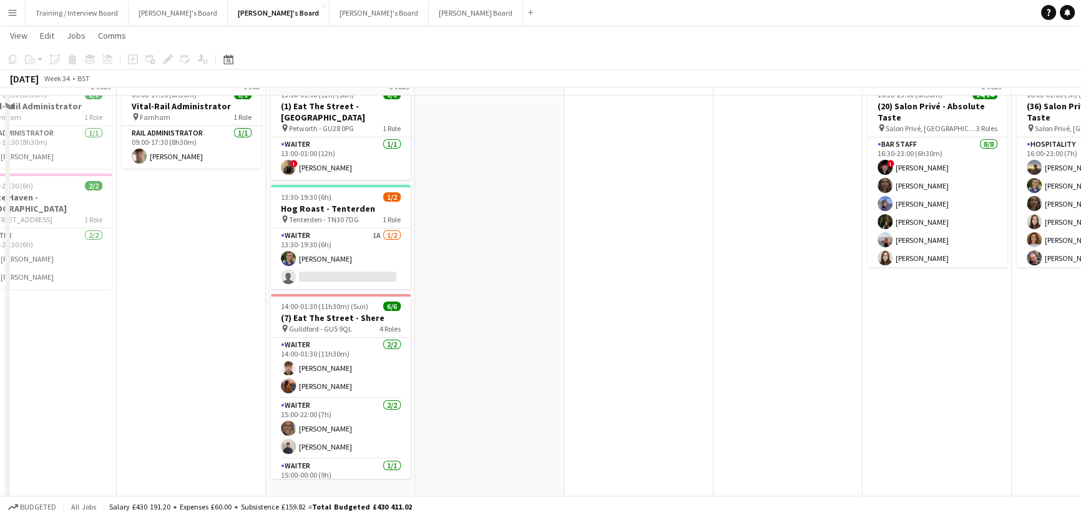
scroll to position [0, 0]
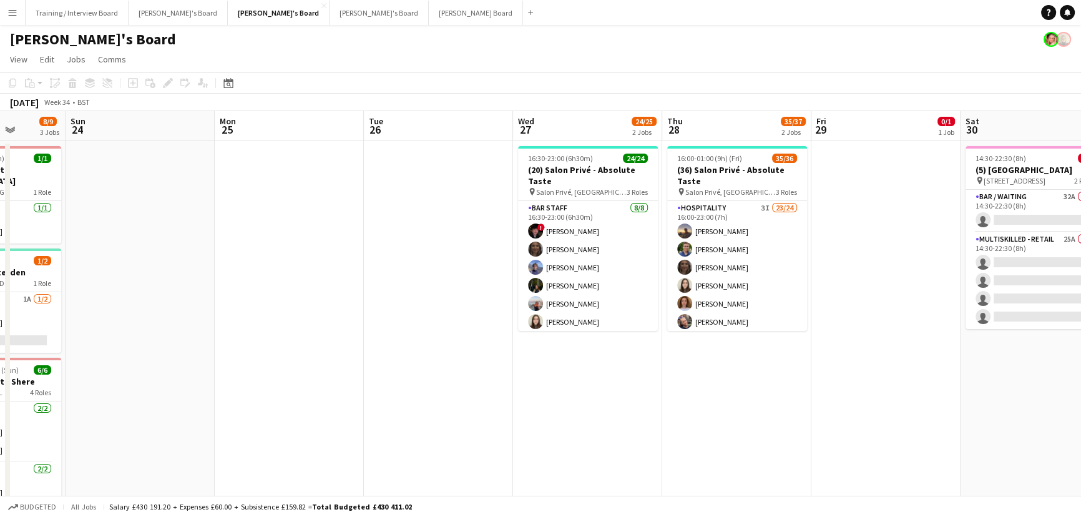
drag, startPoint x: 712, startPoint y: 396, endPoint x: 371, endPoint y: 344, distance: 344.5
click at [354, 312] on app-calendar-viewport "Wed 20 3/3 2 Jobs Thu 21 3/3 2 Jobs Fri 22 1/1 1 Job Sat 23 8/9 3 Jobs Sun 24 M…" at bounding box center [540, 506] width 1081 height 790
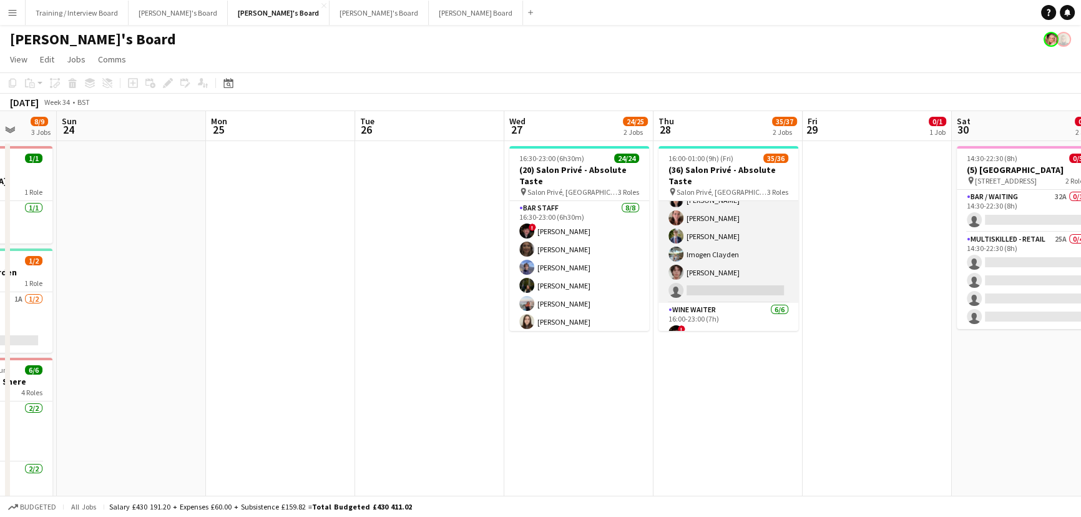
scroll to position [340, 0]
click at [688, 260] on app-card-role "Hospitality 3I 23/24 16:00-23:00 (7h) [PERSON_NAME] [PERSON_NAME] [PERSON_NAME]…" at bounding box center [728, 90] width 140 height 459
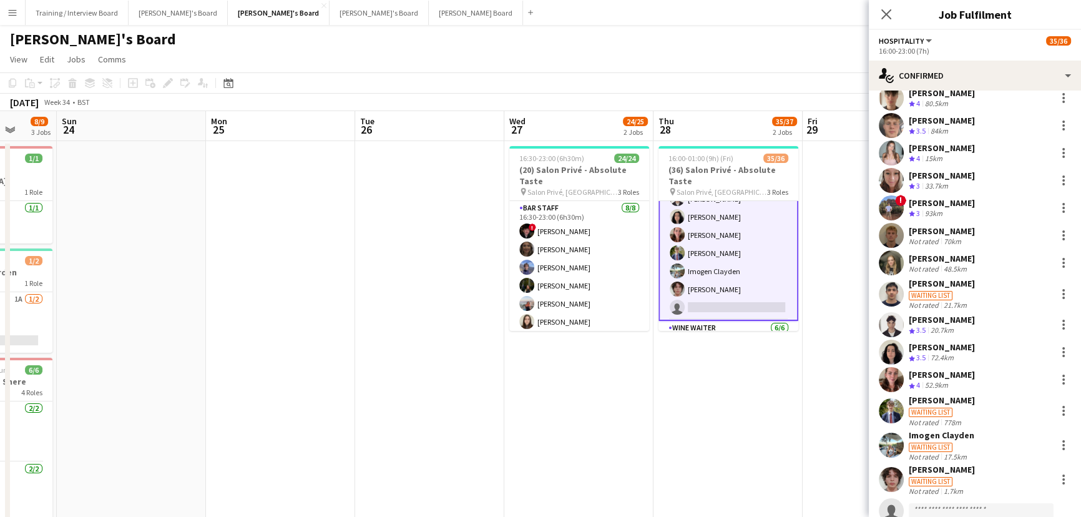
scroll to position [329, 0]
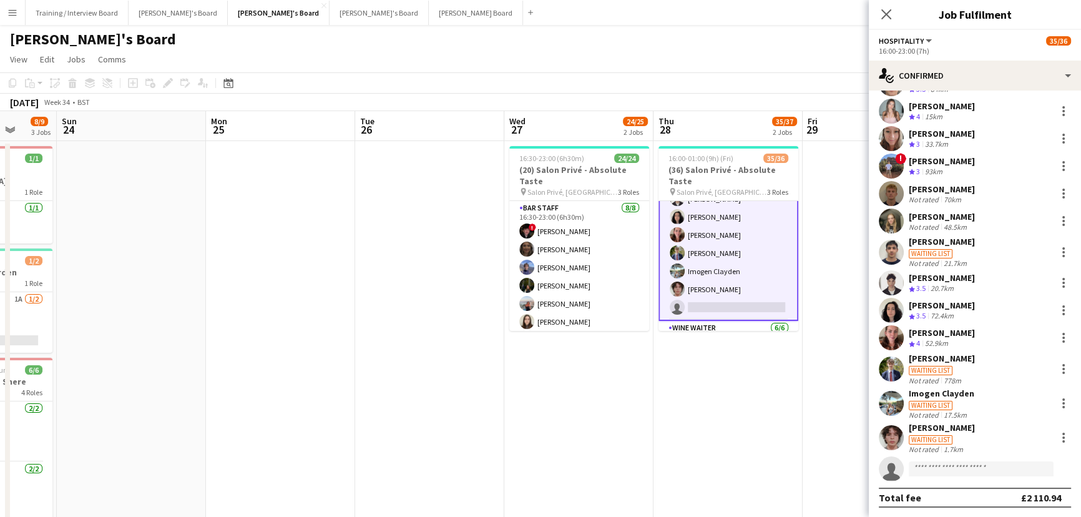
click at [630, 312] on app-date-cell "16:30-23:00 (6h30m) 24/24 (20) Salon Privé - Absolute Taste pin Salon Privé, [G…" at bounding box center [578, 360] width 149 height 439
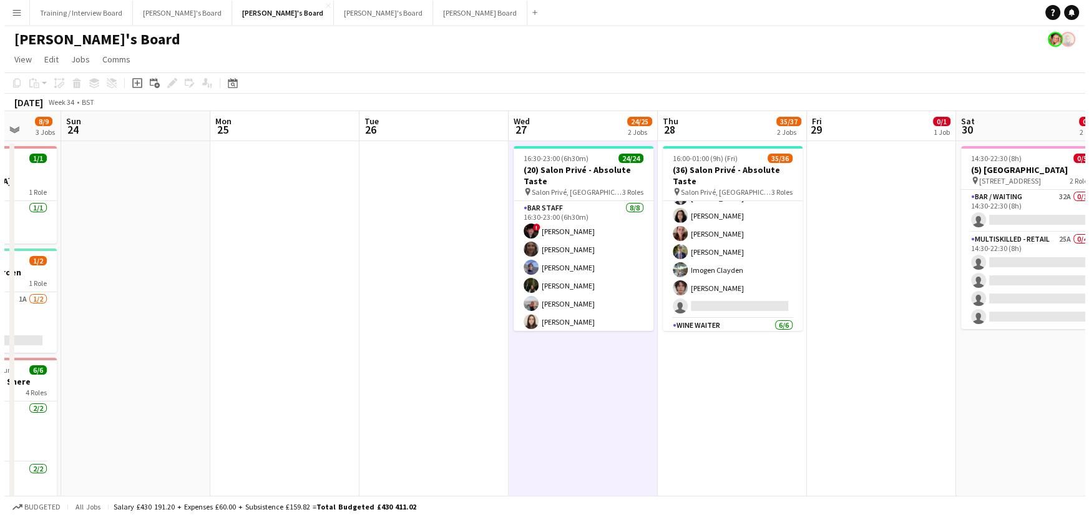
scroll to position [340, 0]
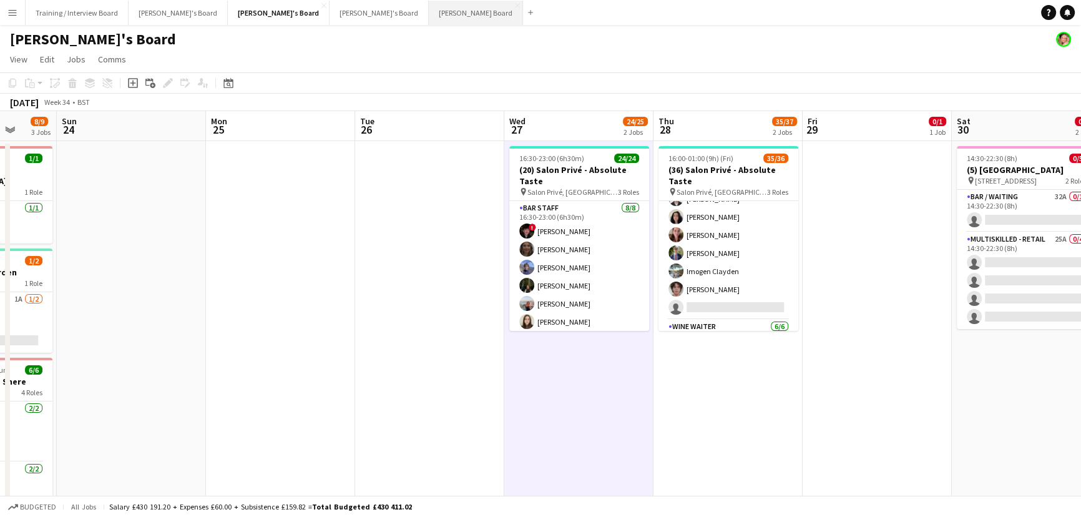
click at [429, 22] on button "[PERSON_NAME] Board Close" at bounding box center [476, 13] width 94 height 24
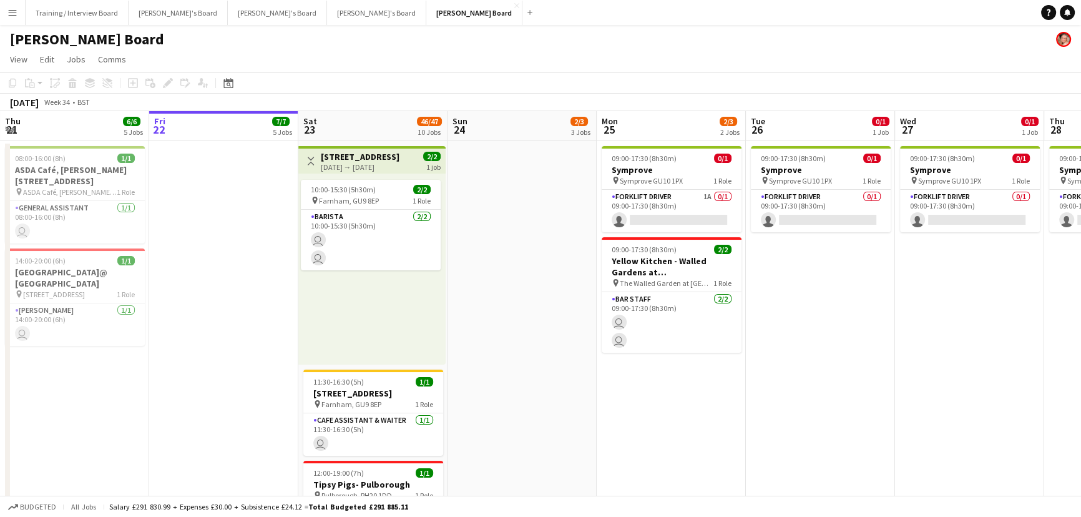
drag, startPoint x: 535, startPoint y: 246, endPoint x: 164, endPoint y: 233, distance: 370.8
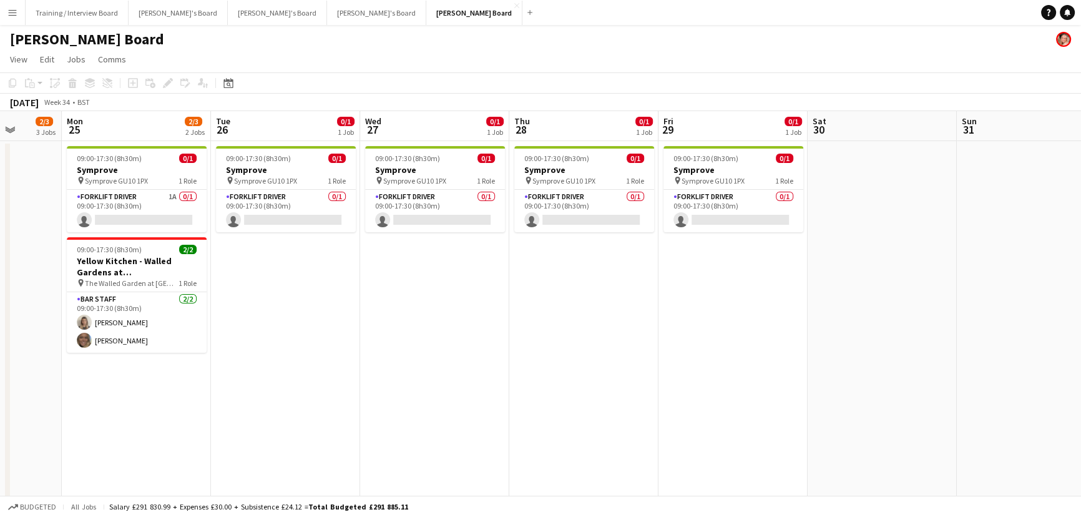
drag, startPoint x: 750, startPoint y: 308, endPoint x: 165, endPoint y: 292, distance: 585.4
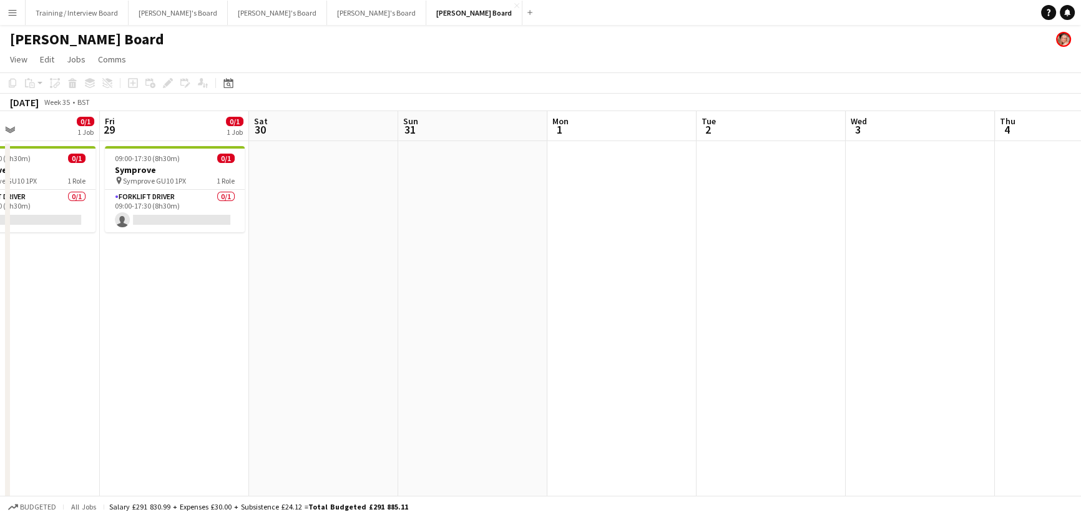
drag, startPoint x: 761, startPoint y: 300, endPoint x: 237, endPoint y: 262, distance: 524.8
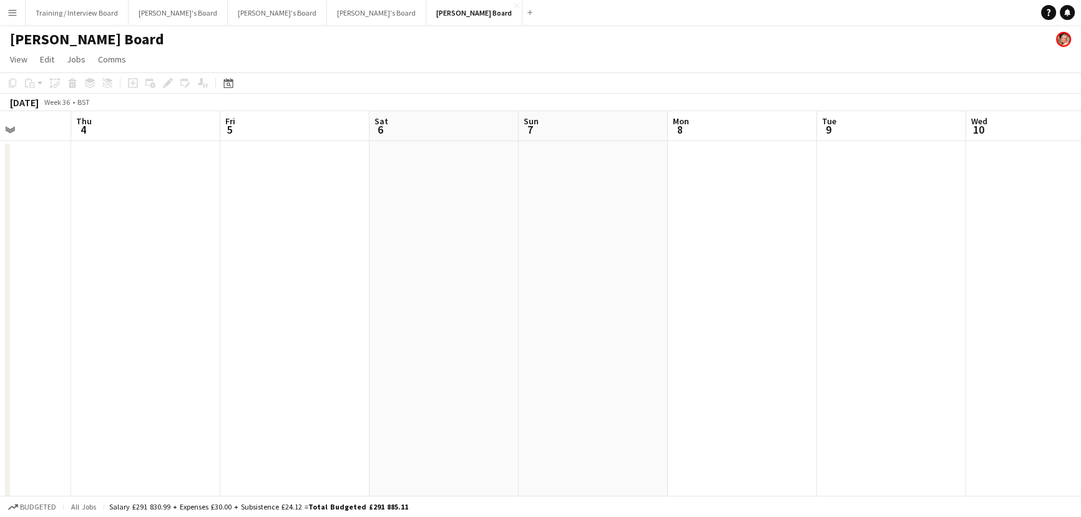
drag, startPoint x: 771, startPoint y: 316, endPoint x: 558, endPoint y: 303, distance: 213.1
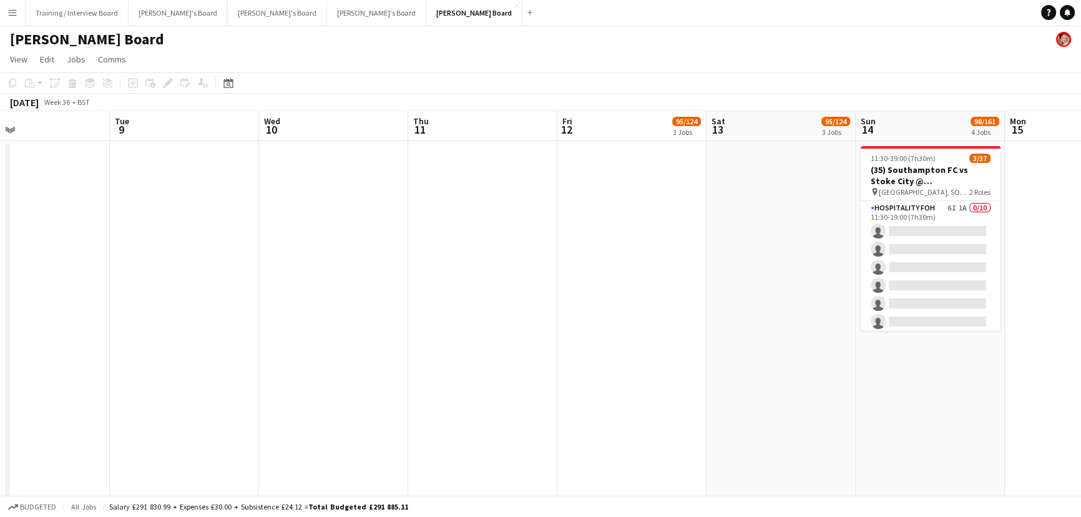
drag, startPoint x: 722, startPoint y: 328, endPoint x: 275, endPoint y: 325, distance: 446.7
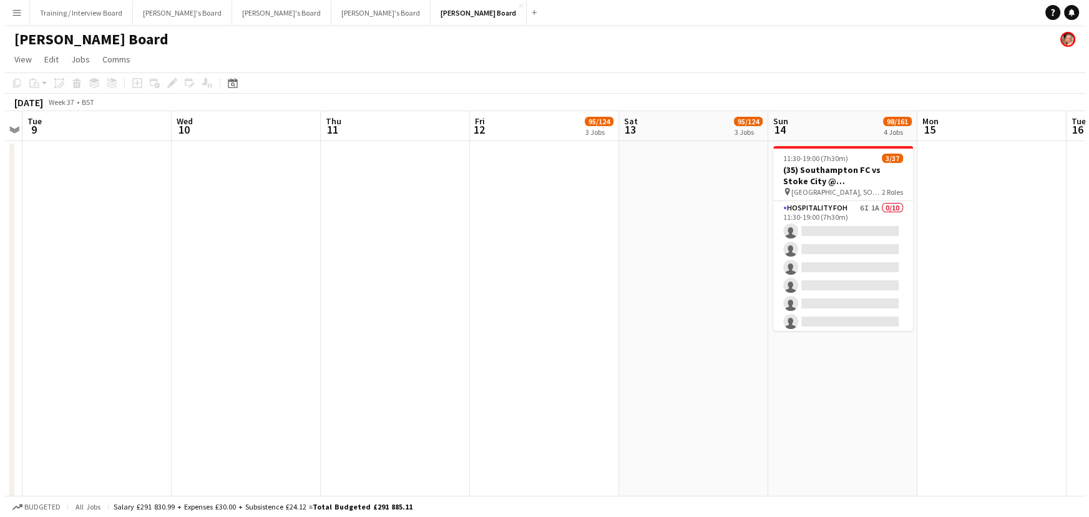
scroll to position [0, 343]
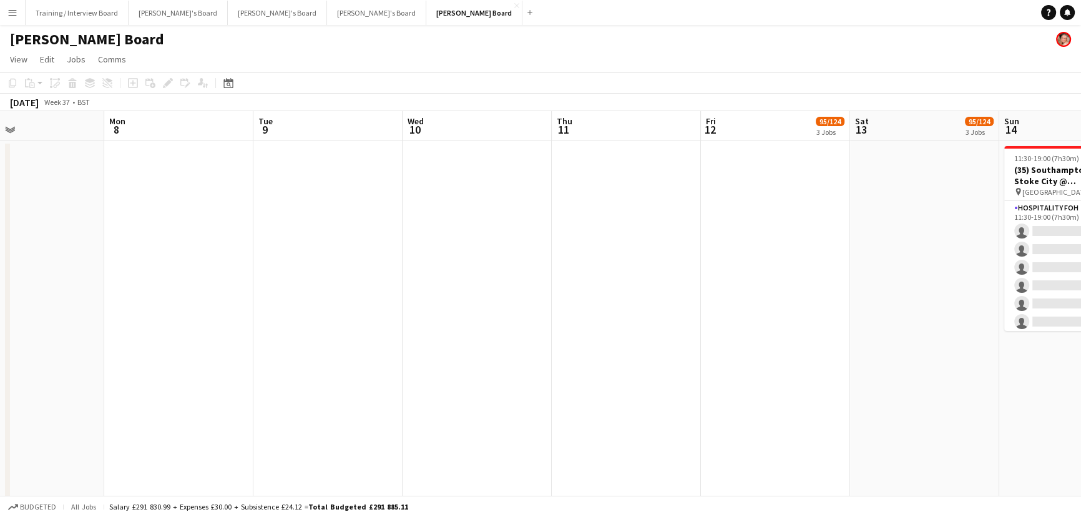
drag, startPoint x: 661, startPoint y: 343, endPoint x: 562, endPoint y: 342, distance: 99.2
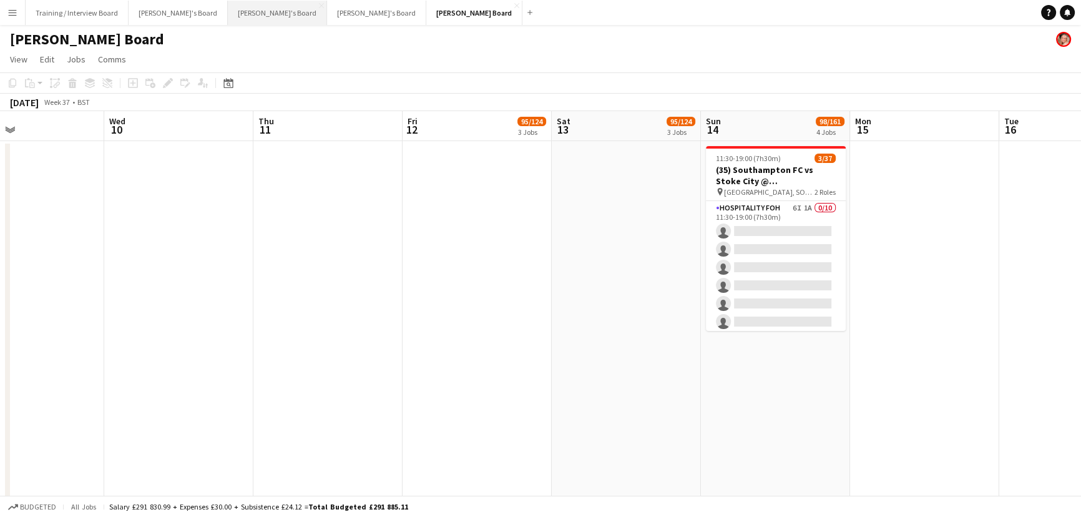
click at [228, 13] on button "[PERSON_NAME]'s Board Close" at bounding box center [277, 13] width 99 height 24
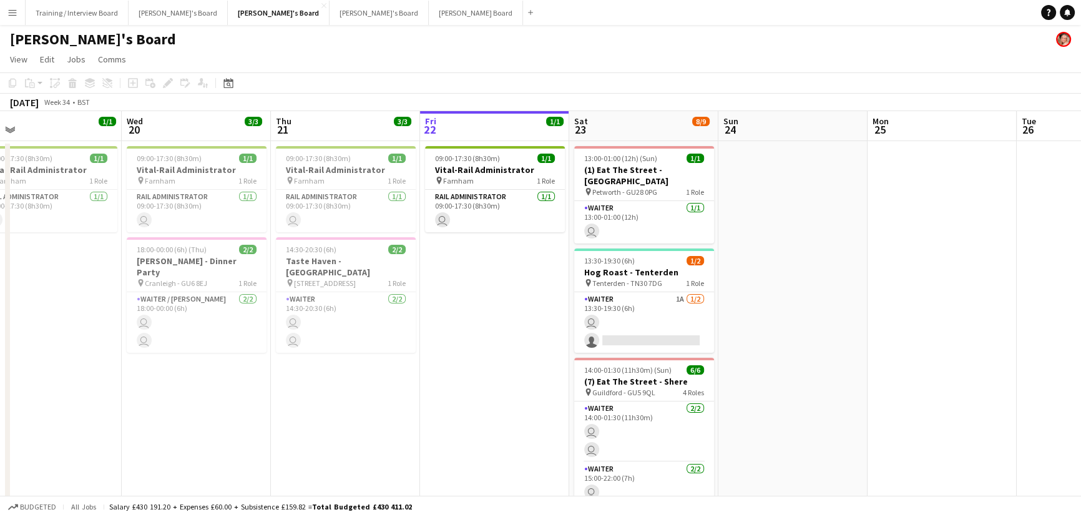
drag, startPoint x: 402, startPoint y: 311, endPoint x: 485, endPoint y: 318, distance: 83.2
click at [485, 312] on app-calendar-viewport "Sun 17 Mon 18 Tue 19 1/1 1 Job Wed 20 3/3 2 Jobs Thu 21 3/3 2 Jobs Fri 22 1/1 1…" at bounding box center [540, 506] width 1081 height 790
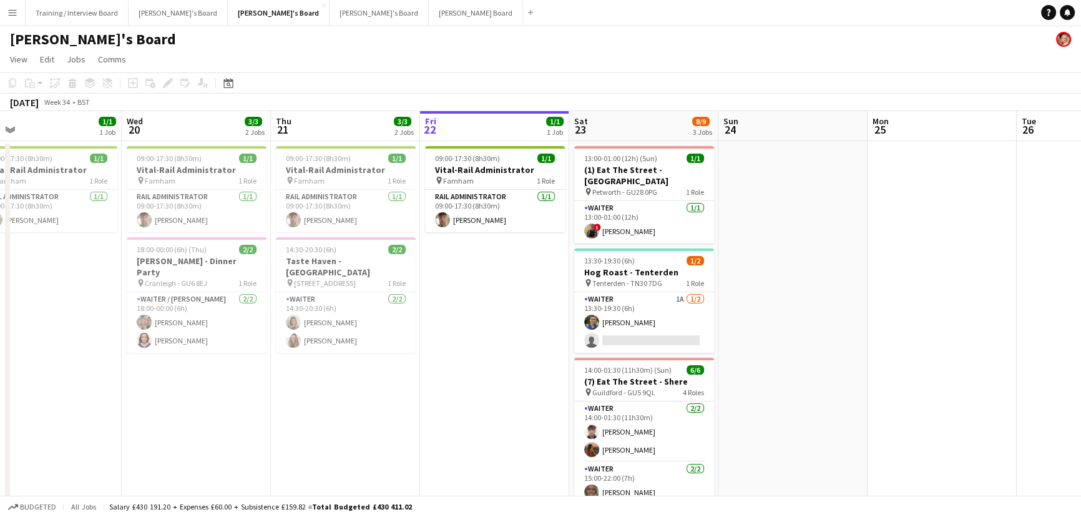
drag, startPoint x: 1003, startPoint y: 308, endPoint x: 256, endPoint y: 273, distance: 747.6
click at [248, 271] on app-calendar-viewport "Sun 17 Mon 18 1/1 1 Job Tue 19 1/1 1 Job Wed 20 3/3 2 Jobs Thu 21 3/3 2 Jobs Fr…" at bounding box center [540, 506] width 1081 height 790
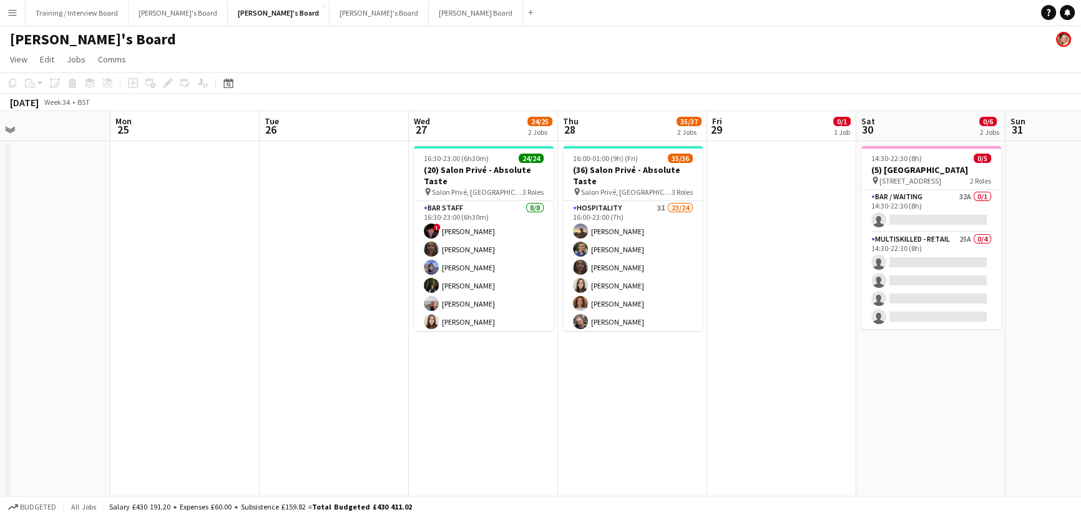
drag, startPoint x: 601, startPoint y: 298, endPoint x: 644, endPoint y: 312, distance: 45.4
click at [384, 286] on app-calendar-viewport "Fri 22 1/1 1 Job Sat 23 8/9 3 Jobs Sun 24 Mon 25 Tue 26 Wed 27 24/25 2 Jobs Thu…" at bounding box center [540, 506] width 1081 height 790
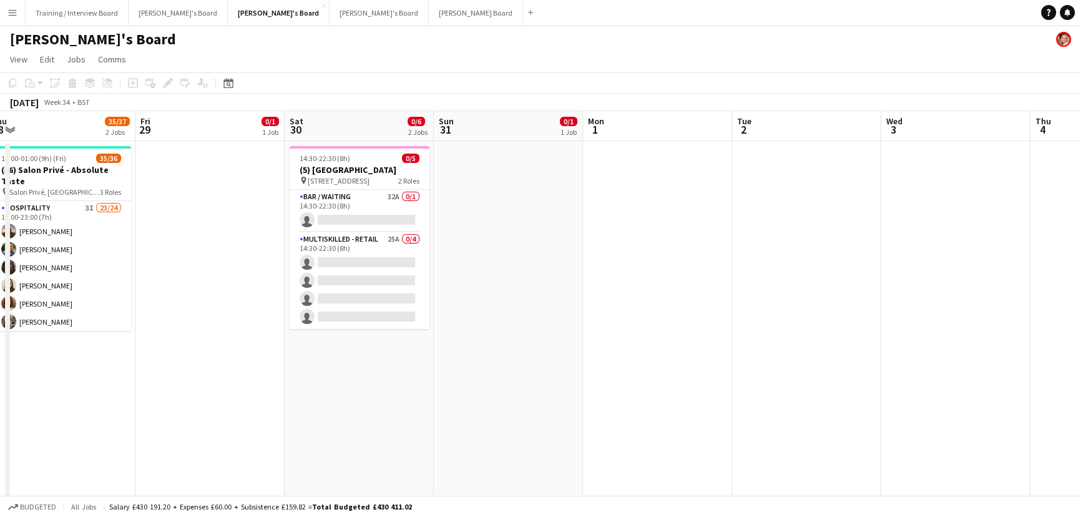
drag, startPoint x: 422, startPoint y: 304, endPoint x: 379, endPoint y: 294, distance: 44.3
click at [177, 298] on app-calendar-viewport "Tue 26 Wed 27 24/25 2 Jobs Thu 28 35/37 2 Jobs Fri 29 0/1 1 Job Sat 30 0/6 2 Jo…" at bounding box center [540, 506] width 1081 height 790
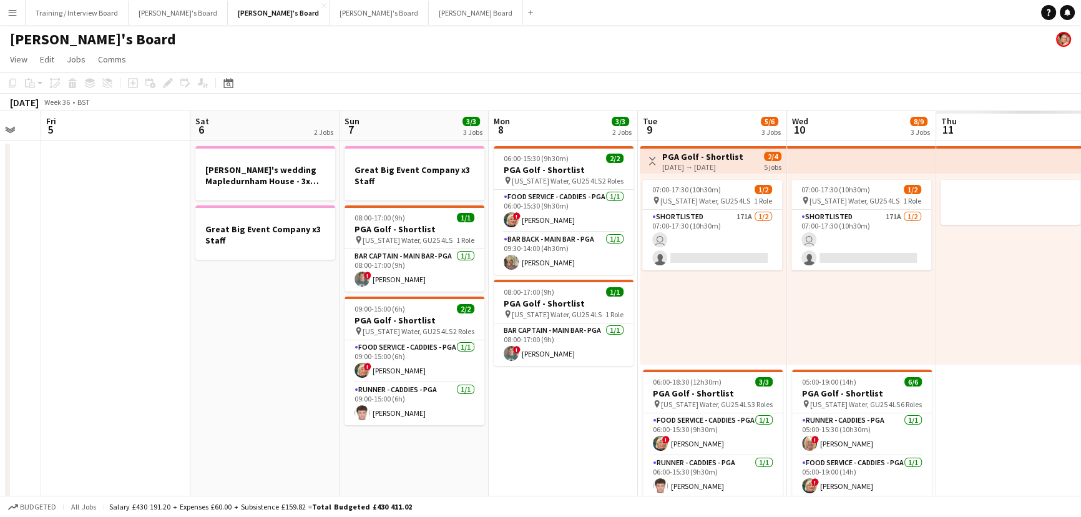
drag, startPoint x: 642, startPoint y: 307, endPoint x: 303, endPoint y: 300, distance: 339.5
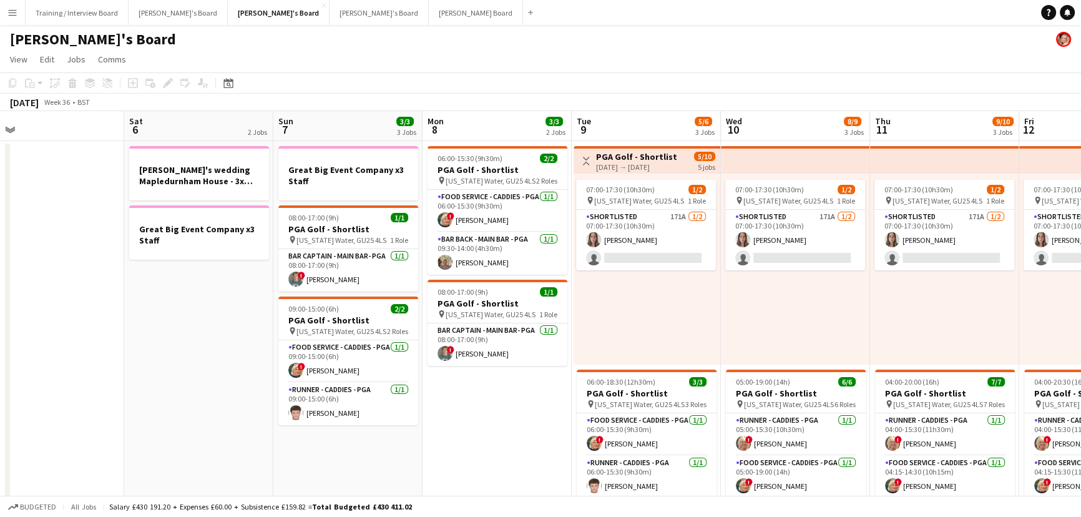
drag, startPoint x: 257, startPoint y: 279, endPoint x: 755, endPoint y: 285, distance: 497.9
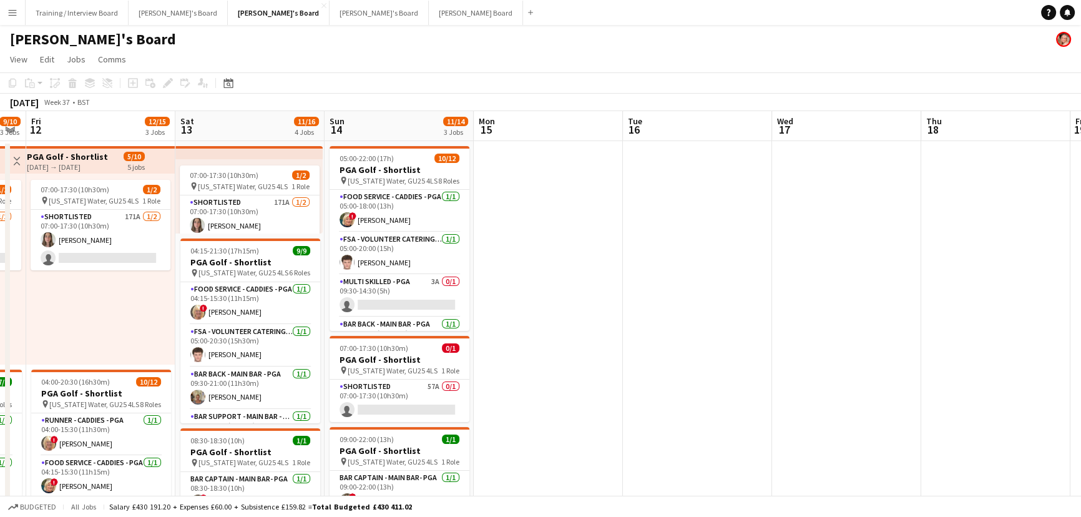
drag, startPoint x: 769, startPoint y: 291, endPoint x: 369, endPoint y: 285, distance: 399.3
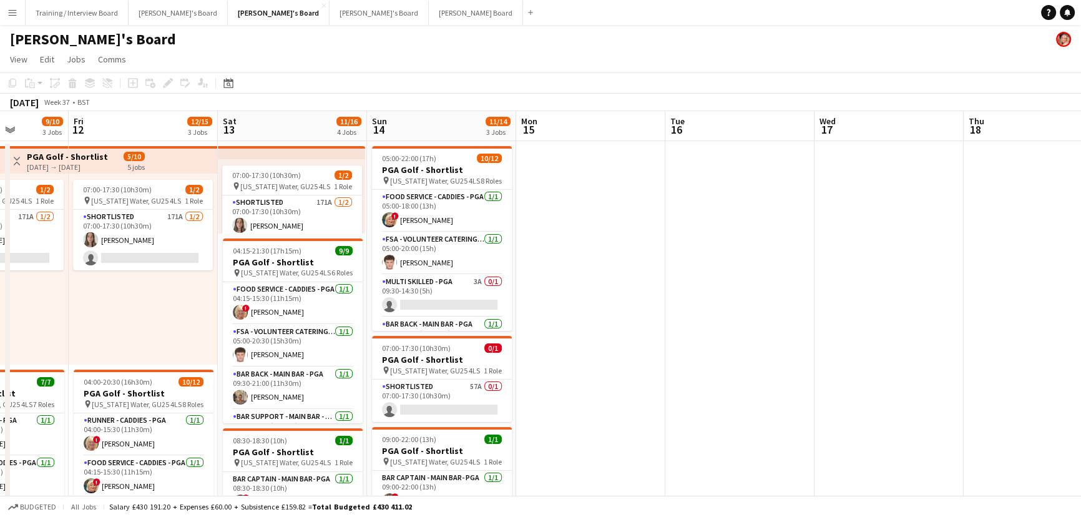
drag, startPoint x: 792, startPoint y: 316, endPoint x: 486, endPoint y: 281, distance: 308.3
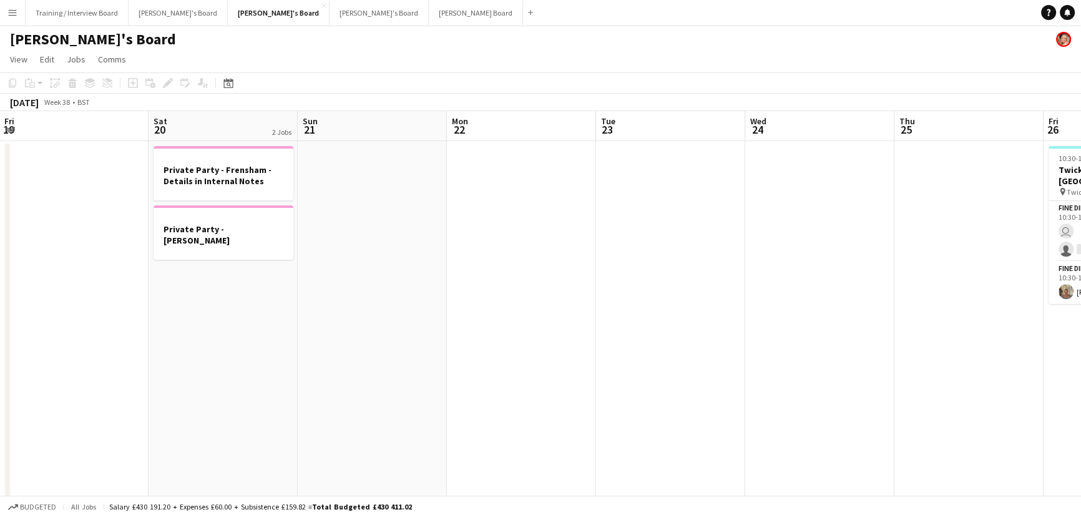
drag, startPoint x: 776, startPoint y: 309, endPoint x: 608, endPoint y: 285, distance: 169.6
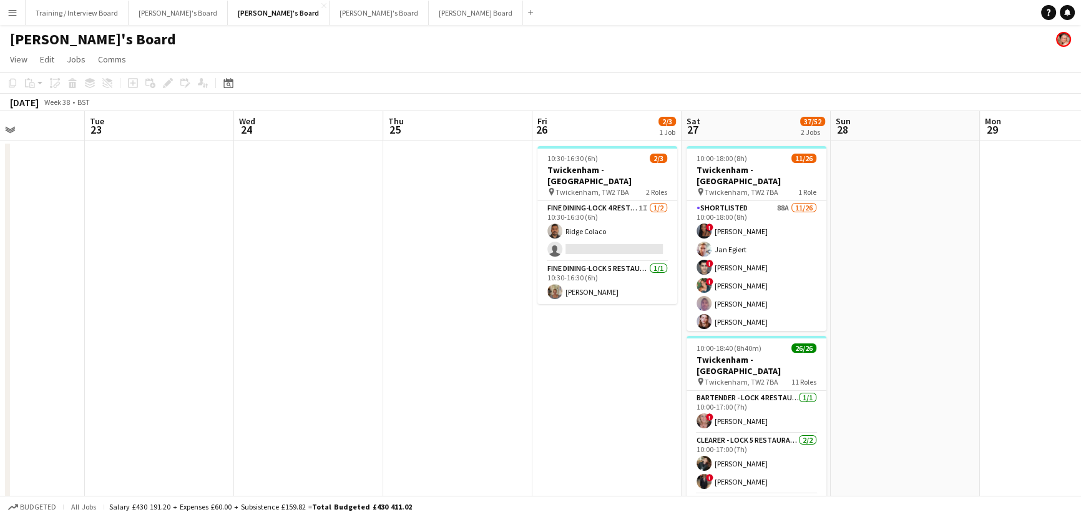
drag, startPoint x: 563, startPoint y: 270, endPoint x: 345, endPoint y: 243, distance: 220.0
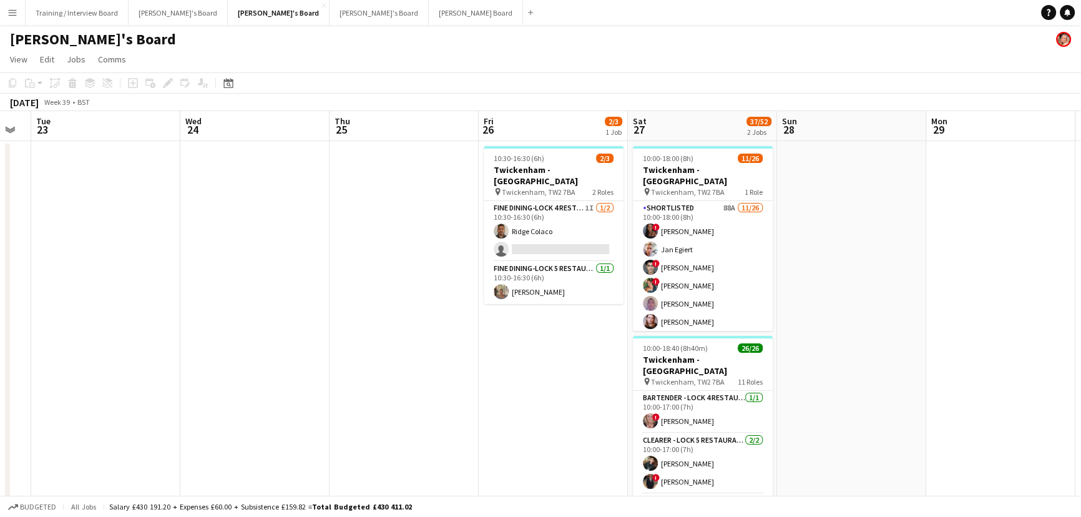
drag, startPoint x: 612, startPoint y: 250, endPoint x: 567, endPoint y: 249, distance: 45.5
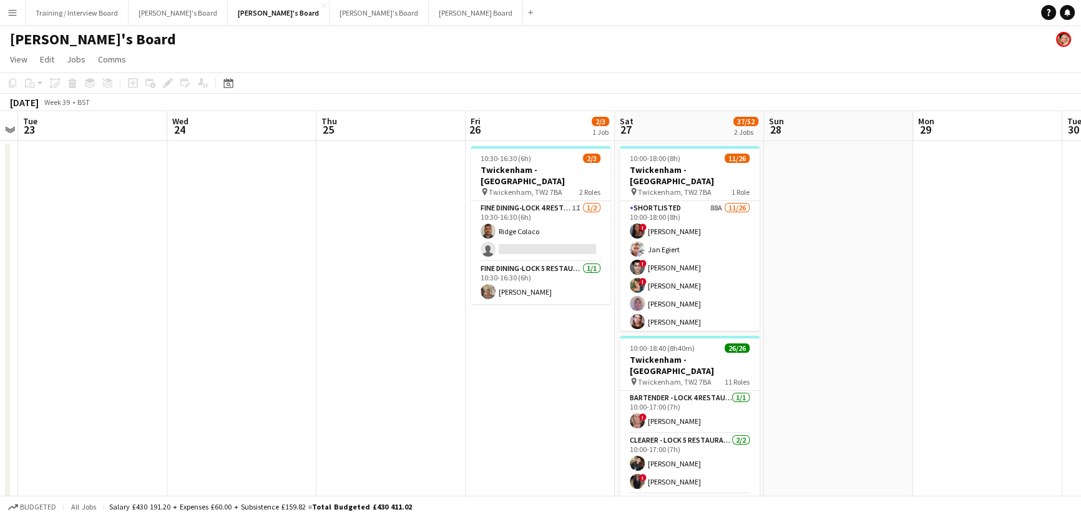
drag, startPoint x: 446, startPoint y: 251, endPoint x: 837, endPoint y: 278, distance: 391.5
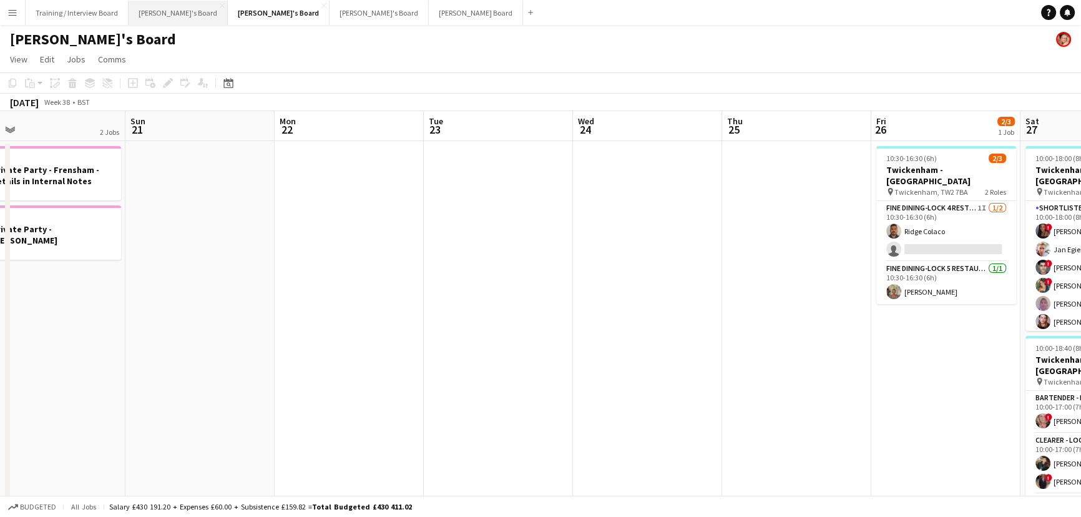
click at [137, 12] on button "[PERSON_NAME]'s Board Close" at bounding box center [178, 13] width 99 height 24
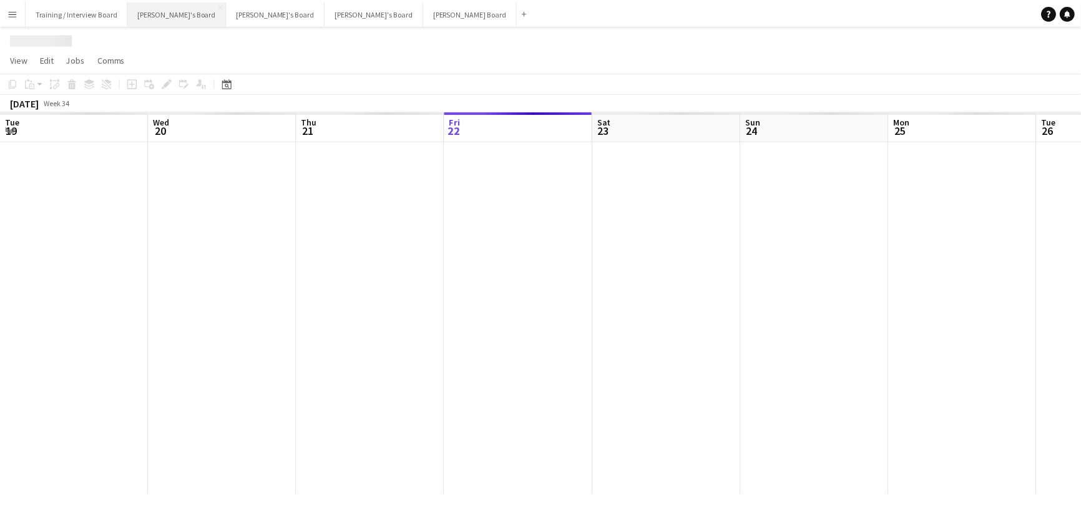
scroll to position [0, 298]
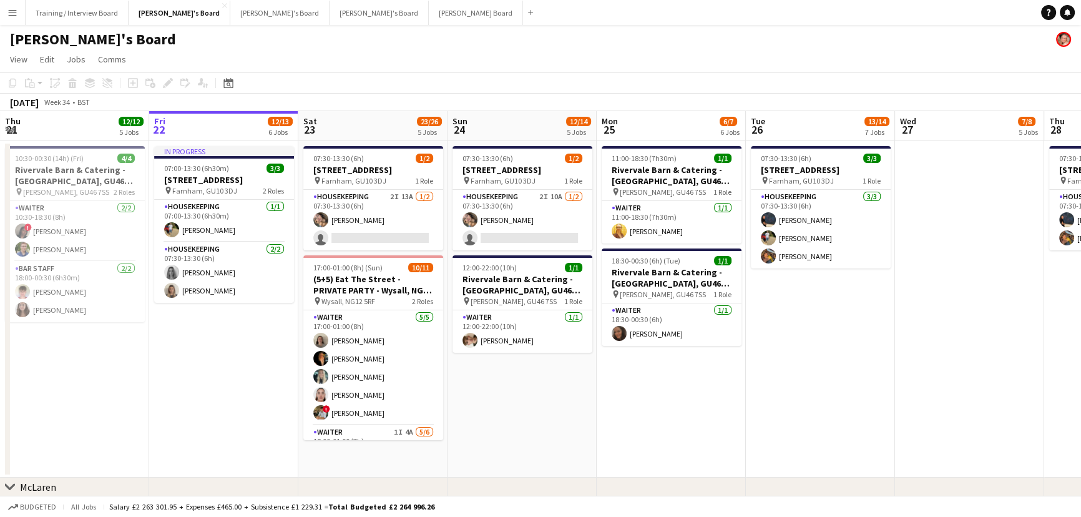
click at [656, 312] on app-date-cell "11:00-18:30 (7h30m) 1/1 Rivervale Barn & Catering - [GEOGRAPHIC_DATA] pin [PERS…" at bounding box center [670, 309] width 149 height 336
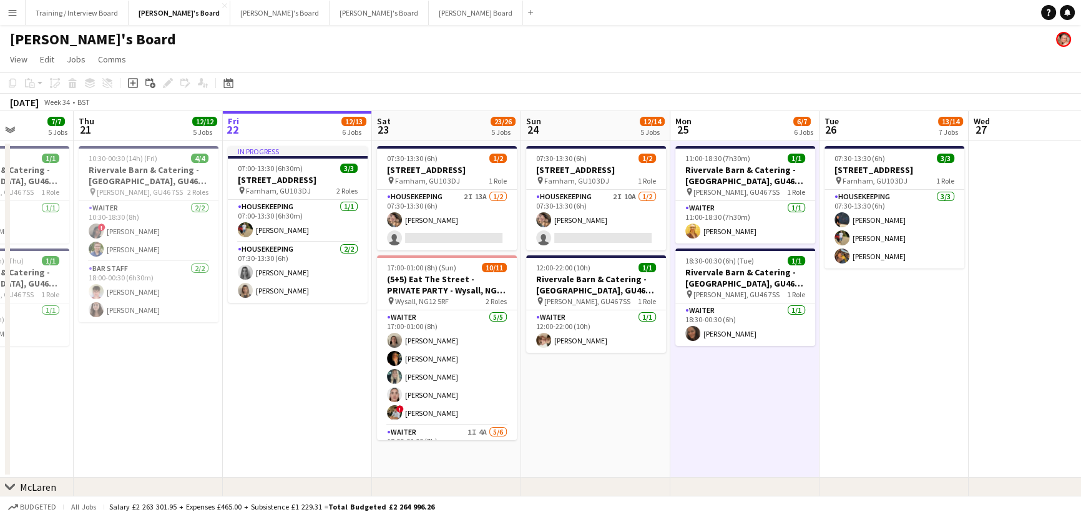
scroll to position [0, 372]
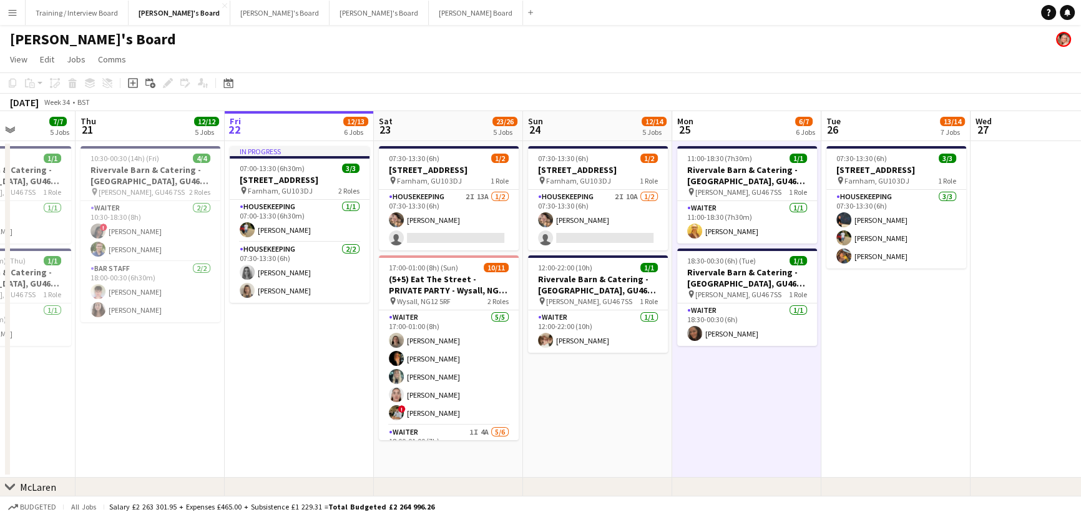
drag, startPoint x: 677, startPoint y: 412, endPoint x: 721, endPoint y: 411, distance: 44.3
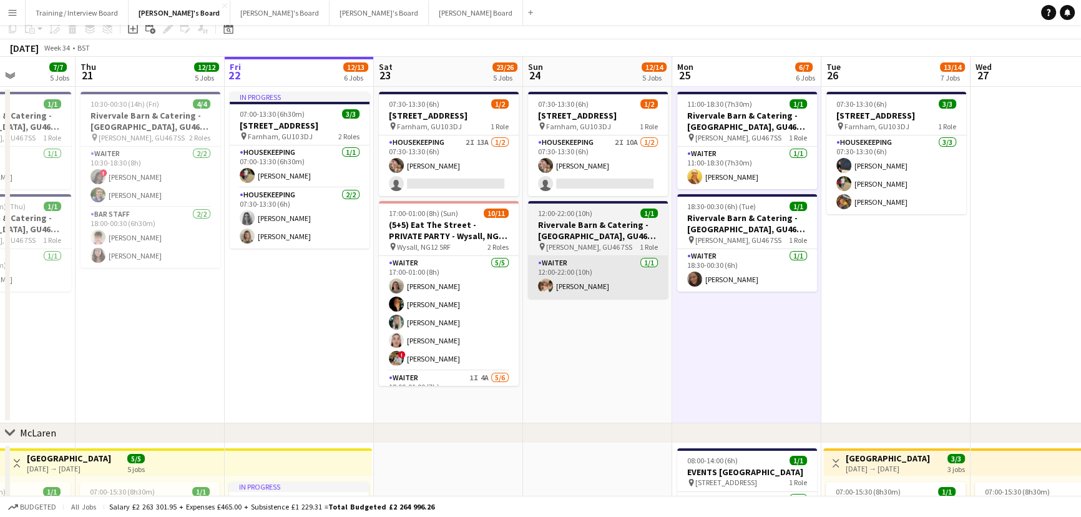
scroll to position [0, 0]
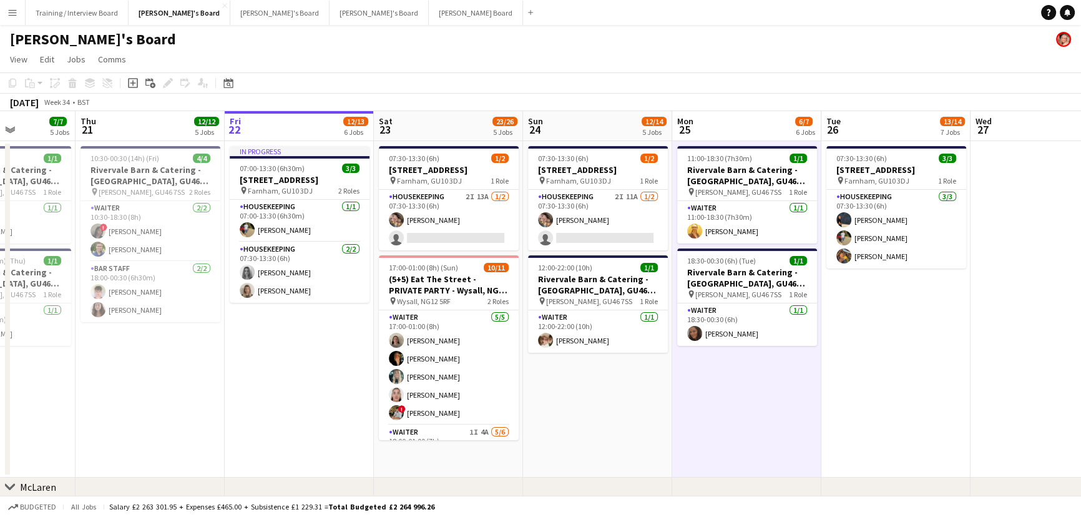
drag, startPoint x: 1075, startPoint y: 261, endPoint x: 1222, endPoint y: 283, distance: 148.1
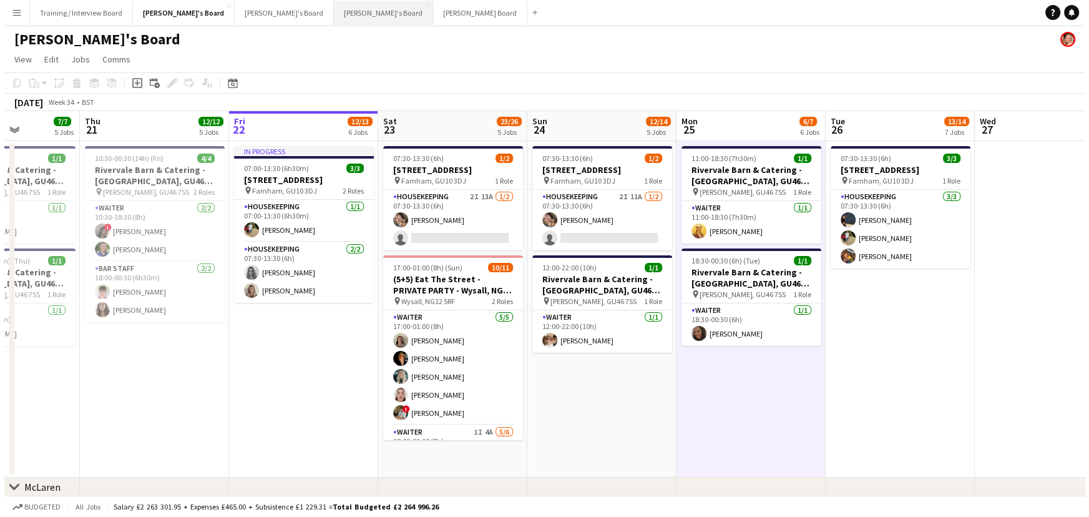
scroll to position [0, 348]
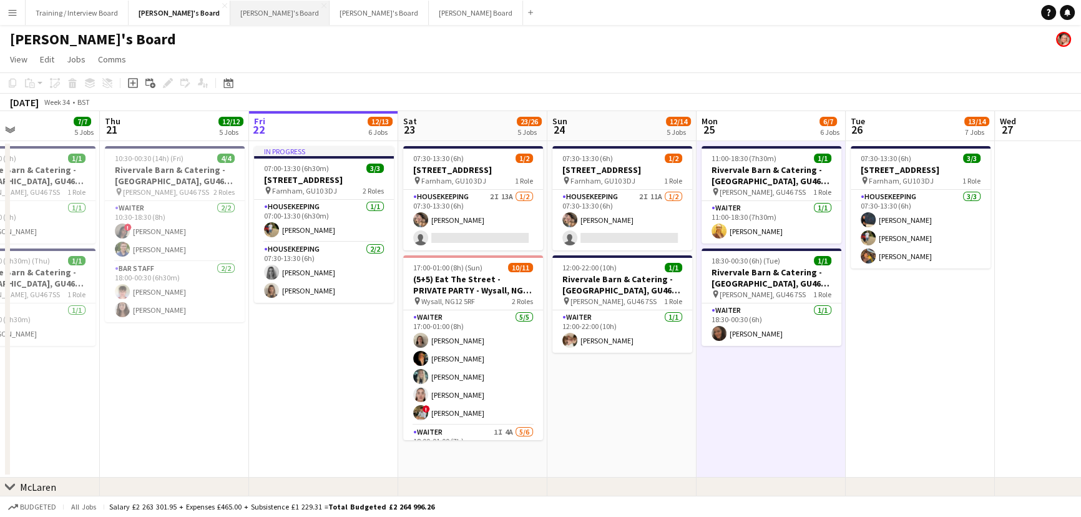
click at [230, 12] on button "[PERSON_NAME]'s Board Close" at bounding box center [279, 13] width 99 height 24
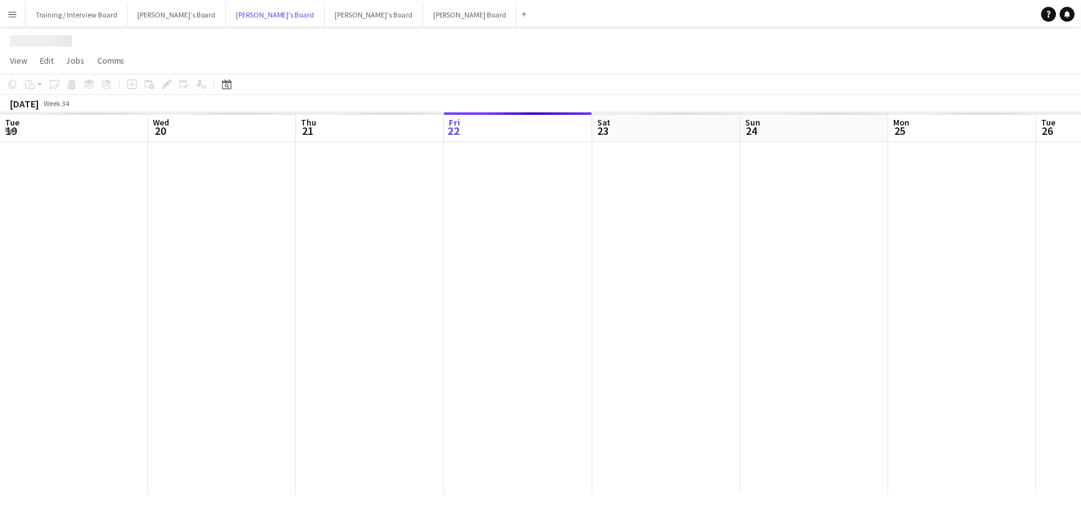
scroll to position [0, 298]
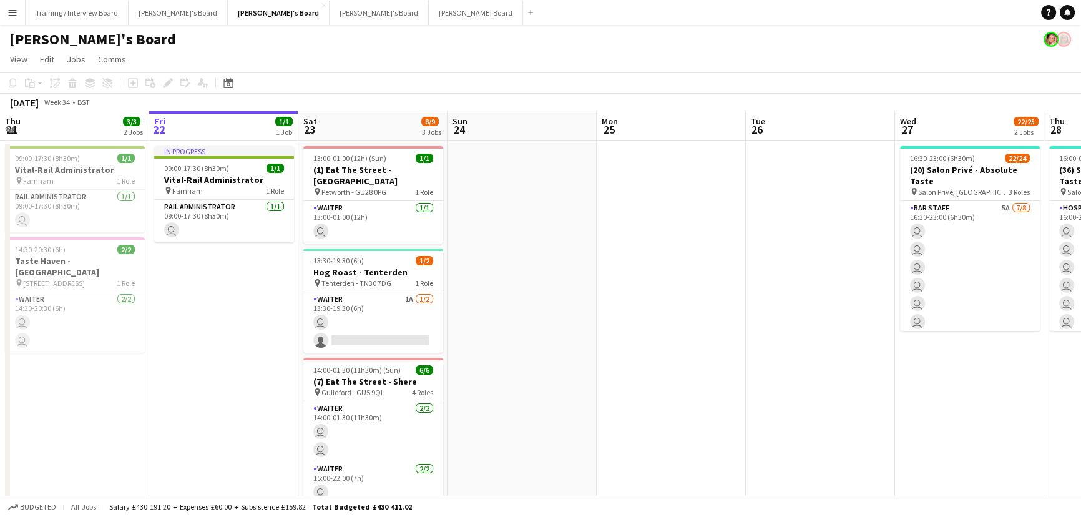
drag, startPoint x: 694, startPoint y: 349, endPoint x: 702, endPoint y: 349, distance: 8.1
click at [699, 312] on app-calendar-viewport "Tue 19 1/1 1 Job Wed 20 3/3 2 Jobs Thu 21 3/3 2 Jobs Fri 22 1/1 1 Job Sat 23 8/…" at bounding box center [540, 506] width 1081 height 790
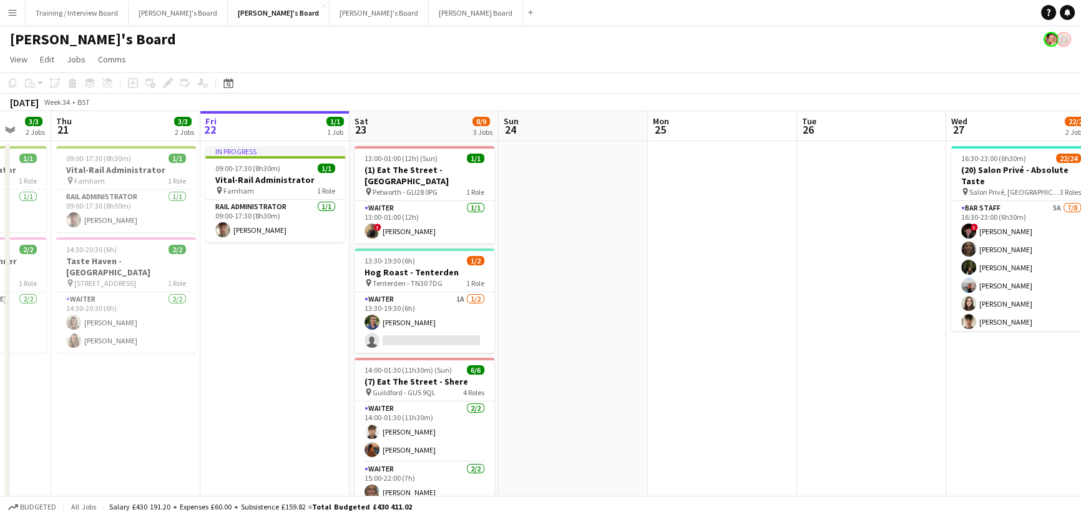
scroll to position [0, 398]
drag, startPoint x: 702, startPoint y: 349, endPoint x: 638, endPoint y: 351, distance: 64.3
click at [638, 312] on app-calendar-viewport "Mon 18 1/1 1 Job Tue 19 1/1 1 Job Wed 20 3/3 2 Jobs Thu 21 3/3 2 Jobs Fri 22 1/…" at bounding box center [540, 506] width 1081 height 790
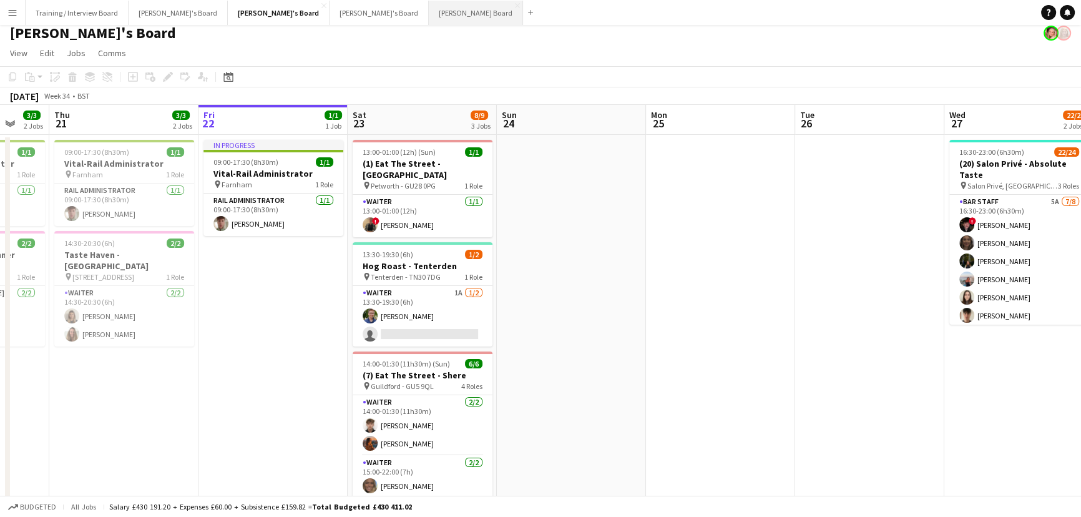
scroll to position [0, 0]
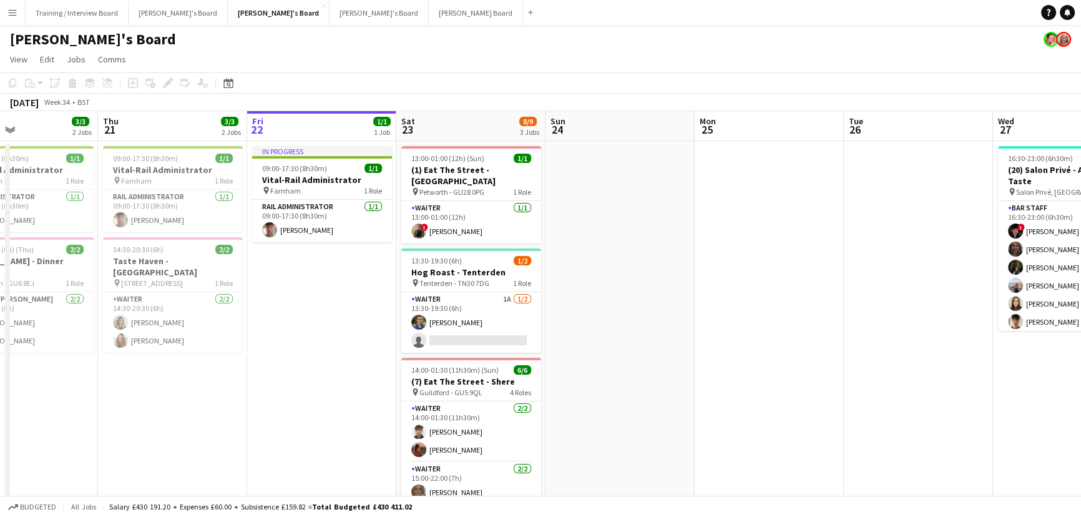
drag, startPoint x: 517, startPoint y: 182, endPoint x: 538, endPoint y: 181, distance: 20.6
click at [538, 182] on app-calendar-viewport "Mon 18 1/1 1 Job Tue 19 1/1 1 Job Wed 20 3/3 2 Jobs Thu 21 3/3 2 Jobs Fri 22 1/…" at bounding box center [540, 506] width 1081 height 790
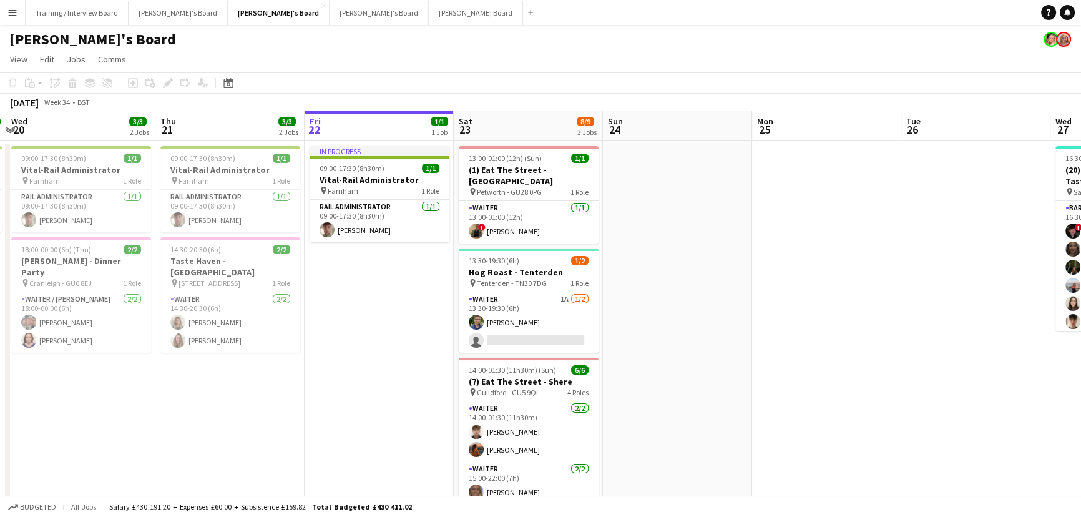
drag, startPoint x: 714, startPoint y: 315, endPoint x: 640, endPoint y: 251, distance: 97.8
click at [711, 311] on app-calendar-viewport "Mon 18 1/1 1 Job Tue 19 1/1 1 Job Wed 20 3/3 2 Jobs Thu 21 3/3 2 Jobs Fri 22 1/…" at bounding box center [540, 506] width 1081 height 790
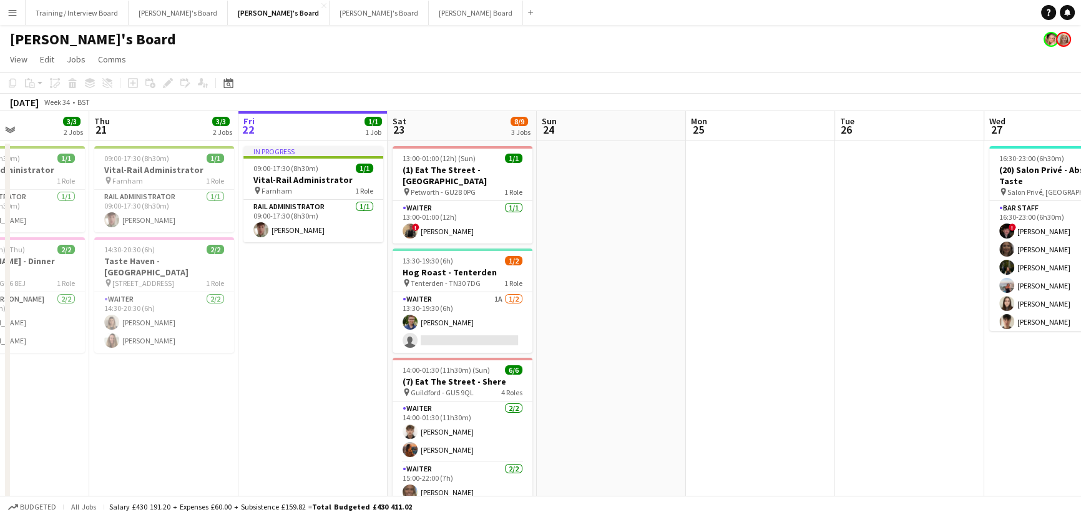
drag, startPoint x: 370, startPoint y: 391, endPoint x: 307, endPoint y: 393, distance: 63.0
click at [307, 312] on app-calendar-viewport "Mon 18 1/1 1 Job Tue 19 1/1 1 Job Wed 20 3/3 2 Jobs Thu 21 3/3 2 Jobs Fri 22 1/…" at bounding box center [540, 506] width 1081 height 790
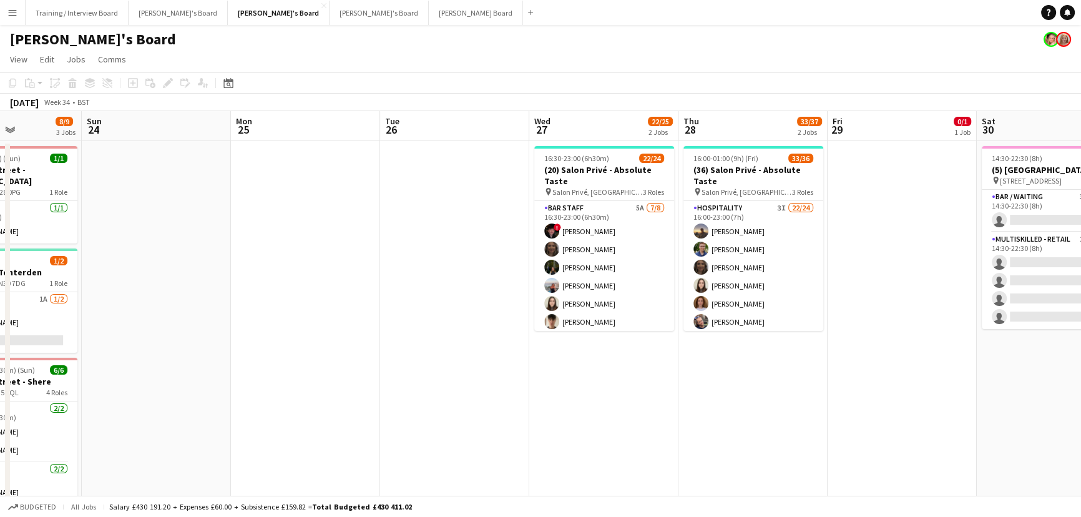
drag, startPoint x: 699, startPoint y: 424, endPoint x: 349, endPoint y: 379, distance: 352.9
click at [349, 312] on app-calendar-viewport "Wed 20 3/3 2 Jobs Thu 21 3/3 2 Jobs Fri 22 1/1 1 Job Sat 23 8/9 3 Jobs Sun 24 M…" at bounding box center [540, 506] width 1081 height 790
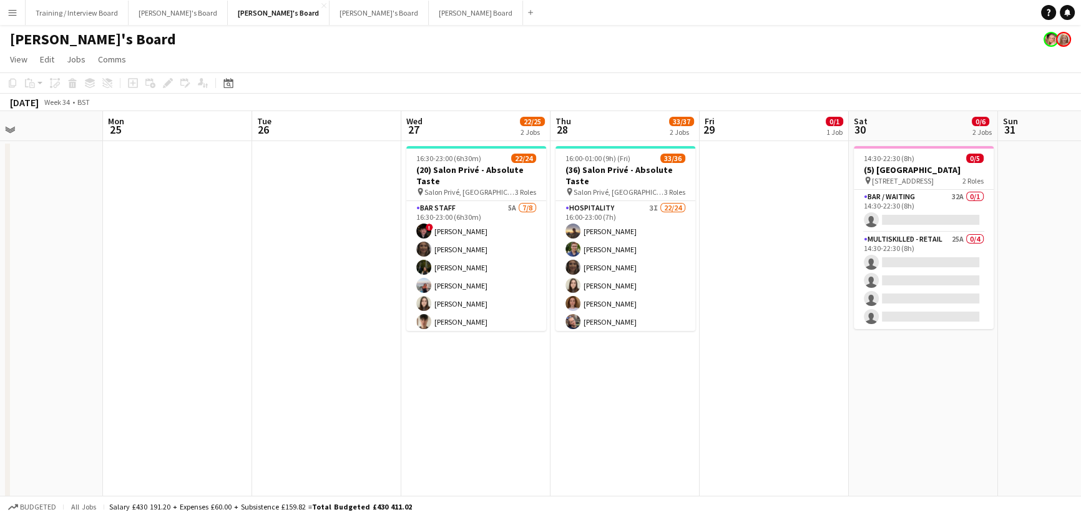
scroll to position [0, 353]
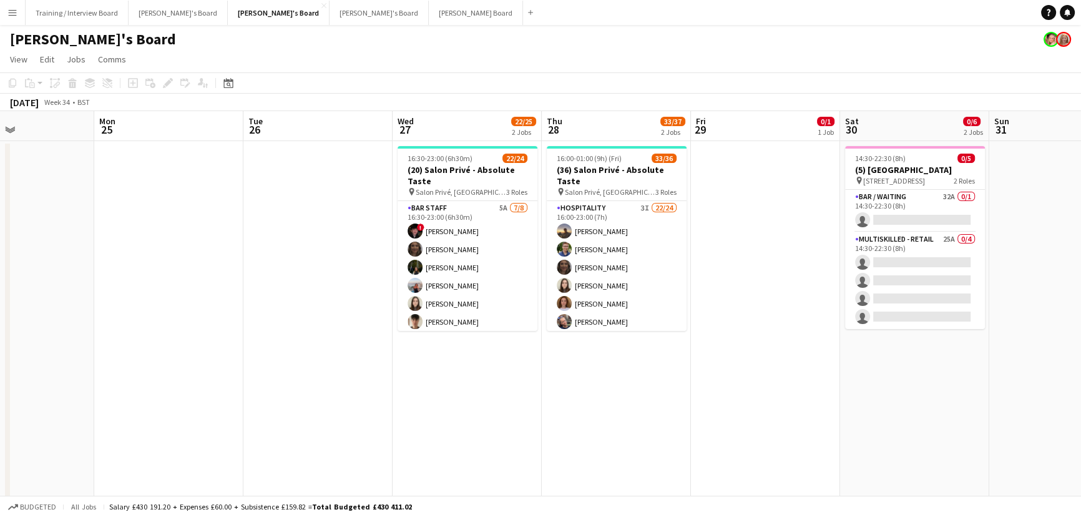
drag, startPoint x: 652, startPoint y: 393, endPoint x: 532, endPoint y: 392, distance: 120.4
click at [532, 312] on app-calendar-viewport "Fri 22 1/1 1 Job Sat 23 8/9 3 Jobs Sun 24 Mon 25 Tue 26 Wed 27 22/25 2 Jobs Thu…" at bounding box center [540, 506] width 1081 height 790
drag, startPoint x: 793, startPoint y: 243, endPoint x: 675, endPoint y: 192, distance: 128.5
click at [717, 250] on app-calendar-viewport "Fri 22 1/1 1 Job Sat 23 8/9 3 Jobs Sun 24 Mon 25 Tue 26 Wed 27 22/25 2 Jobs Thu…" at bounding box center [540, 506] width 1081 height 790
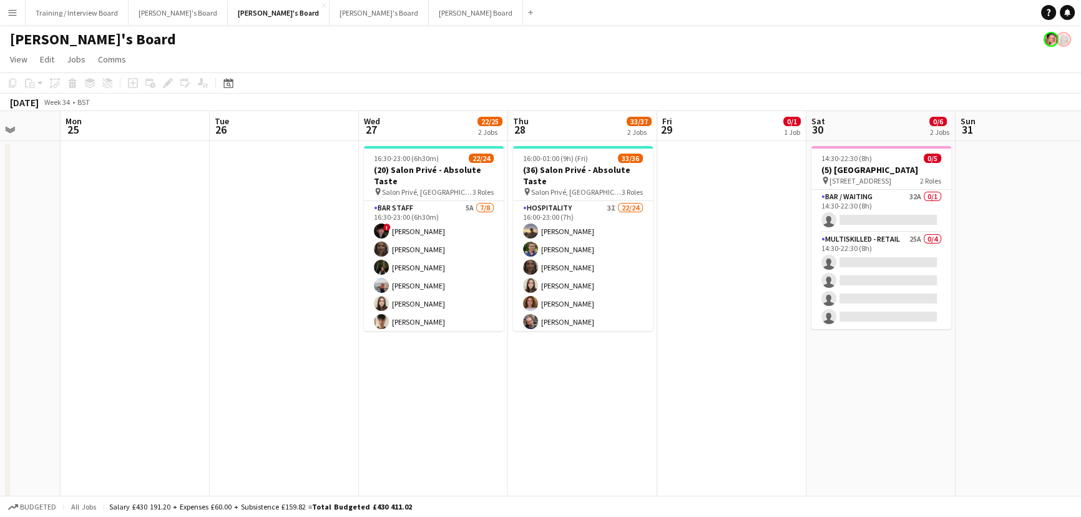
scroll to position [0, 343]
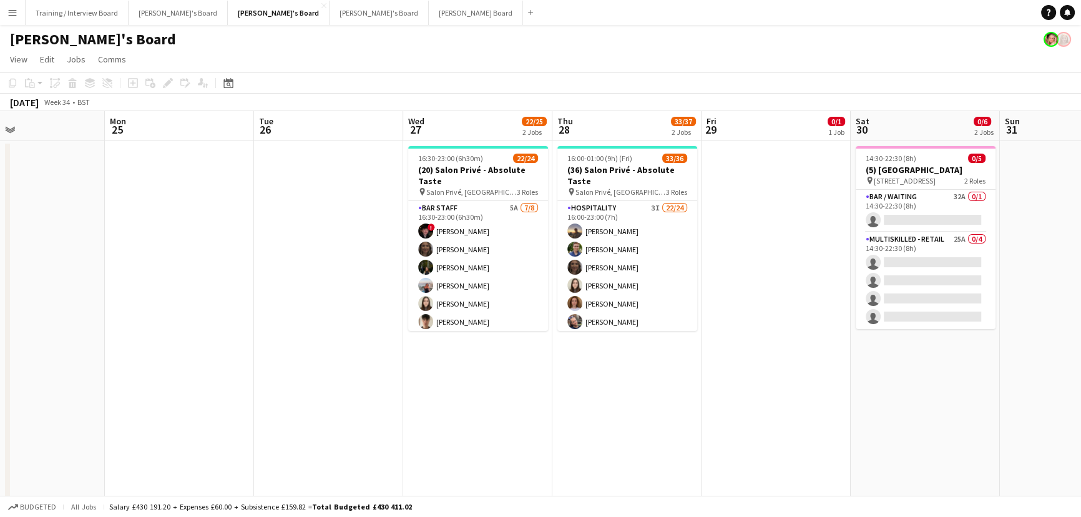
drag, startPoint x: 699, startPoint y: 265, endPoint x: 731, endPoint y: 261, distance: 32.7
click at [717, 261] on app-calendar-viewport "Fri 22 1/1 1 Job Sat 23 8/9 3 Jobs Sun 24 Mon 25 Tue 26 Wed 27 22/25 2 Jobs Thu…" at bounding box center [540, 506] width 1081 height 790
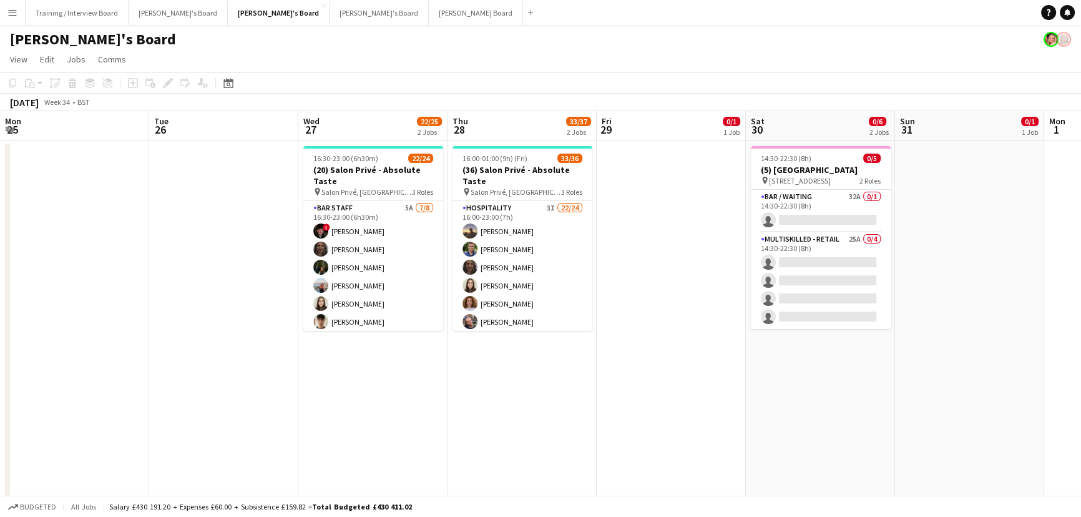
drag, startPoint x: 747, startPoint y: 328, endPoint x: 674, endPoint y: 321, distance: 73.3
click at [672, 312] on app-calendar-viewport "Fri 22 1/1 1 Job Sat 23 8/9 3 Jobs Sun 24 Mon 25 Tue 26 Wed 27 22/25 2 Jobs Thu…" at bounding box center [540, 506] width 1081 height 790
click at [16, 4] on button "Menu" at bounding box center [12, 12] width 25 height 25
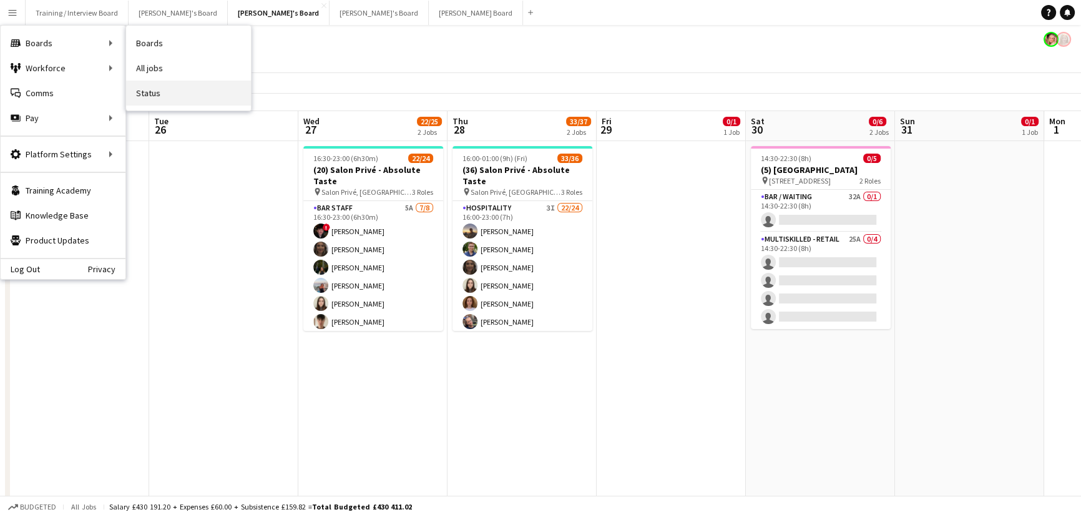
click at [168, 87] on link "Status" at bounding box center [188, 92] width 125 height 25
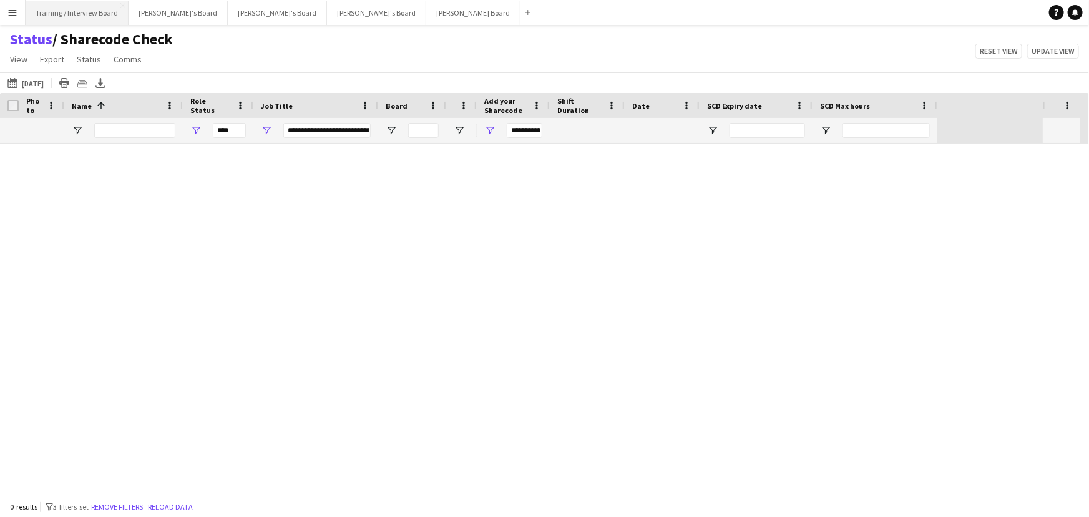
type input "***"
click at [567, 312] on link "Remove filters" at bounding box center [569, 325] width 52 height 9
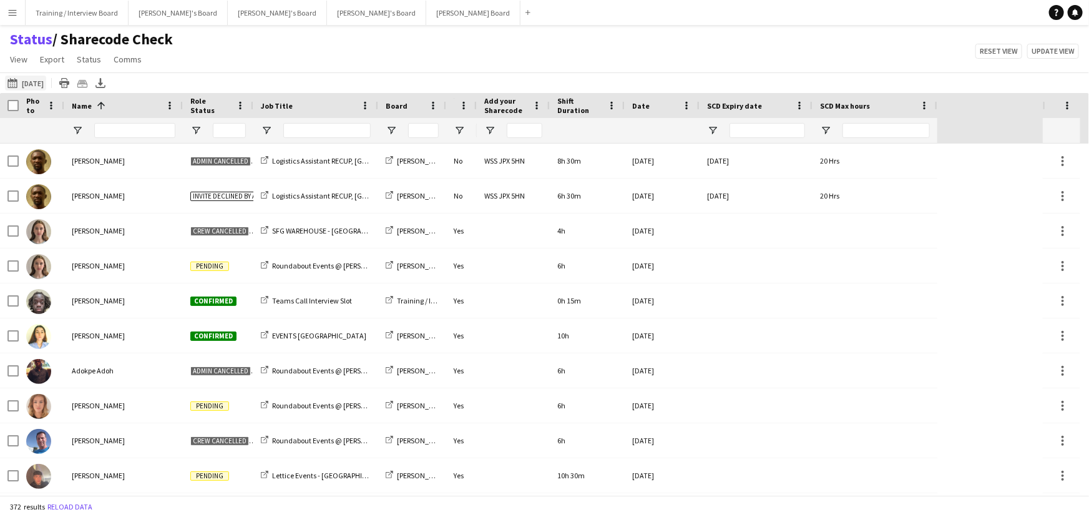
click at [6, 79] on button "[DATE] to [DATE] [DATE]" at bounding box center [25, 82] width 41 height 15
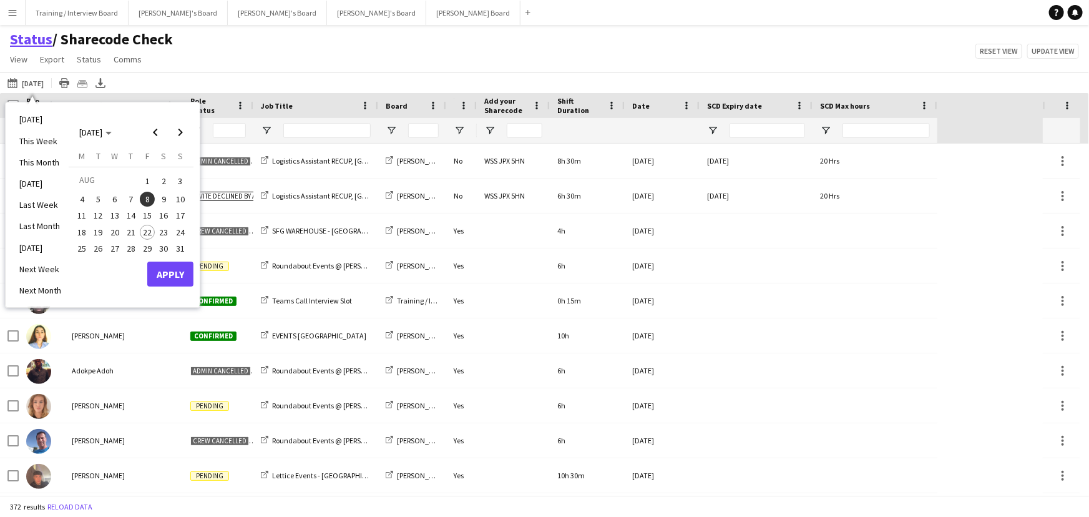
click at [17, 46] on link "Status" at bounding box center [31, 39] width 42 height 19
click at [19, 56] on span "View" at bounding box center [18, 59] width 17 height 11
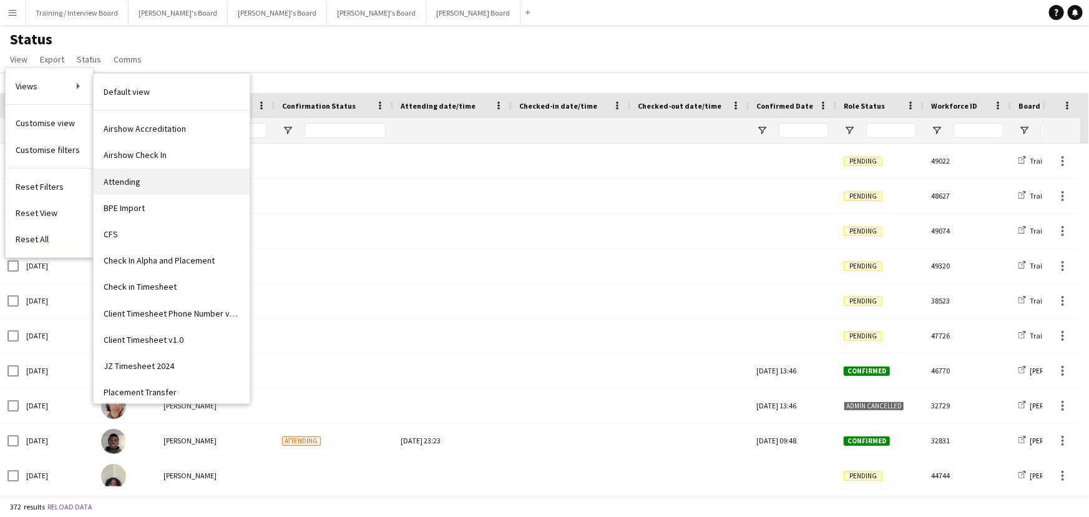
click at [146, 177] on link "Attending" at bounding box center [172, 181] width 156 height 26
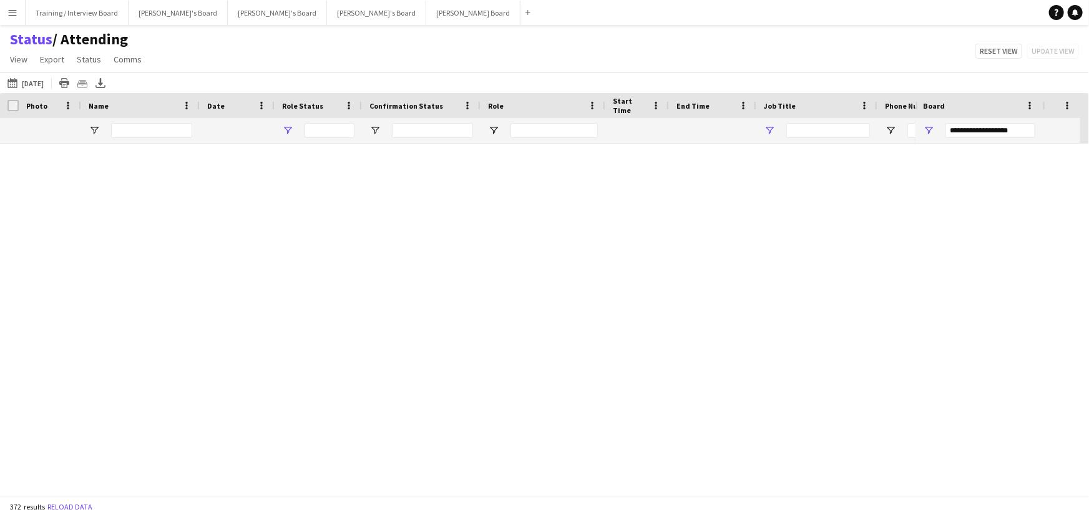
type input "**********"
type input "***"
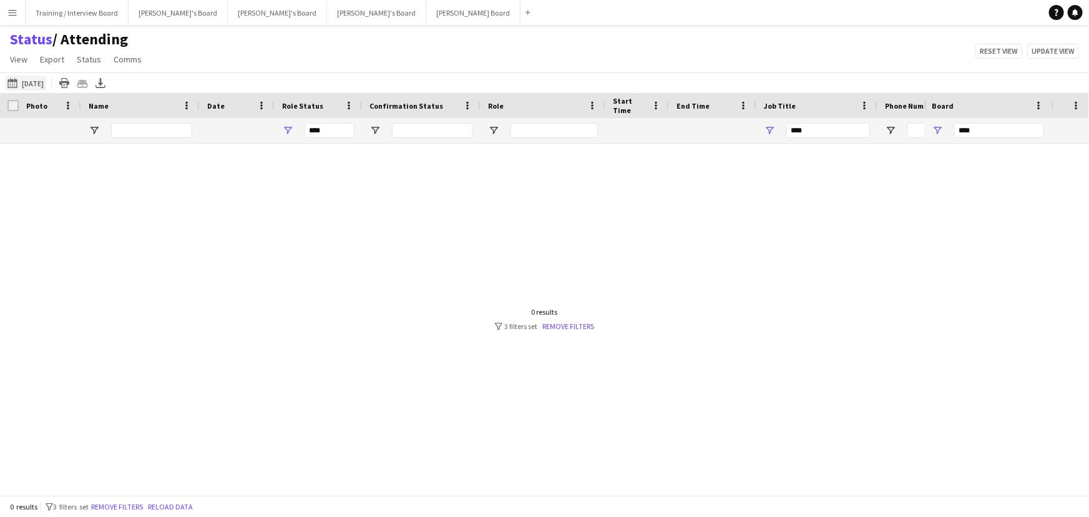
click at [38, 85] on button "[DATE] to [DATE] [DATE]" at bounding box center [25, 82] width 41 height 15
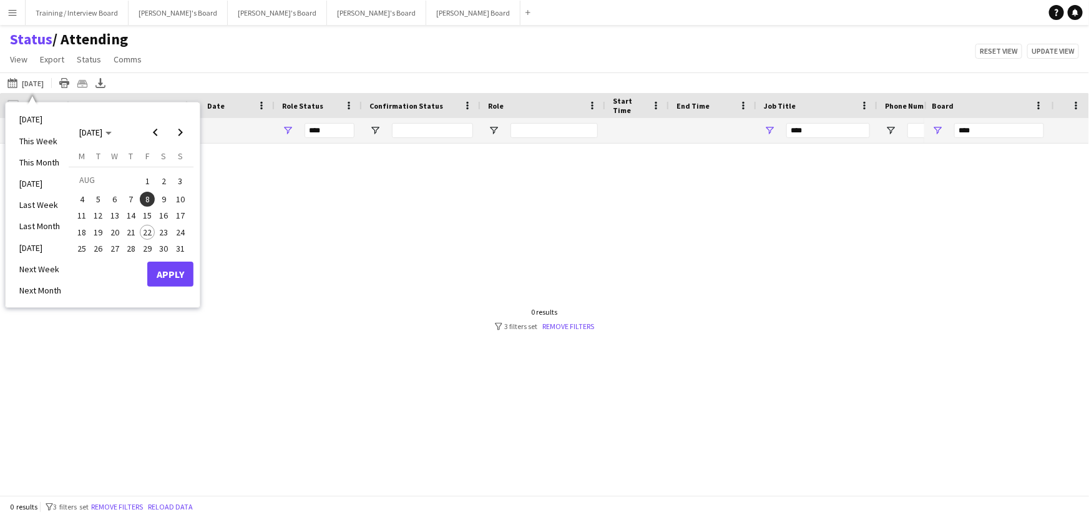
click at [143, 201] on span "8" at bounding box center [147, 199] width 15 height 15
click at [164, 278] on button "Apply" at bounding box center [170, 273] width 46 height 25
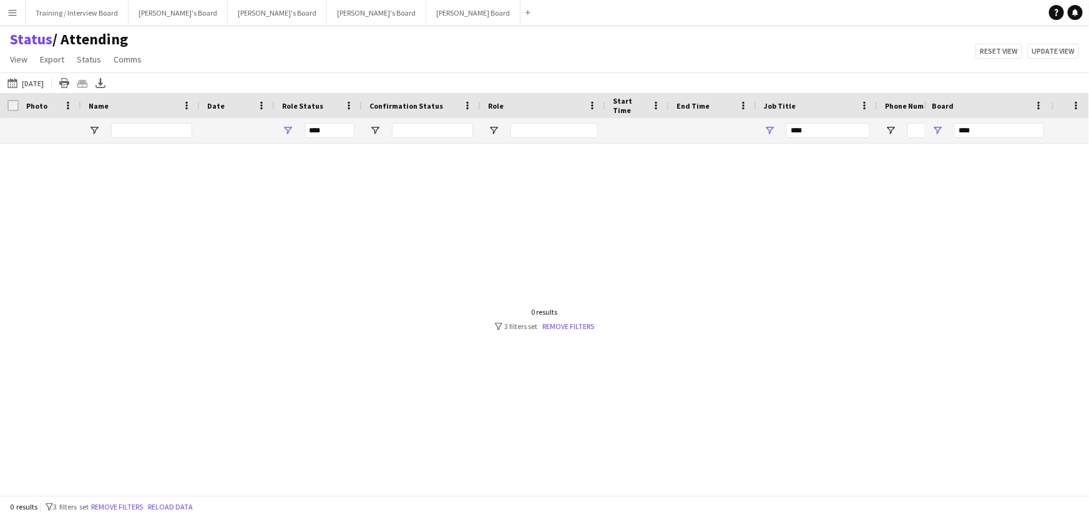
click at [570, 312] on div at bounding box center [462, 314] width 924 height 343
click at [570, 312] on link "Remove filters" at bounding box center [569, 325] width 52 height 9
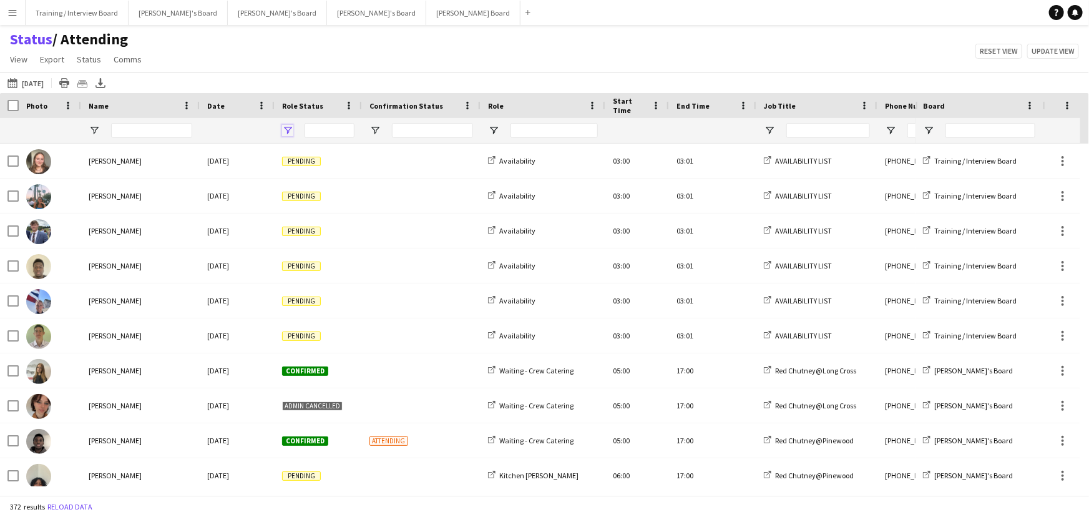
click at [282, 131] on span "Open Filter Menu" at bounding box center [287, 130] width 11 height 11
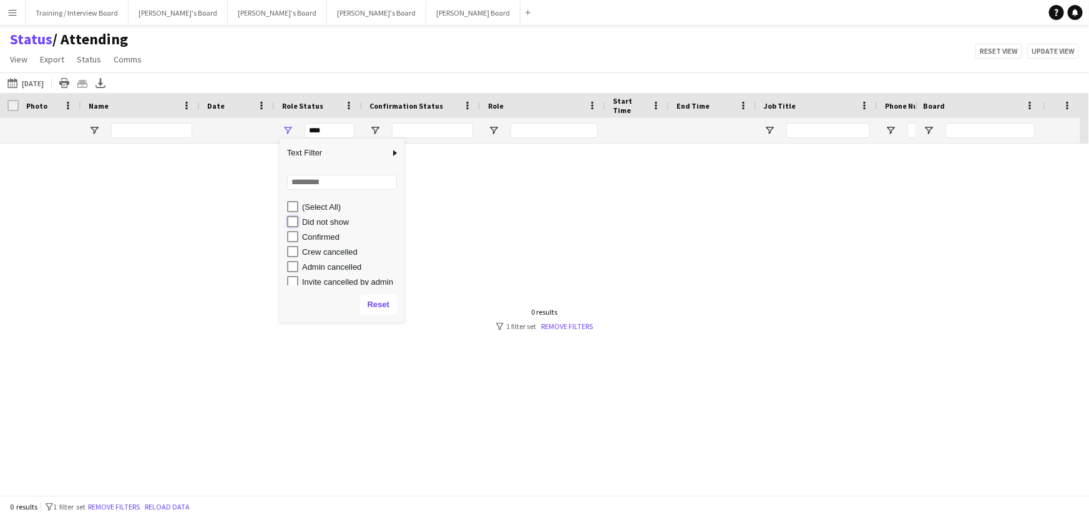
click at [297, 227] on div "Did not show" at bounding box center [345, 221] width 117 height 15
type input "**********"
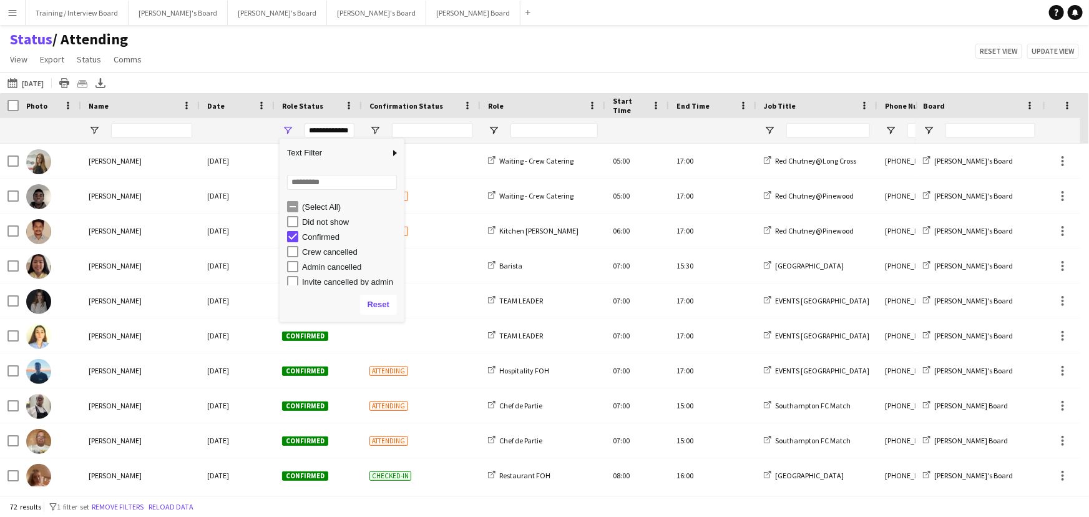
click at [362, 78] on div "[DATE] to [DATE] [DATE] [DATE] This Week This Month [DATE] Last Week Last Month…" at bounding box center [544, 82] width 1089 height 21
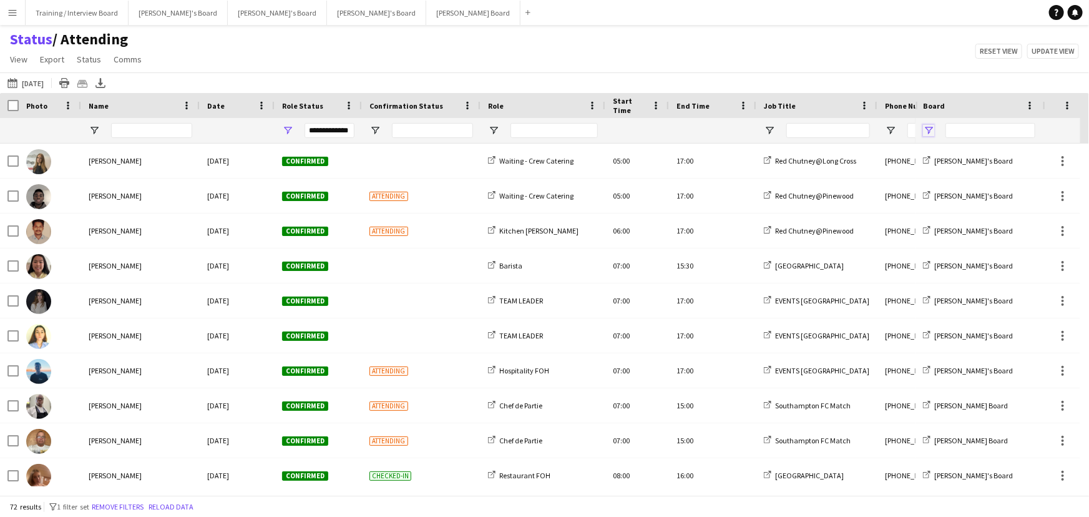
click at [717, 129] on span "Open Filter Menu" at bounding box center [928, 130] width 11 height 11
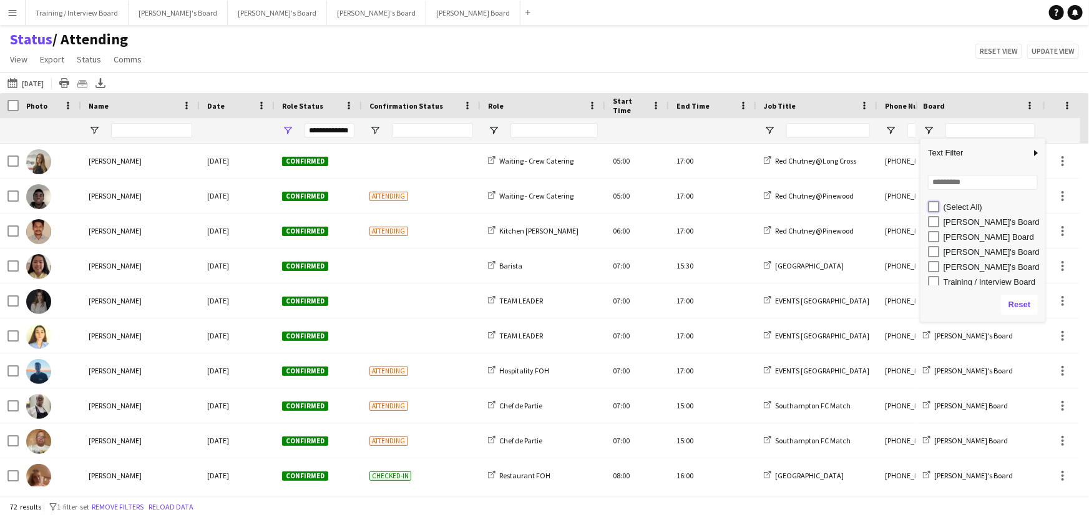
type input "***"
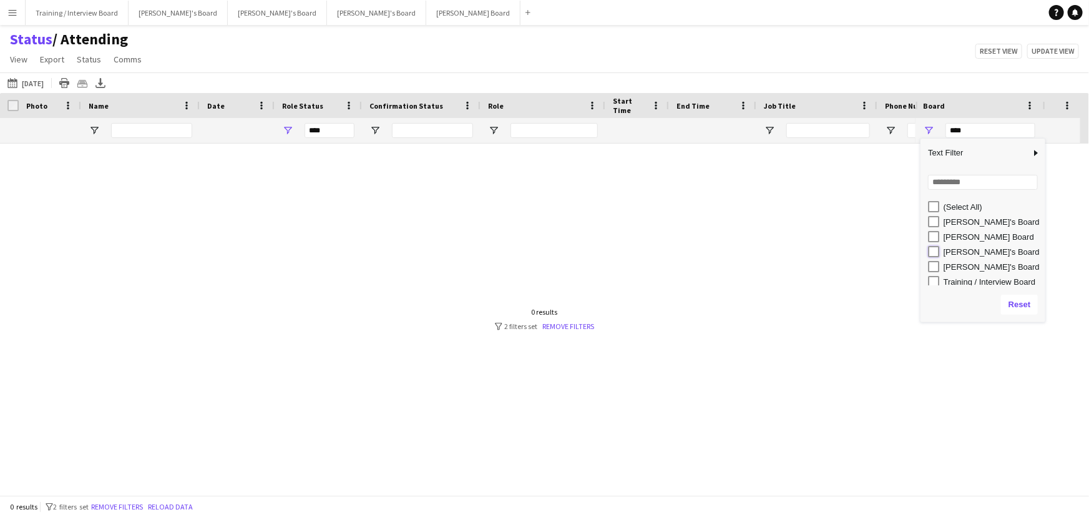
type input "**********"
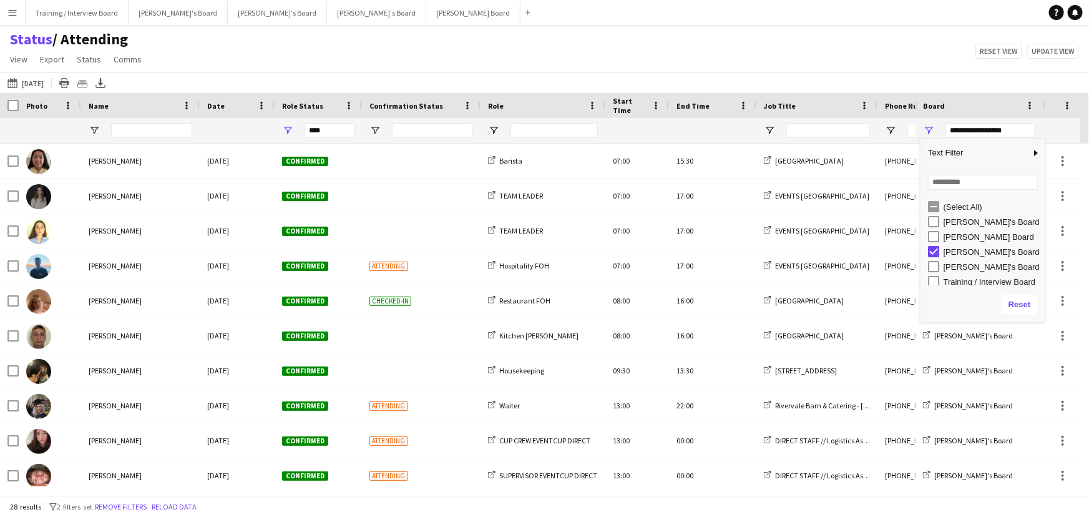
type input "**********"
click at [717, 61] on div "Status / Attending View Views Default view Airshow Accreditation Airshow Check …" at bounding box center [544, 51] width 1089 height 42
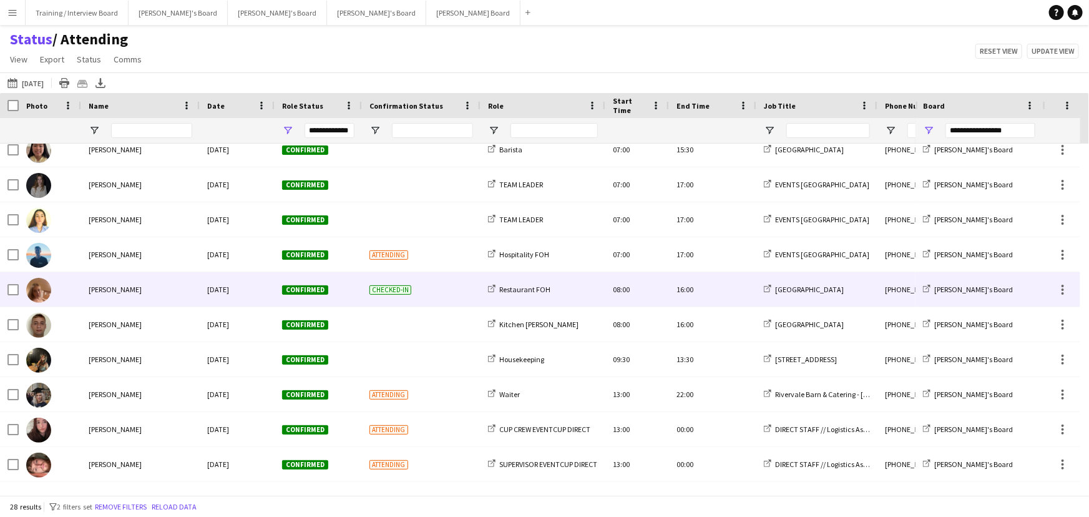
scroll to position [2, 0]
